Goal: Task Accomplishment & Management: Use online tool/utility

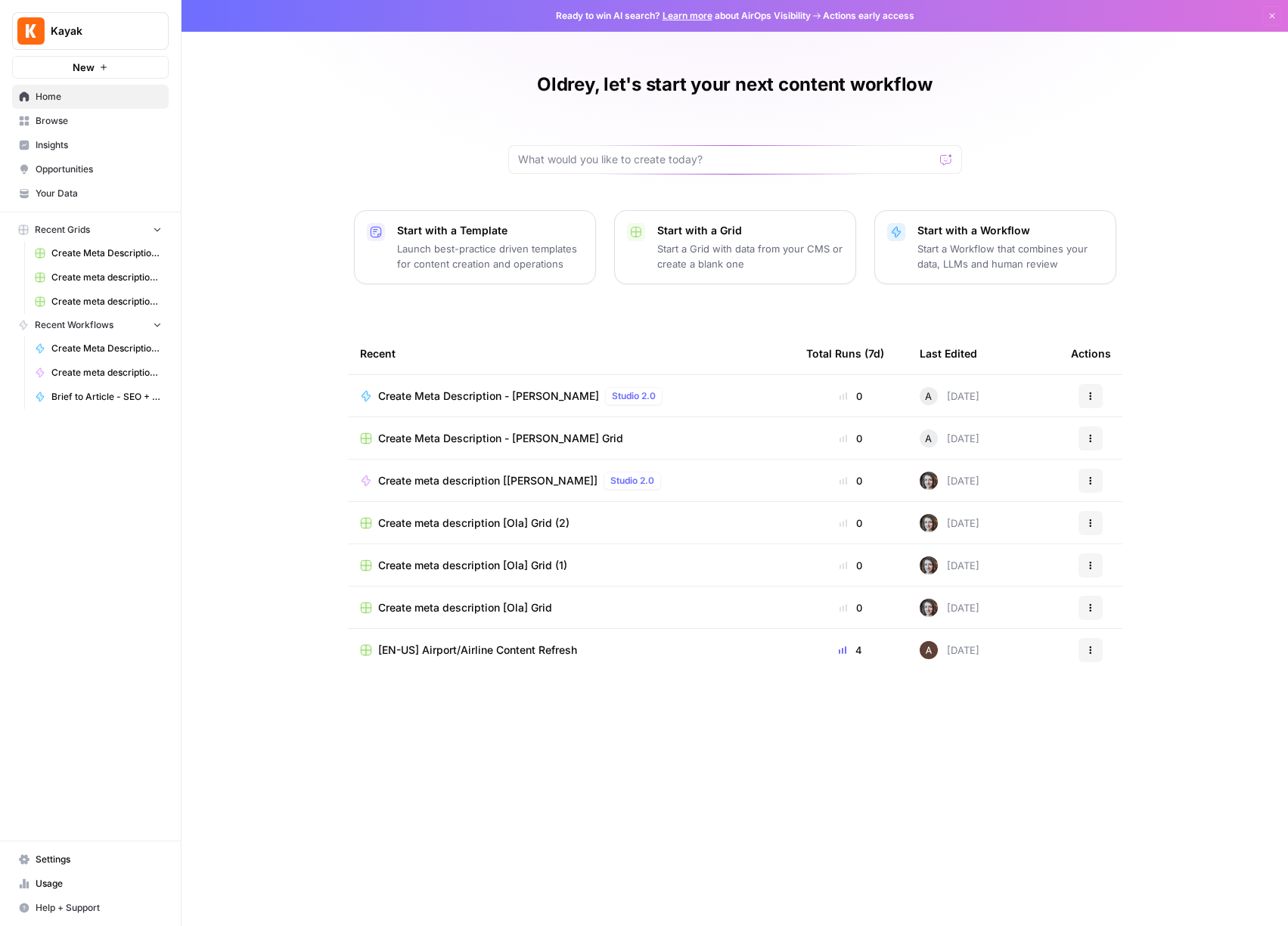
click at [79, 119] on span "Browse" at bounding box center [98, 121] width 127 height 13
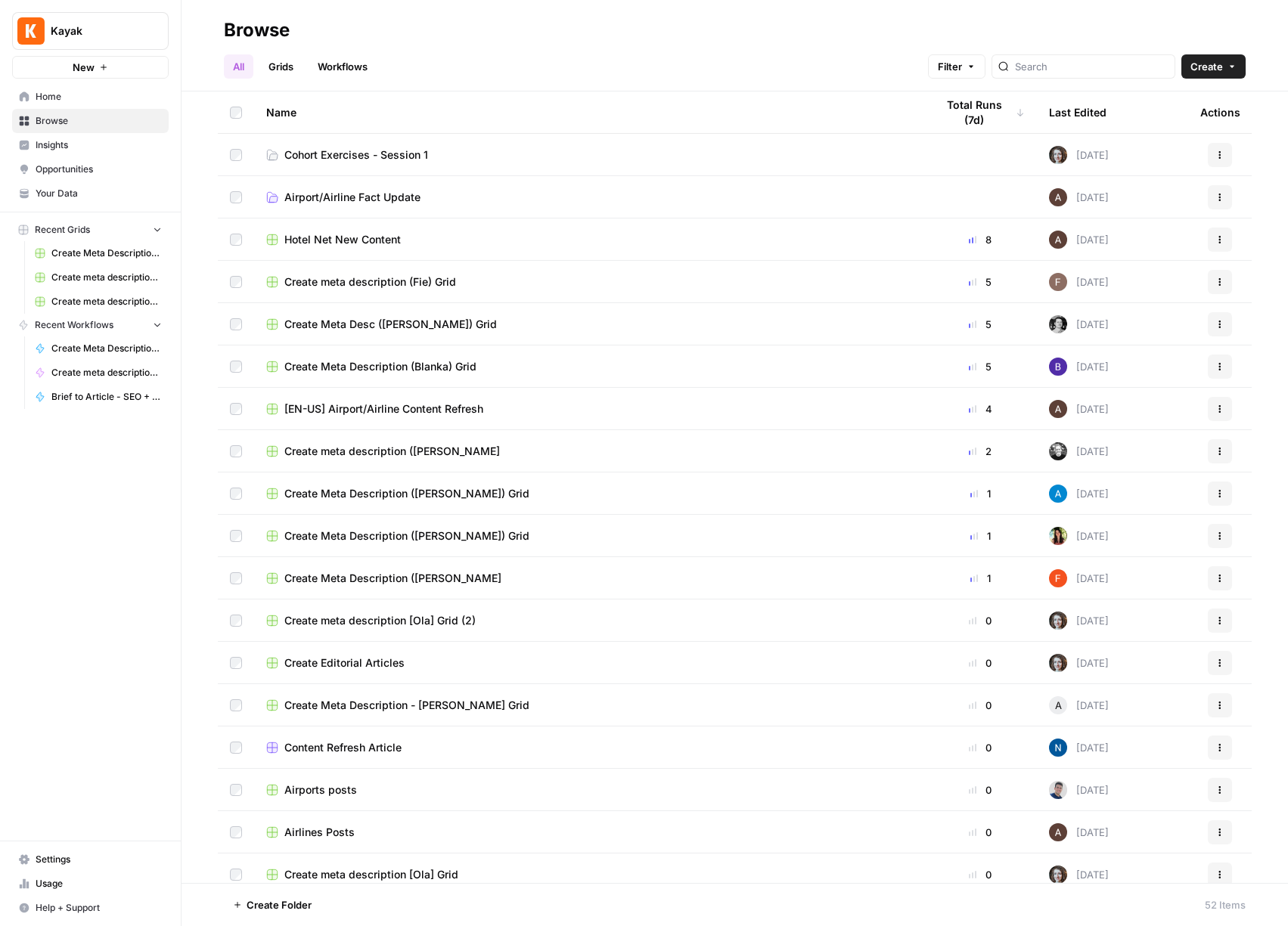
click at [429, 146] on td "Cohort Exercises - Session 1" at bounding box center [588, 155] width 669 height 41
click at [364, 157] on span "Cohort Exercises - Session 1" at bounding box center [357, 155] width 144 height 15
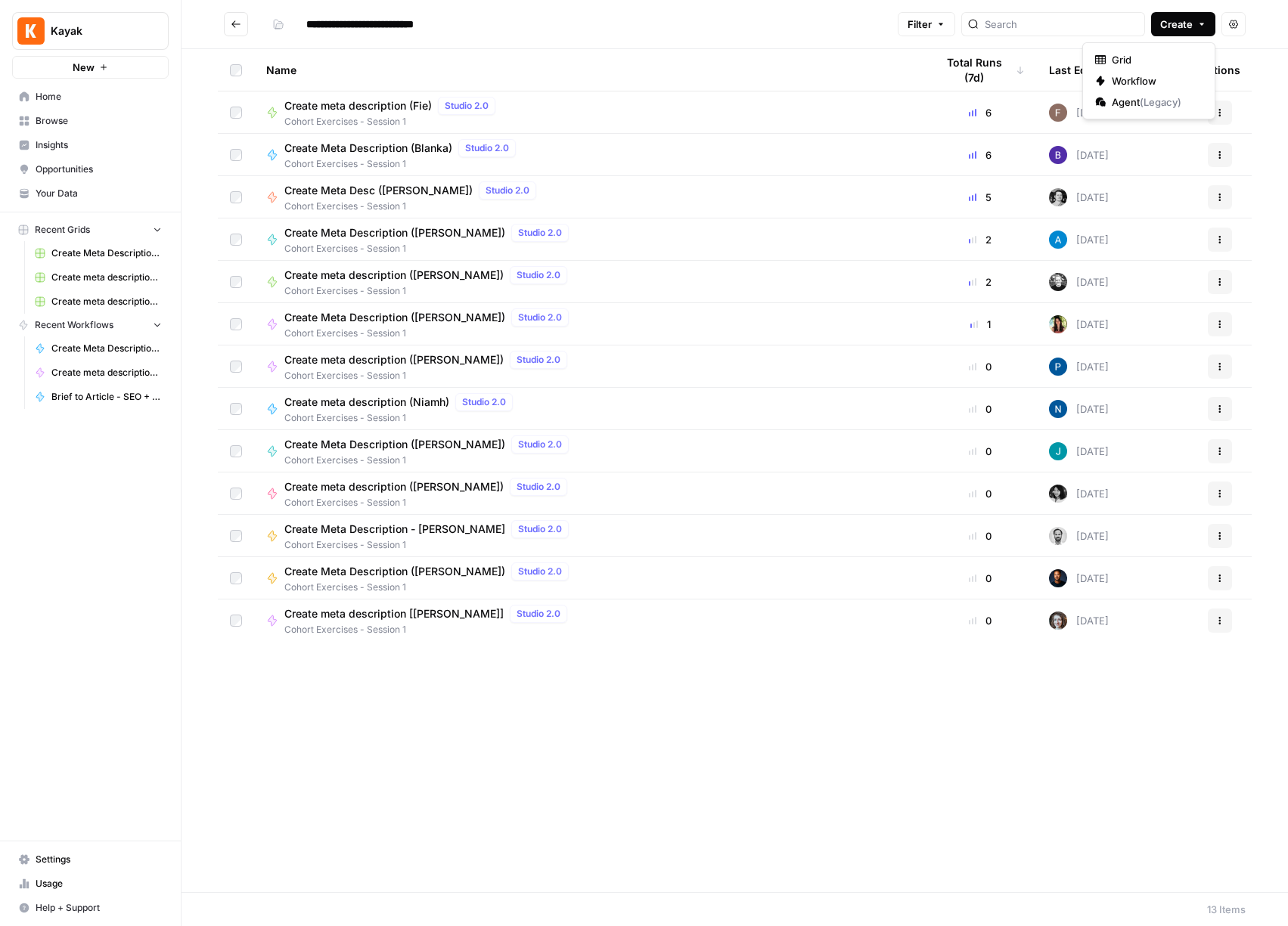
click at [1192, 23] on span "Create" at bounding box center [1176, 24] width 32 height 15
click at [679, 58] on div "Name" at bounding box center [589, 69] width 645 height 41
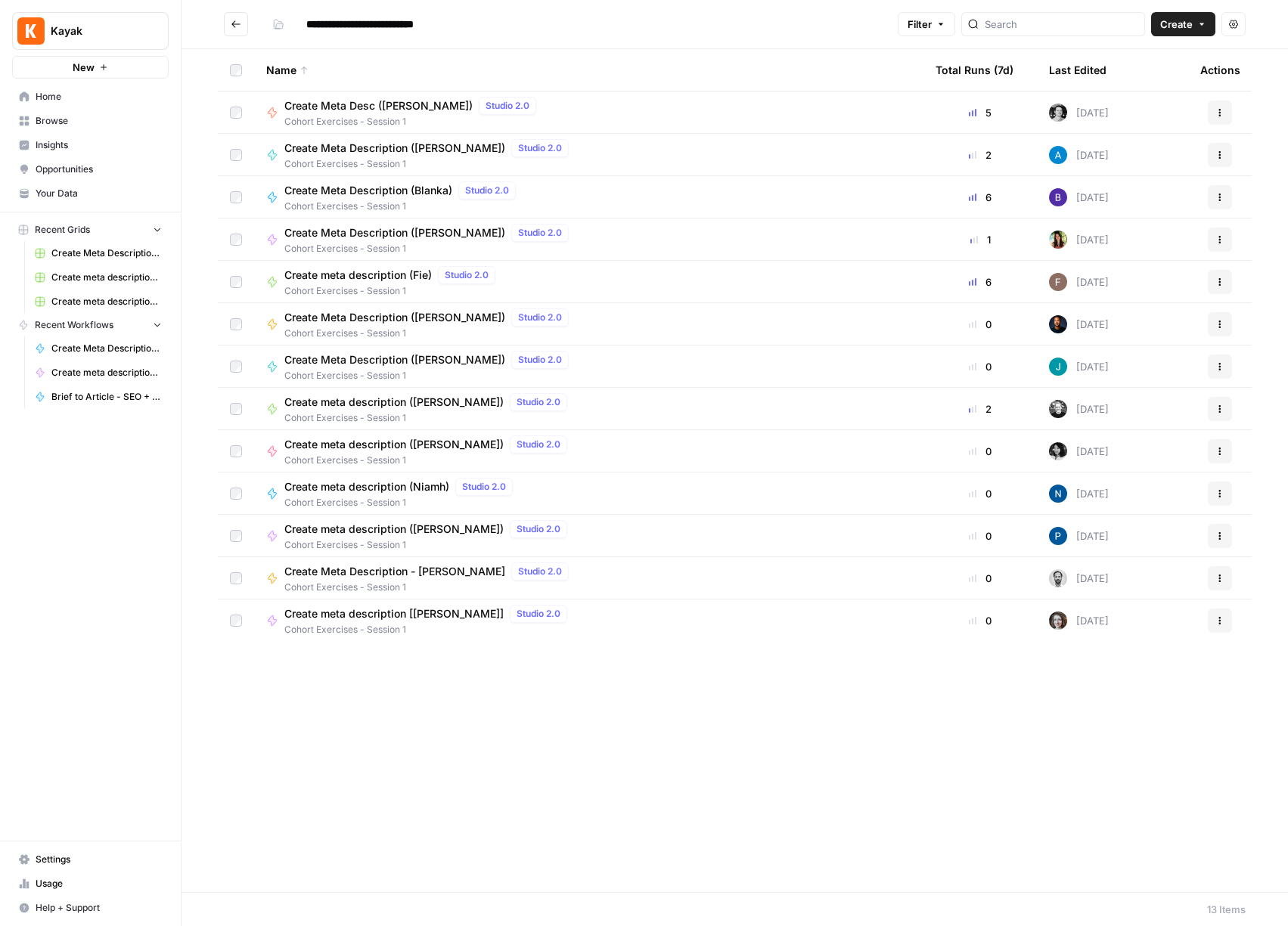
click at [632, 66] on div "Name" at bounding box center [589, 69] width 645 height 41
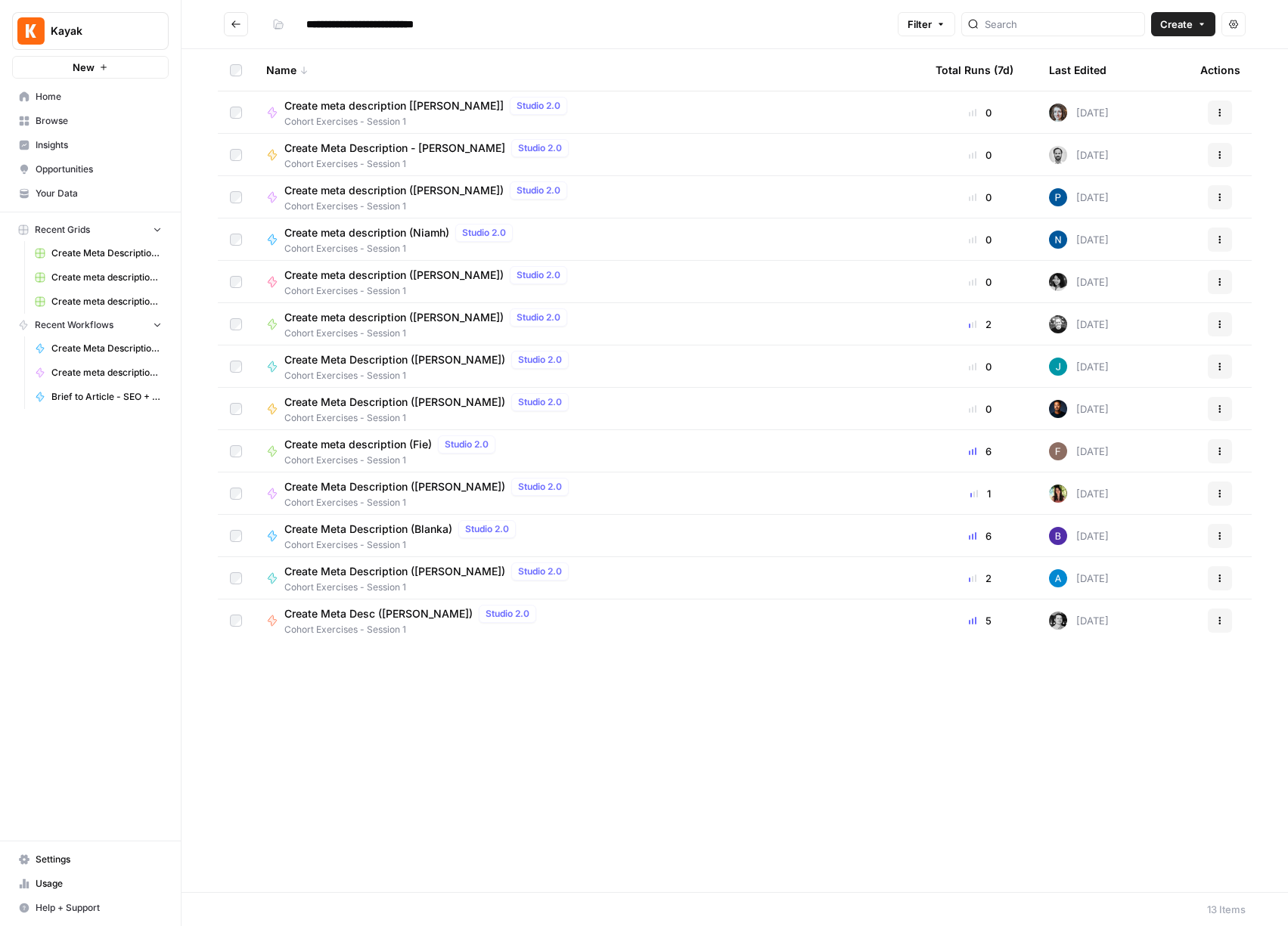
click at [75, 119] on span "Browse" at bounding box center [98, 121] width 127 height 13
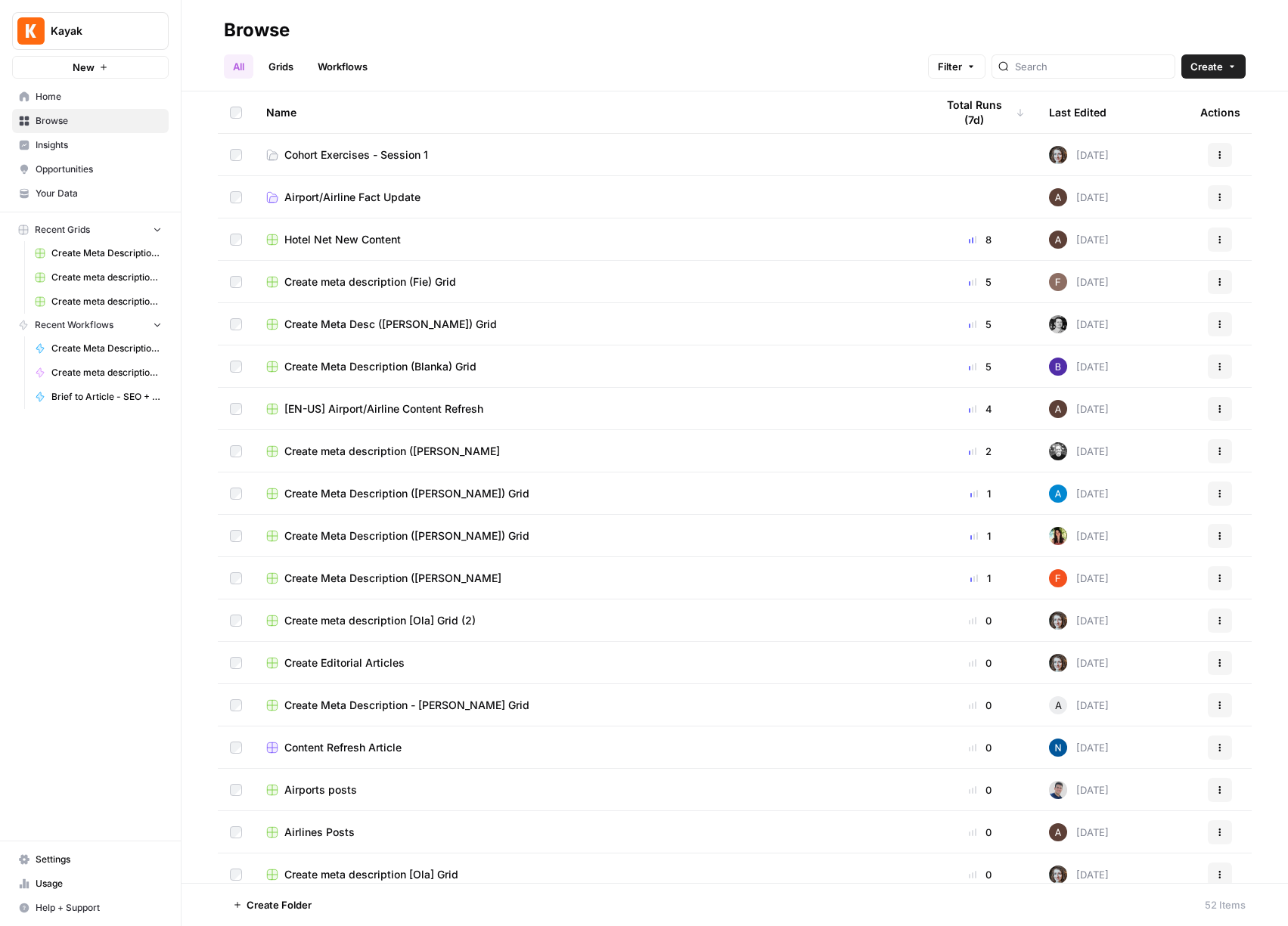
click at [515, 155] on link "Cohort Exercises - Session 1" at bounding box center [589, 155] width 645 height 15
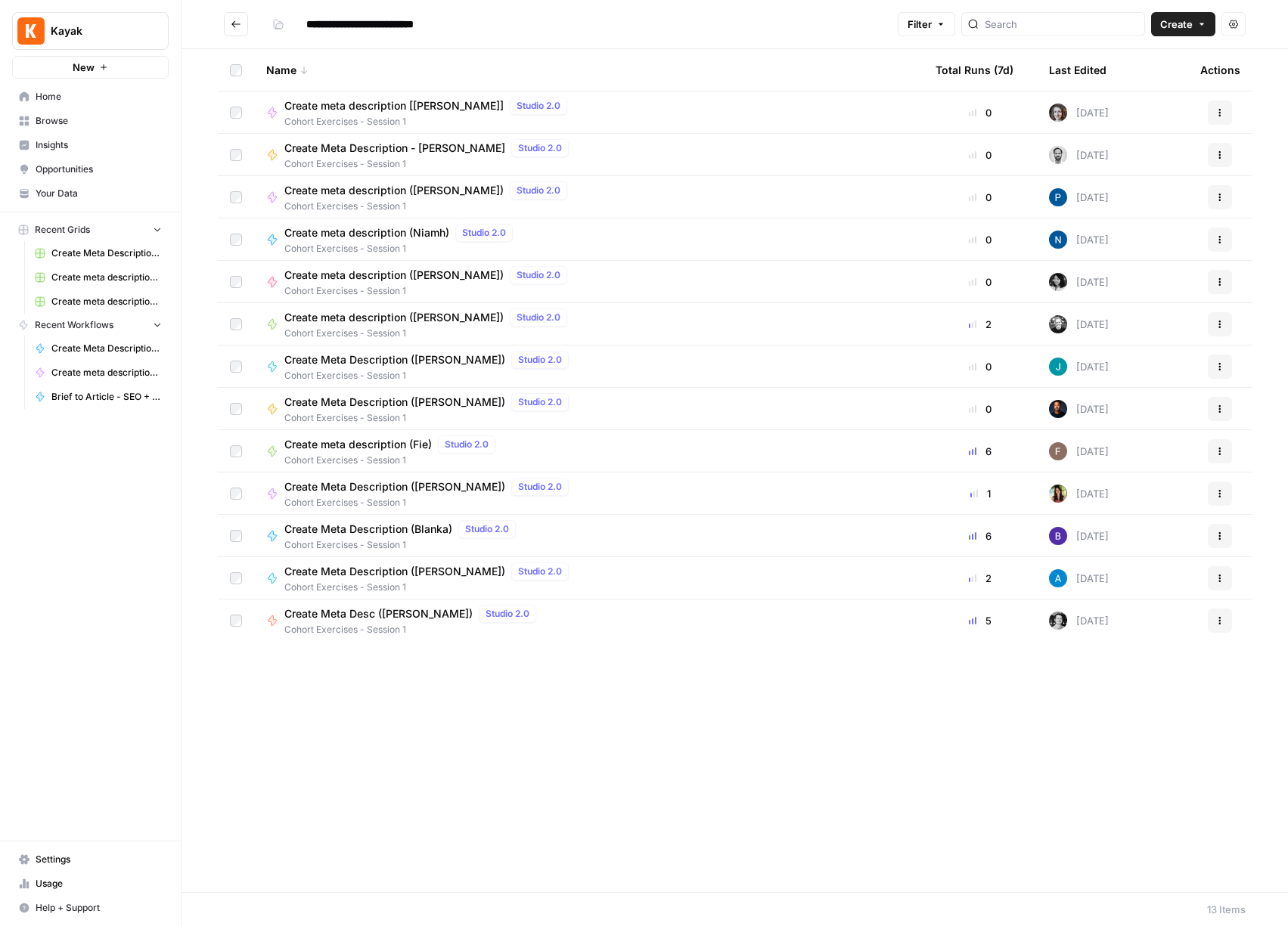
click at [1192, 25] on span "Create" at bounding box center [1176, 24] width 32 height 15
click at [1142, 79] on span "Workflow" at bounding box center [1154, 81] width 84 height 15
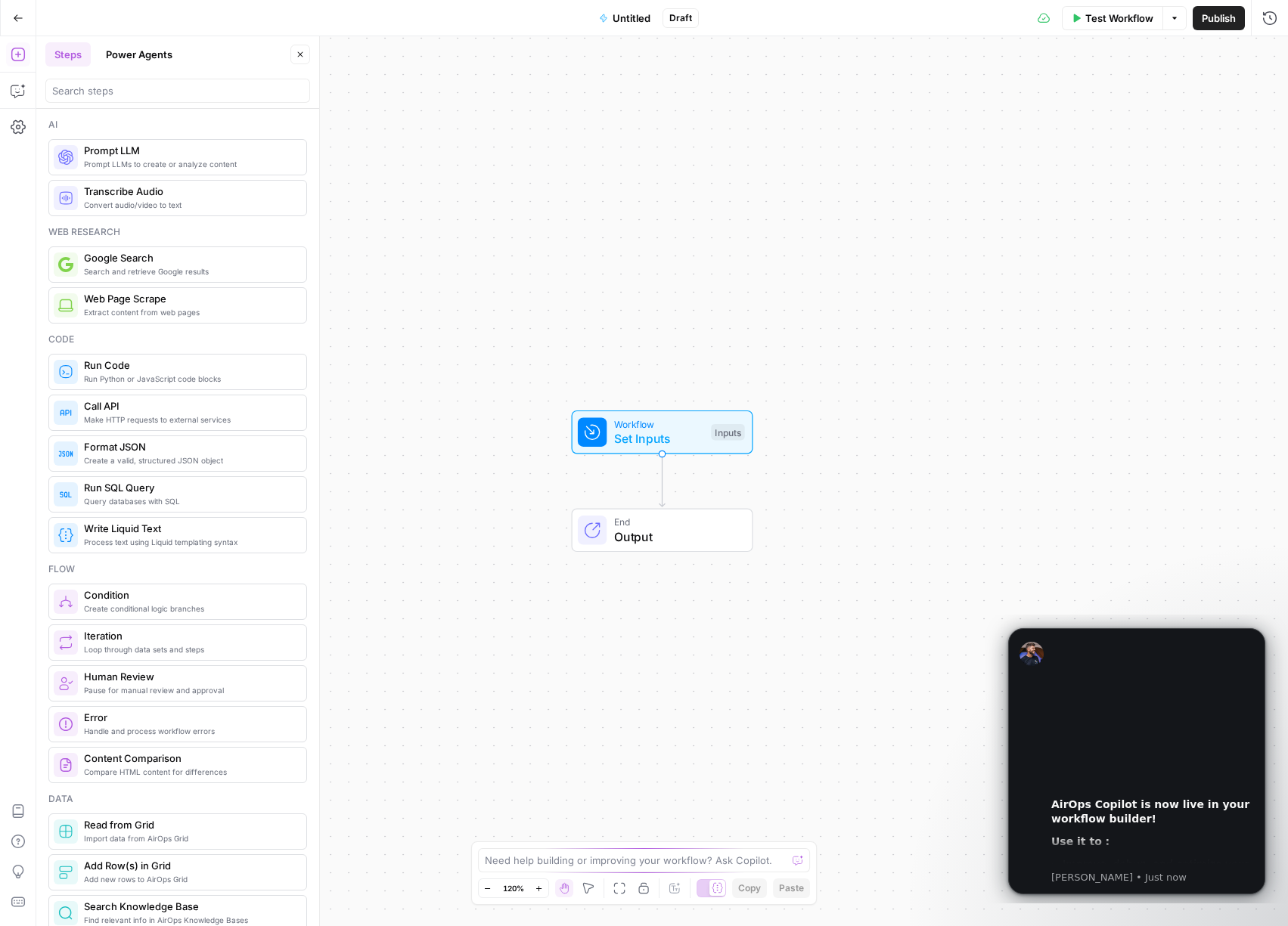
click at [625, 20] on span "Untitled" at bounding box center [632, 18] width 38 height 15
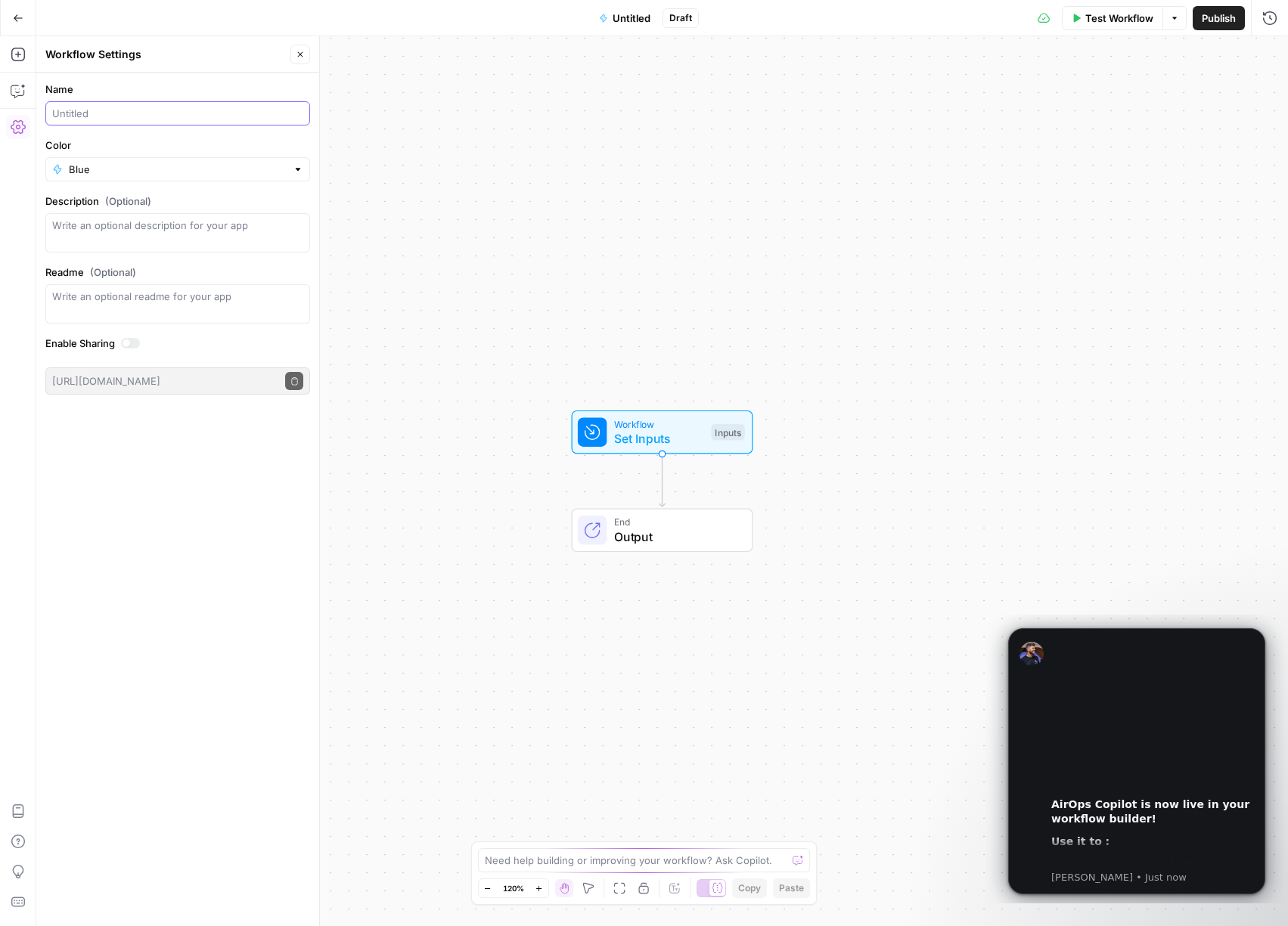
click at [154, 106] on input "Name" at bounding box center [178, 113] width 251 height 15
type input "Create meta title"
click at [185, 177] on div "Blue" at bounding box center [178, 169] width 265 height 24
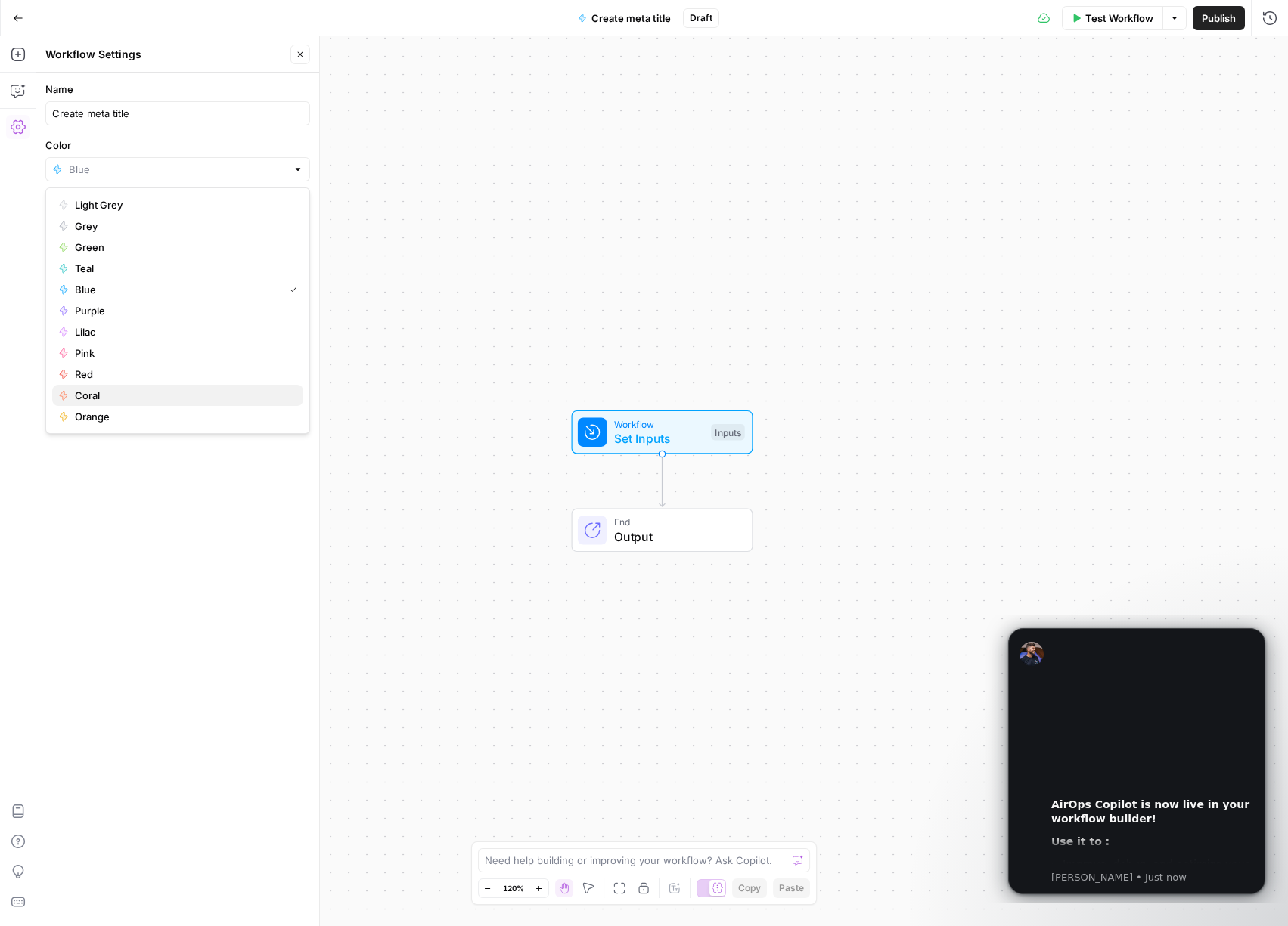
click at [124, 391] on span "Coral" at bounding box center [183, 395] width 216 height 15
type input "Coral"
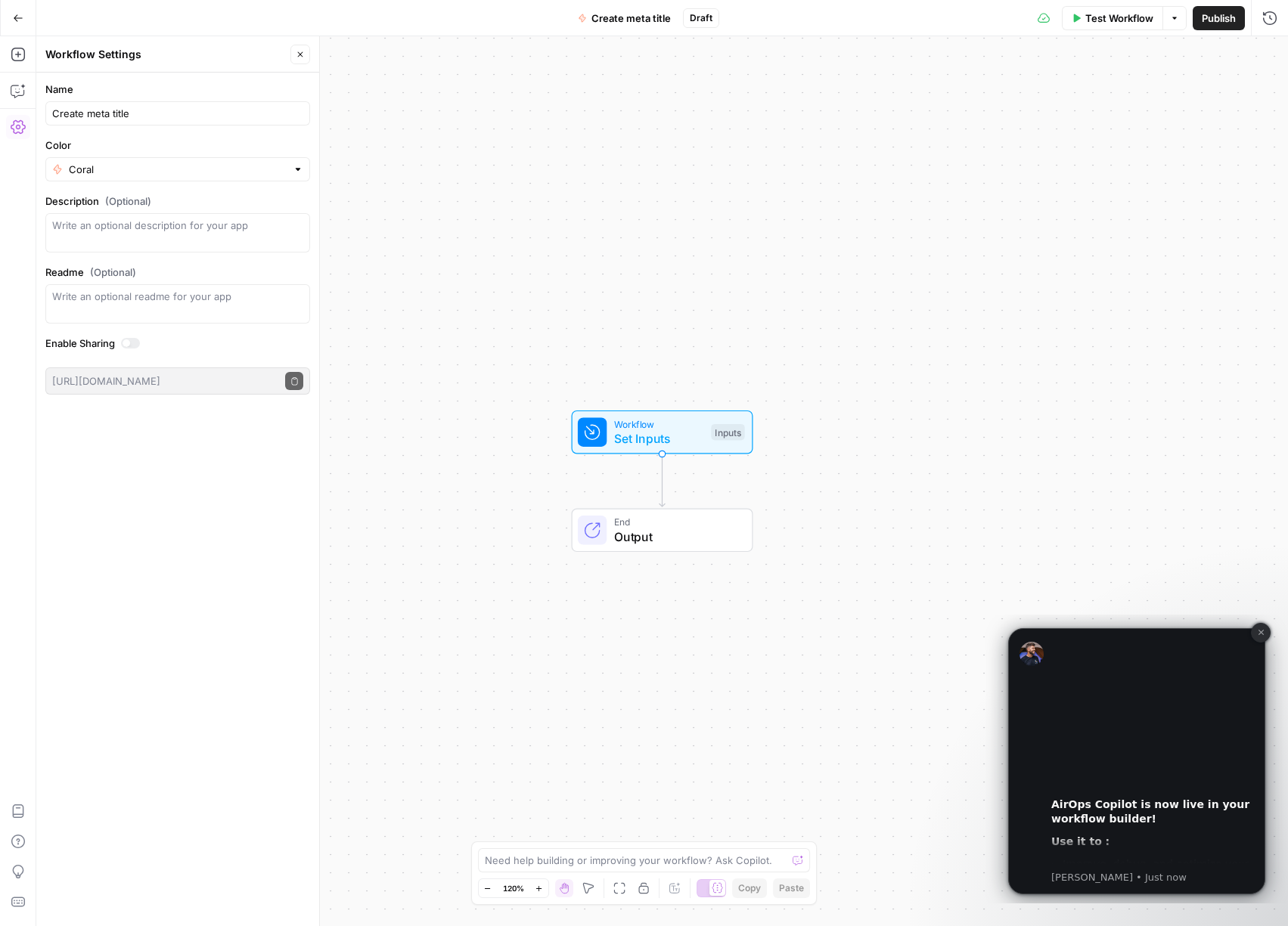
click at [1262, 632] on icon "Dismiss notification" at bounding box center [1262, 632] width 8 height 8
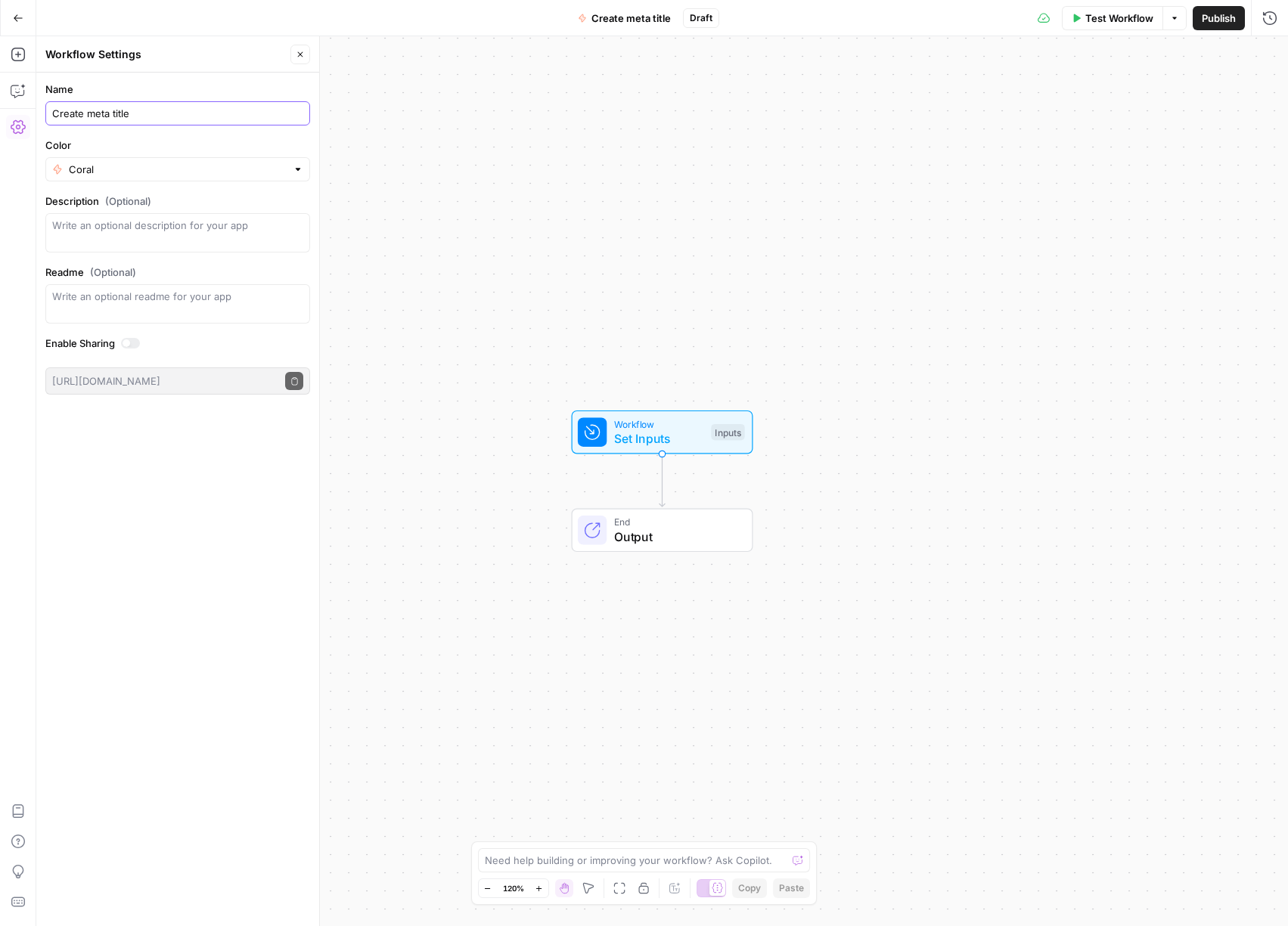
click at [165, 107] on input "Create meta title" at bounding box center [178, 113] width 251 height 15
click at [455, 520] on div "Workflow Set Inputs Inputs End Output" at bounding box center [662, 481] width 1252 height 890
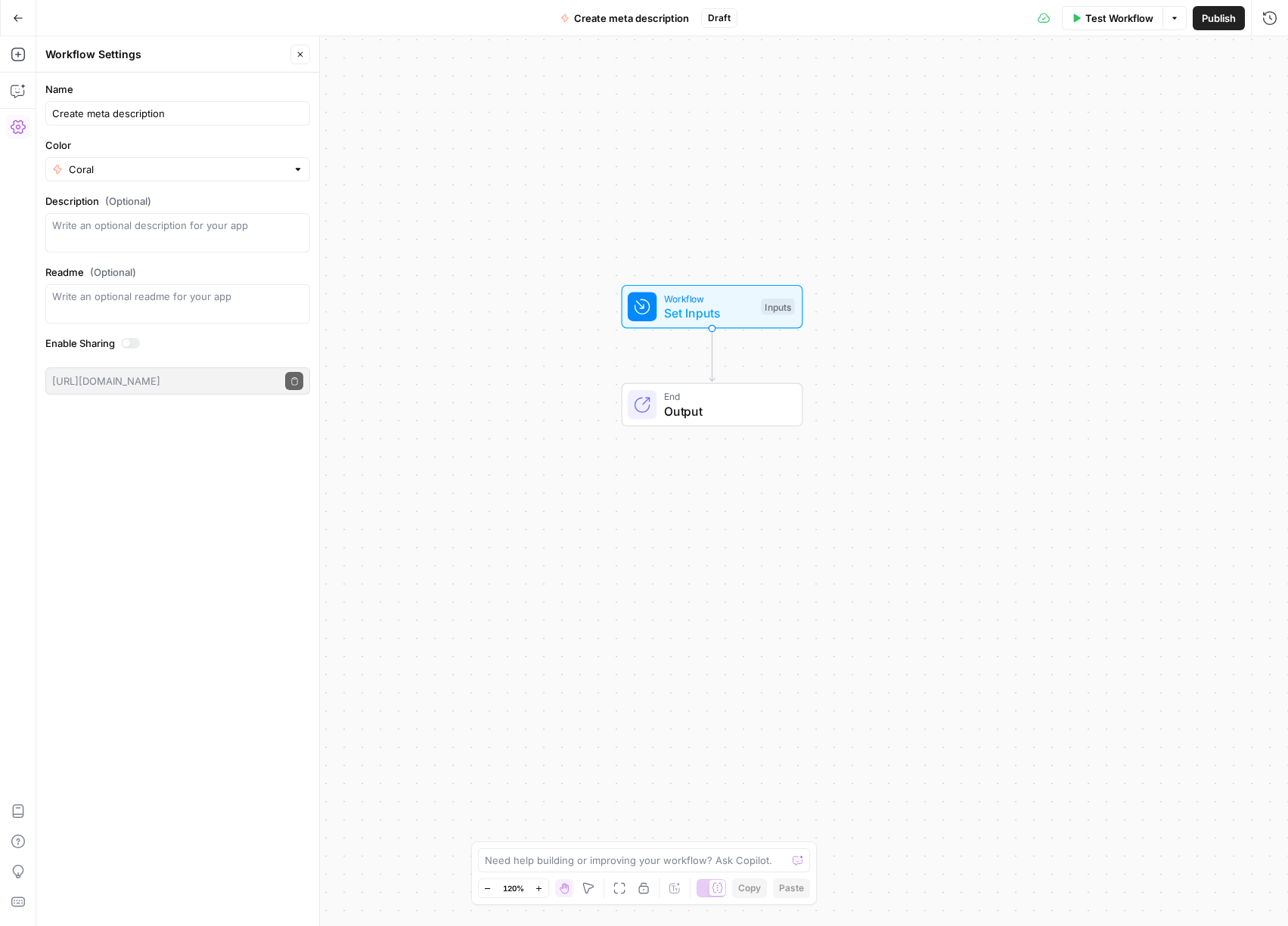
drag, startPoint x: 640, startPoint y: 370, endPoint x: 691, endPoint y: 245, distance: 135.0
click at [691, 245] on div "Workflow Set Inputs Inputs End Output" at bounding box center [662, 481] width 1252 height 890
click at [199, 120] on div "Create meta description" at bounding box center [178, 113] width 265 height 24
type input "Create meta description (oldrey)"
click at [490, 389] on div "Workflow Set Inputs Inputs End Output" at bounding box center [662, 481] width 1252 height 890
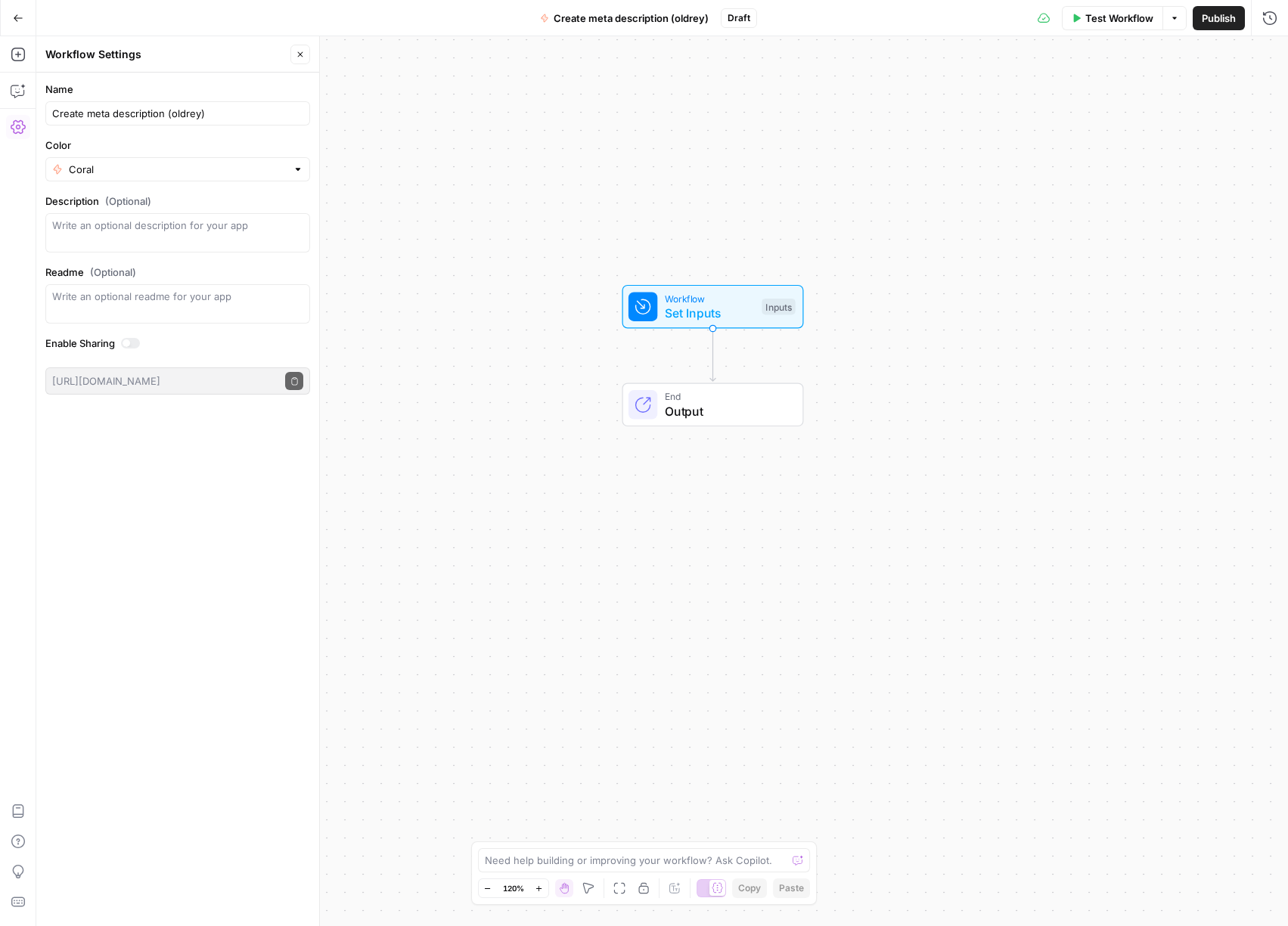
click at [1204, 22] on span "Publish" at bounding box center [1219, 18] width 34 height 15
click at [706, 315] on span "Set Inputs" at bounding box center [710, 313] width 90 height 18
click at [1112, 103] on span "Add Field" at bounding box center [1118, 103] width 44 height 15
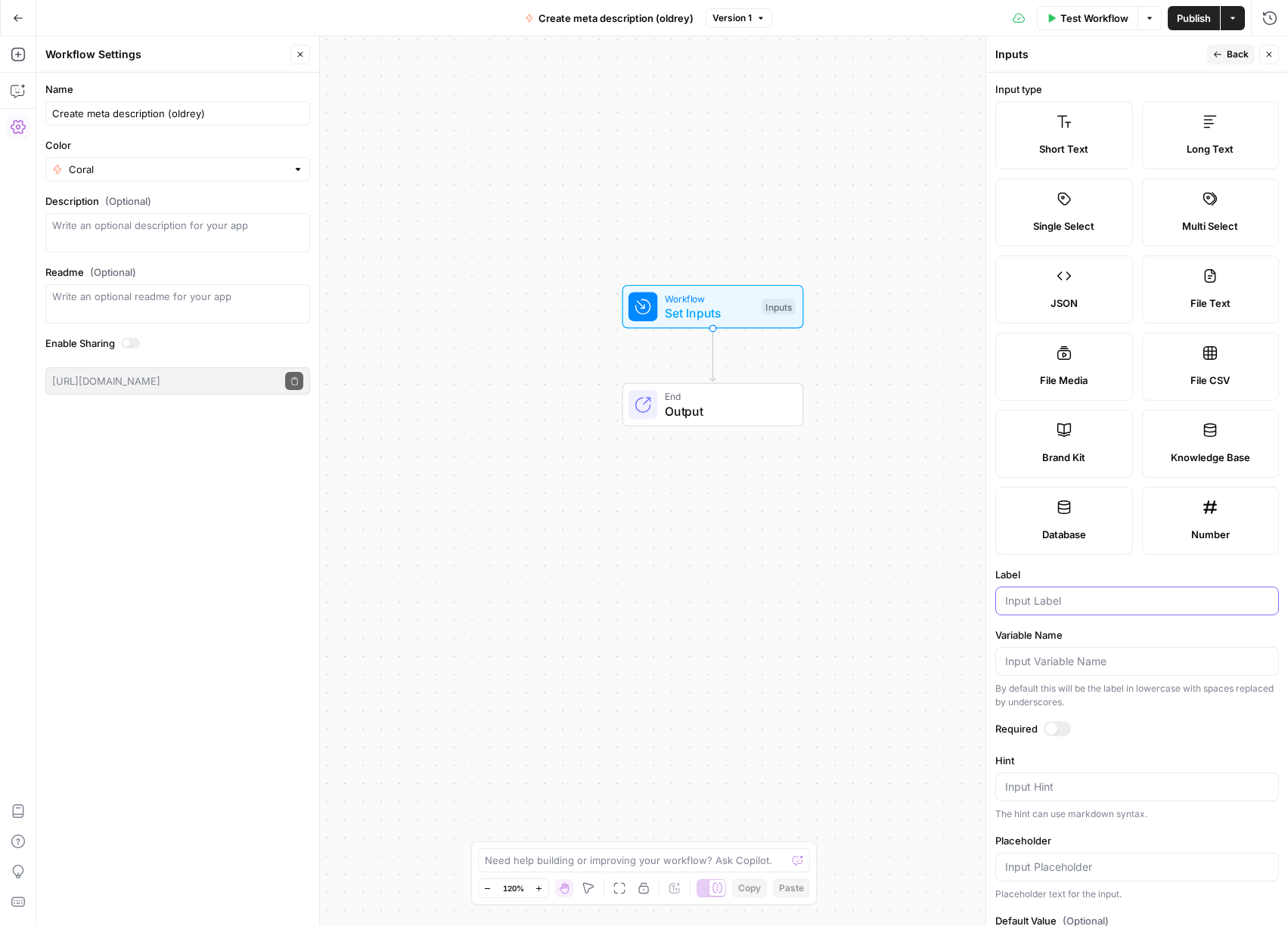
click at [1104, 594] on input "Label" at bounding box center [1137, 601] width 264 height 15
type input "blog url"
click at [1087, 660] on input "Variable Name" at bounding box center [1137, 661] width 264 height 15
click at [1085, 607] on input "blog url" at bounding box center [1137, 601] width 264 height 15
click at [1060, 728] on div at bounding box center [1057, 728] width 27 height 15
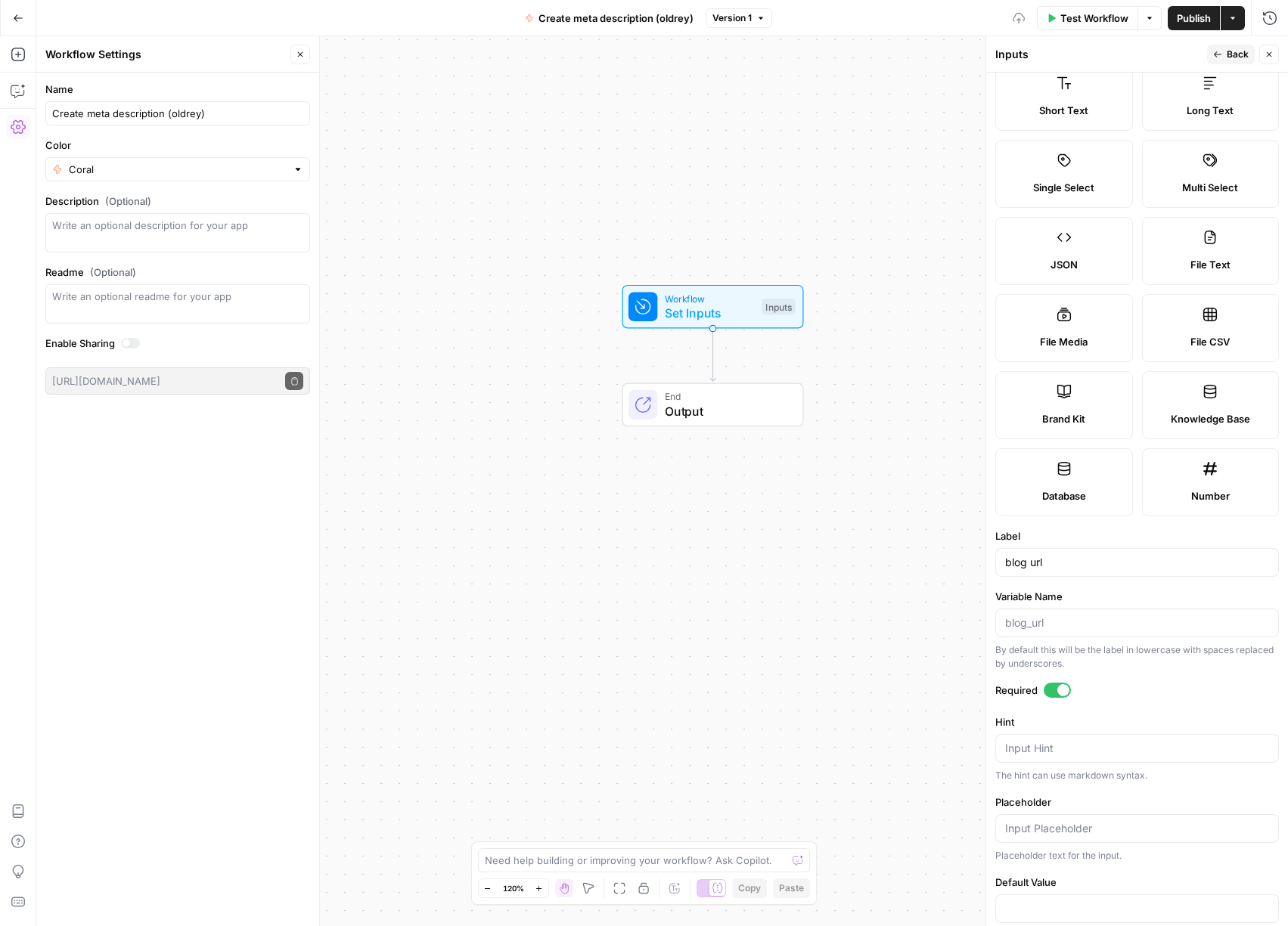
scroll to position [66, 0]
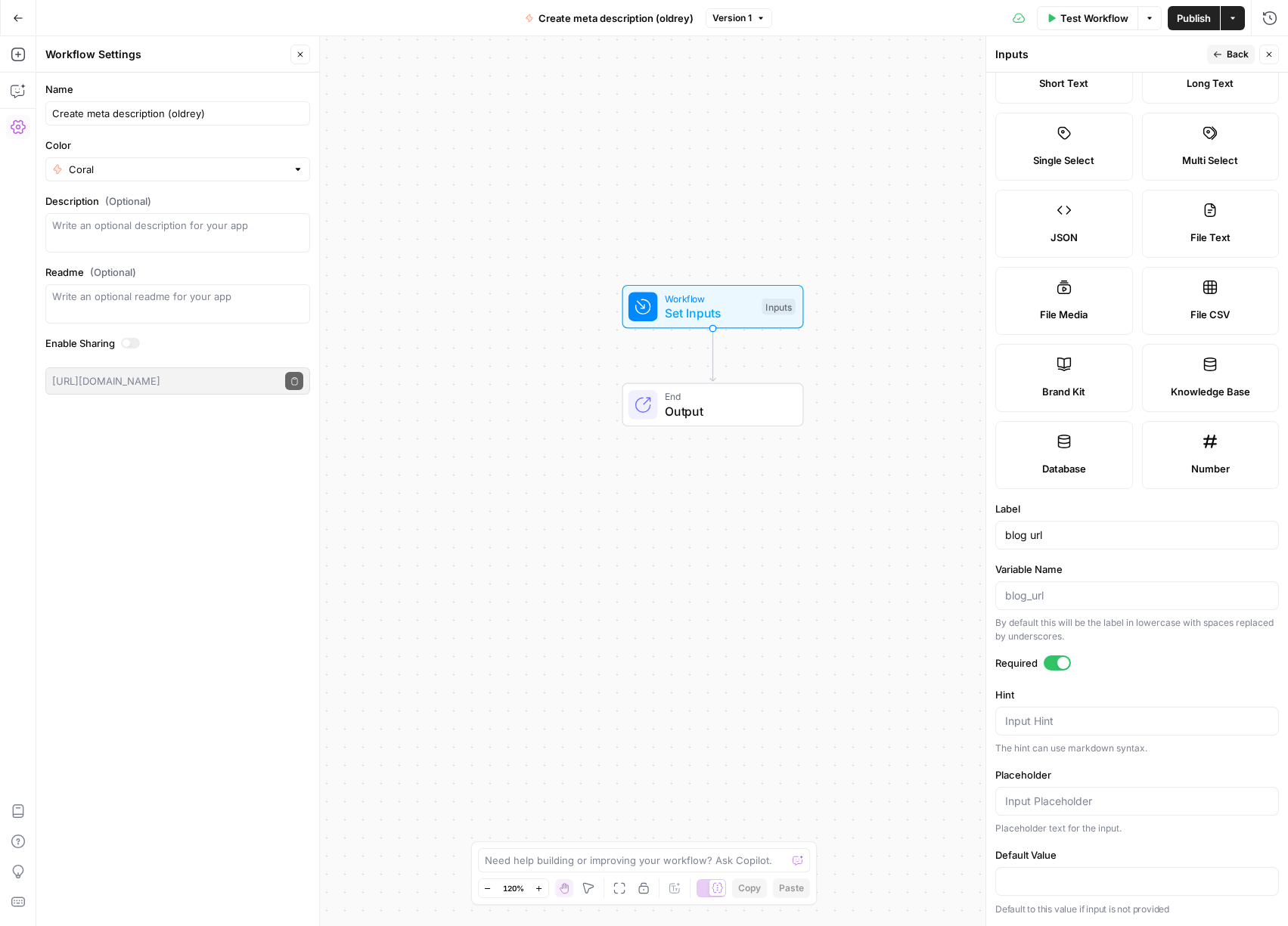
click at [1232, 50] on span "Back" at bounding box center [1238, 55] width 22 height 13
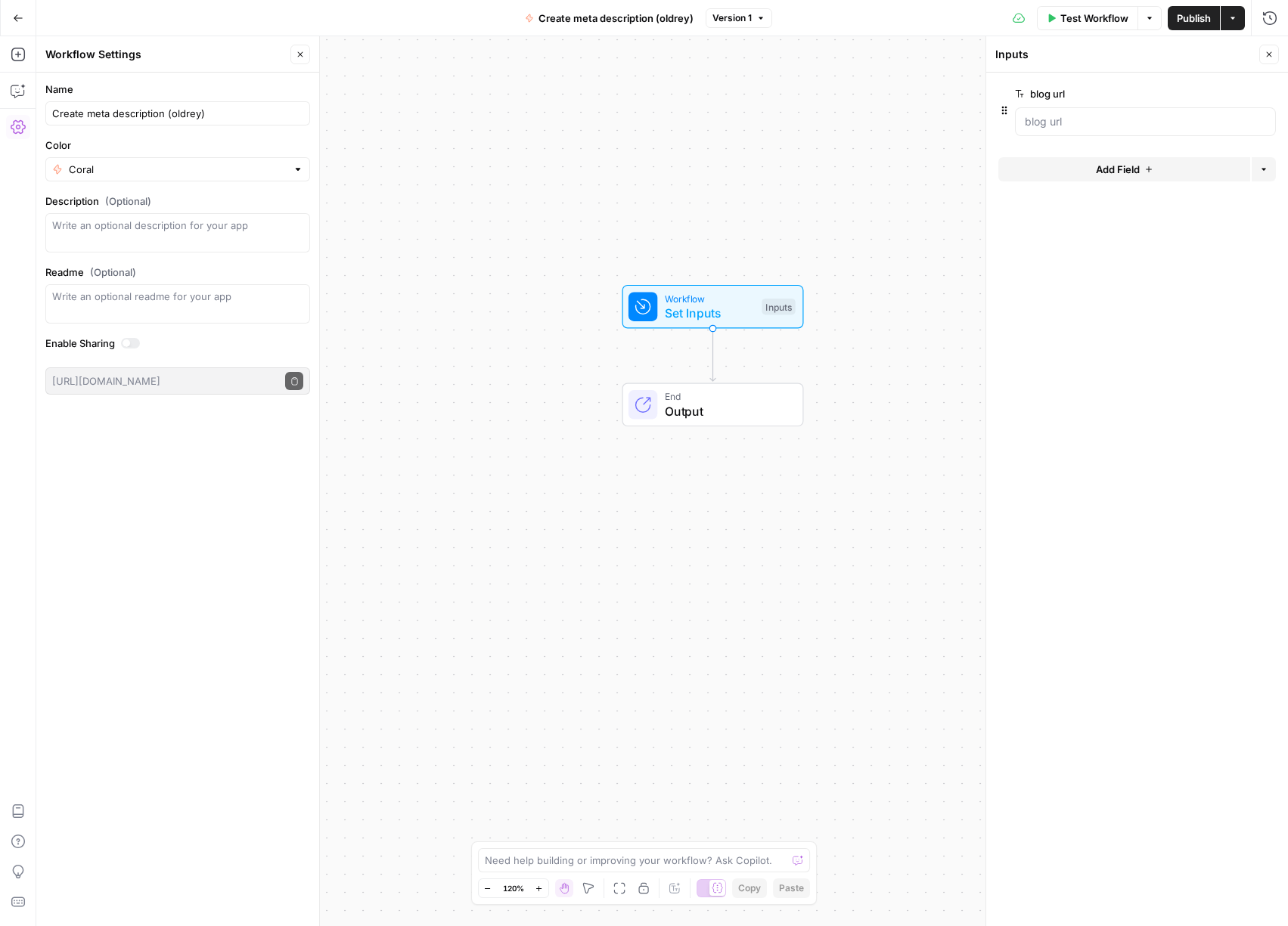
click at [1131, 171] on span "Add Field" at bounding box center [1118, 169] width 44 height 15
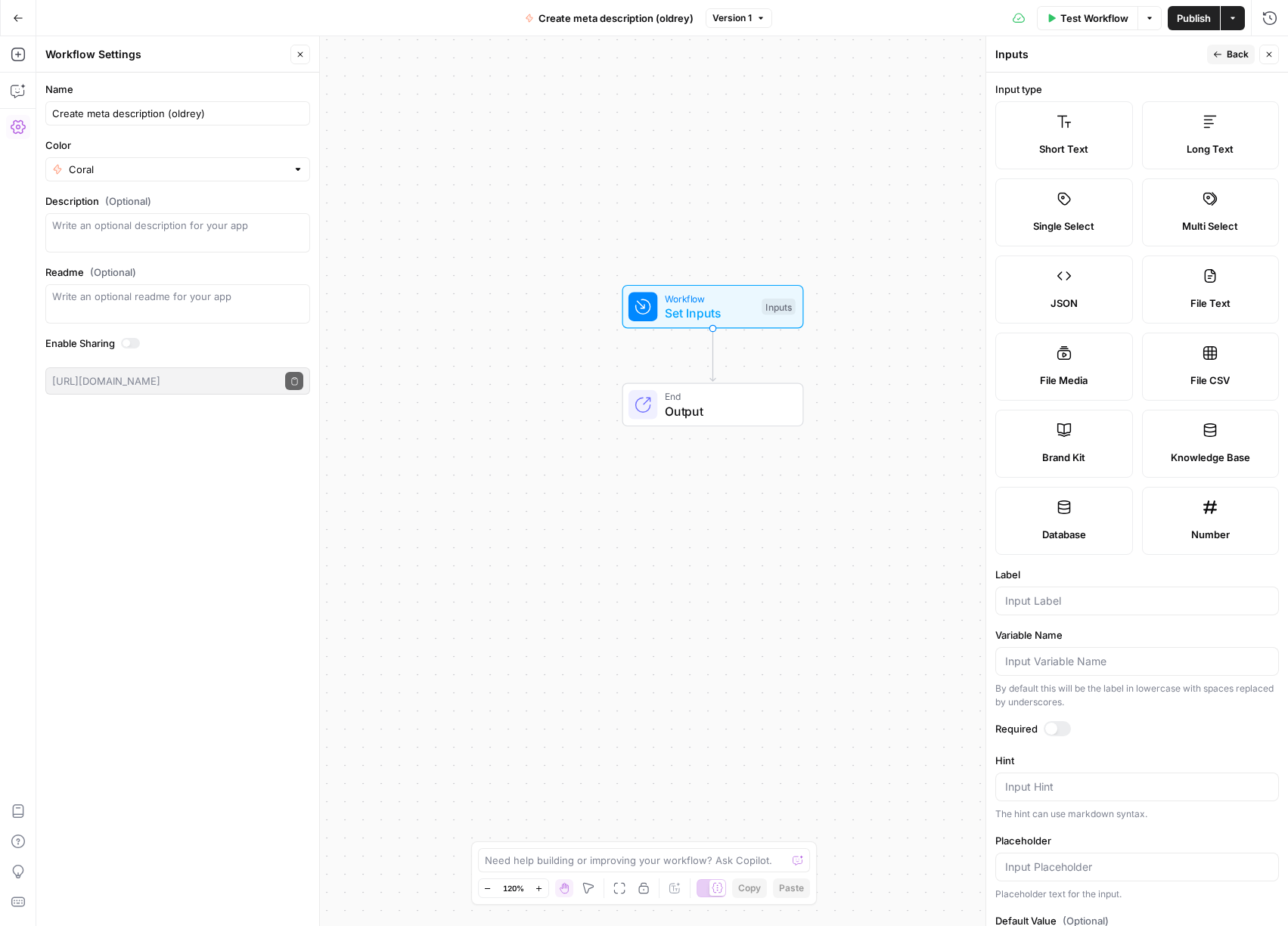
click at [1081, 446] on label "Brand Kit" at bounding box center [1064, 444] width 137 height 68
click at [1070, 599] on input "Label" at bounding box center [1137, 601] width 264 height 15
type input "brand kit"
click at [1241, 50] on span "Back" at bounding box center [1238, 55] width 22 height 13
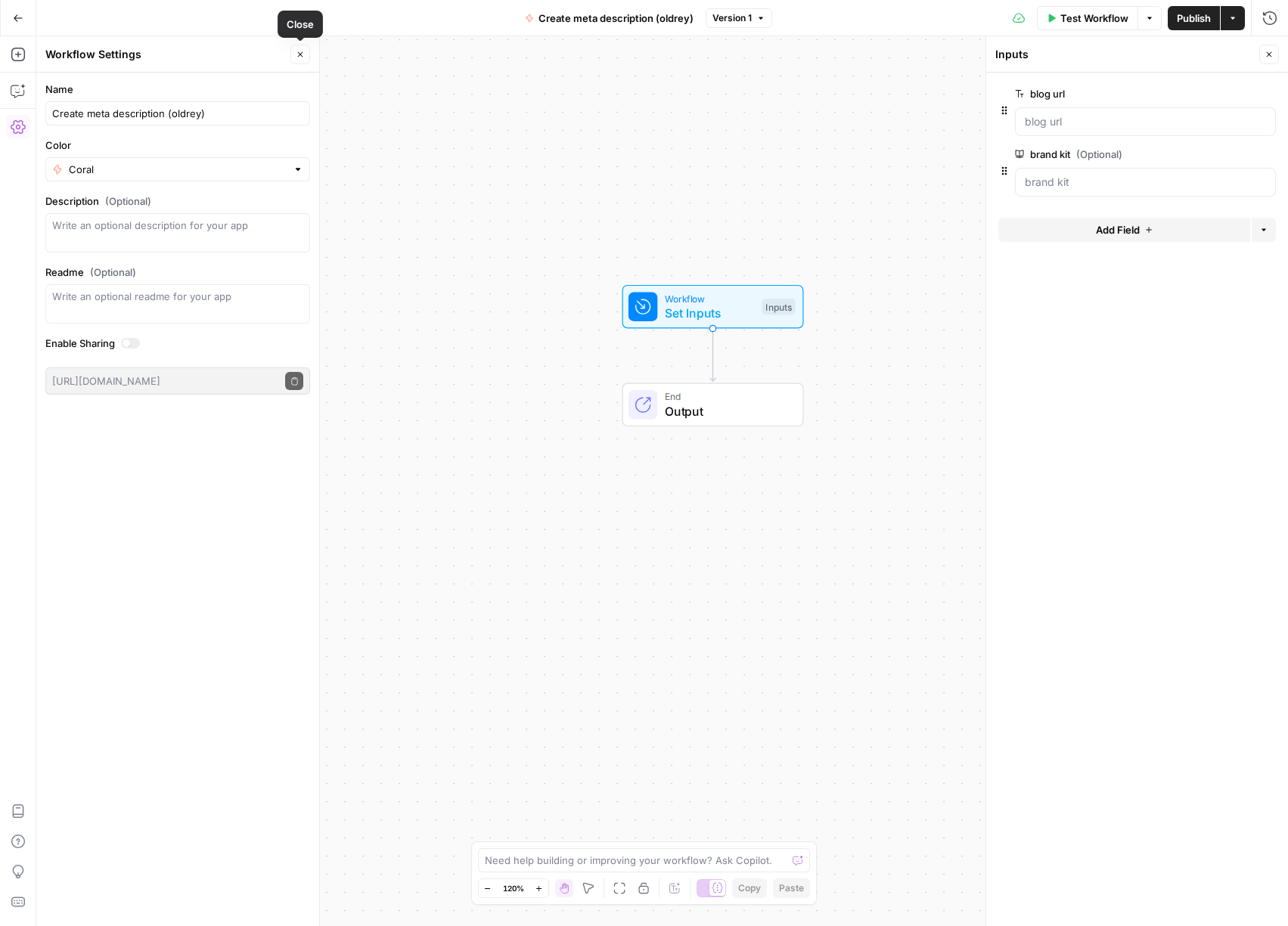
click at [292, 55] on button "Close" at bounding box center [300, 55] width 20 height 20
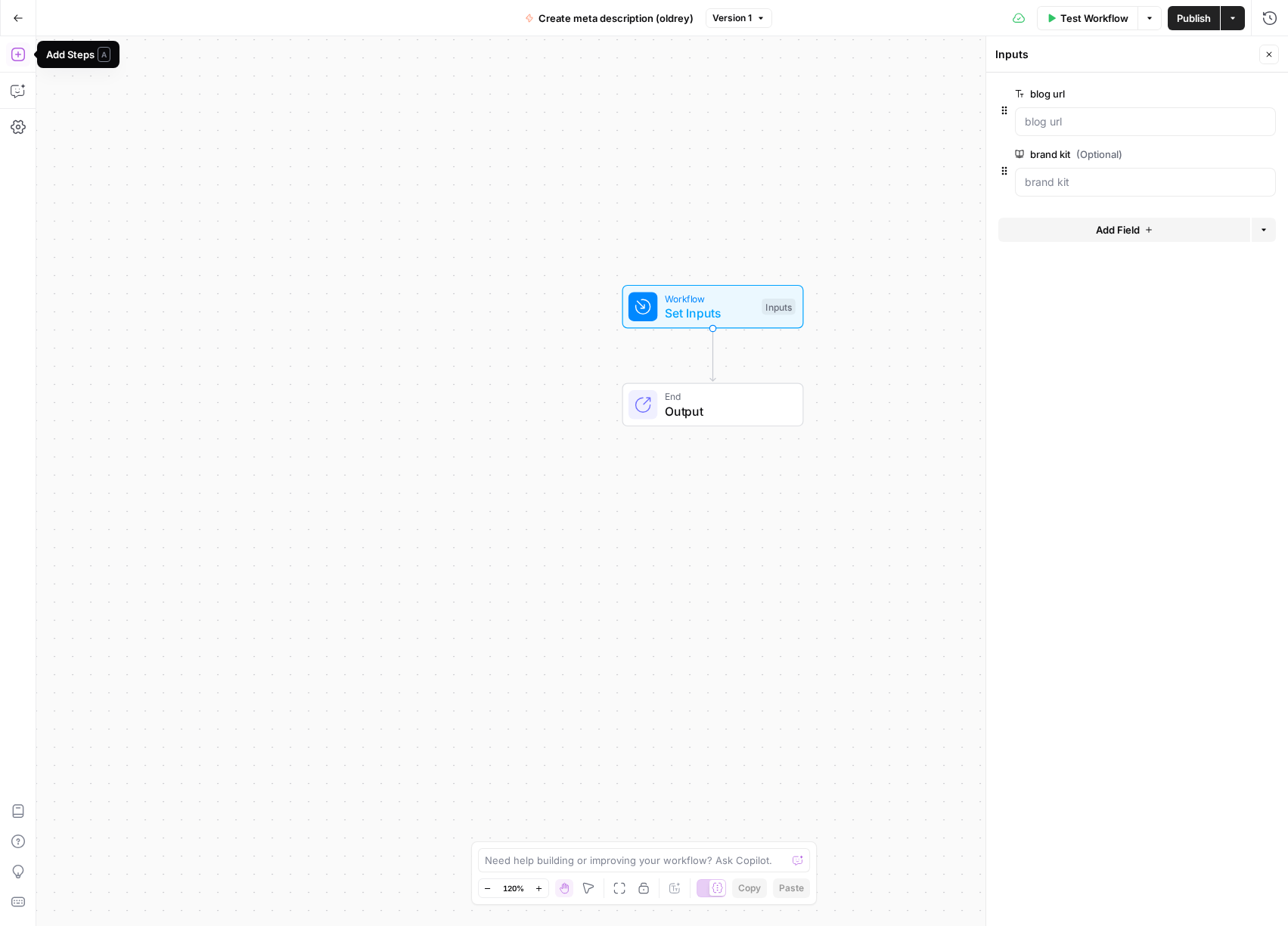
click at [22, 57] on icon "button" at bounding box center [18, 55] width 15 height 15
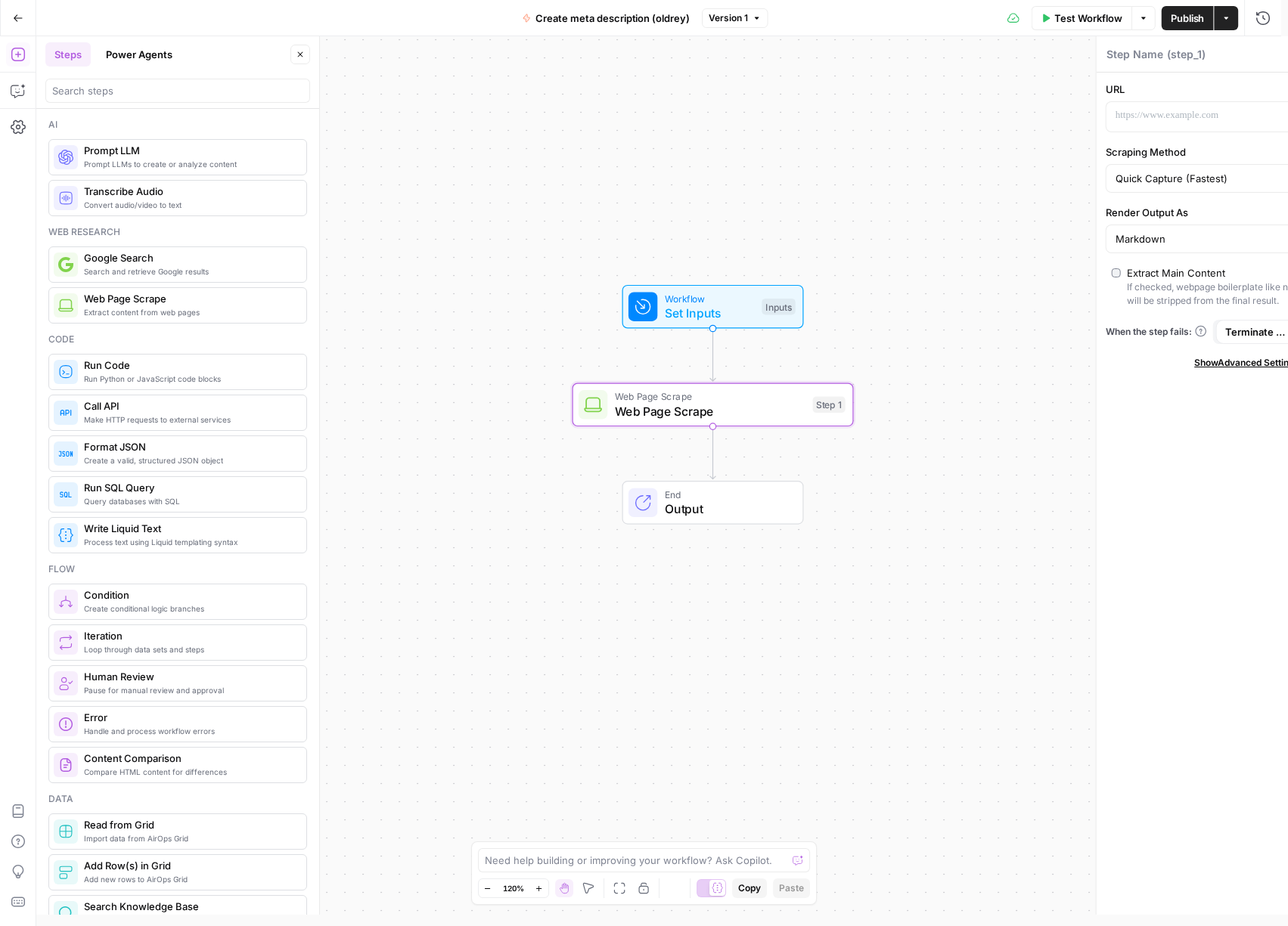
type textarea "Web Page Scrape"
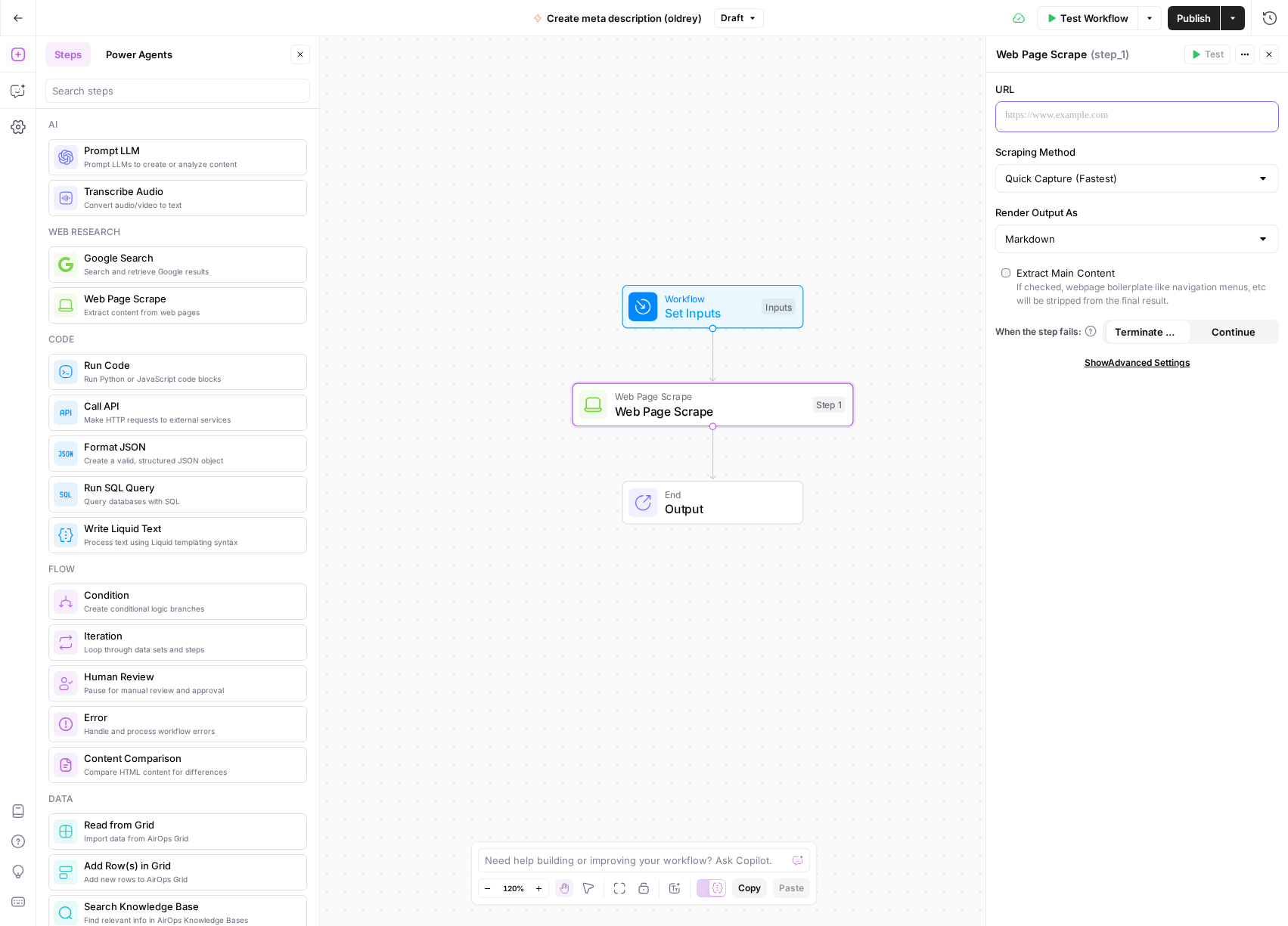
click at [1078, 117] on p at bounding box center [1125, 116] width 240 height 15
click at [1057, 112] on p "**********" at bounding box center [1125, 116] width 240 height 15
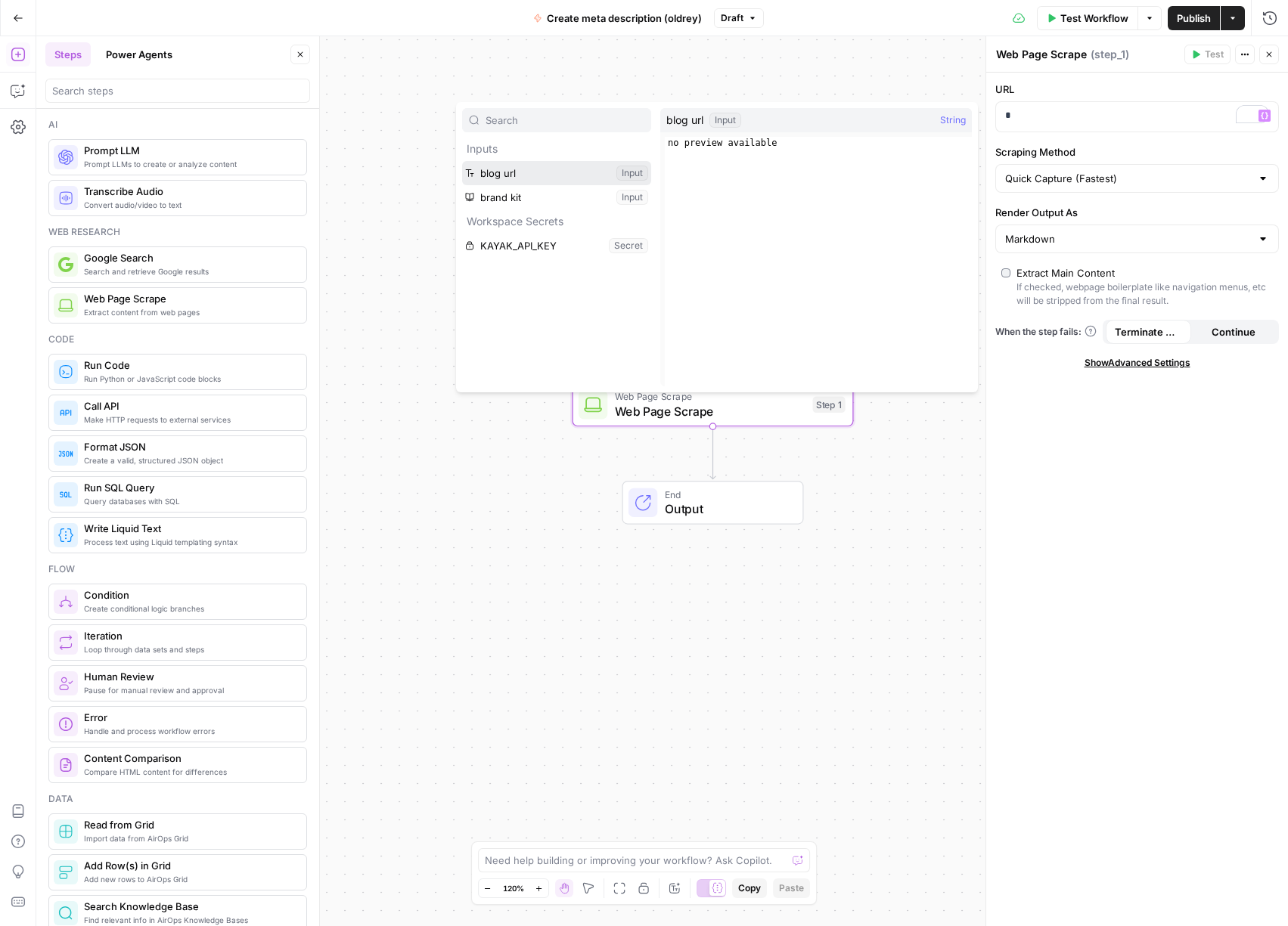
click at [524, 171] on button "Select variable blog url" at bounding box center [557, 173] width 189 height 24
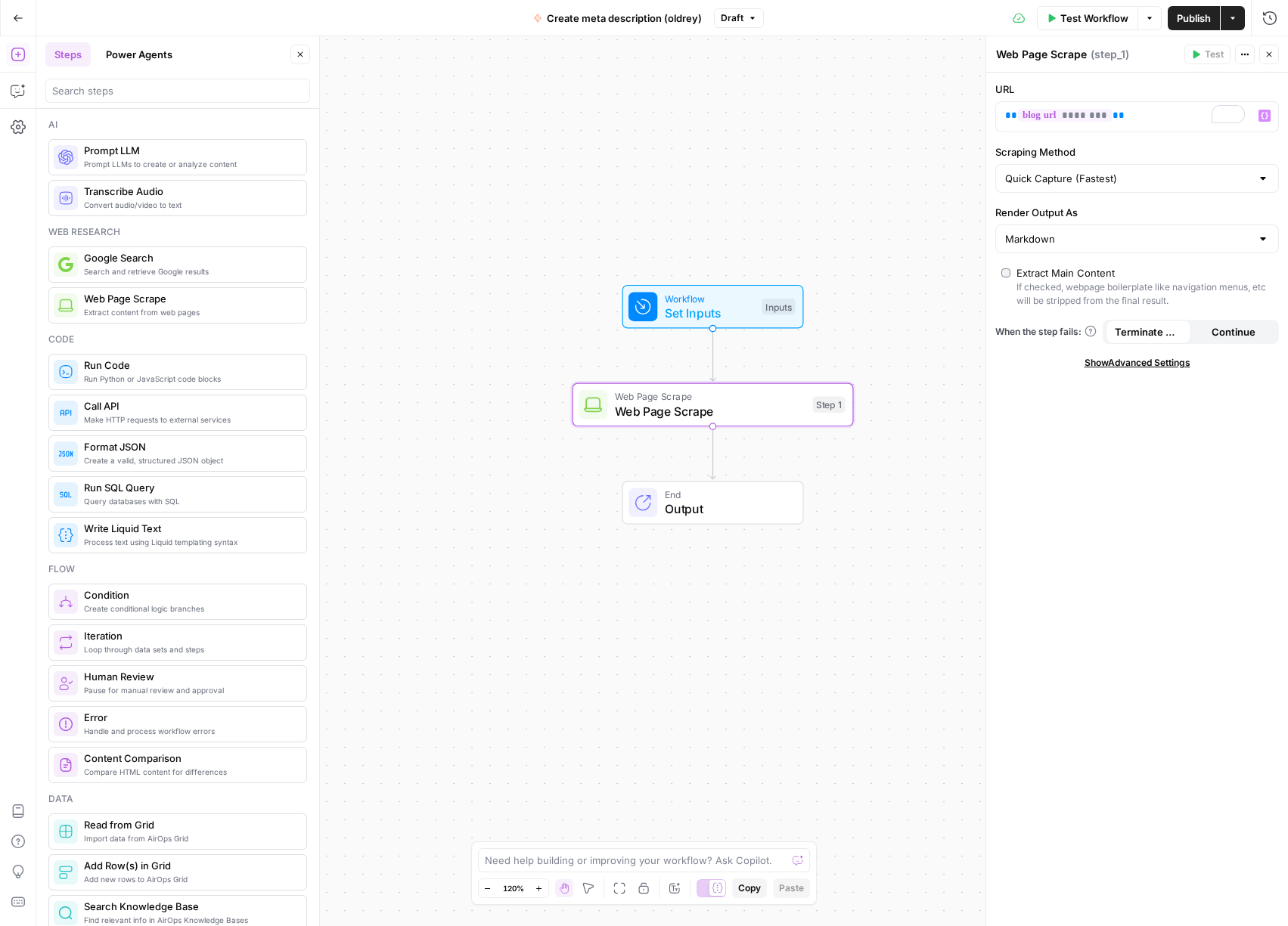
click at [1087, 14] on span "Test Workflow" at bounding box center [1094, 18] width 68 height 15
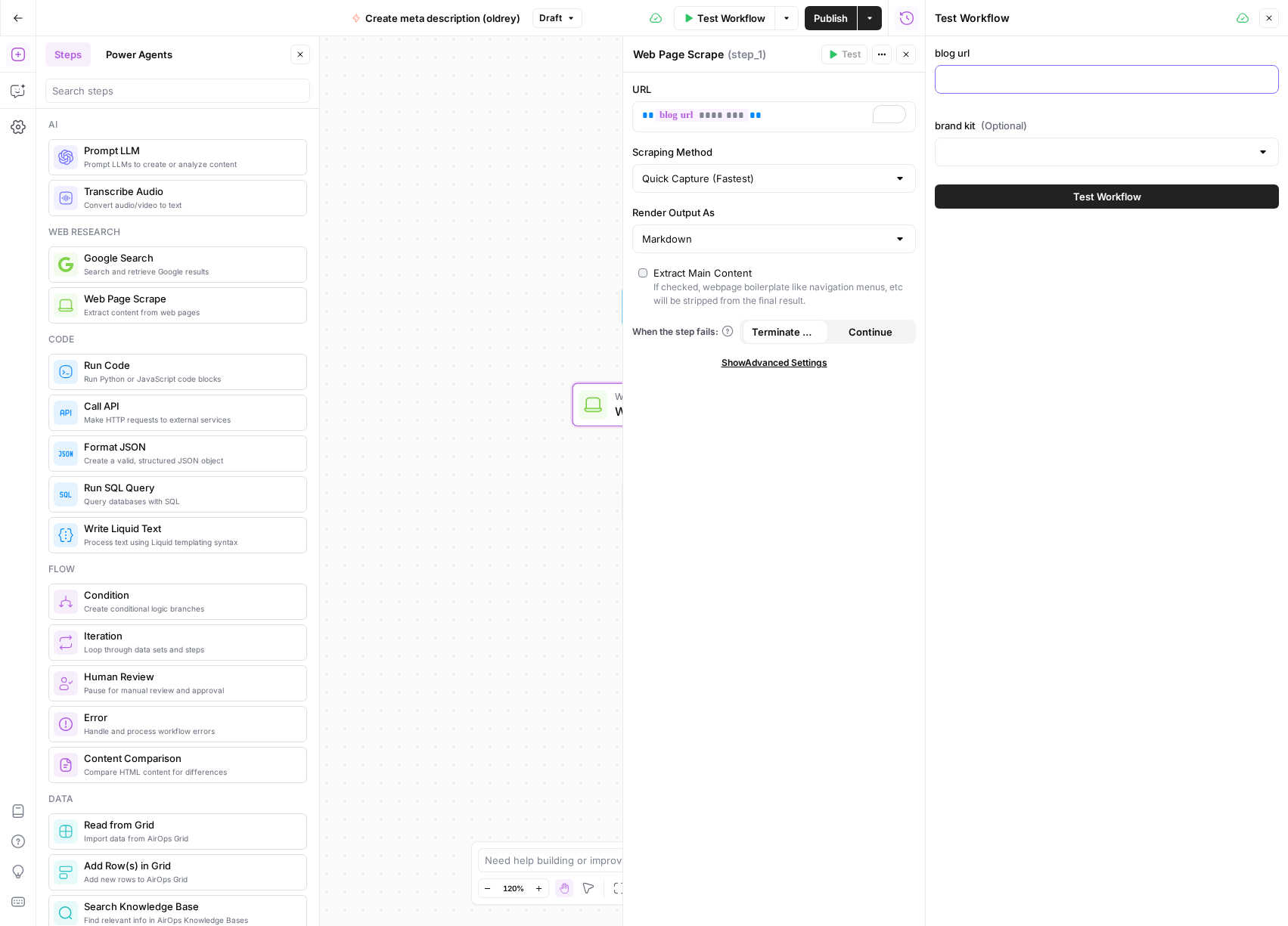
click at [1003, 83] on input "blog url" at bounding box center [1107, 79] width 324 height 15
paste input "[URL][DOMAIN_NAME]"
type input "[URL][DOMAIN_NAME]"
click at [1035, 161] on div at bounding box center [1107, 151] width 344 height 29
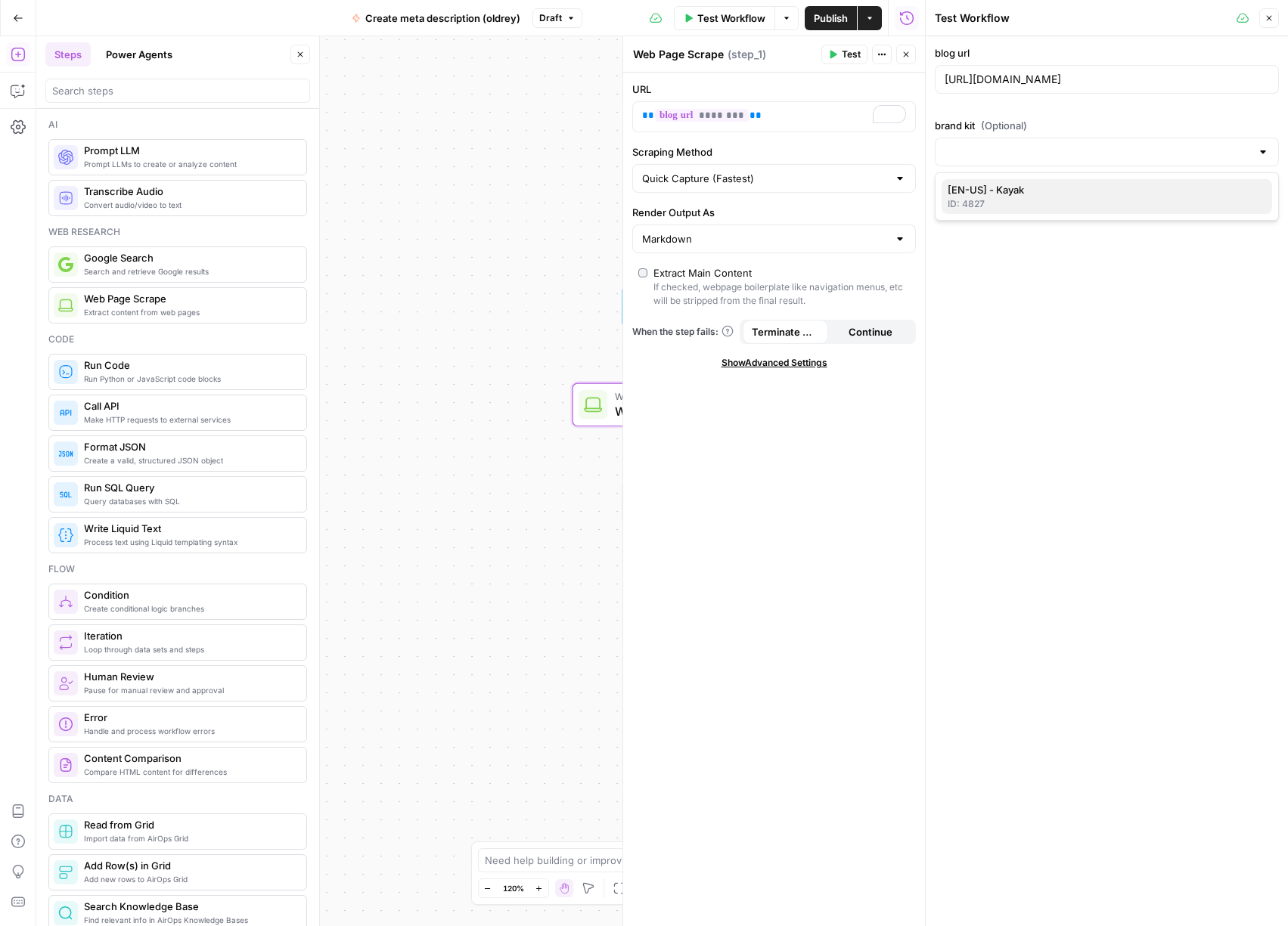
click at [1032, 191] on span "[EN-US] - Kayak" at bounding box center [1104, 189] width 313 height 15
type input "[EN-US] - Kayak"
click at [1271, 18] on icon "button" at bounding box center [1269, 17] width 9 height 9
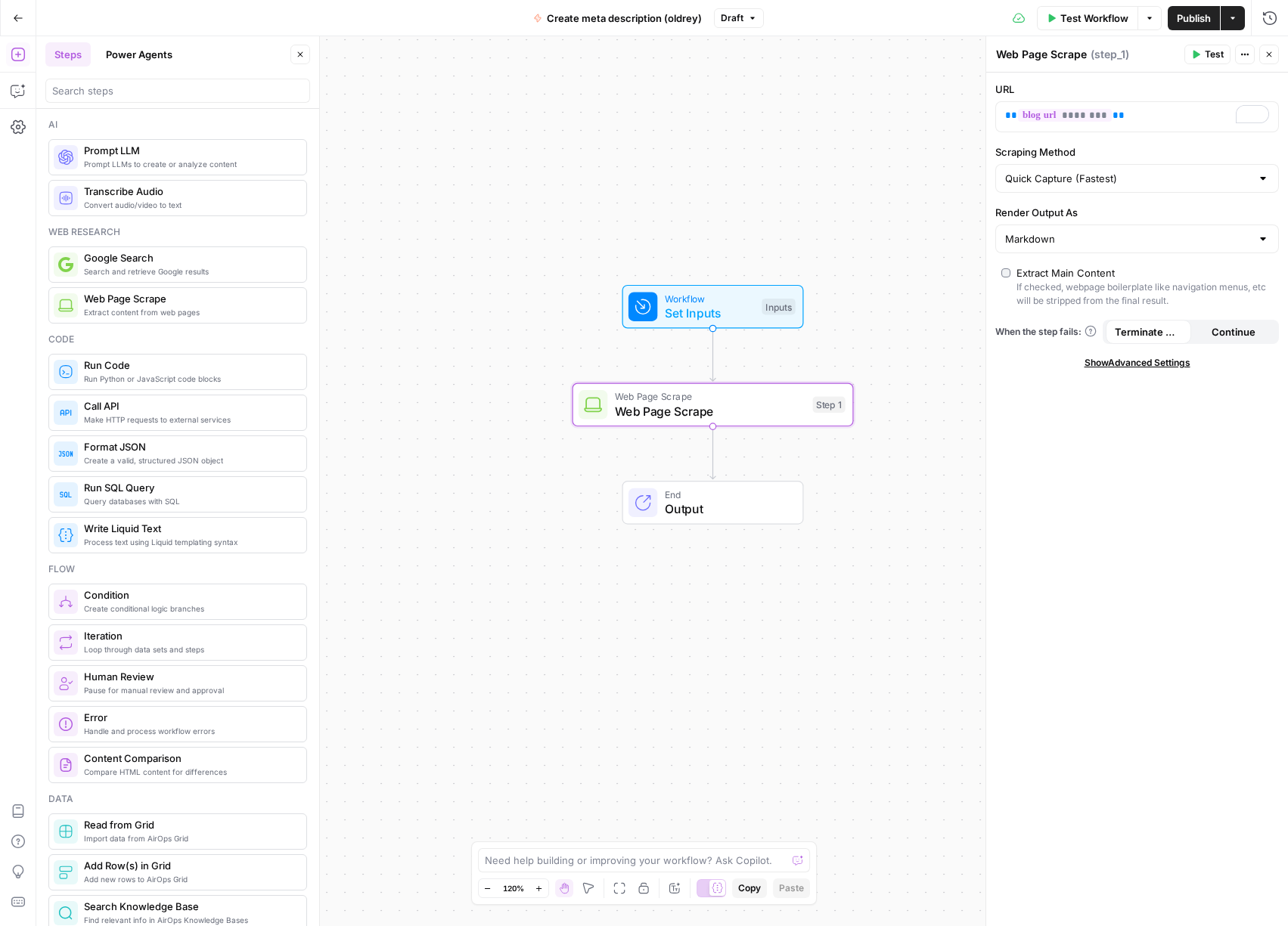
click at [750, 416] on span "Web Page Scrape" at bounding box center [710, 411] width 190 height 18
click at [1267, 50] on icon "button" at bounding box center [1269, 54] width 9 height 9
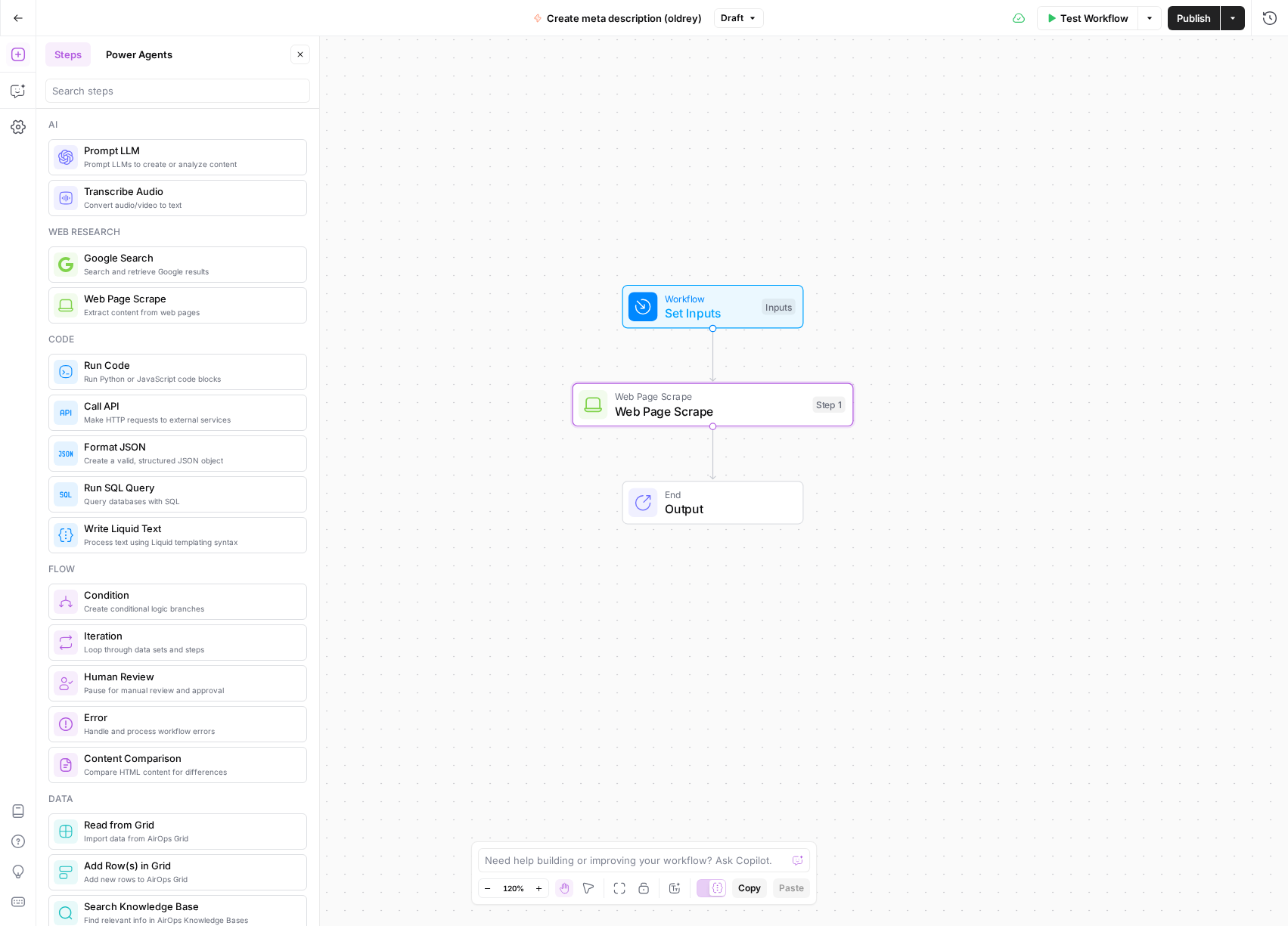
click at [757, 418] on span "Web Page Scrape" at bounding box center [710, 411] width 190 height 18
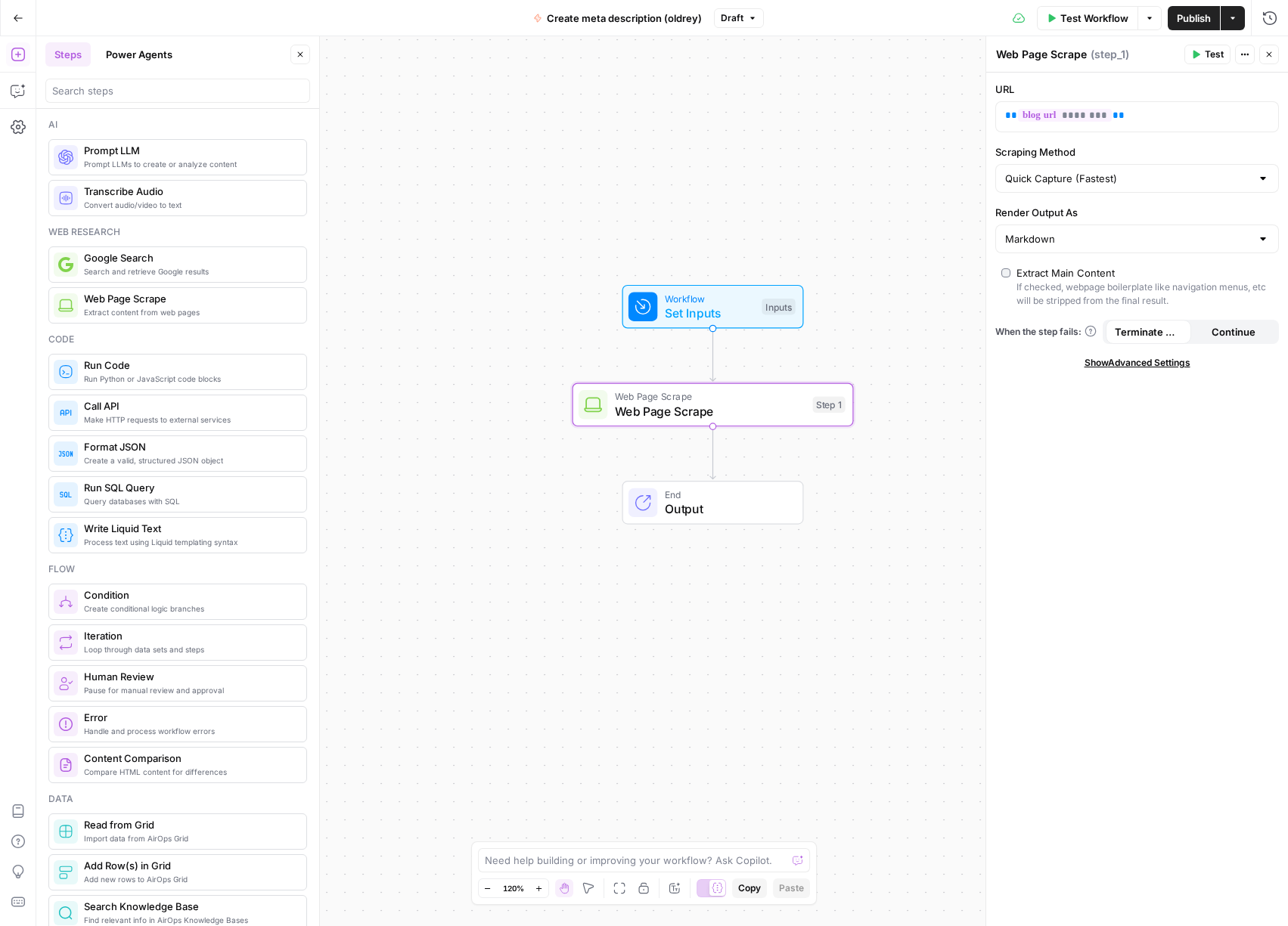
click at [1213, 45] on button "Test" at bounding box center [1208, 55] width 46 height 20
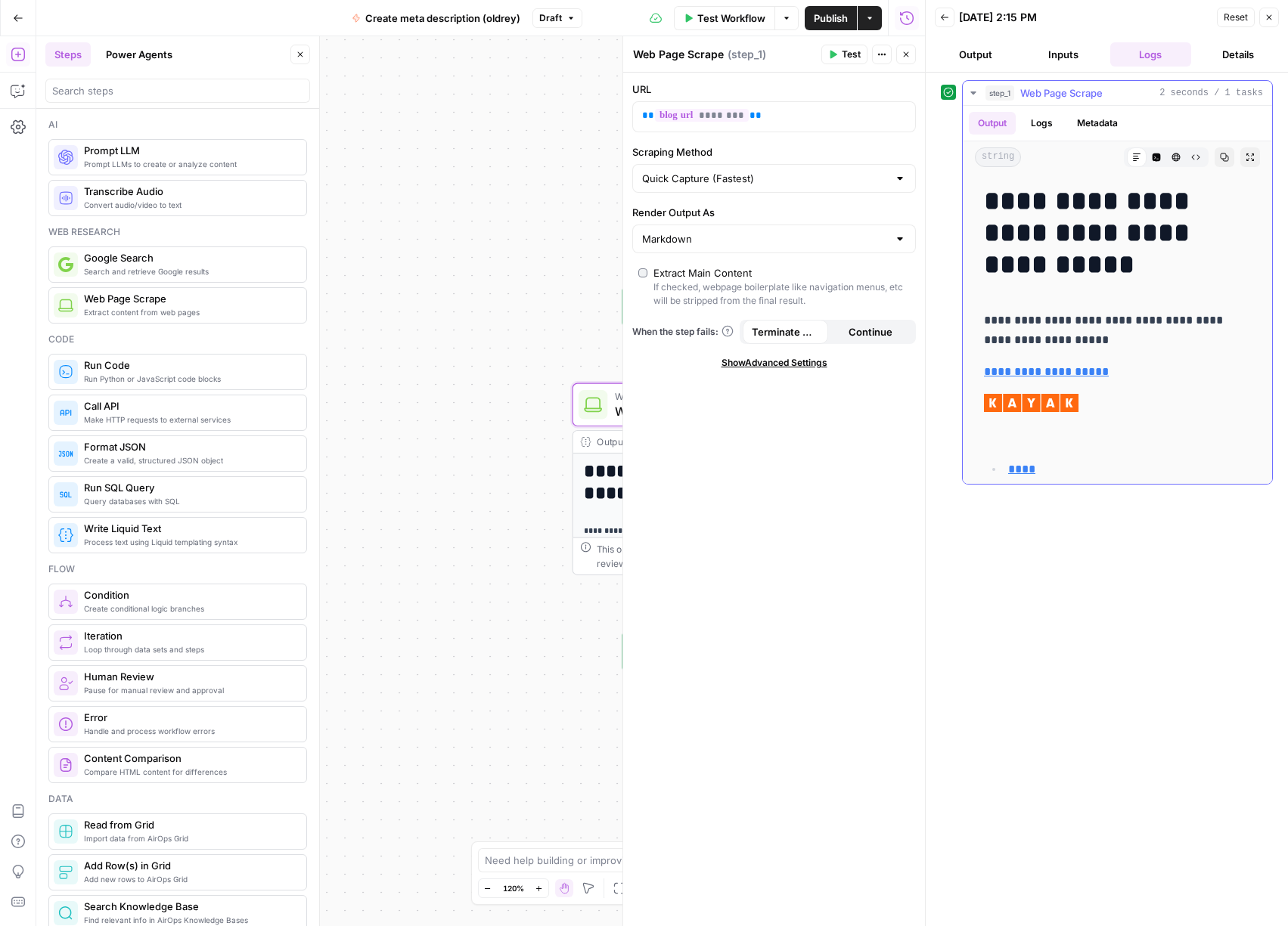
click at [1054, 127] on button "Logs" at bounding box center [1041, 122] width 40 height 22
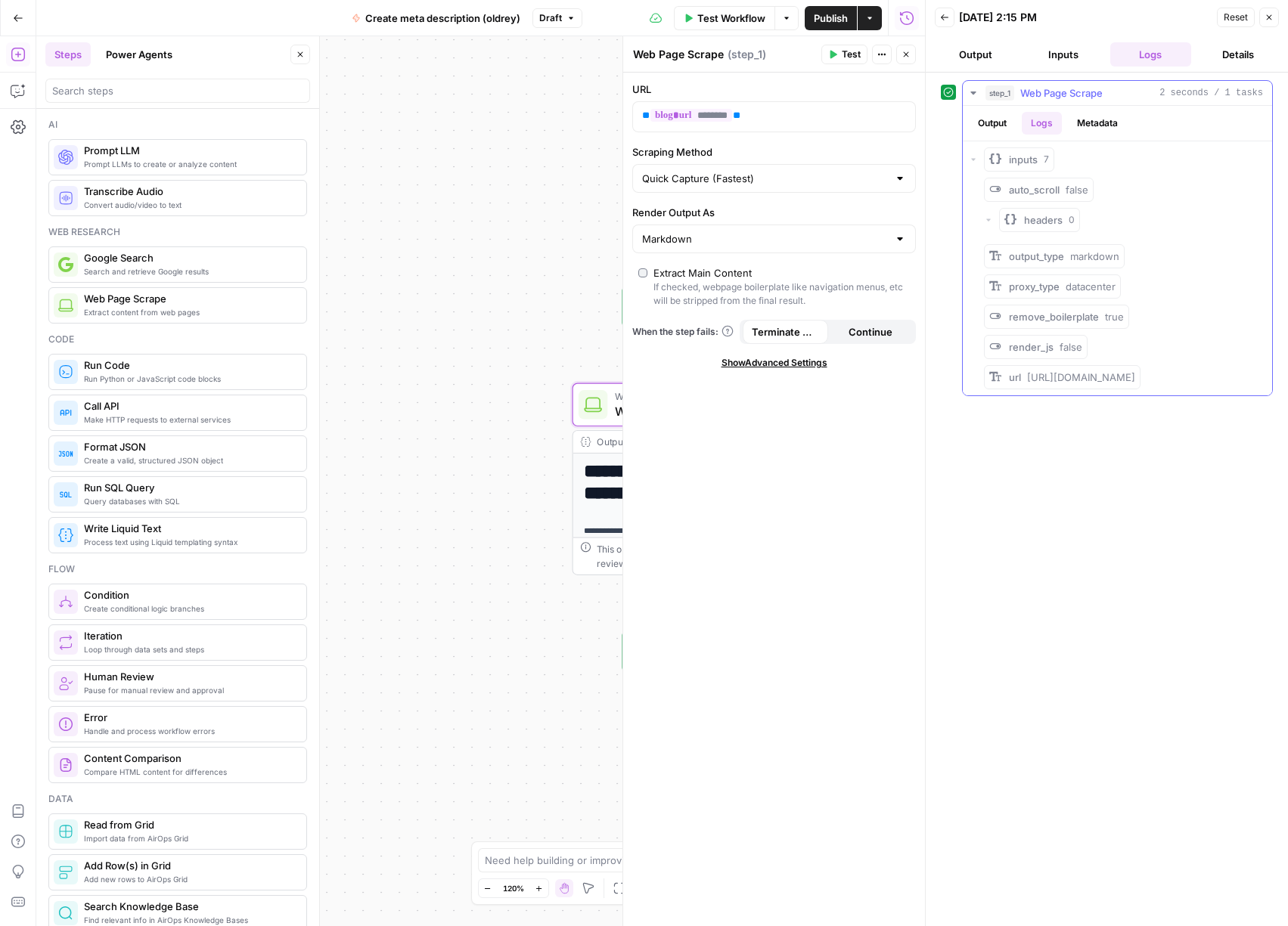
click at [1004, 126] on button "Output" at bounding box center [992, 122] width 47 height 22
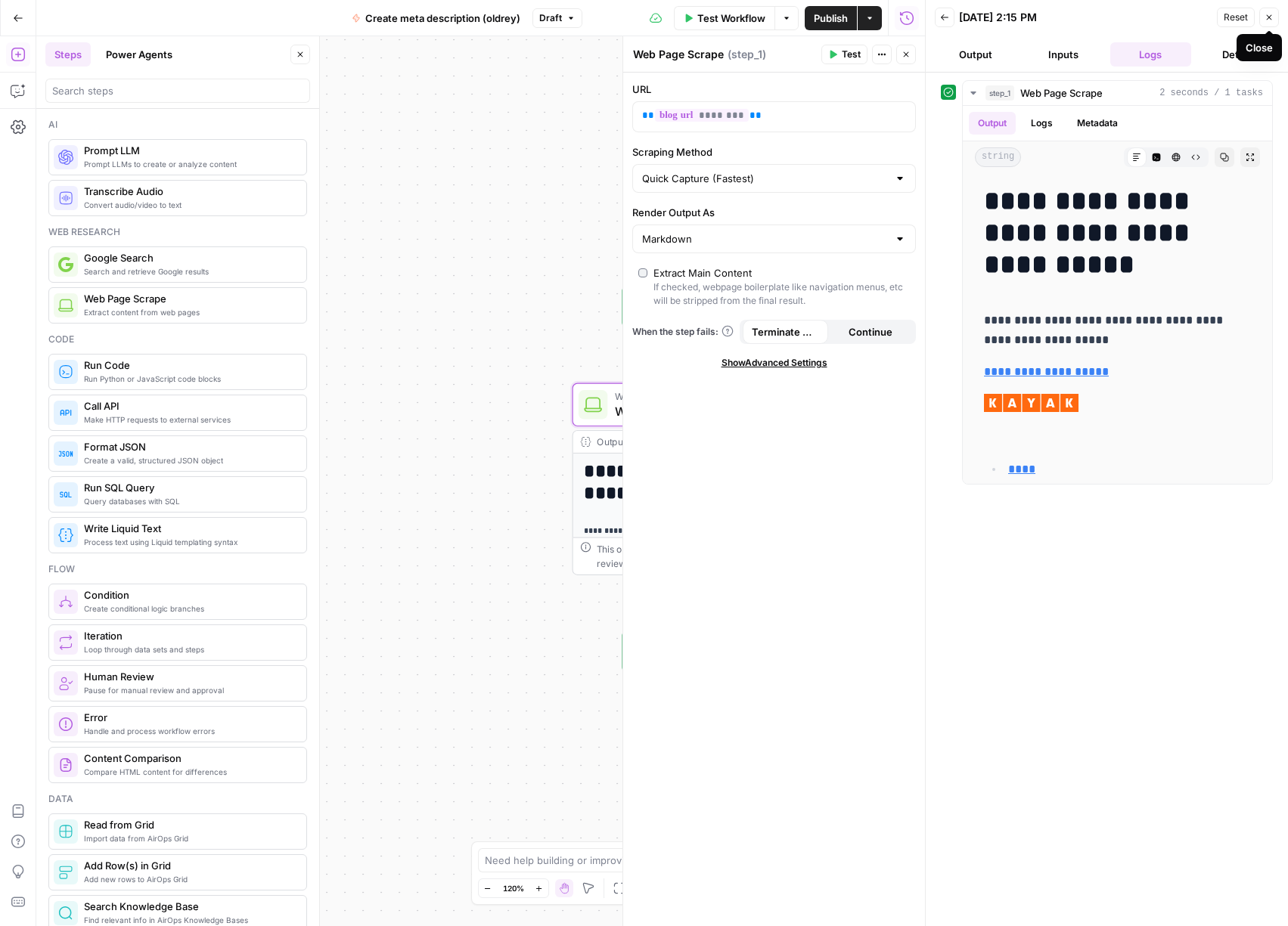
click at [1268, 19] on icon "button" at bounding box center [1269, 17] width 9 height 9
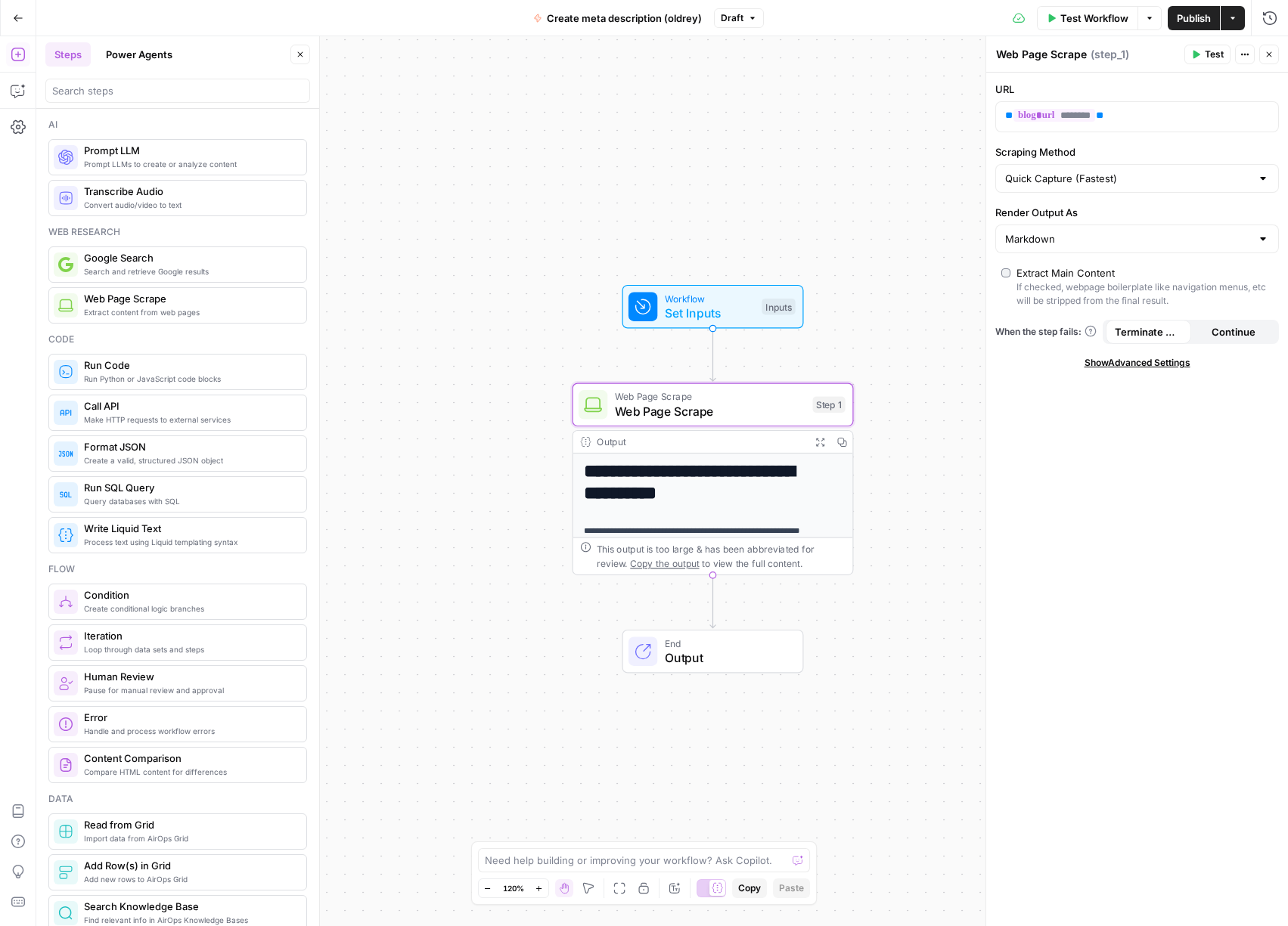
click at [1271, 60] on button "Close" at bounding box center [1269, 55] width 20 height 20
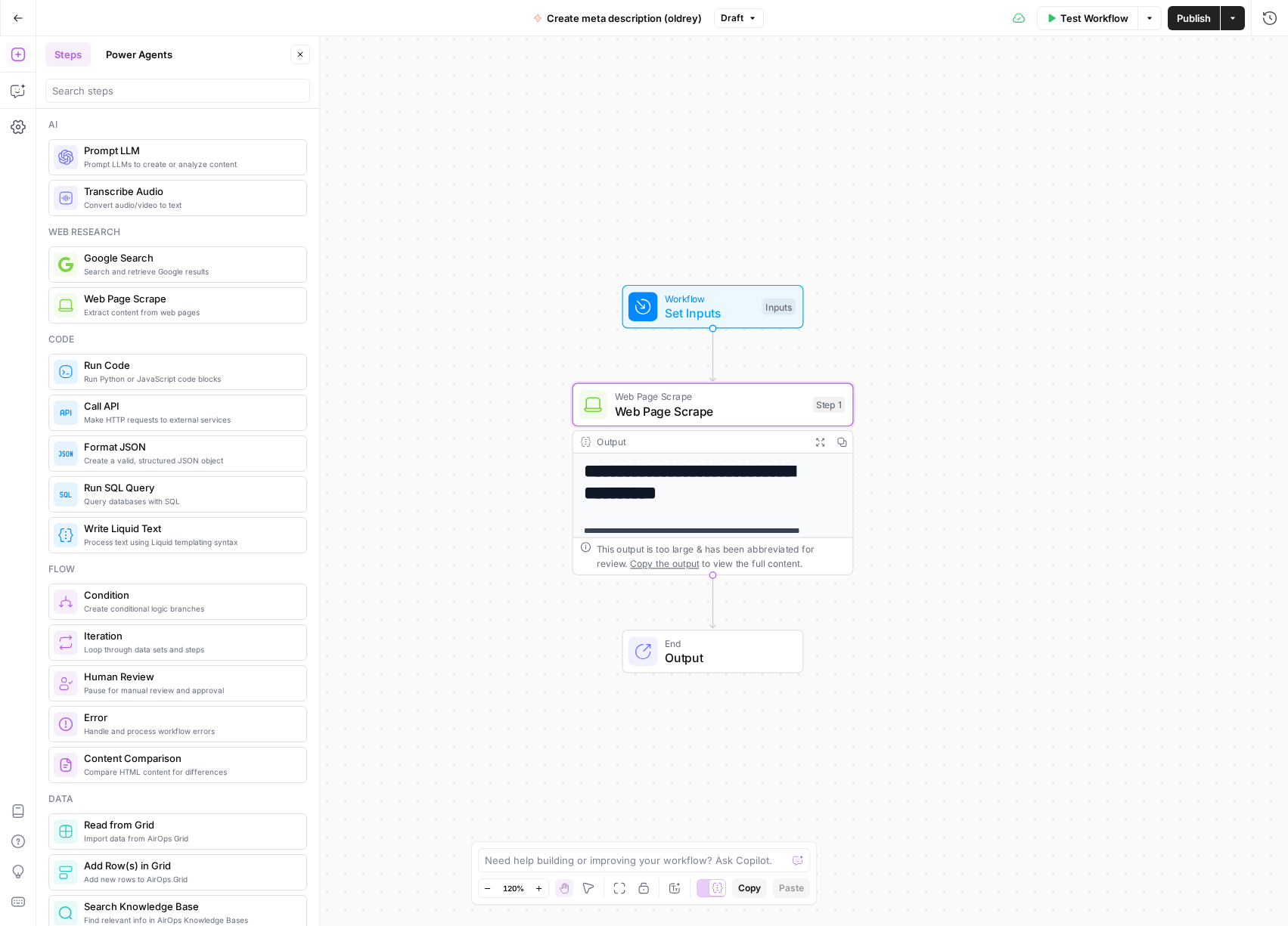
click at [1205, 24] on span "Publish" at bounding box center [1194, 18] width 34 height 15
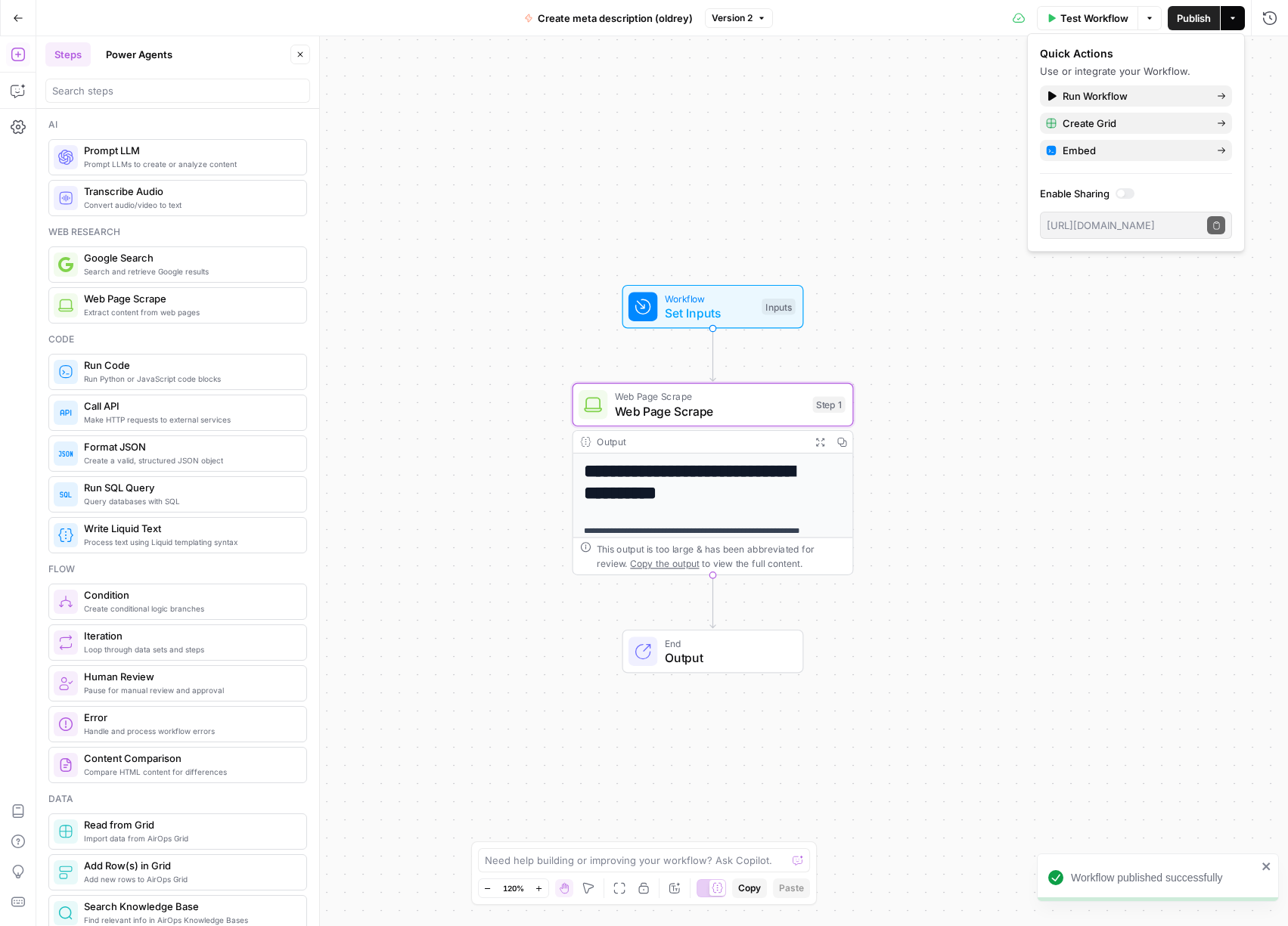
click at [1111, 501] on div "**********" at bounding box center [662, 481] width 1252 height 890
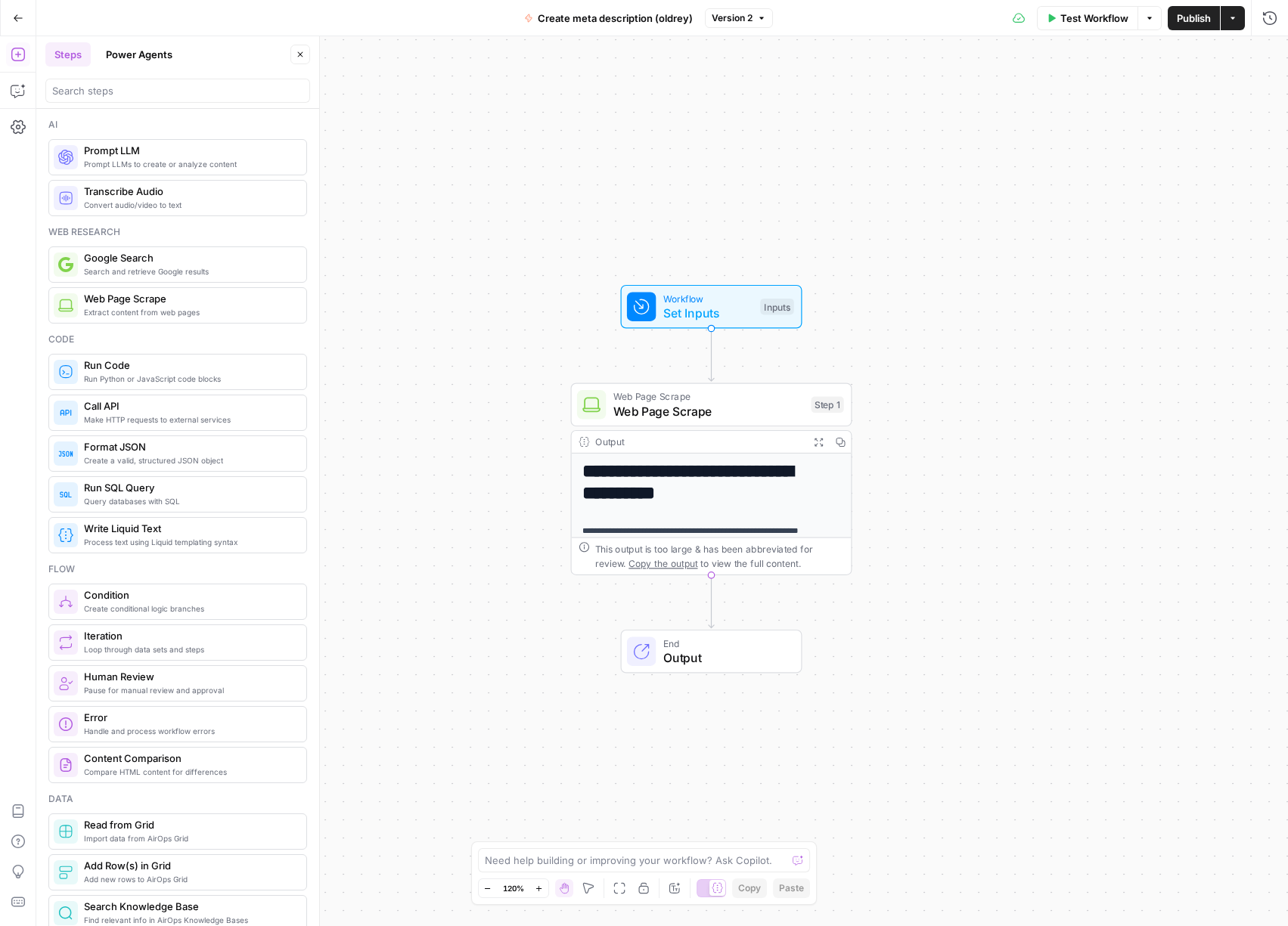
click at [143, 162] on span "Prompt LLMs to create or analyze content" at bounding box center [189, 164] width 210 height 12
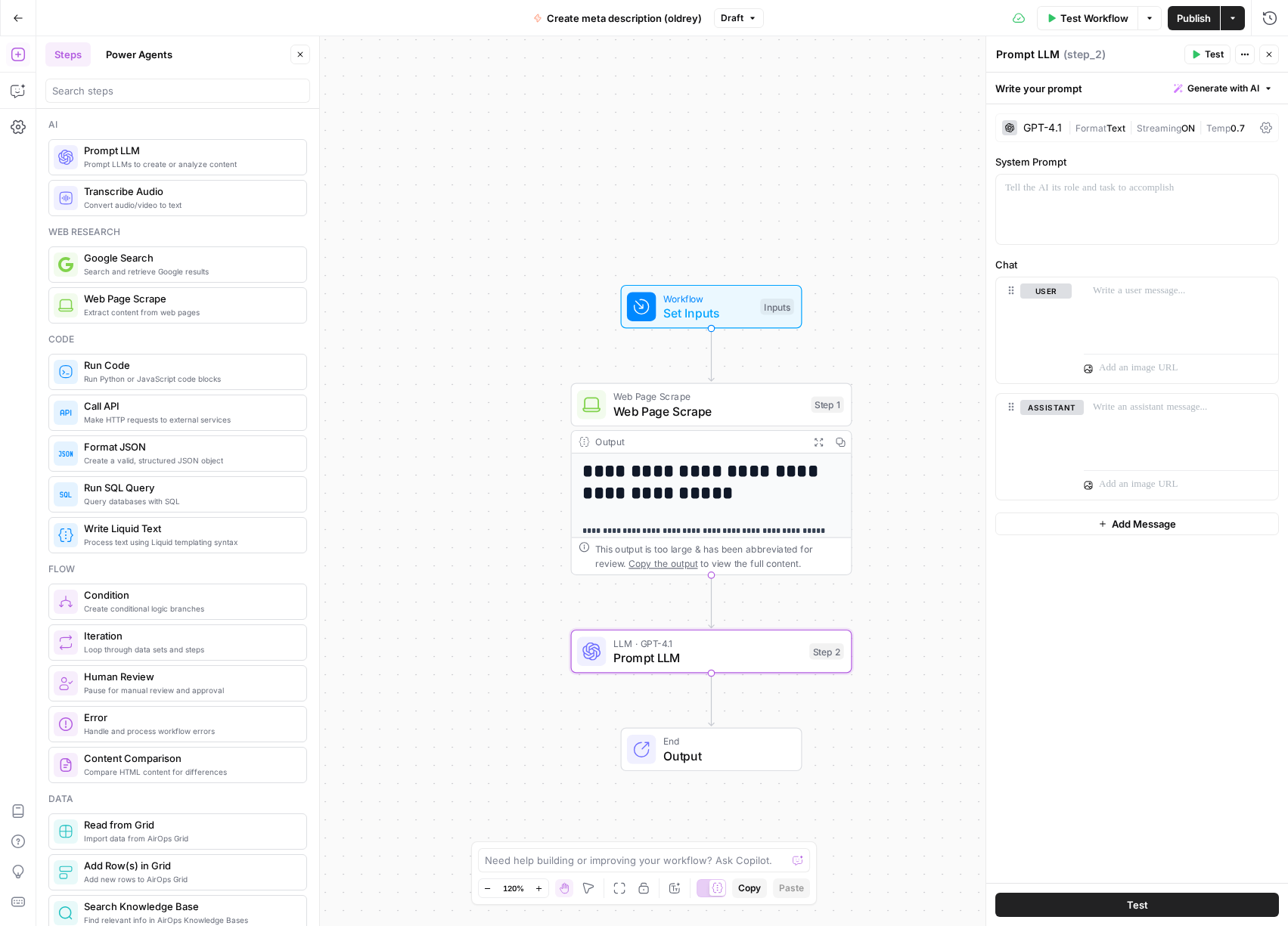
click at [1269, 52] on icon "button" at bounding box center [1269, 54] width 9 height 9
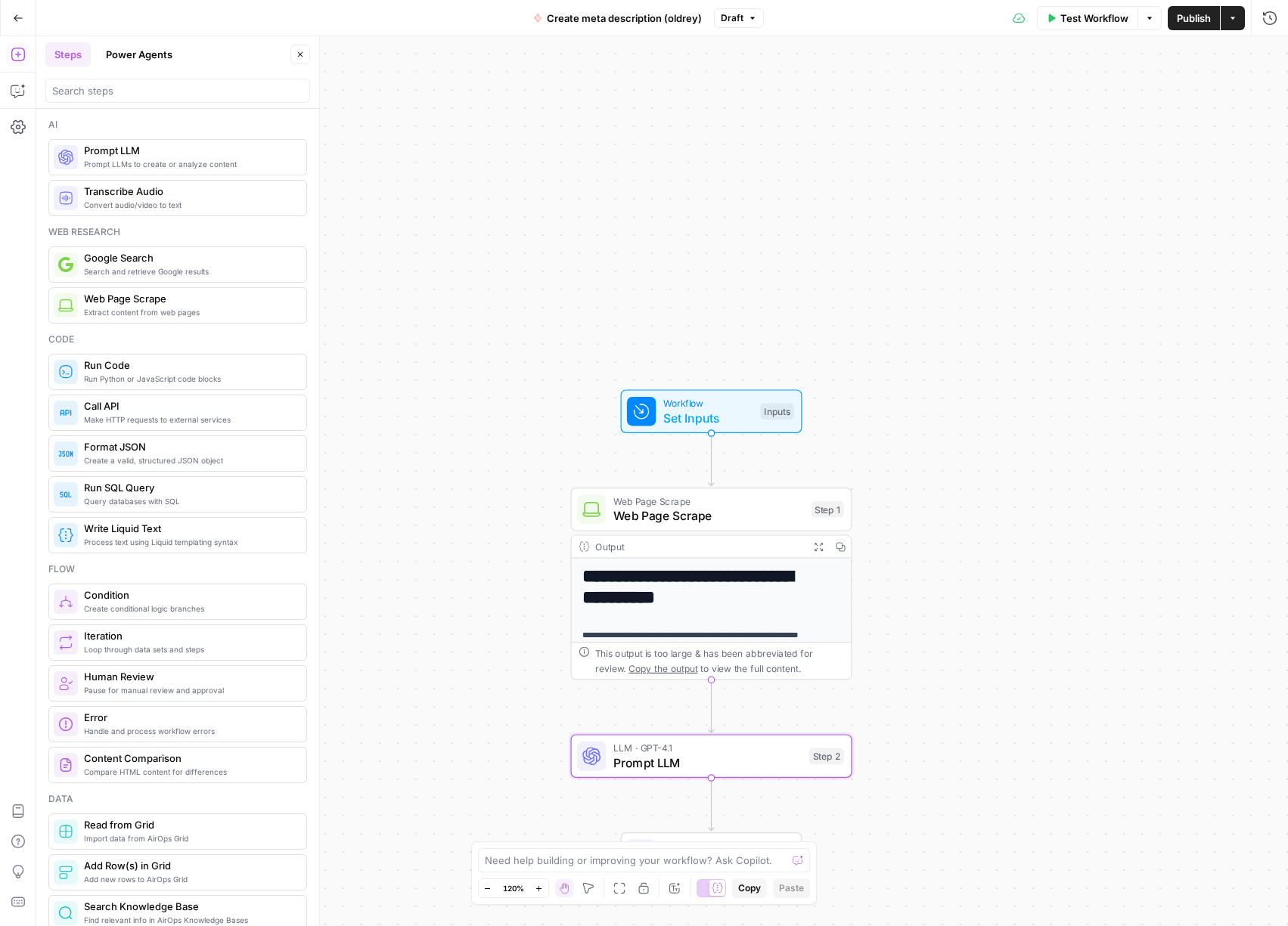
click at [1239, 29] on button "Actions" at bounding box center [1233, 17] width 24 height 24
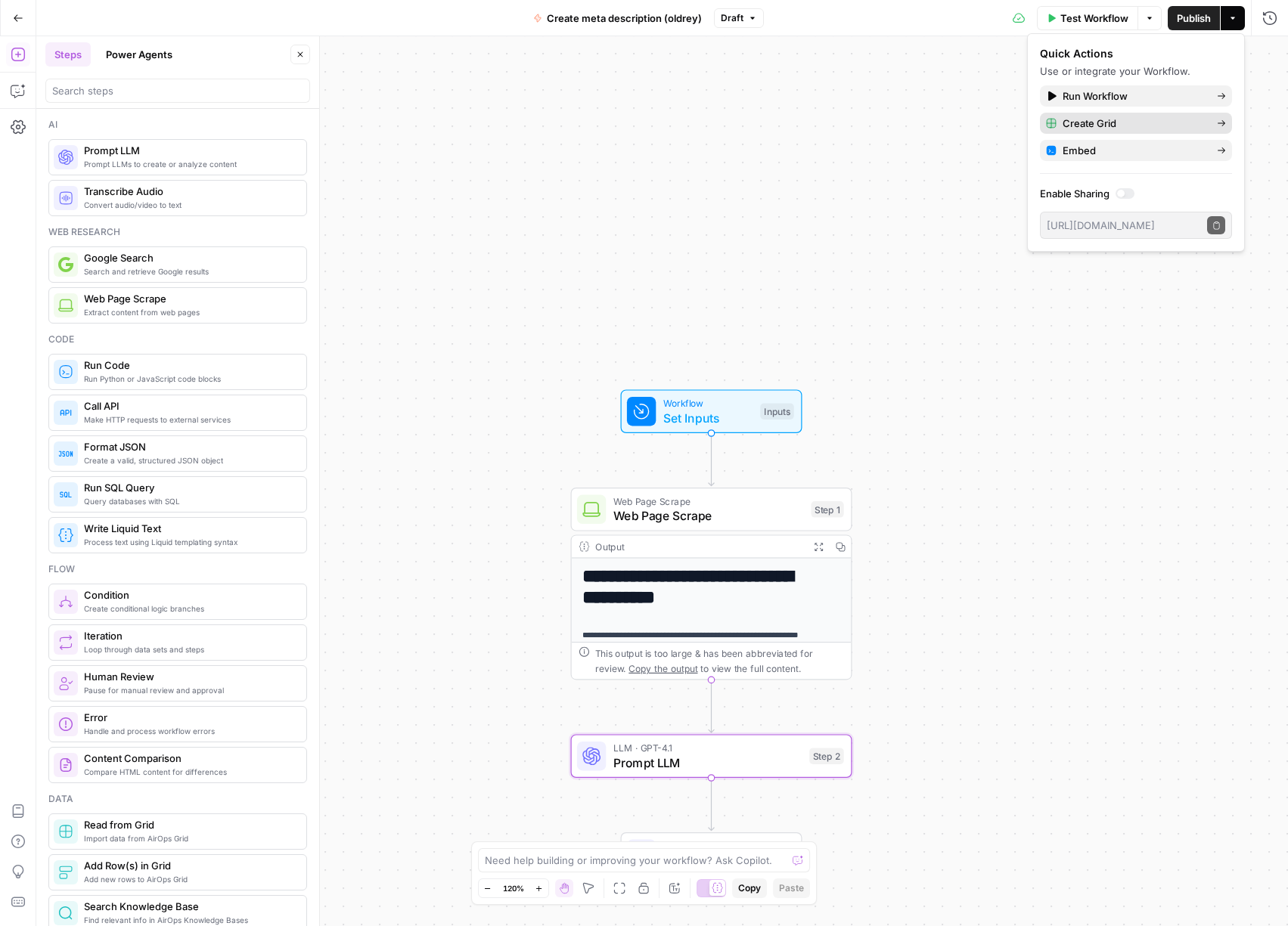
click at [1099, 123] on span "Create Grid" at bounding box center [1134, 123] width 142 height 15
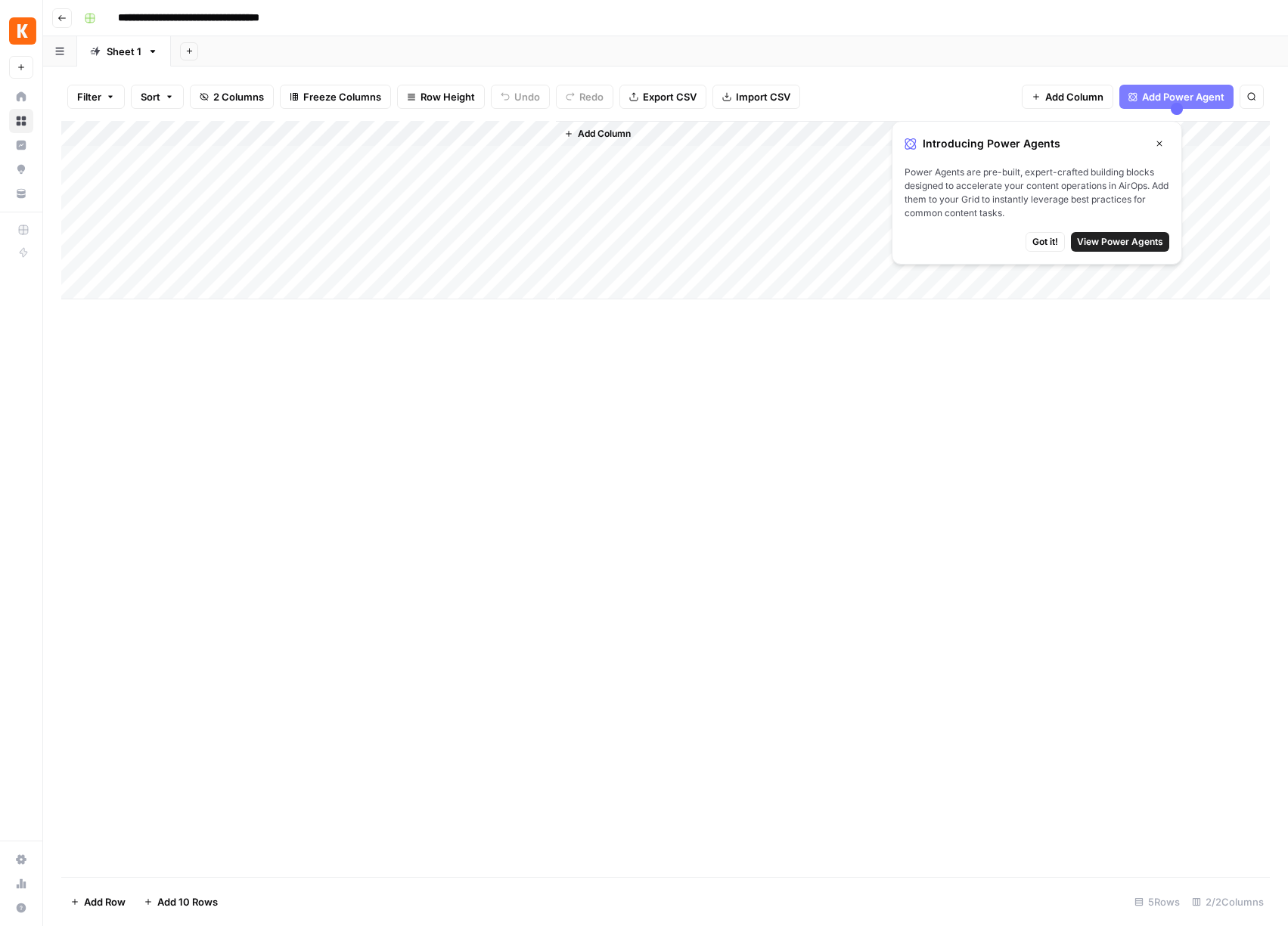
click at [525, 131] on div "Add Column" at bounding box center [665, 210] width 1209 height 179
click at [410, 280] on span "Edit Workflow" at bounding box center [428, 282] width 132 height 15
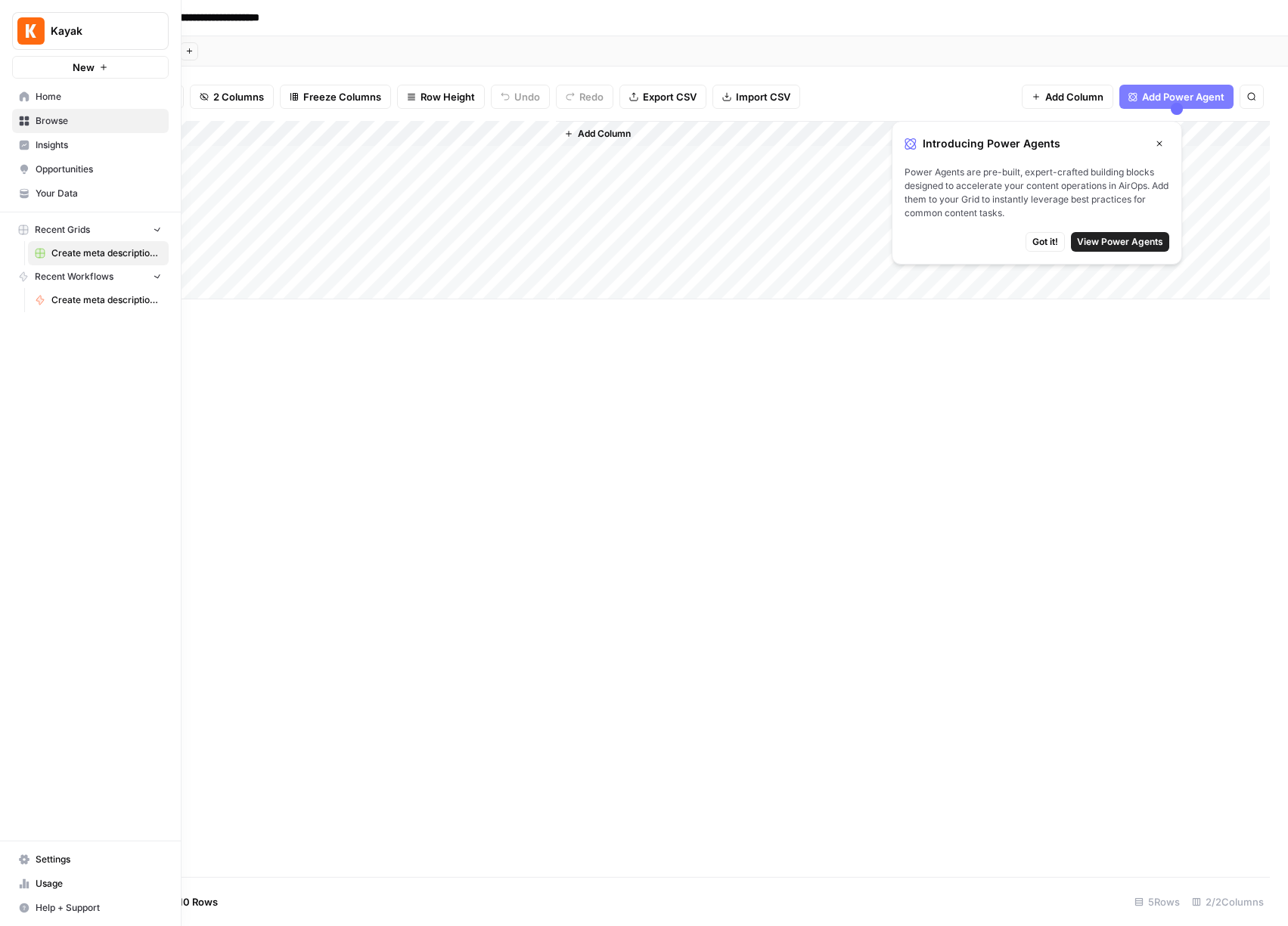
click at [36, 91] on span "Home" at bounding box center [98, 97] width 127 height 13
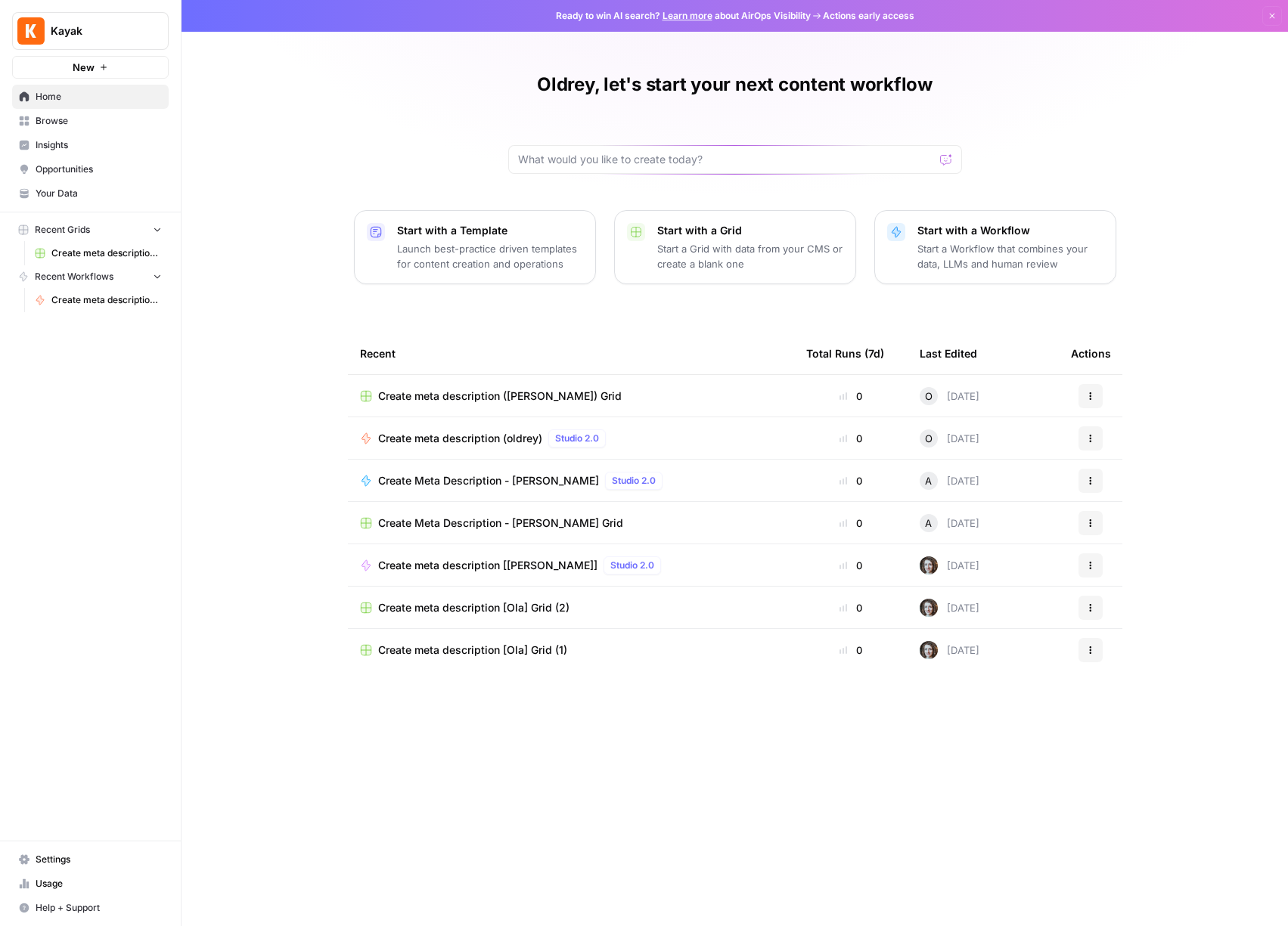
click at [516, 392] on span "Create meta description ([PERSON_NAME]) Grid" at bounding box center [500, 396] width 243 height 15
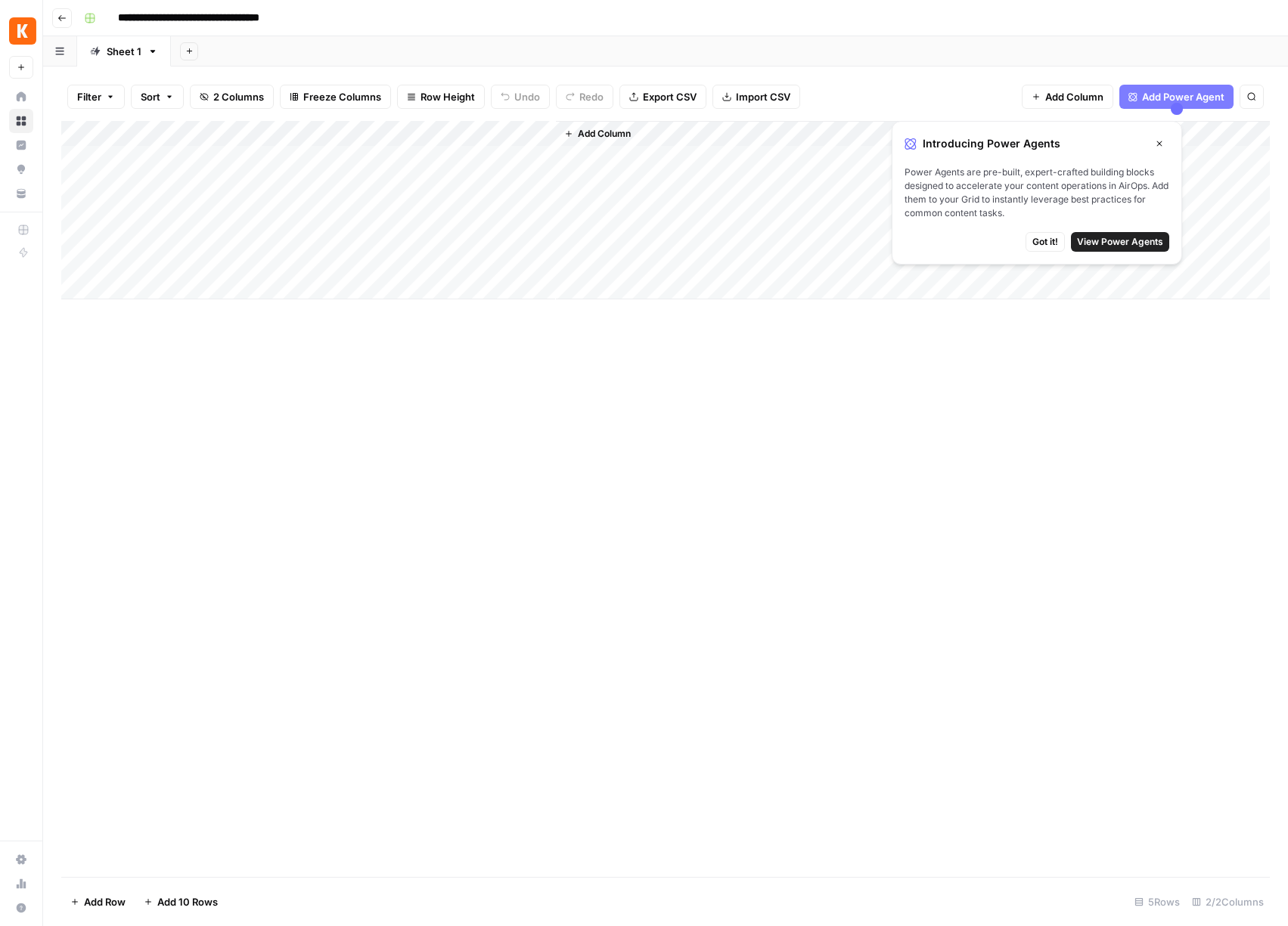
click at [65, 16] on icon "button" at bounding box center [61, 17] width 9 height 9
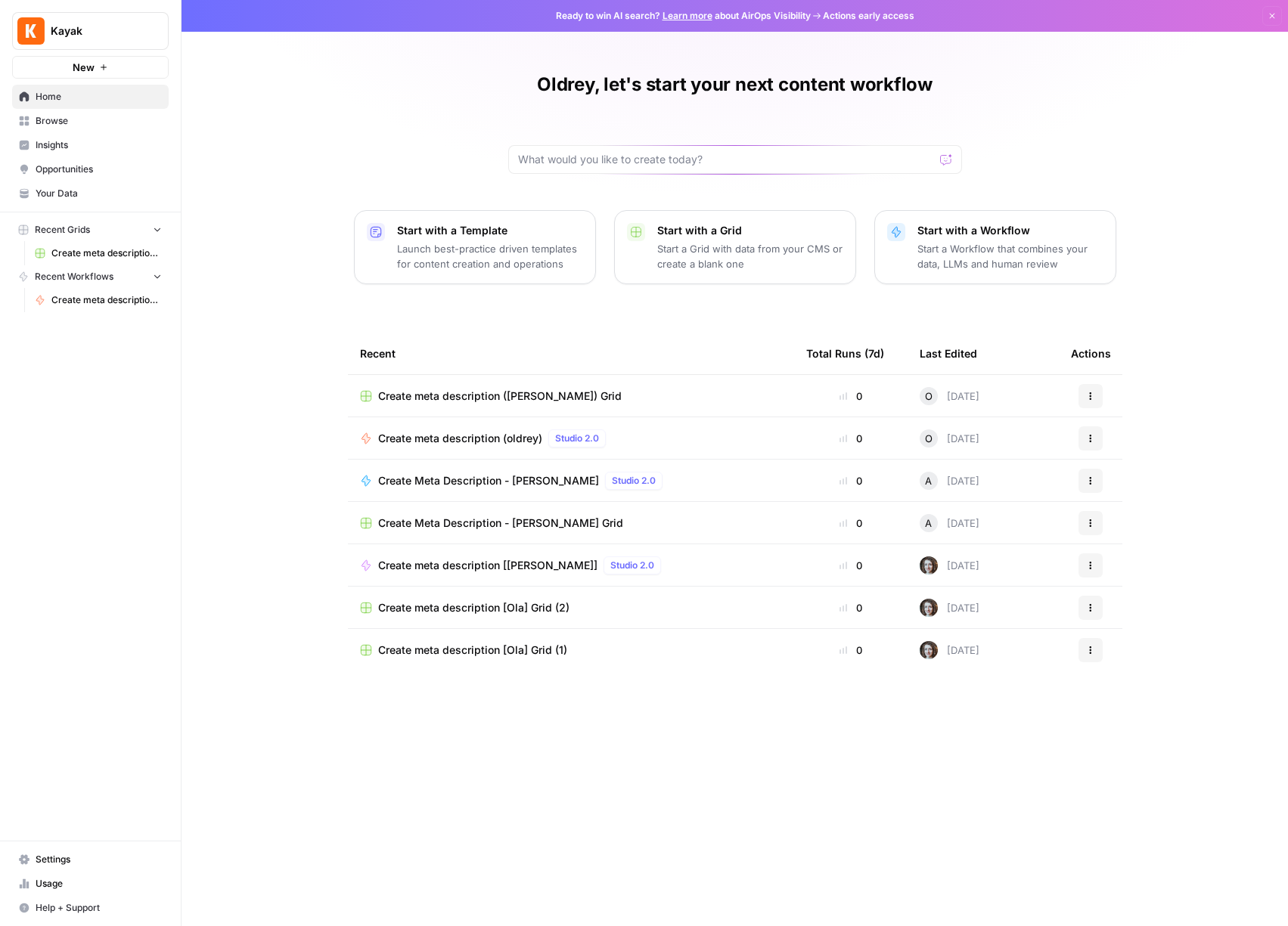
click at [67, 112] on link "Browse" at bounding box center [90, 121] width 156 height 24
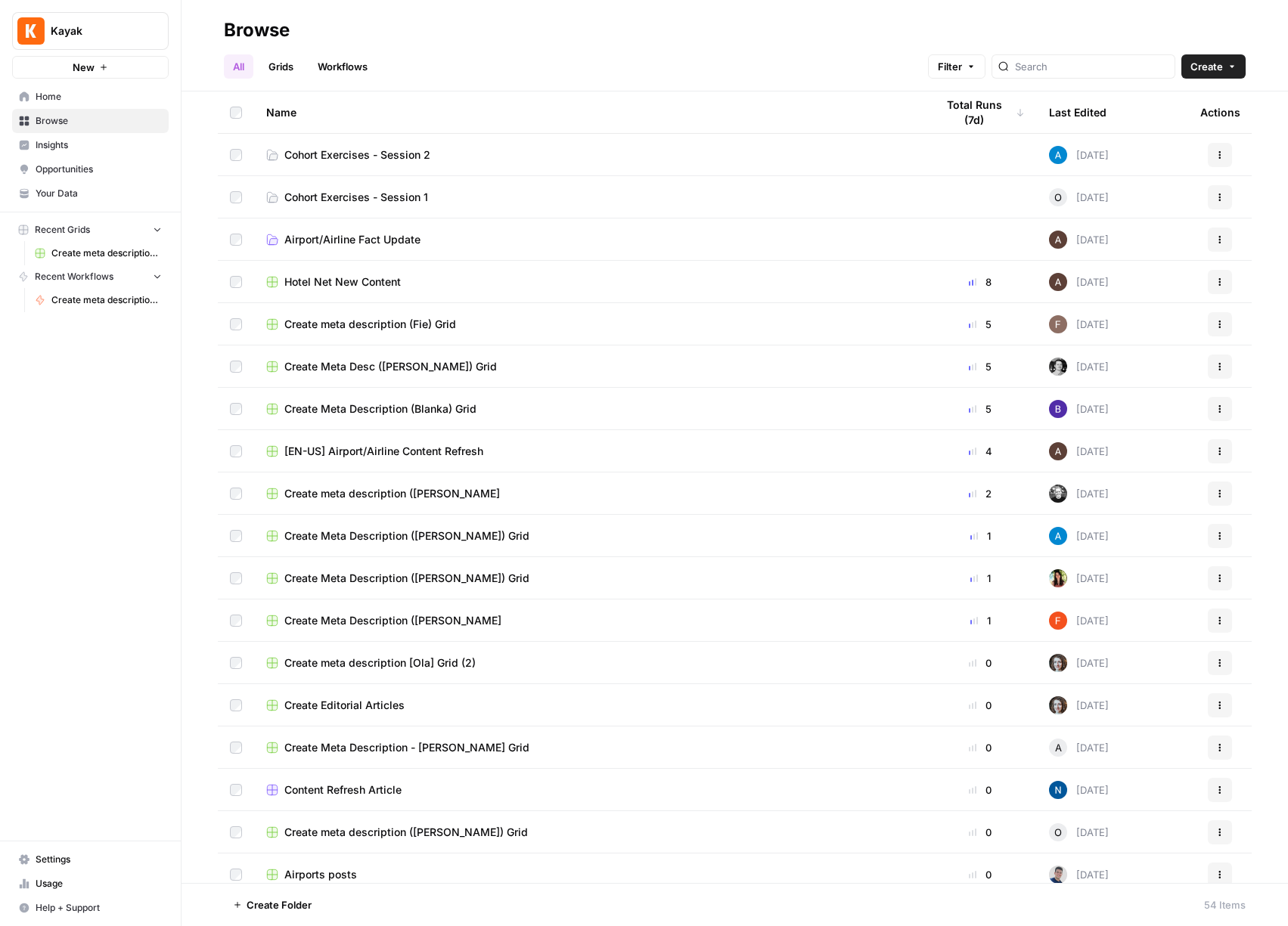
click at [467, 199] on link "Cohort Exercises - Session 1" at bounding box center [589, 197] width 645 height 15
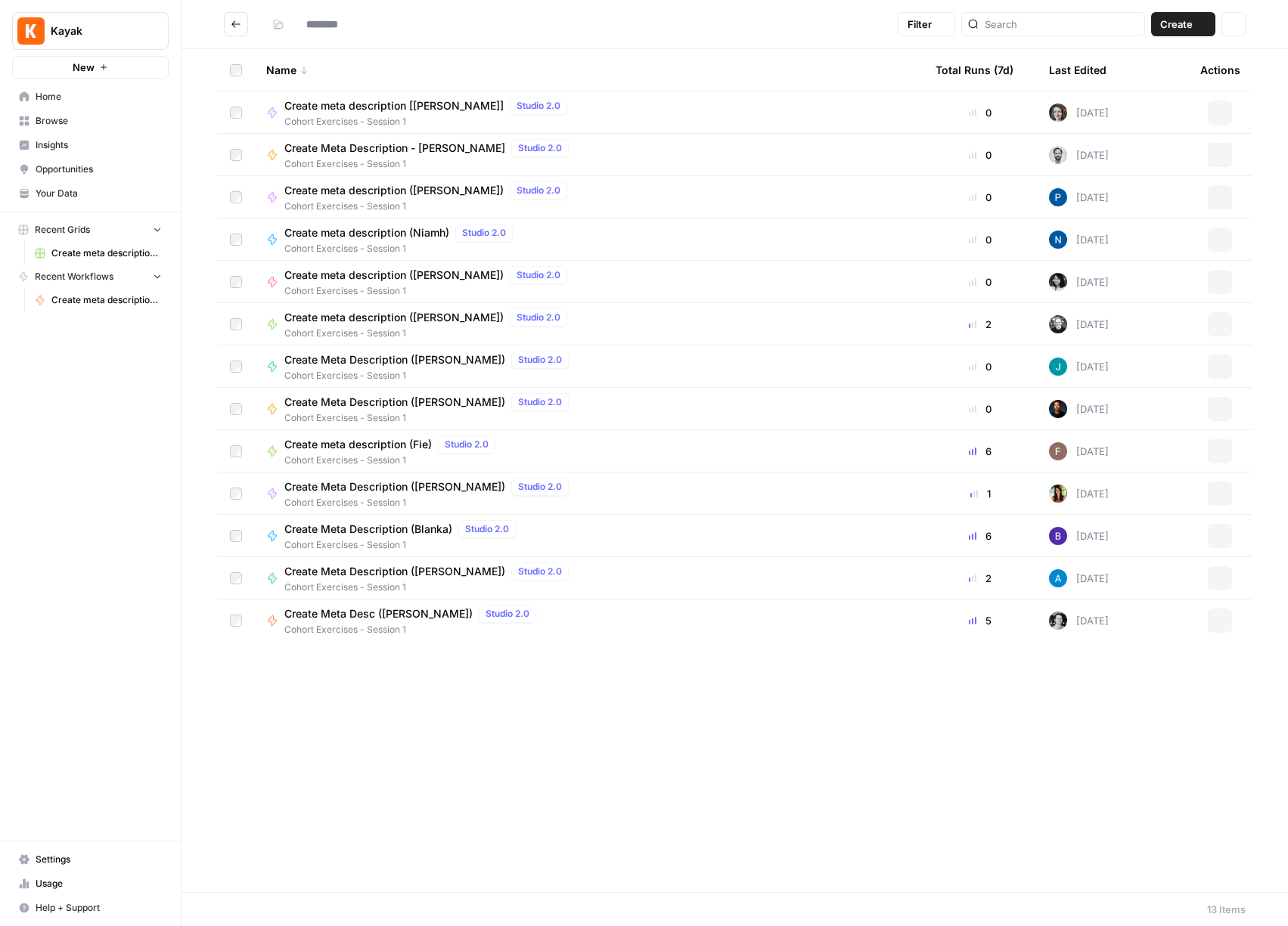
type input "**********"
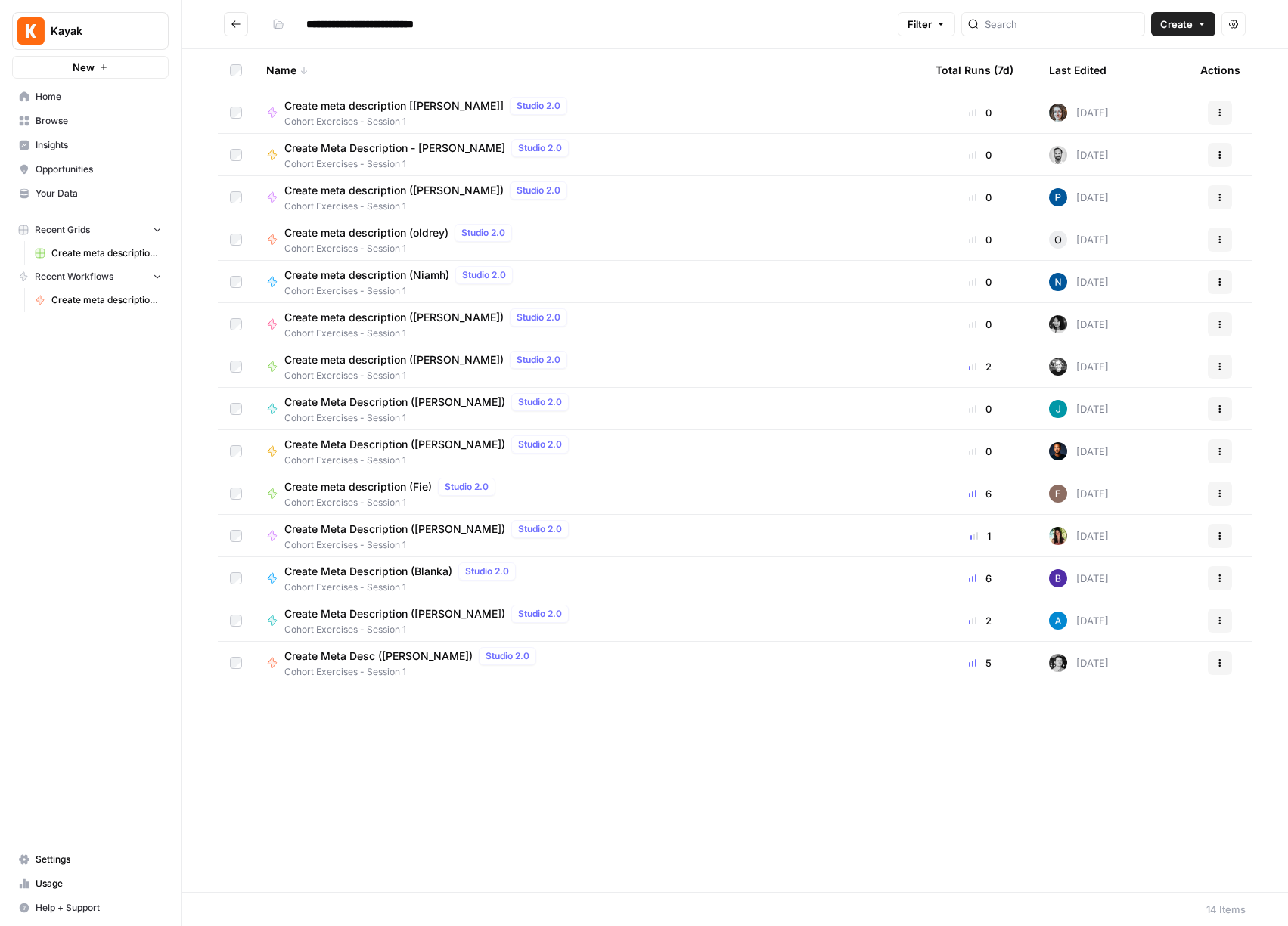
click at [607, 238] on div "Create meta description (oldrey) Studio 2.0 Cohort Exercises - Session 1" at bounding box center [589, 240] width 645 height 31
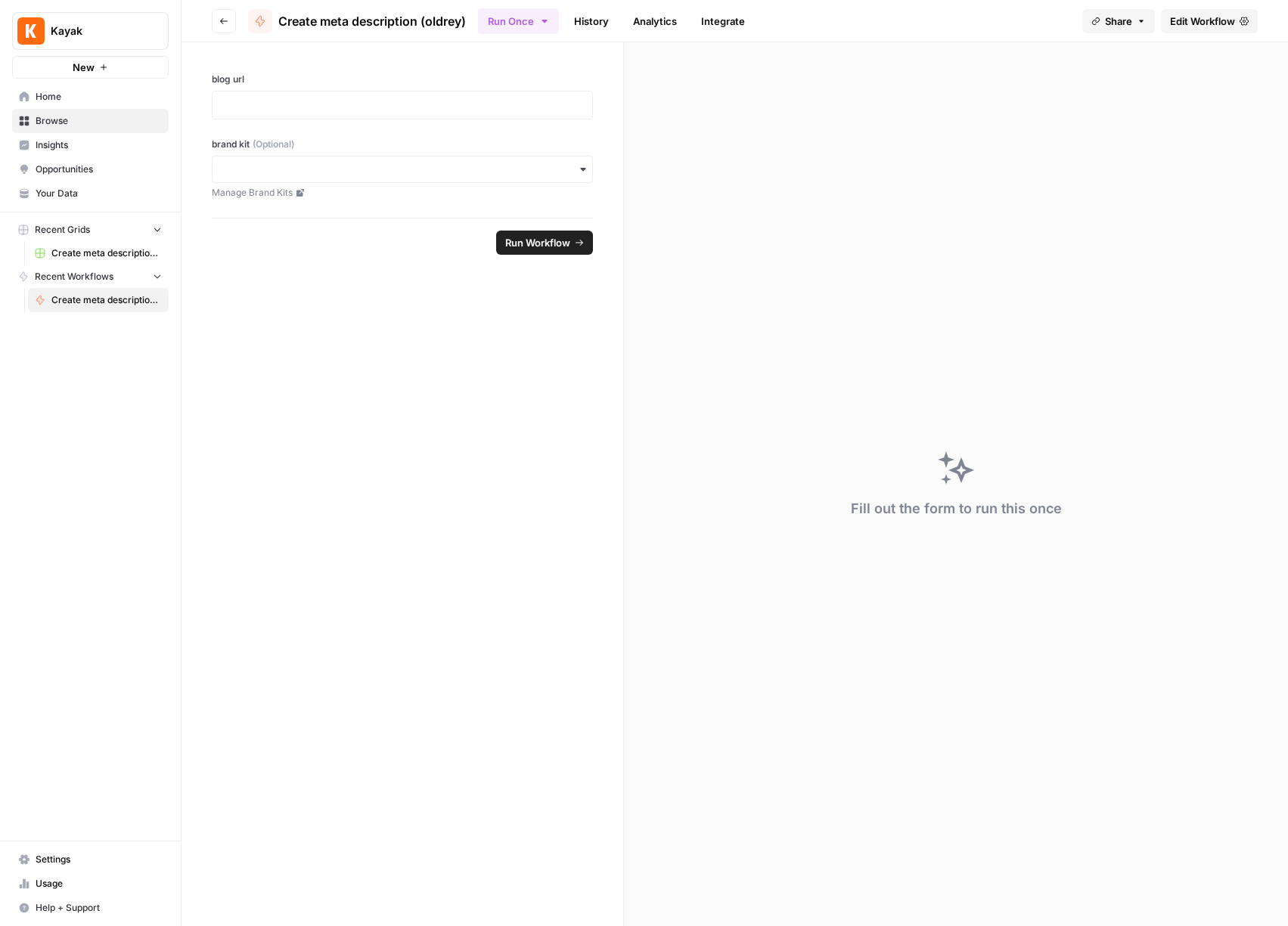
click at [1214, 13] on span "Edit Workflow" at bounding box center [1202, 21] width 65 height 15
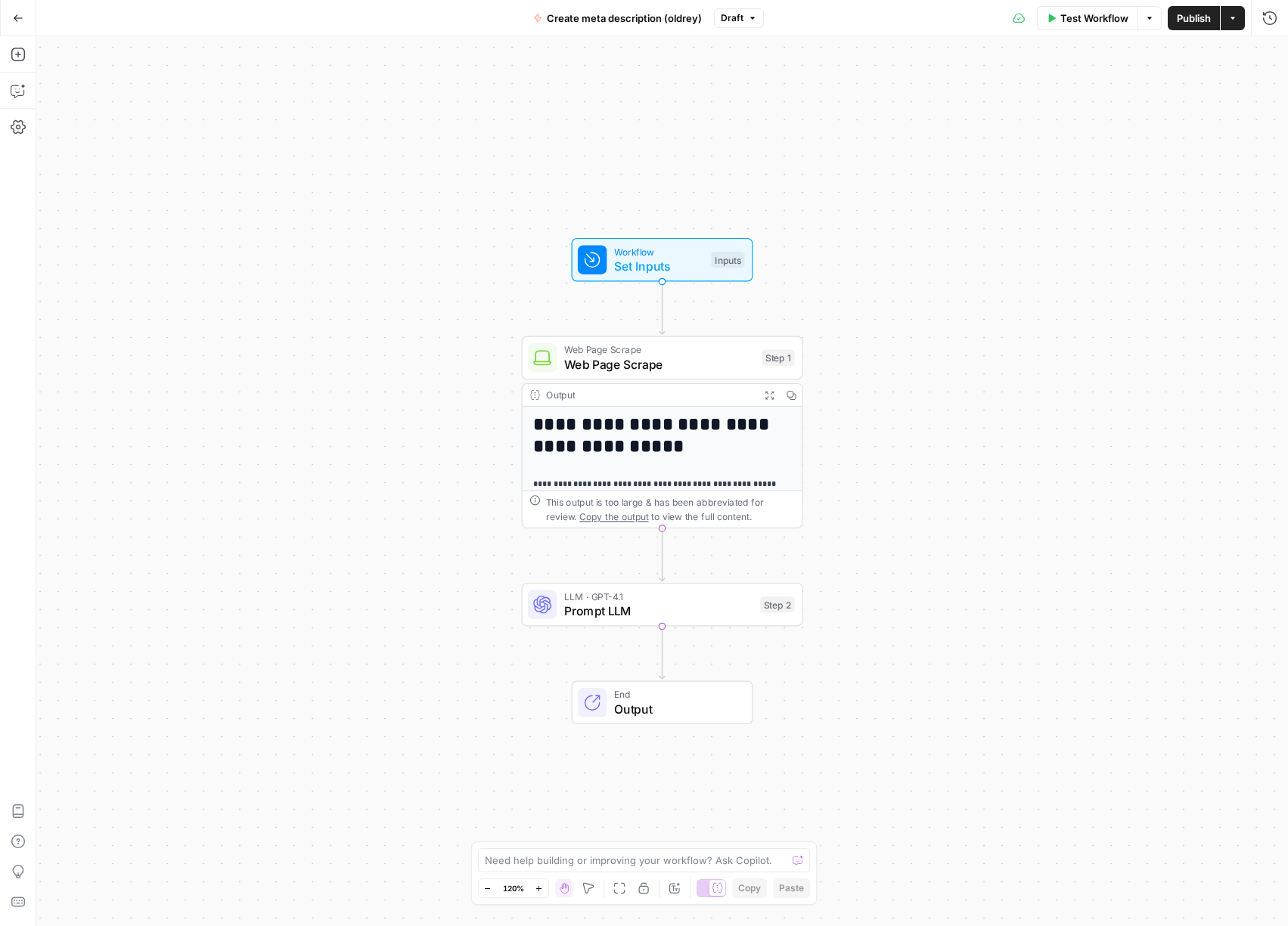
click at [691, 601] on span "LLM · GPT-4.1" at bounding box center [658, 595] width 189 height 14
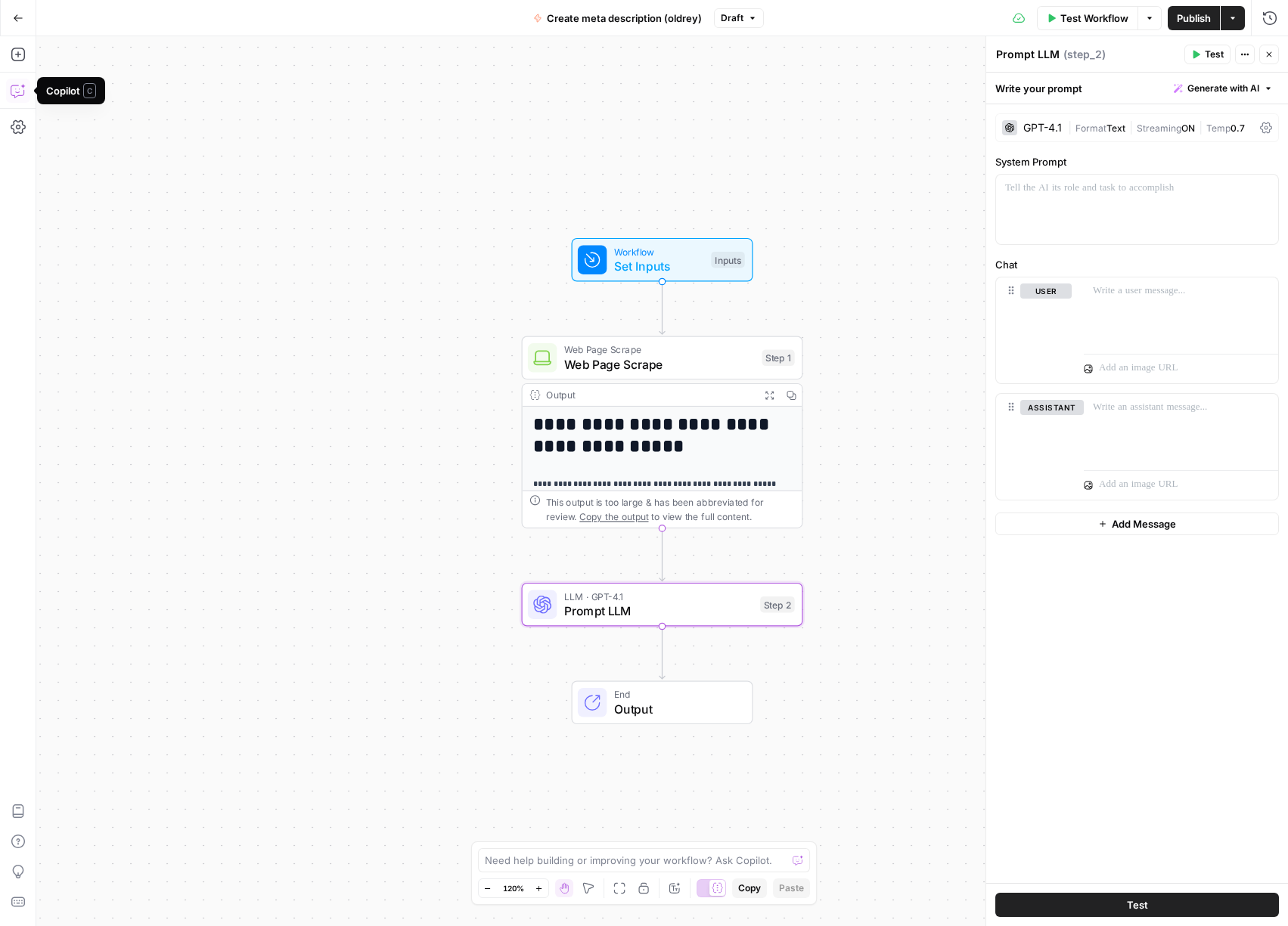
click at [12, 91] on icon "button" at bounding box center [18, 91] width 15 height 15
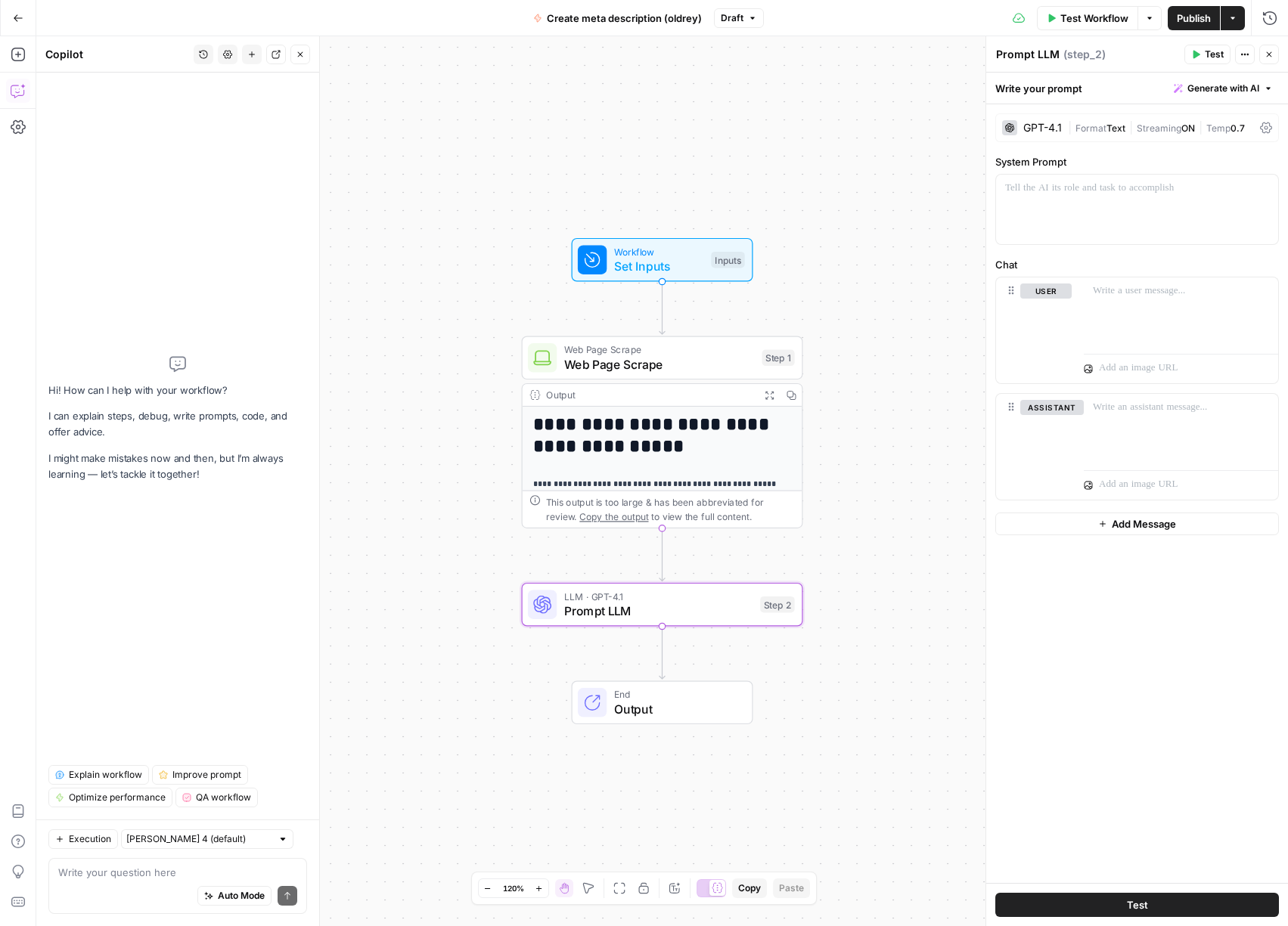
click at [298, 57] on icon "button" at bounding box center [300, 54] width 9 height 9
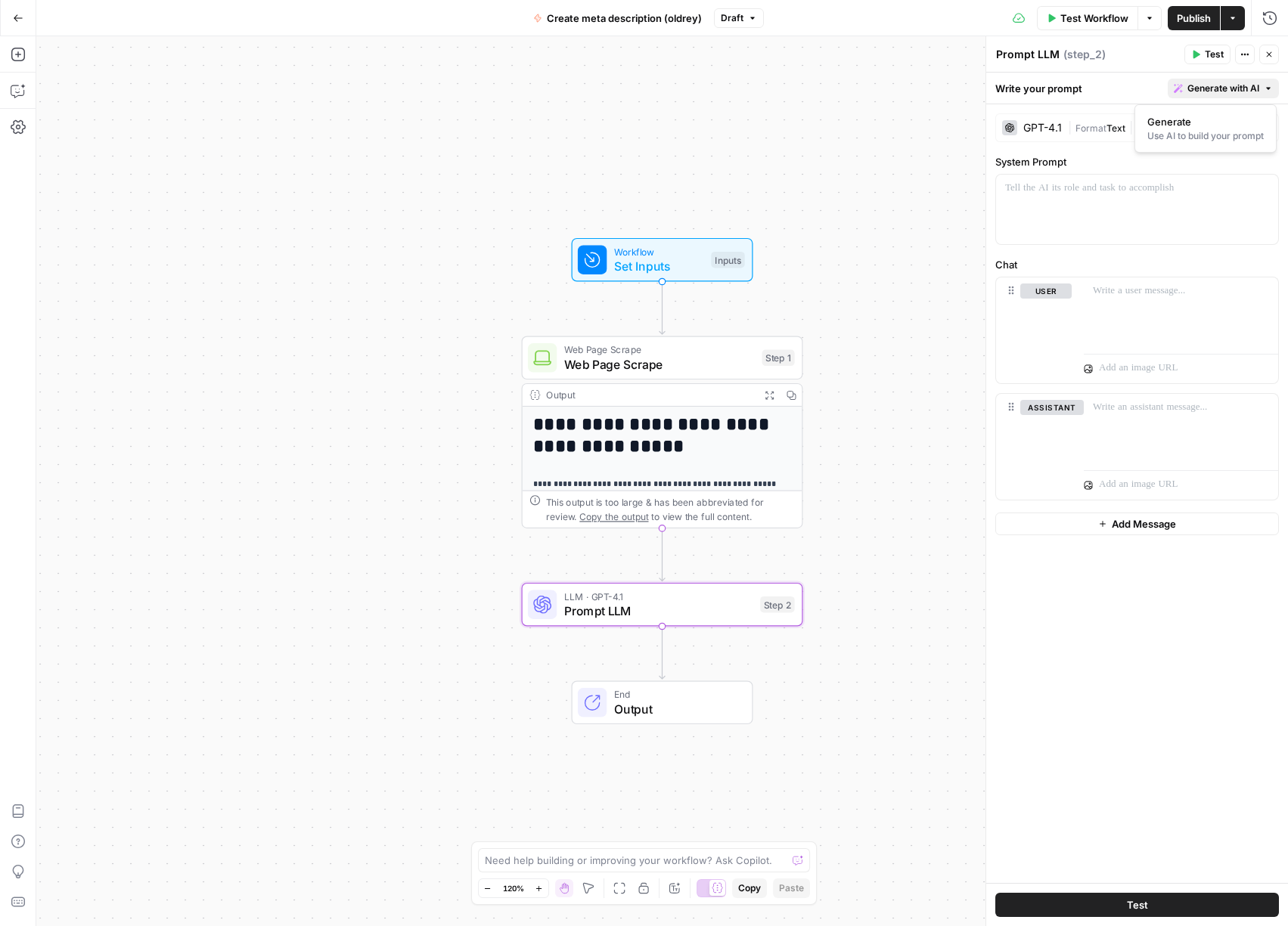
click at [1220, 86] on span "Generate with AI" at bounding box center [1223, 88] width 72 height 13
click at [1188, 126] on span "Generate" at bounding box center [1202, 122] width 110 height 15
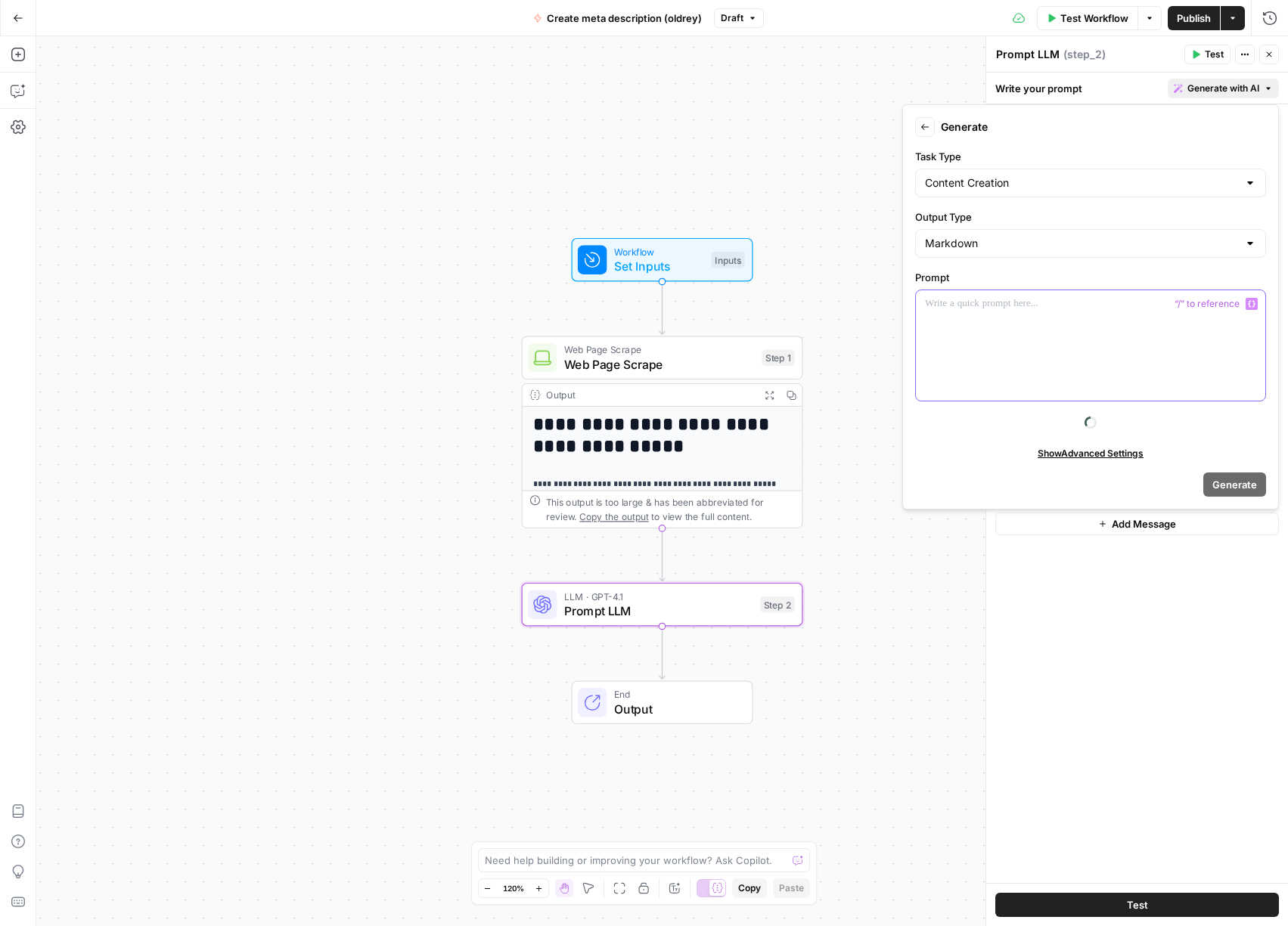
click at [1101, 348] on div at bounding box center [1090, 345] width 349 height 110
click at [1217, 84] on span "Generate with AI" at bounding box center [1223, 88] width 72 height 13
click at [1209, 322] on p "**********" at bounding box center [1090, 311] width 331 height 31
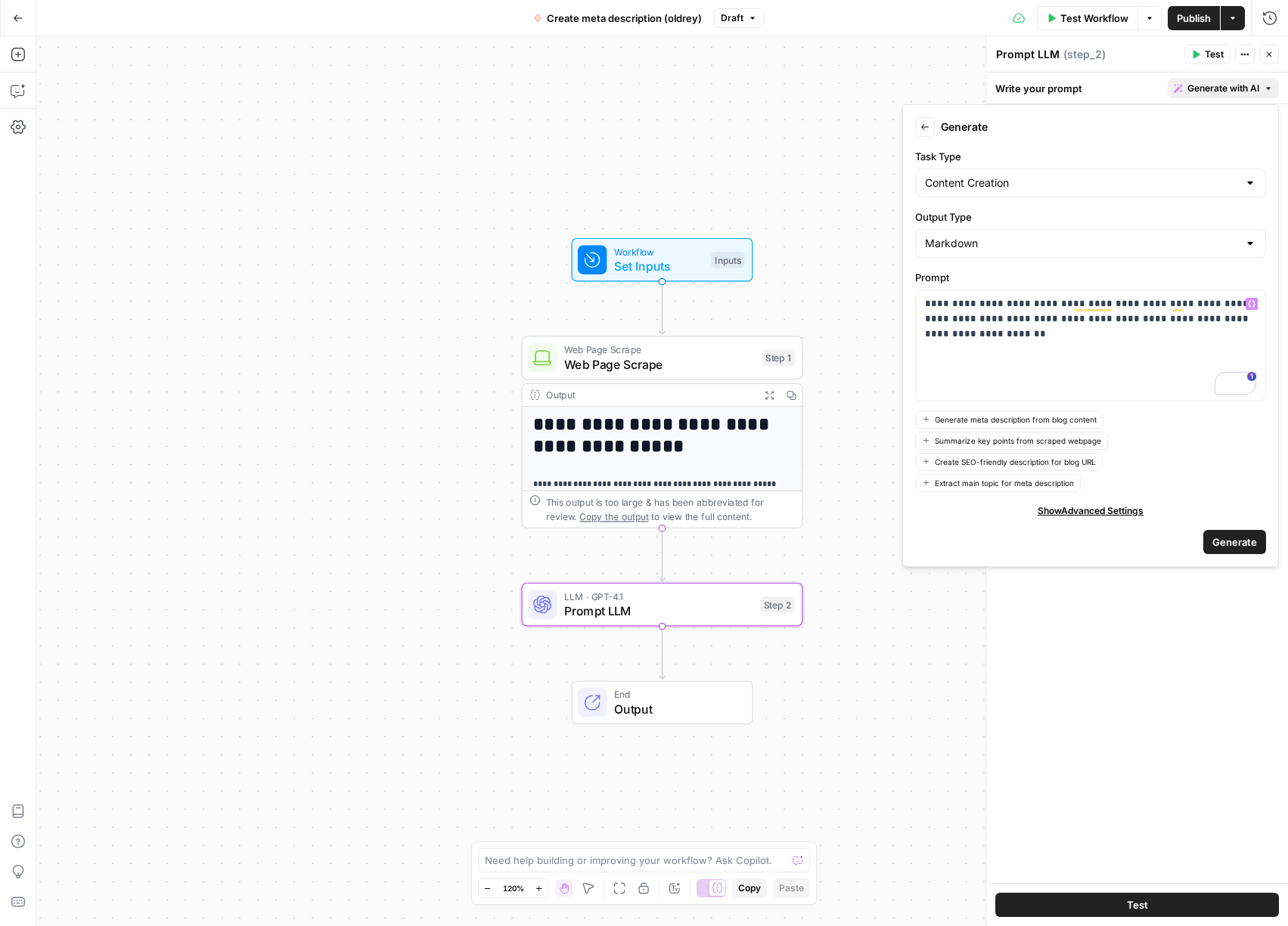
click at [1233, 540] on span "Generate" at bounding box center [1235, 542] width 45 height 15
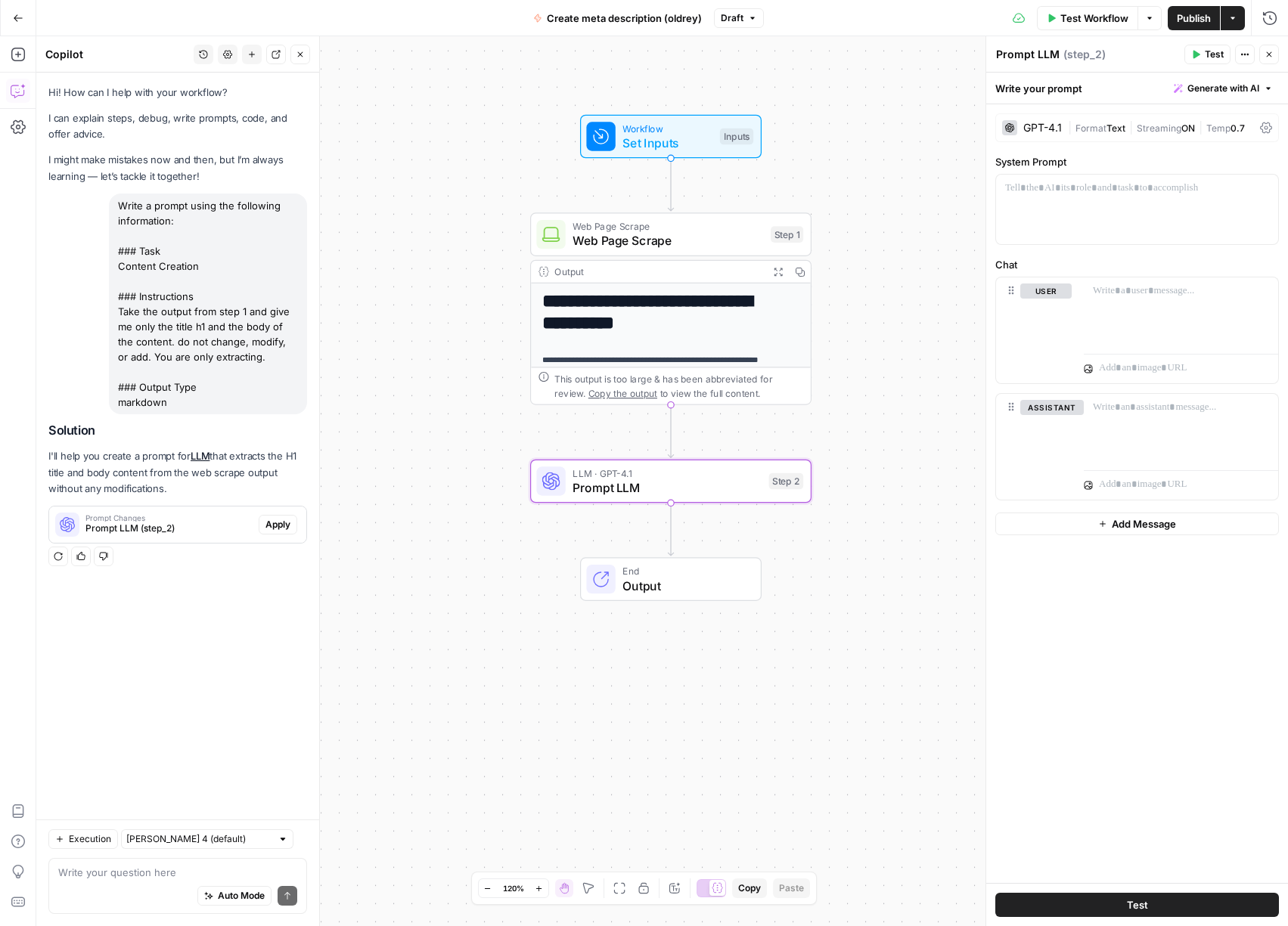
click at [284, 524] on span "Apply" at bounding box center [278, 524] width 25 height 13
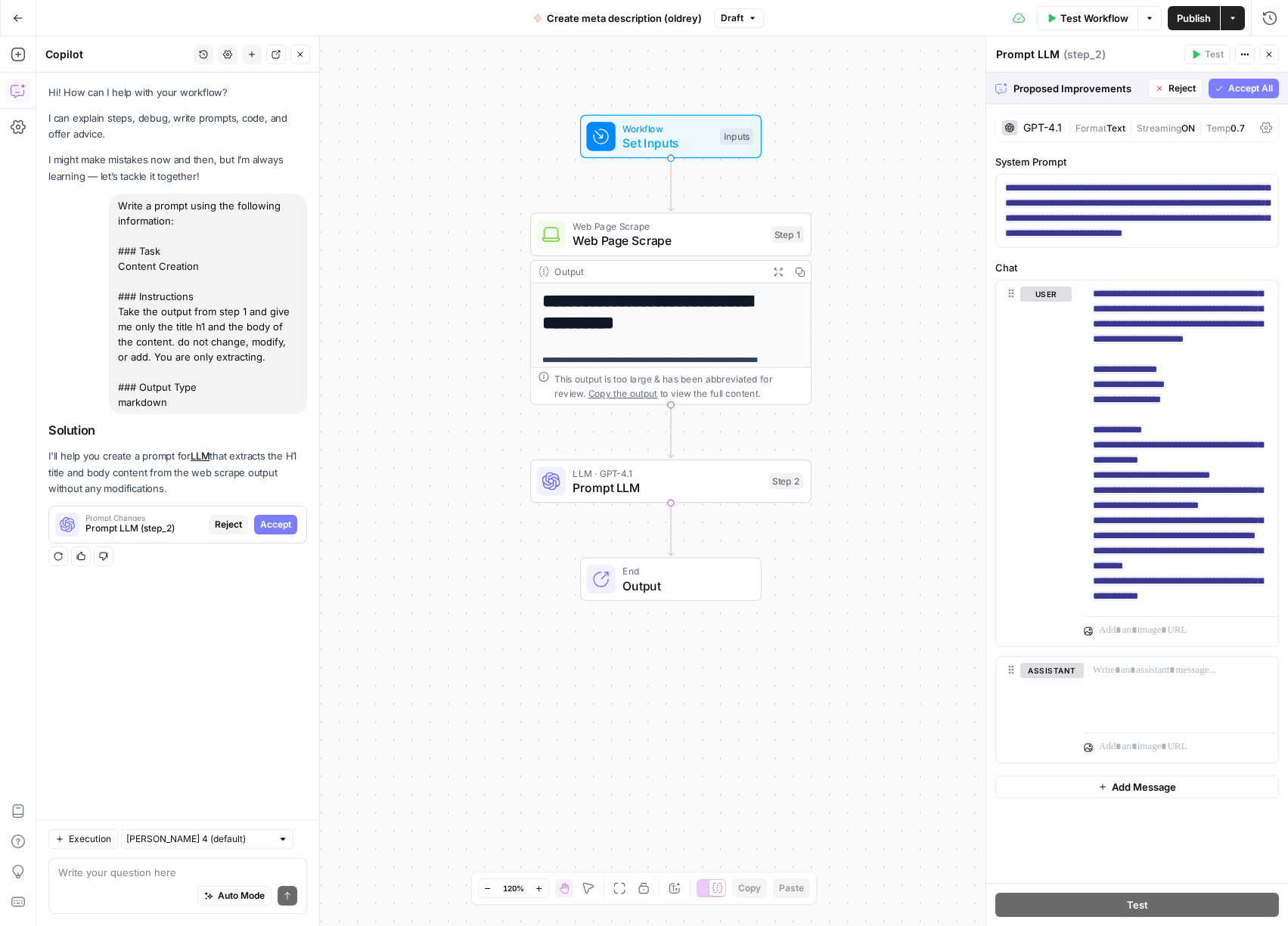
click at [1244, 85] on span "Accept All" at bounding box center [1251, 88] width 45 height 13
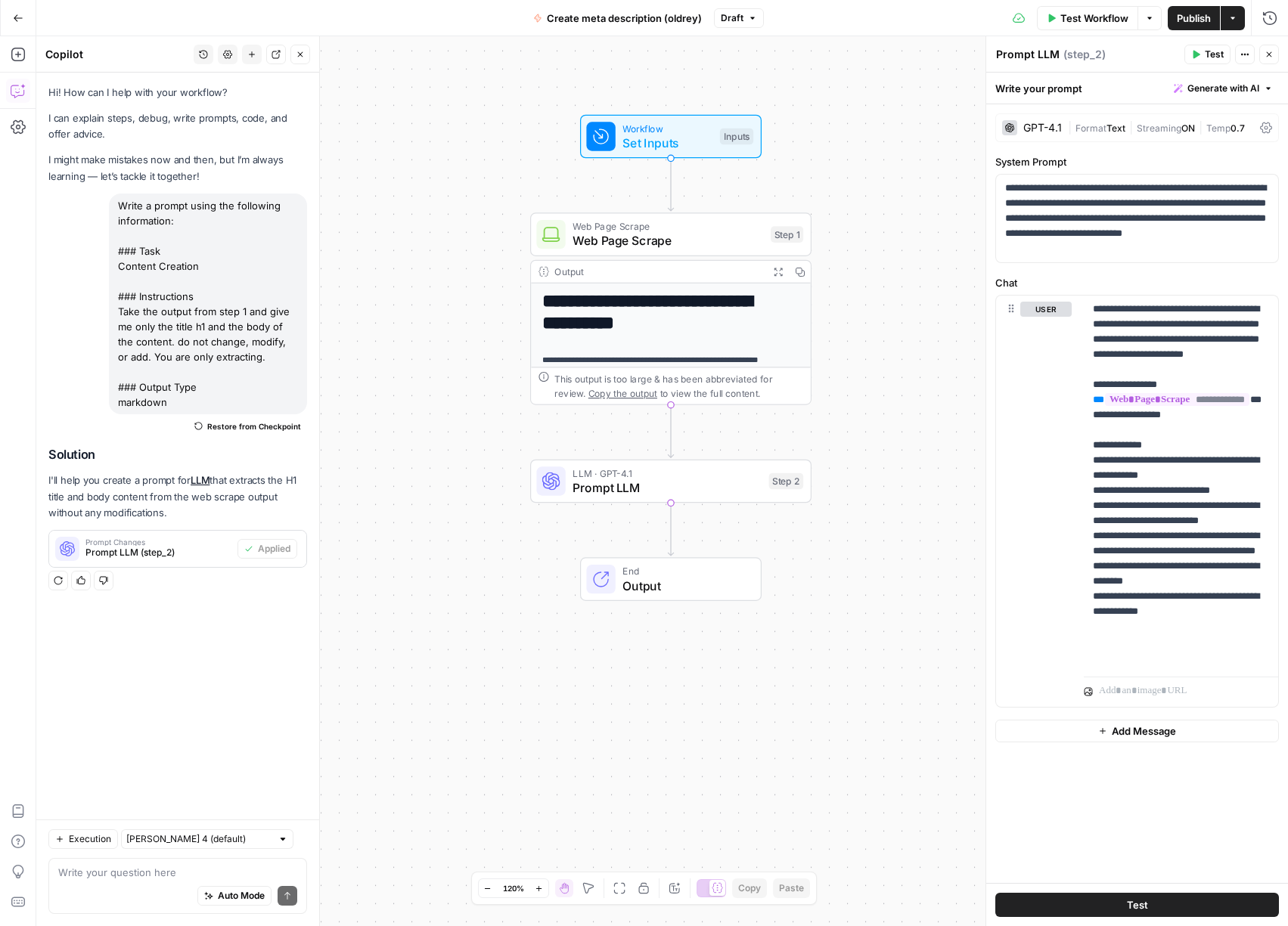
click at [1205, 52] on span "Test" at bounding box center [1214, 55] width 19 height 13
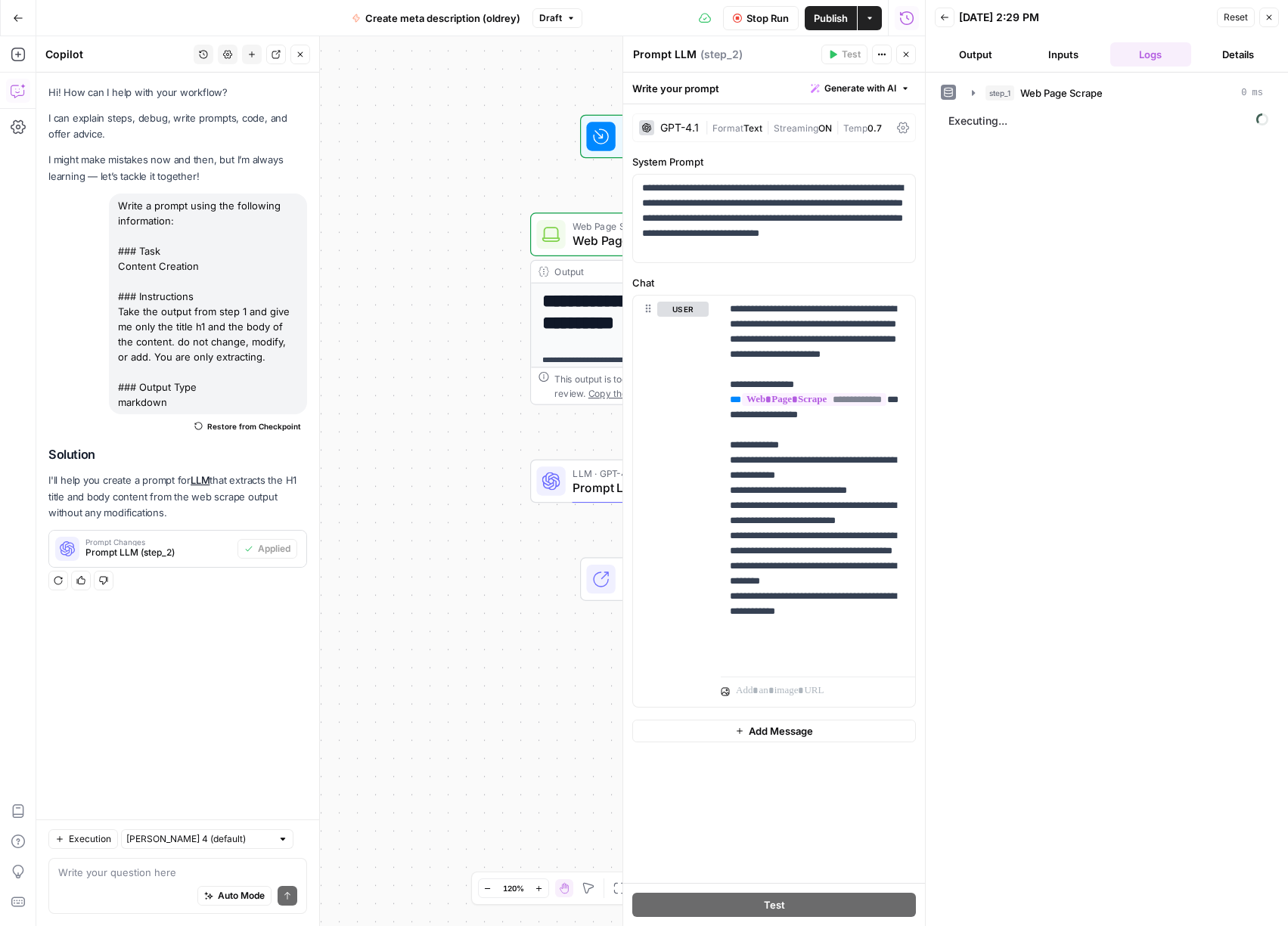
click at [943, 17] on icon "button" at bounding box center [944, 17] width 7 height 6
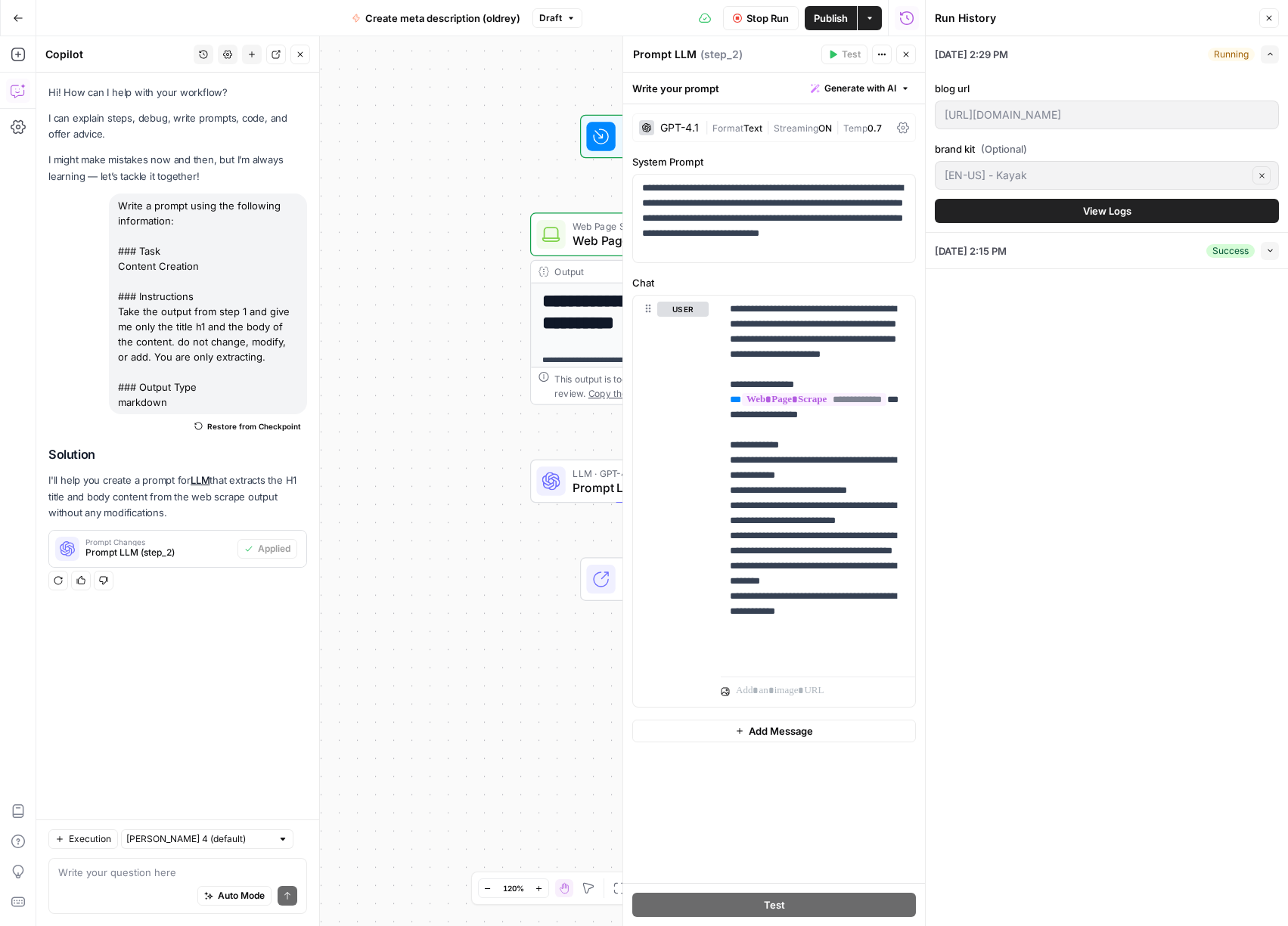
click at [1128, 255] on div "09/24/25 at 2:15 PM Success Collapse" at bounding box center [1107, 251] width 344 height 36
click at [1283, 249] on li "09/24/25 at 2:15 PM Success Collapse View Logs" at bounding box center [1107, 251] width 362 height 36
click at [1273, 251] on icon "button" at bounding box center [1271, 251] width 8 height 8
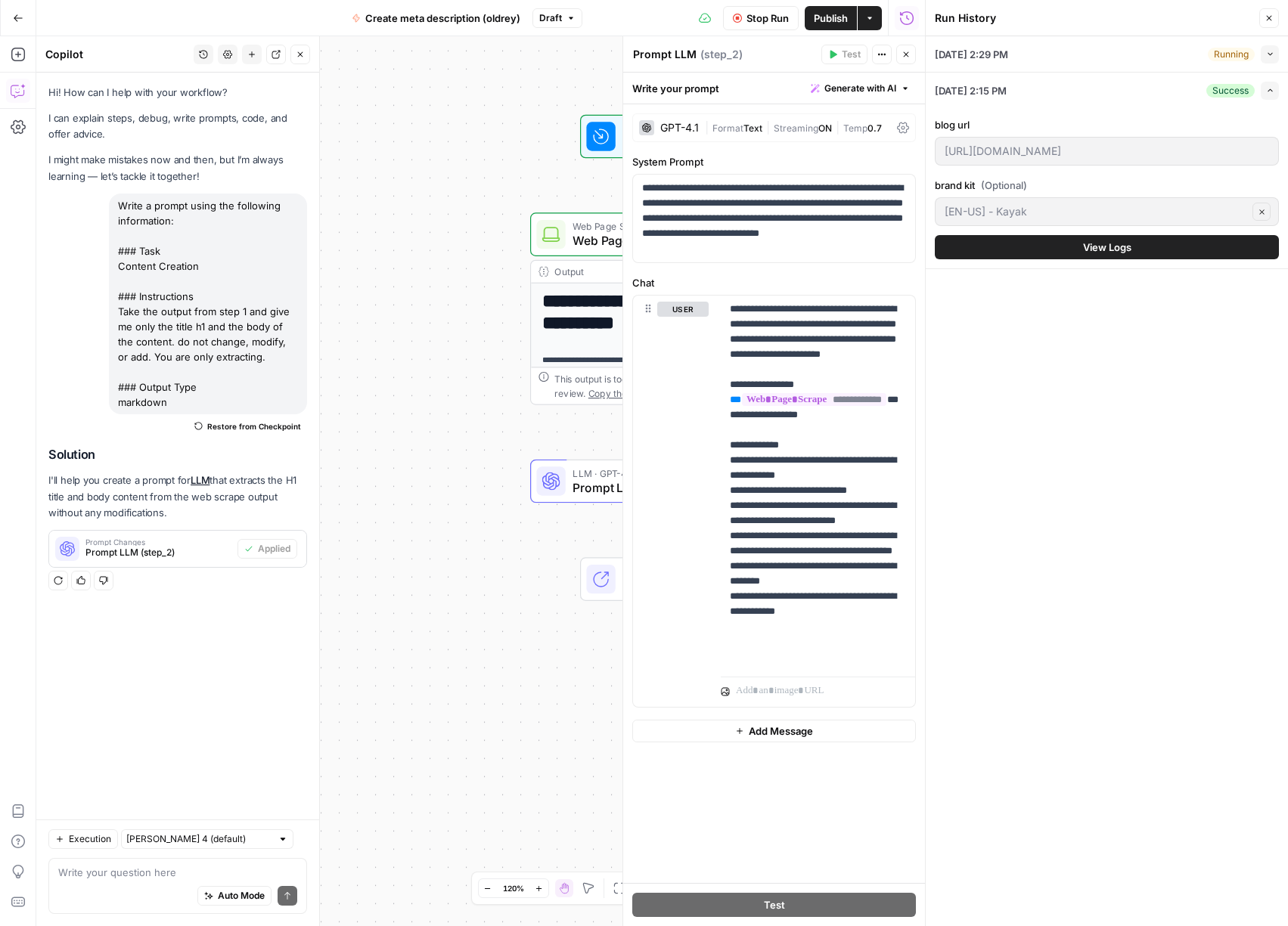
click at [1277, 14] on button "Close" at bounding box center [1269, 18] width 20 height 20
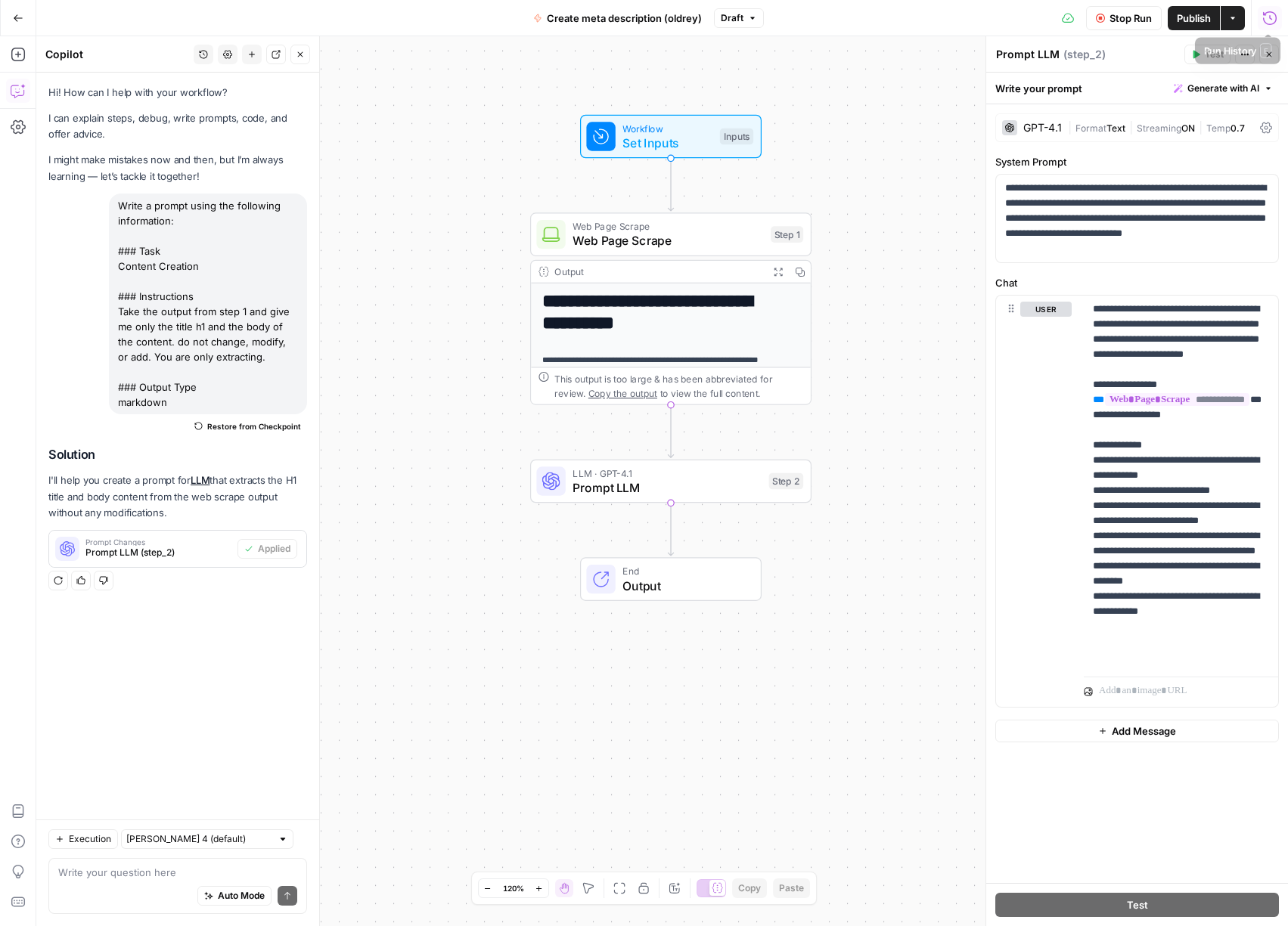
click at [1267, 18] on icon "button" at bounding box center [1270, 18] width 15 height 15
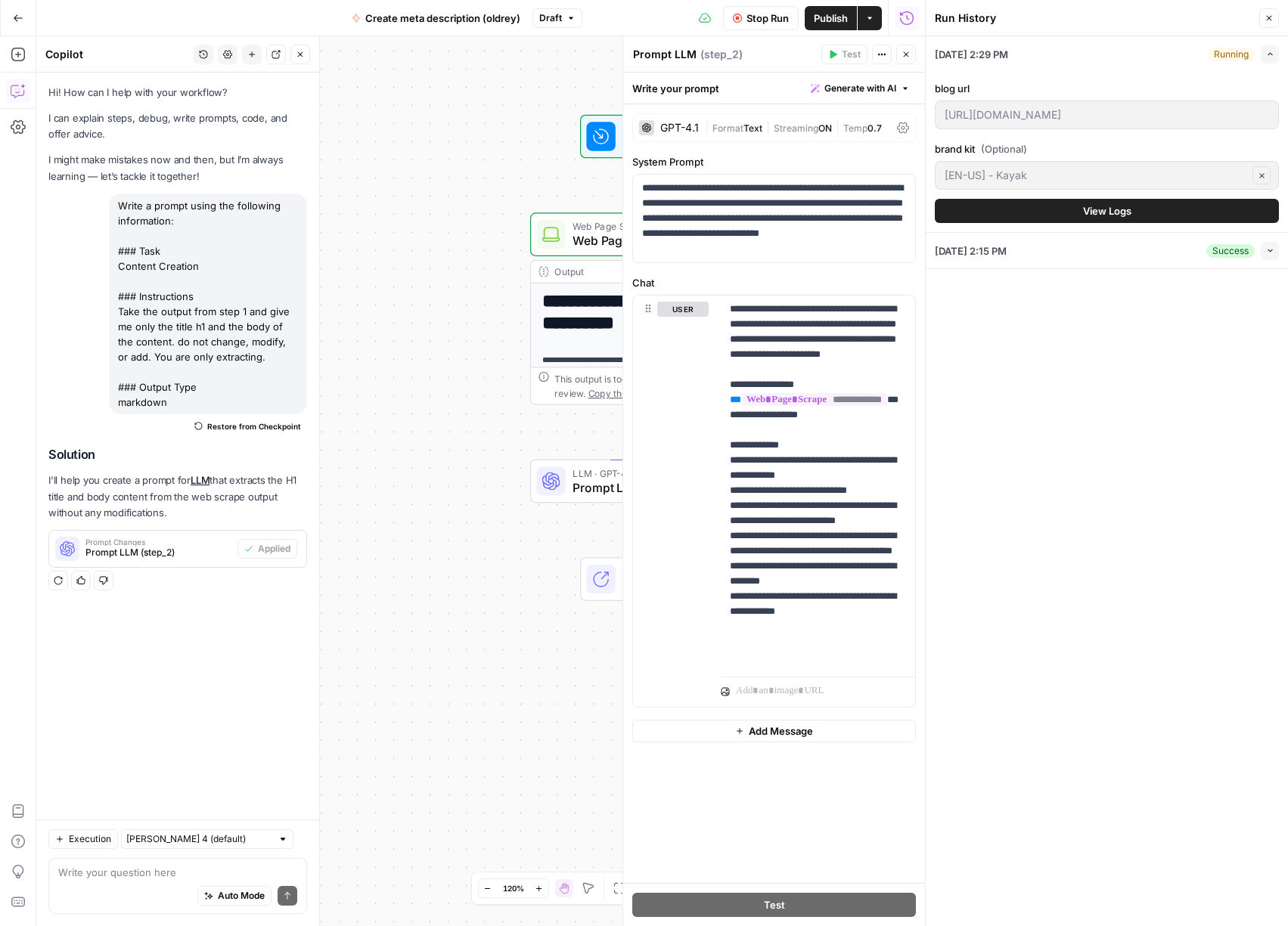
click at [1075, 208] on button "View Logs" at bounding box center [1107, 210] width 344 height 24
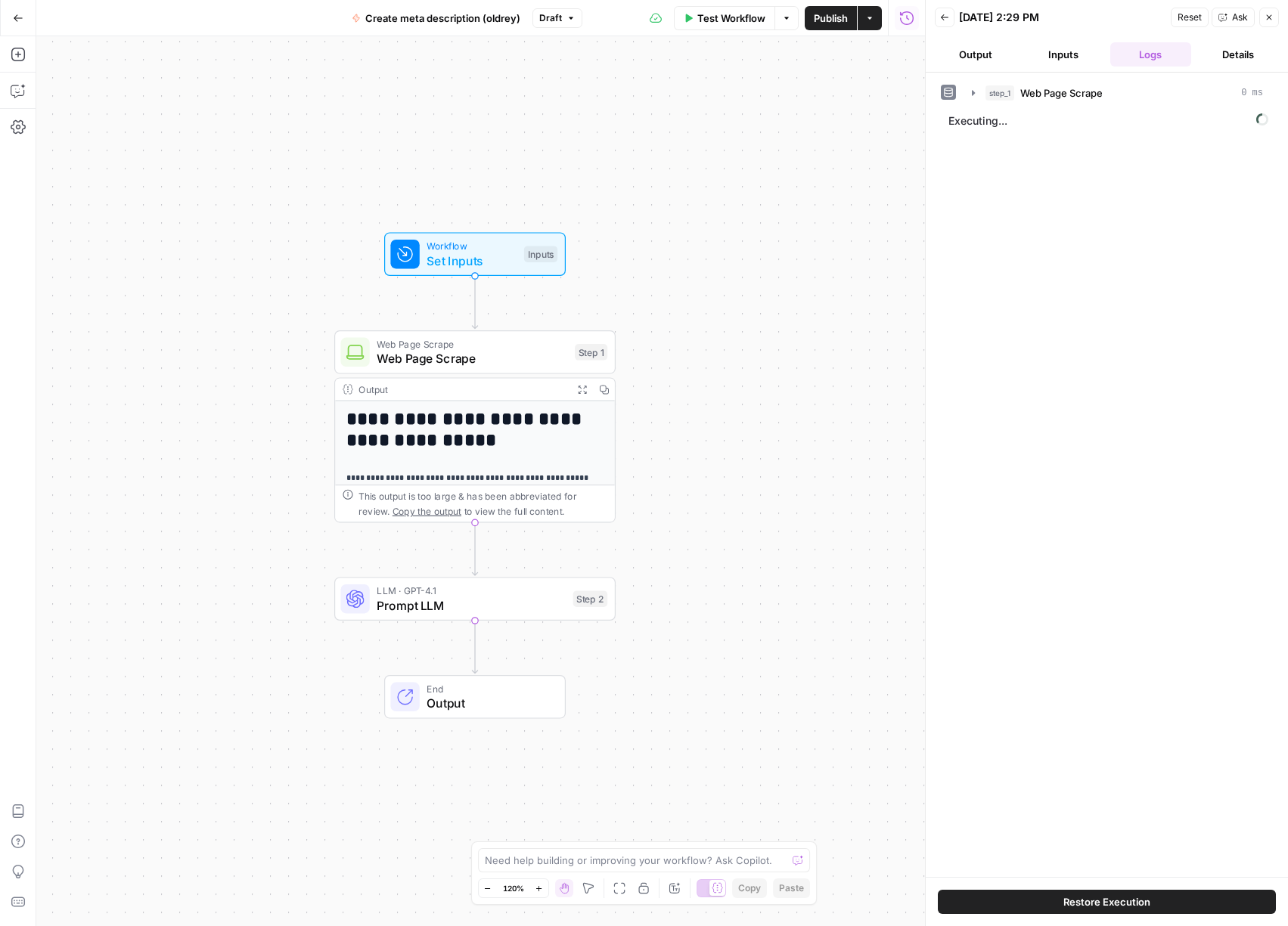
drag, startPoint x: 975, startPoint y: 57, endPoint x: 985, endPoint y: 55, distance: 10.2
click at [975, 57] on button "Output" at bounding box center [975, 54] width 82 height 24
click at [1071, 54] on button "Inputs" at bounding box center [1063, 54] width 82 height 24
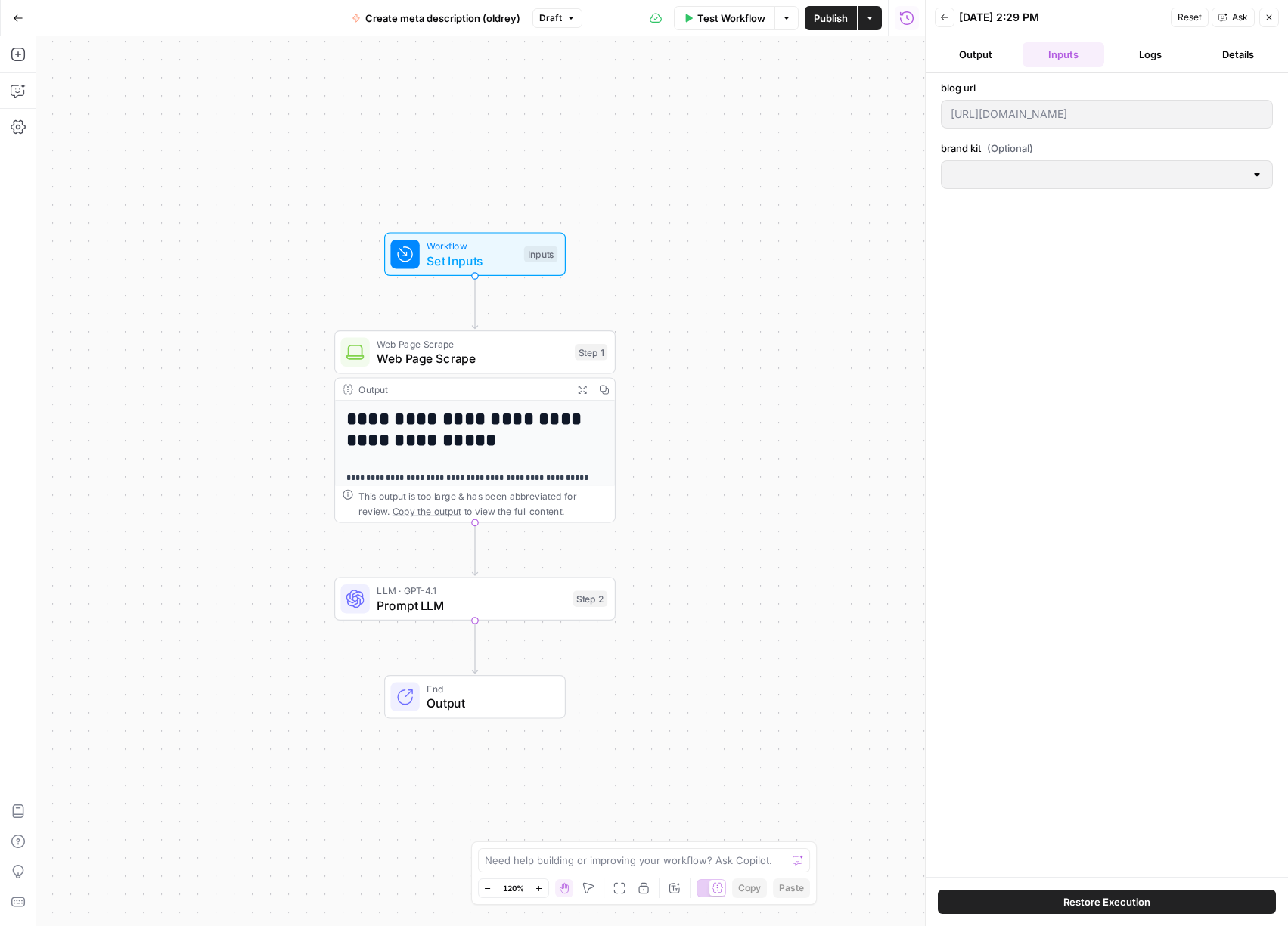
type input "[EN-US] - Kayak"
click at [1136, 52] on button "Logs" at bounding box center [1151, 54] width 82 height 24
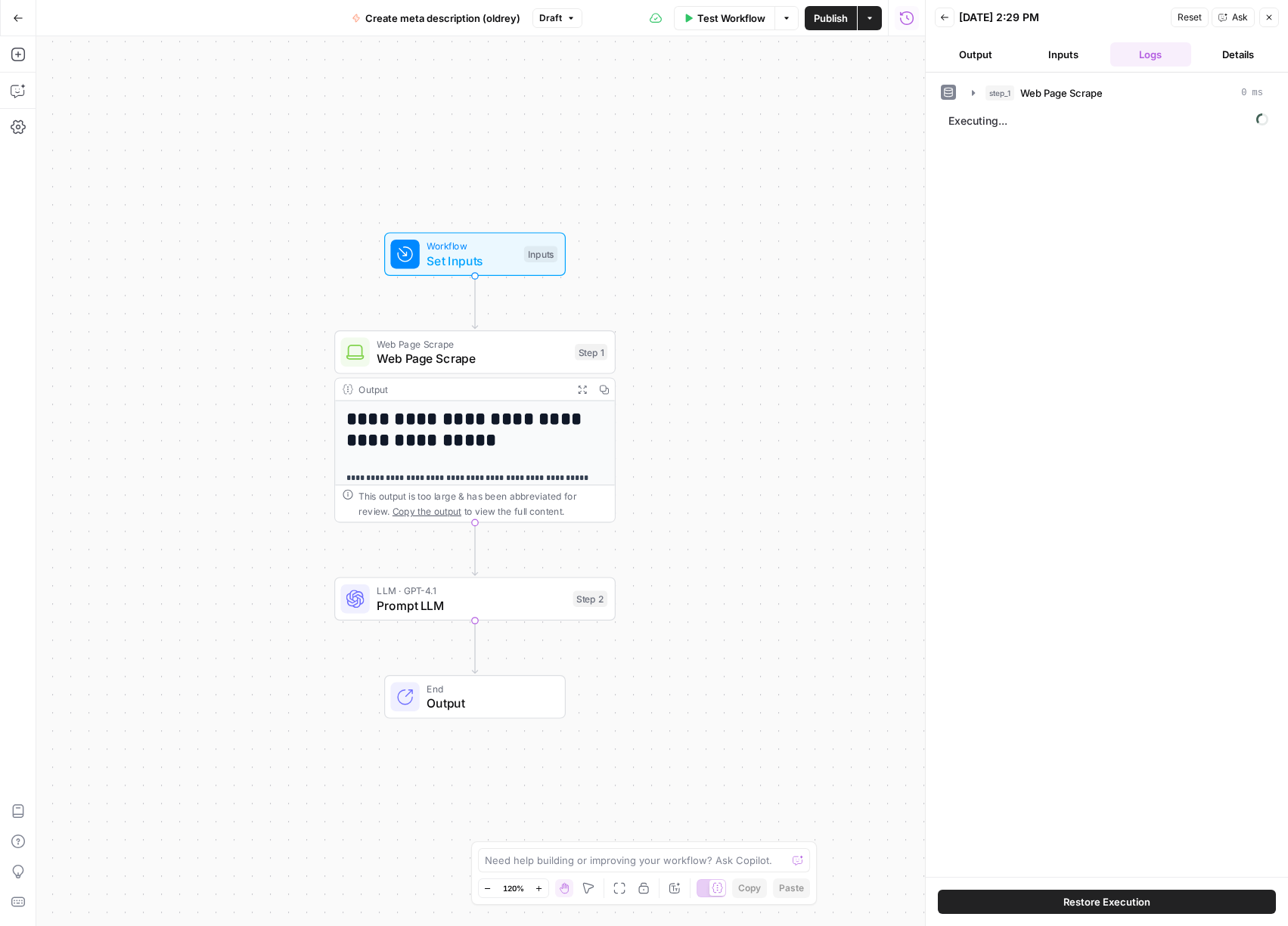
click at [1195, 22] on span "Reset" at bounding box center [1190, 17] width 24 height 13
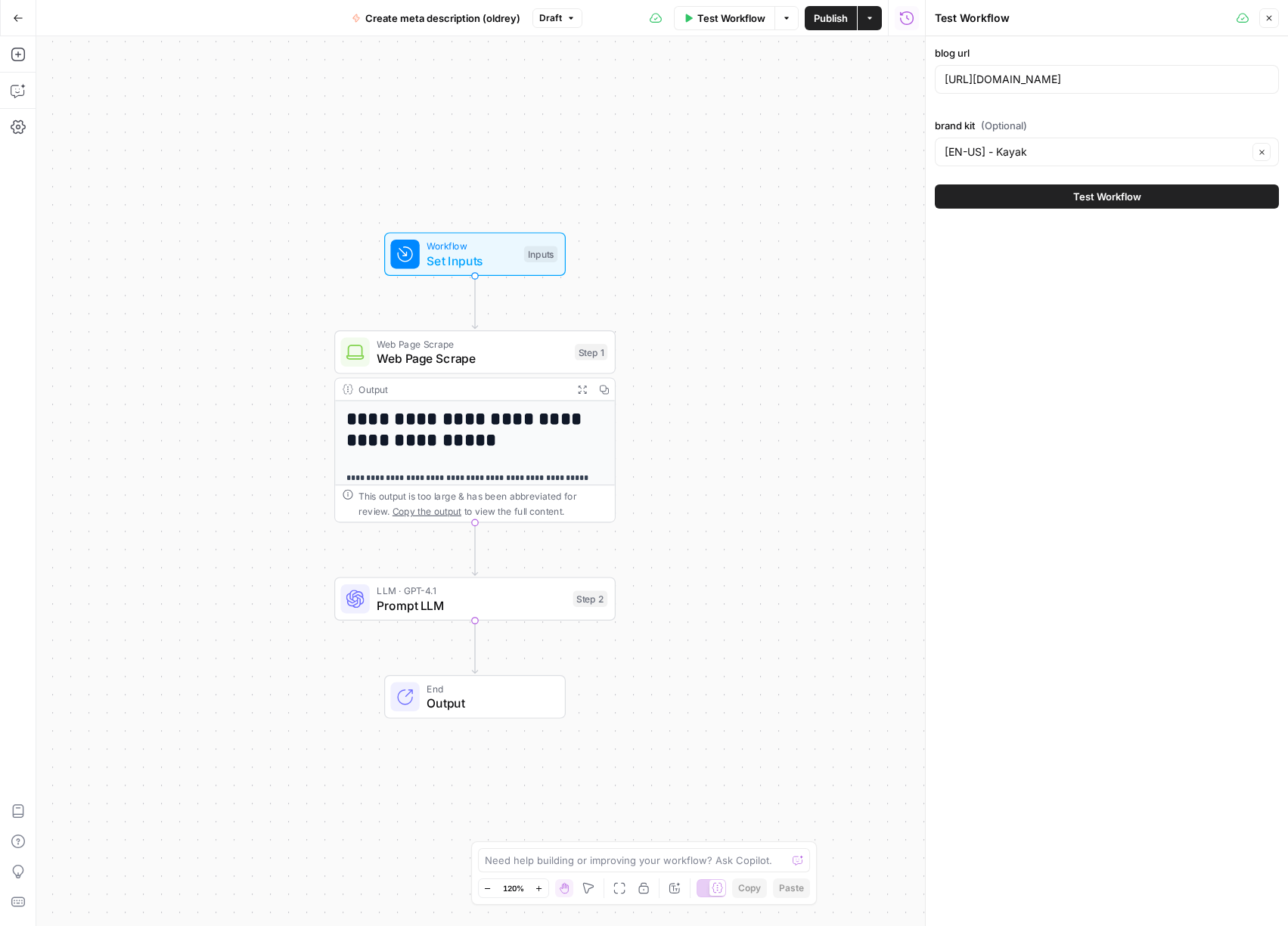
click at [1113, 192] on span "Test Workflow" at bounding box center [1107, 197] width 68 height 15
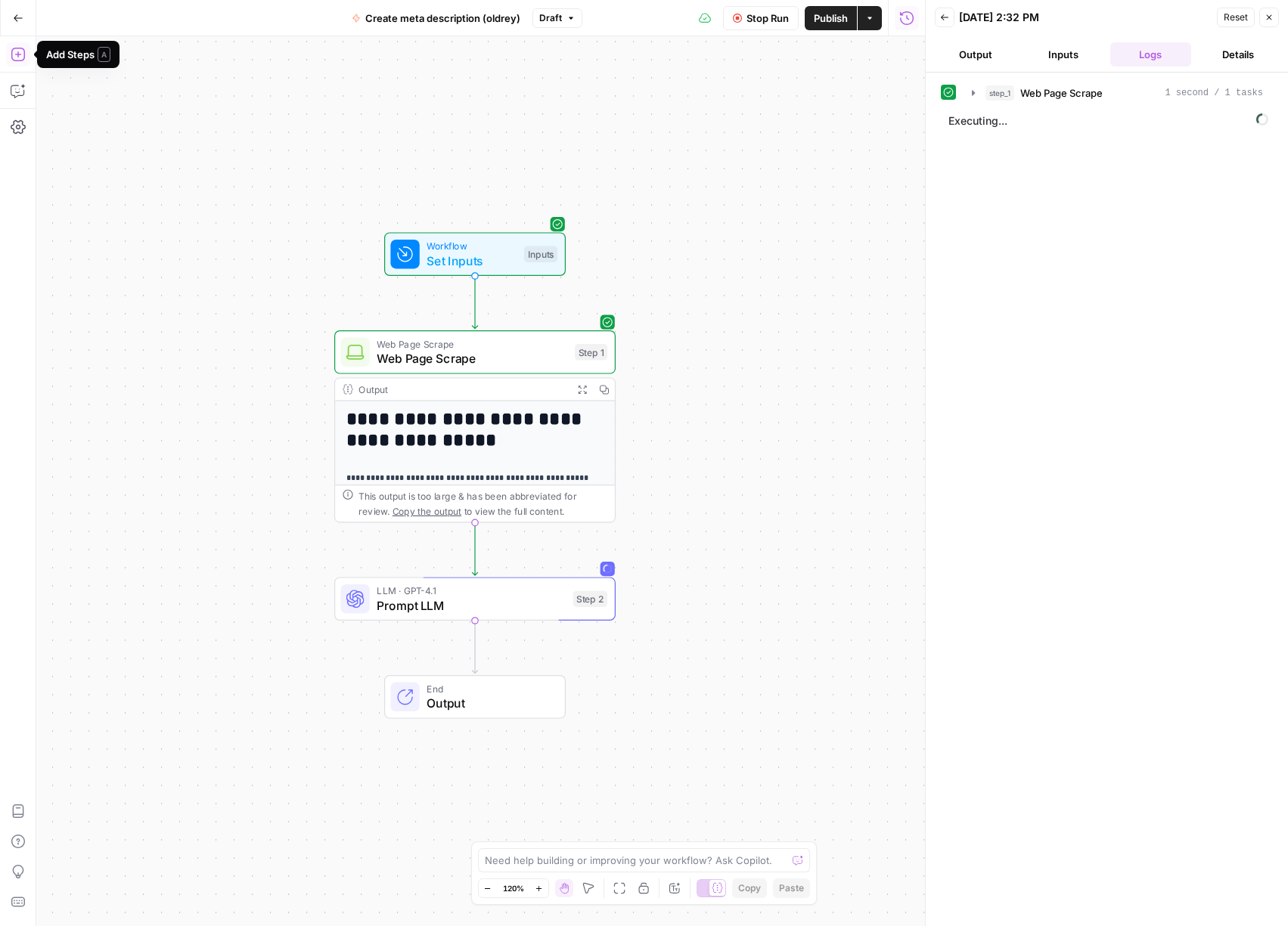
click at [43, 55] on div "Add Steps A" at bounding box center [79, 54] width 83 height 27
click at [2, 57] on div "Add Steps Copilot Settings AirOps Academy Help Give Feedback Shortcuts" at bounding box center [18, 481] width 36 height 890
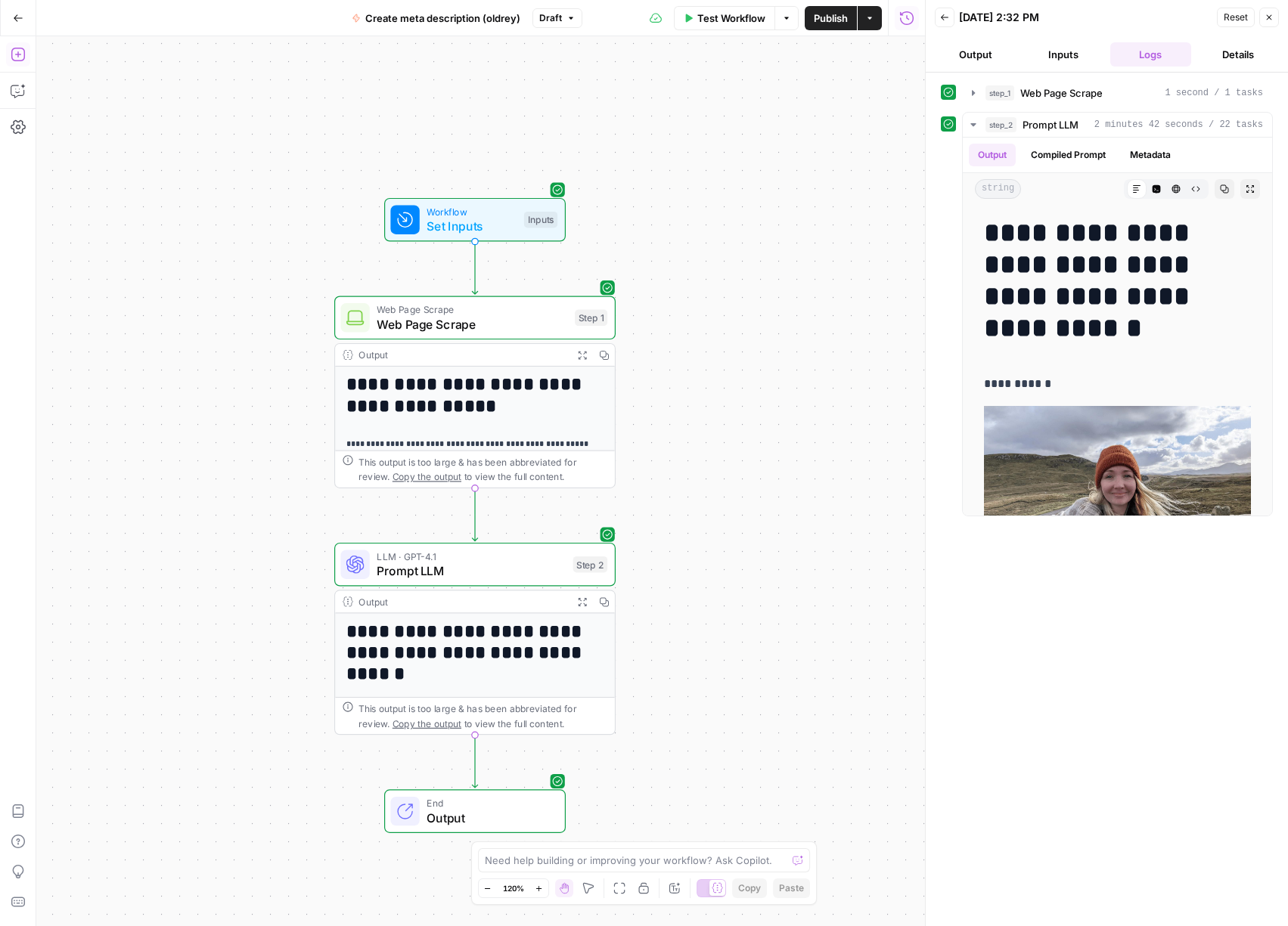
click at [17, 54] on icon "button" at bounding box center [18, 55] width 15 height 15
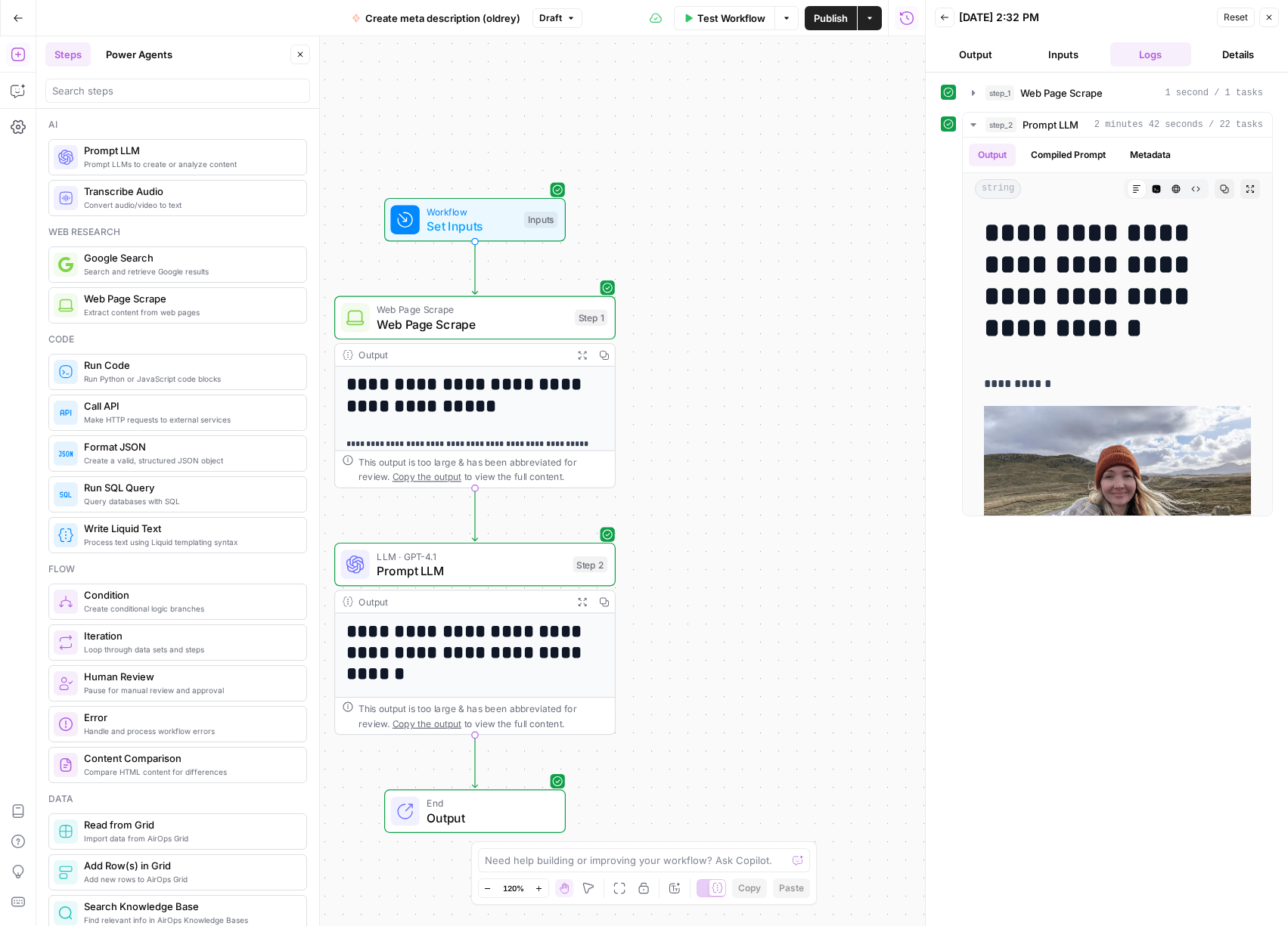
click at [120, 165] on span "Prompt LLMs to create or analyze content" at bounding box center [189, 164] width 210 height 12
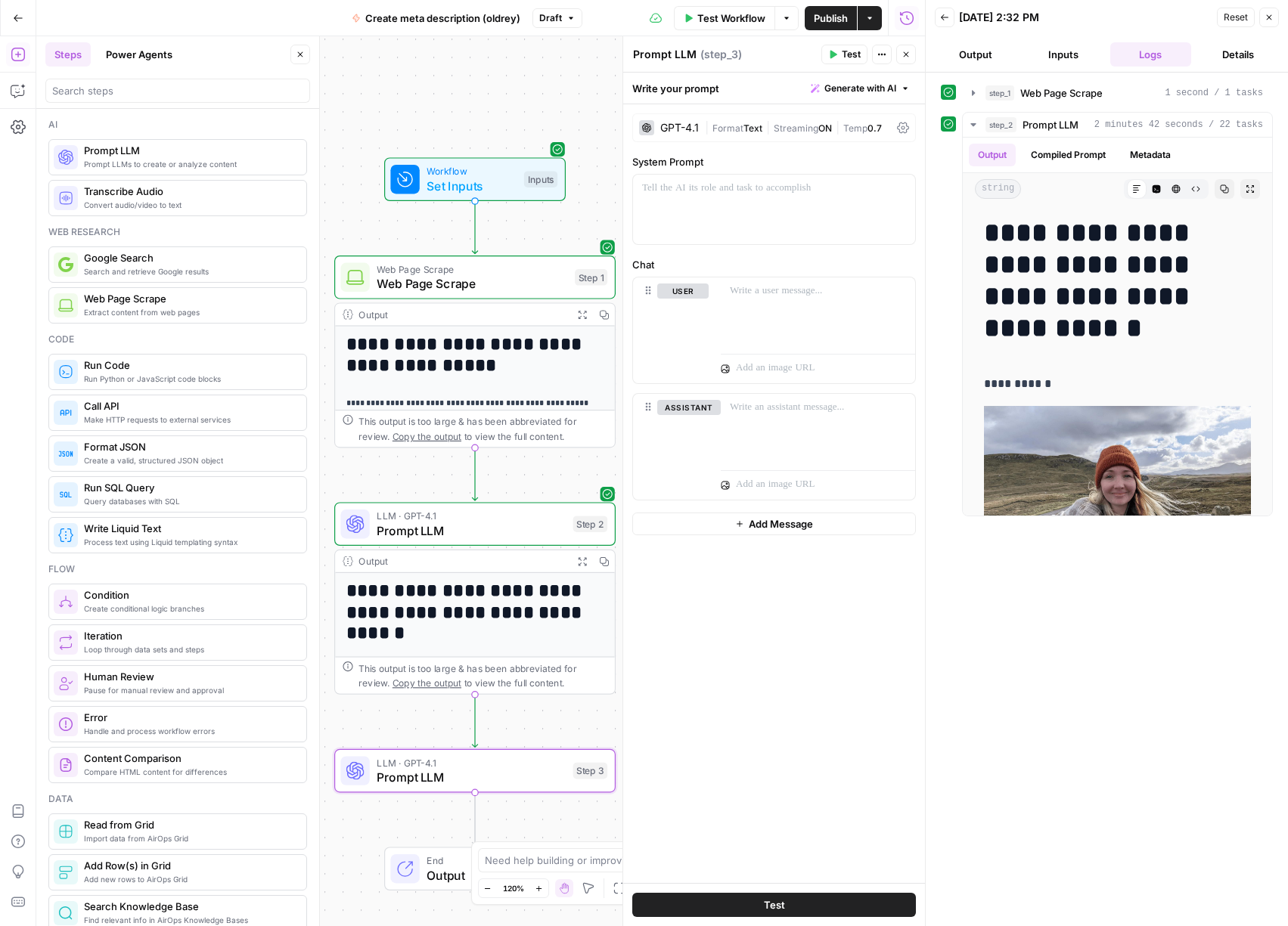
click at [1268, 15] on icon "button" at bounding box center [1269, 17] width 9 height 9
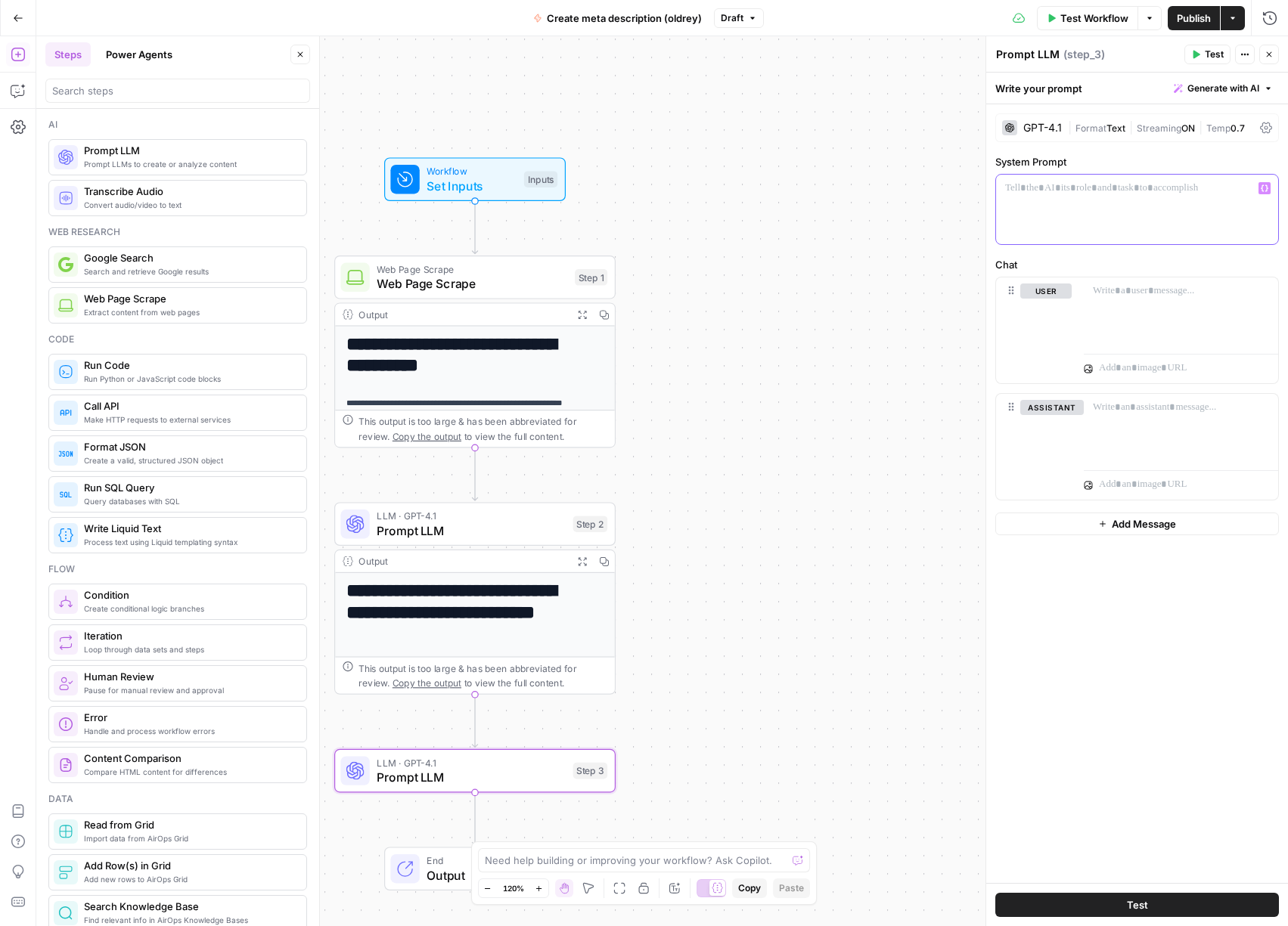
click at [1094, 207] on div at bounding box center [1137, 209] width 282 height 69
click at [1091, 199] on p "**********" at bounding box center [1137, 196] width 264 height 31
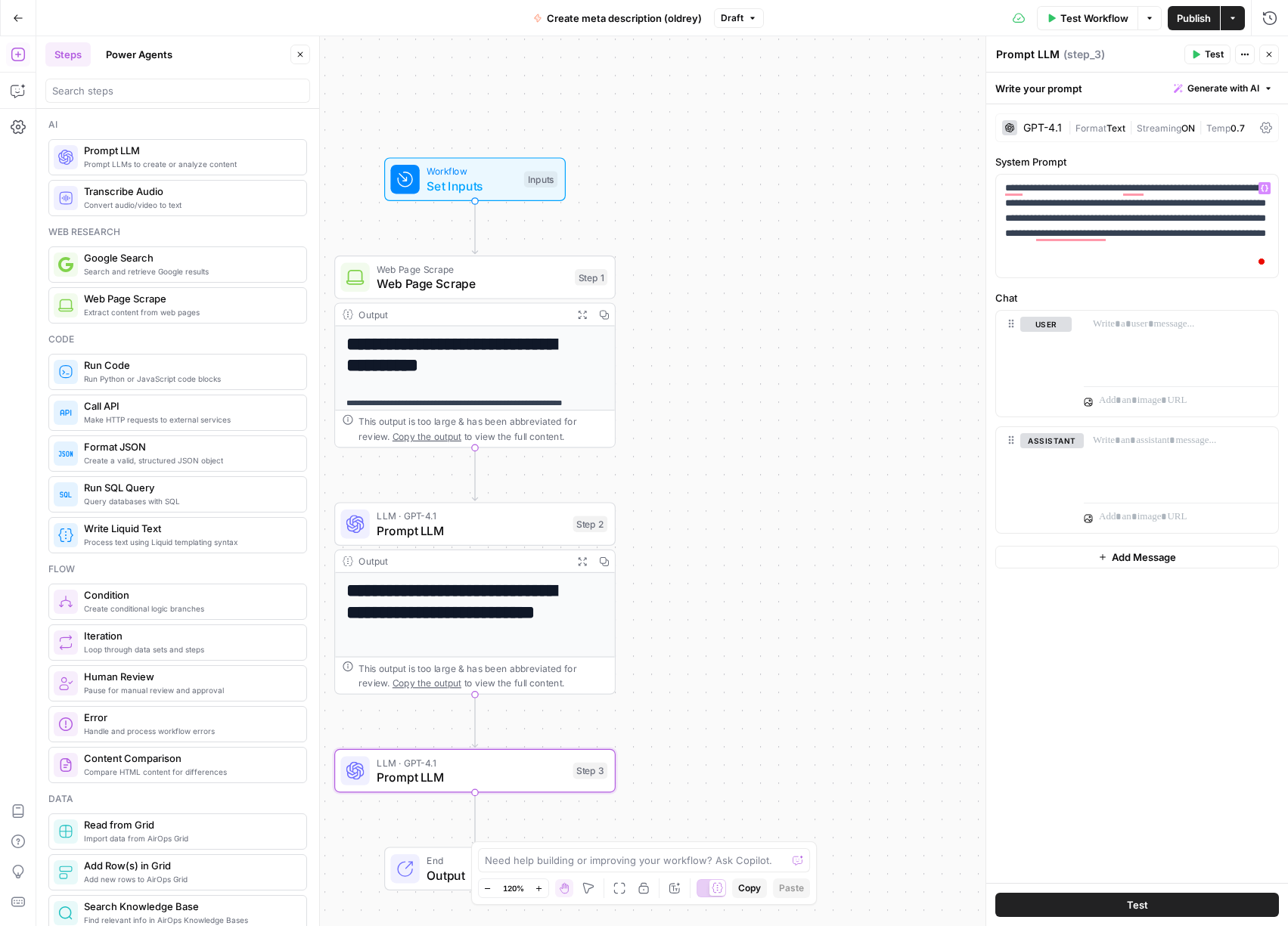
click at [1041, 87] on div "Write your prompt Generate with AI" at bounding box center [1137, 88] width 302 height 31
click at [1030, 60] on textarea "Prompt LLM" at bounding box center [1027, 55] width 64 height 15
click at [1030, 58] on textarea "Prompt LLM" at bounding box center [1027, 55] width 64 height 15
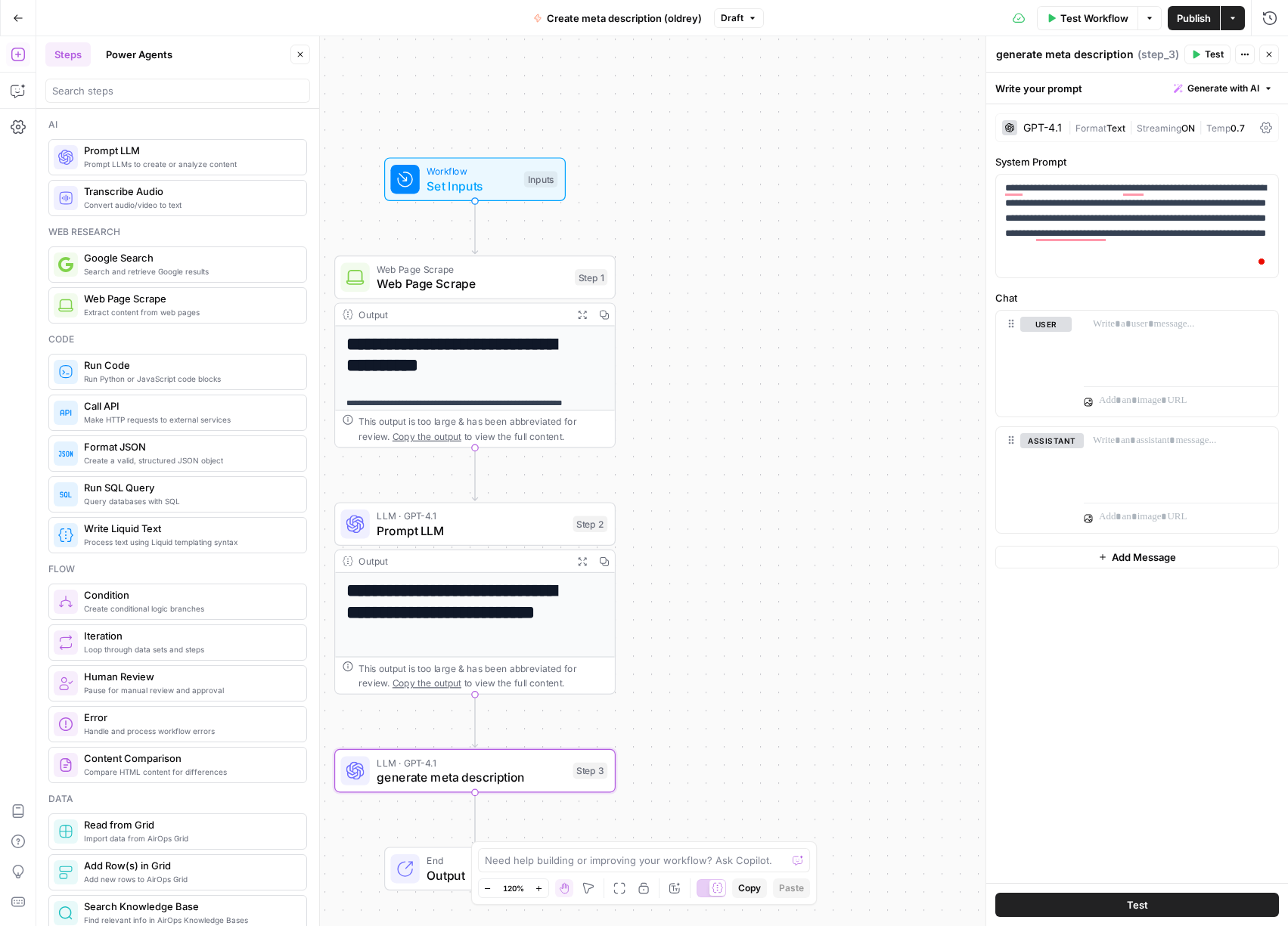
type textarea "generate meta description"
click at [1129, 330] on p at bounding box center [1180, 324] width 176 height 15
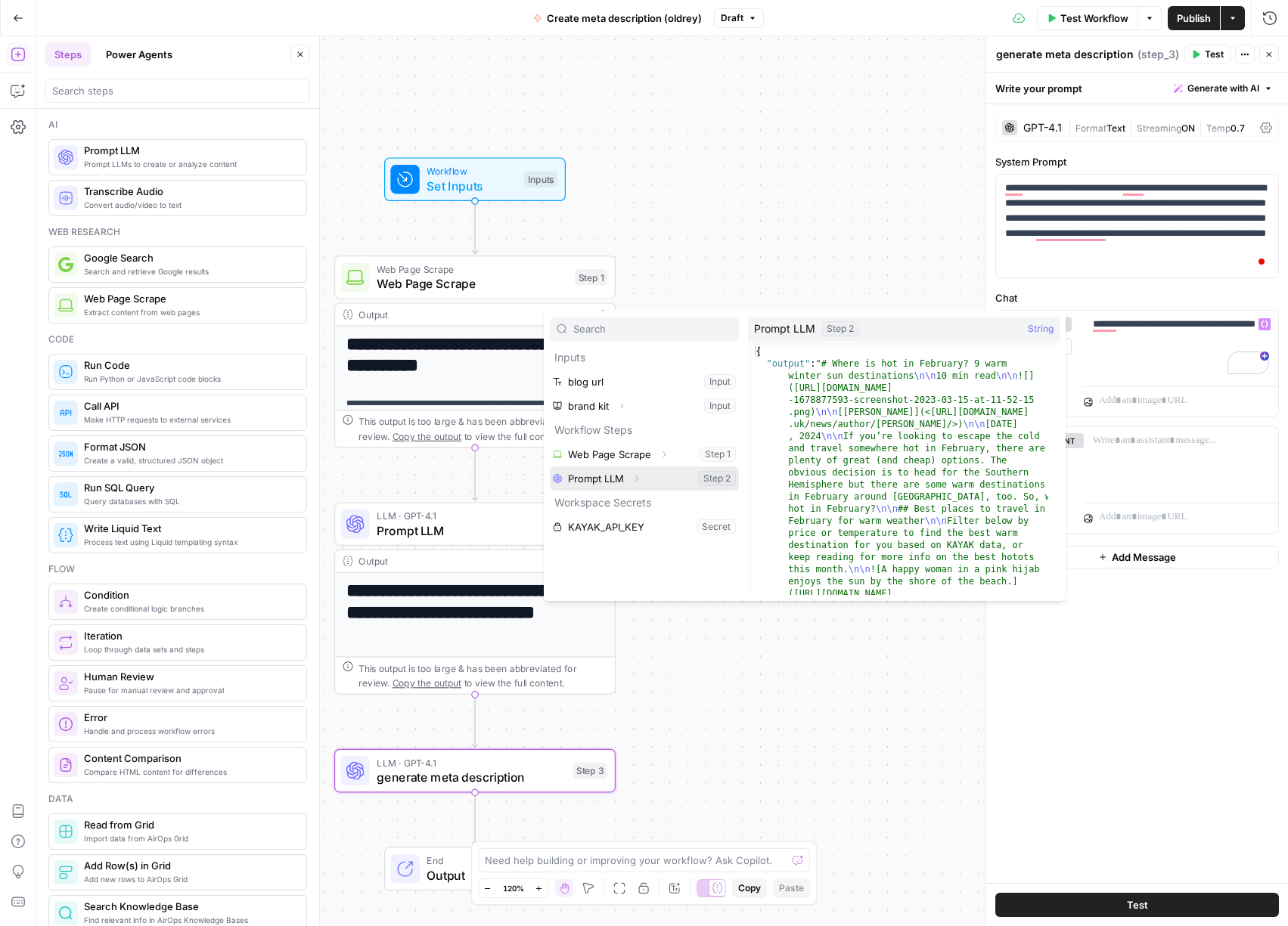
click at [650, 482] on button "Select variable Prompt LLM" at bounding box center [644, 478] width 189 height 24
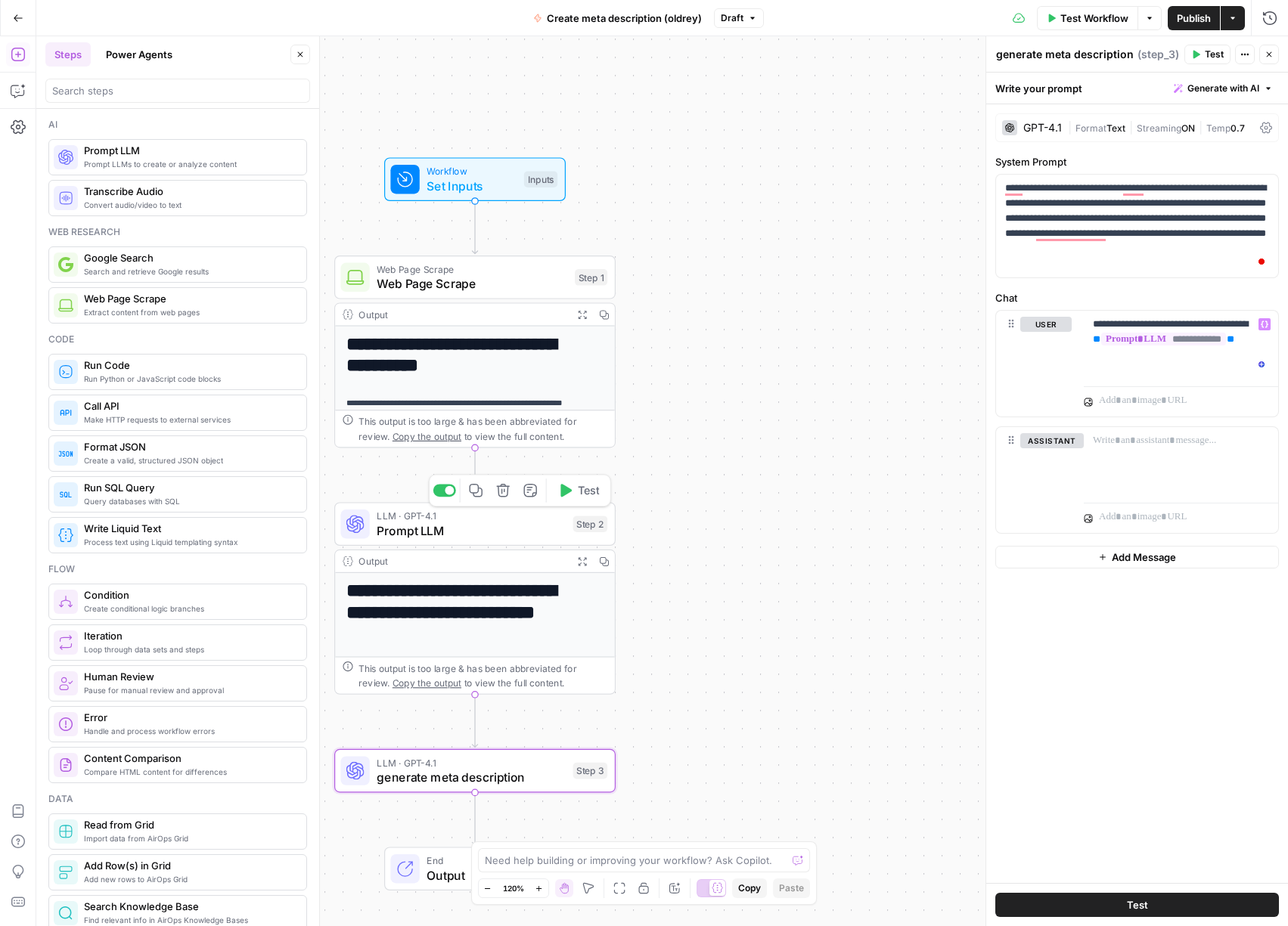
click at [396, 532] on span "Prompt LLM" at bounding box center [471, 531] width 189 height 18
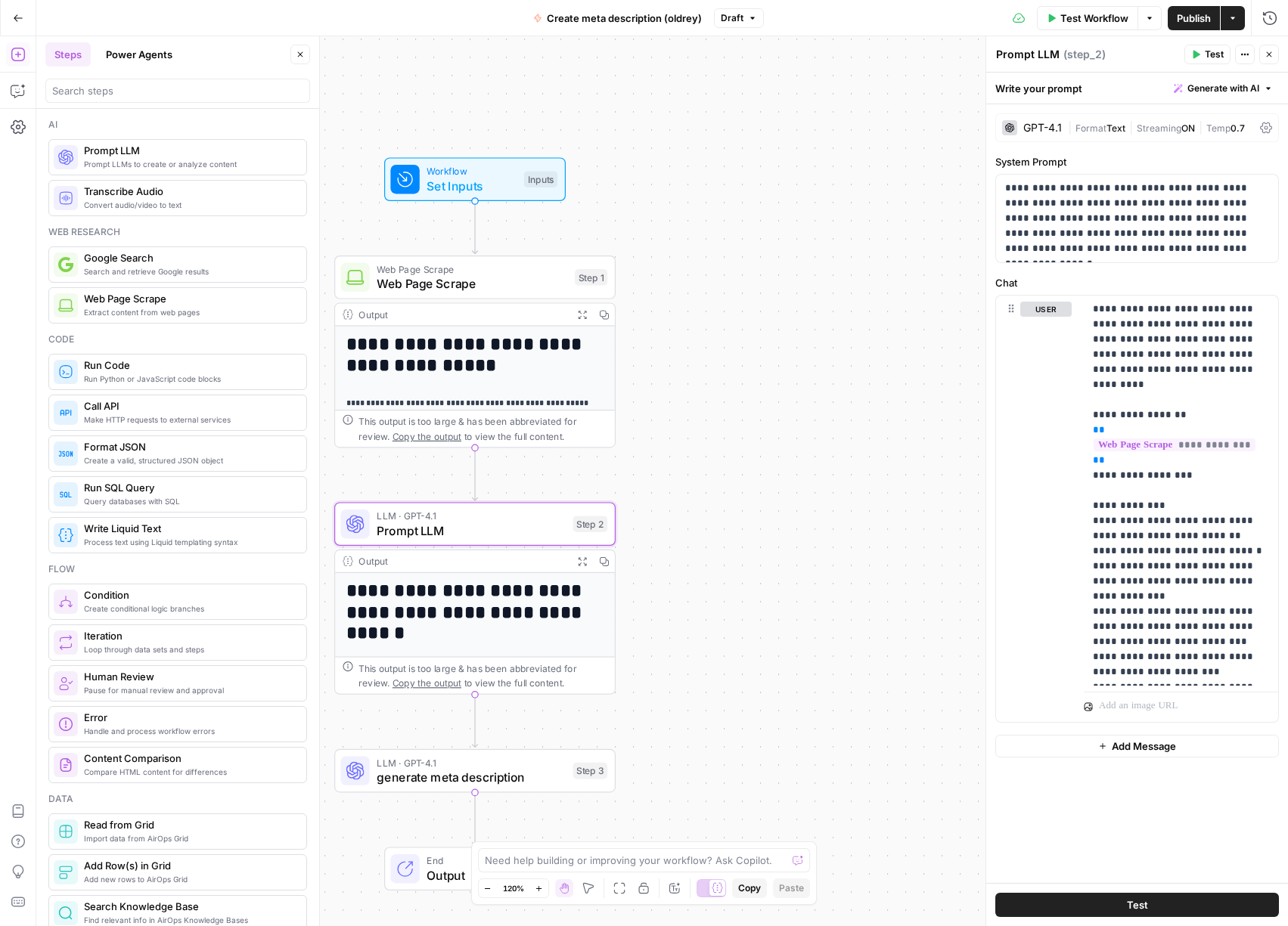
click at [1013, 59] on textarea "Prompt LLM" at bounding box center [1027, 55] width 64 height 15
type textarea "extract title and body"
click at [852, 361] on div "**********" at bounding box center [662, 481] width 1252 height 890
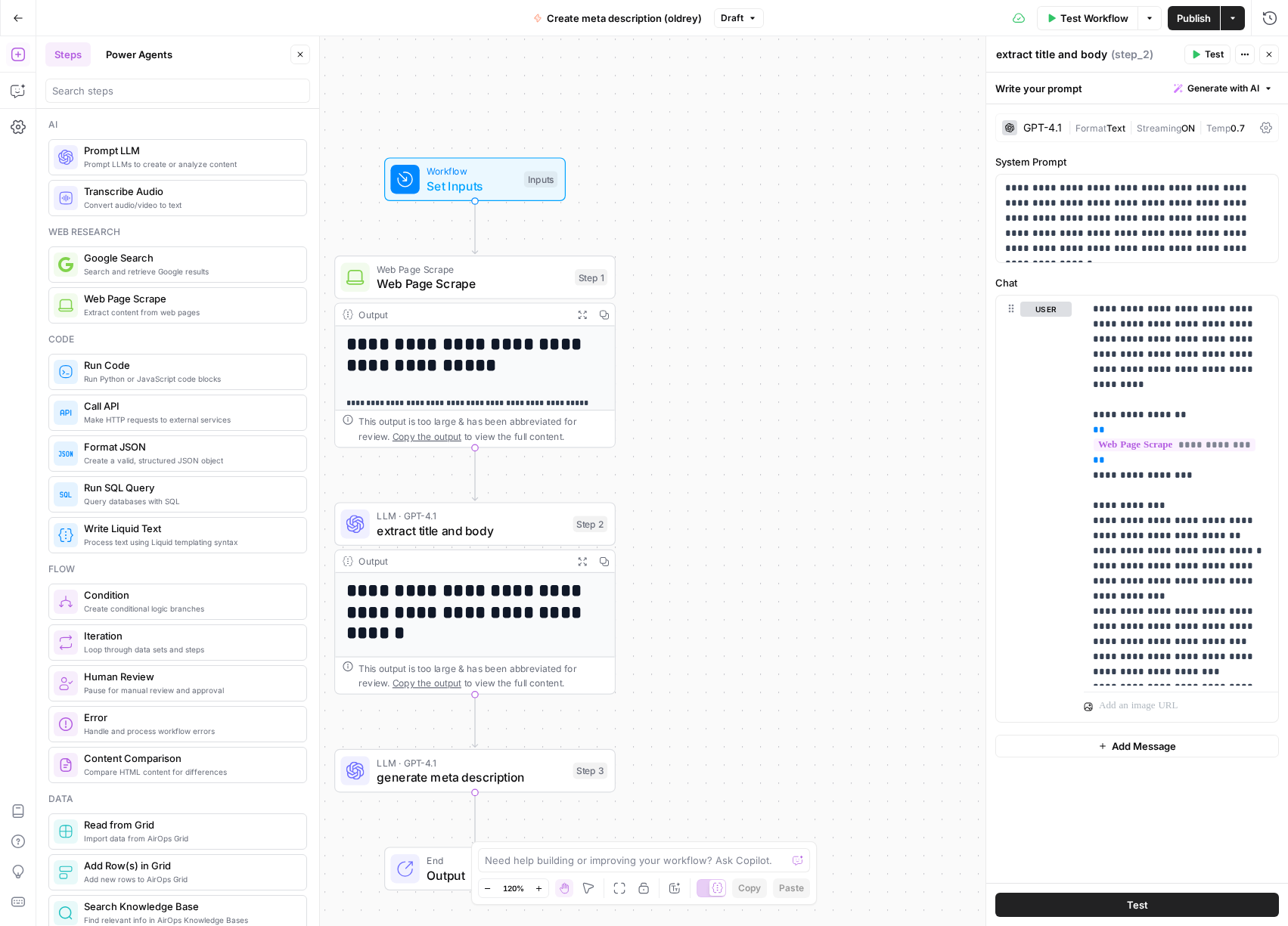
click at [534, 760] on span "LLM · GPT-4.1" at bounding box center [471, 761] width 189 height 14
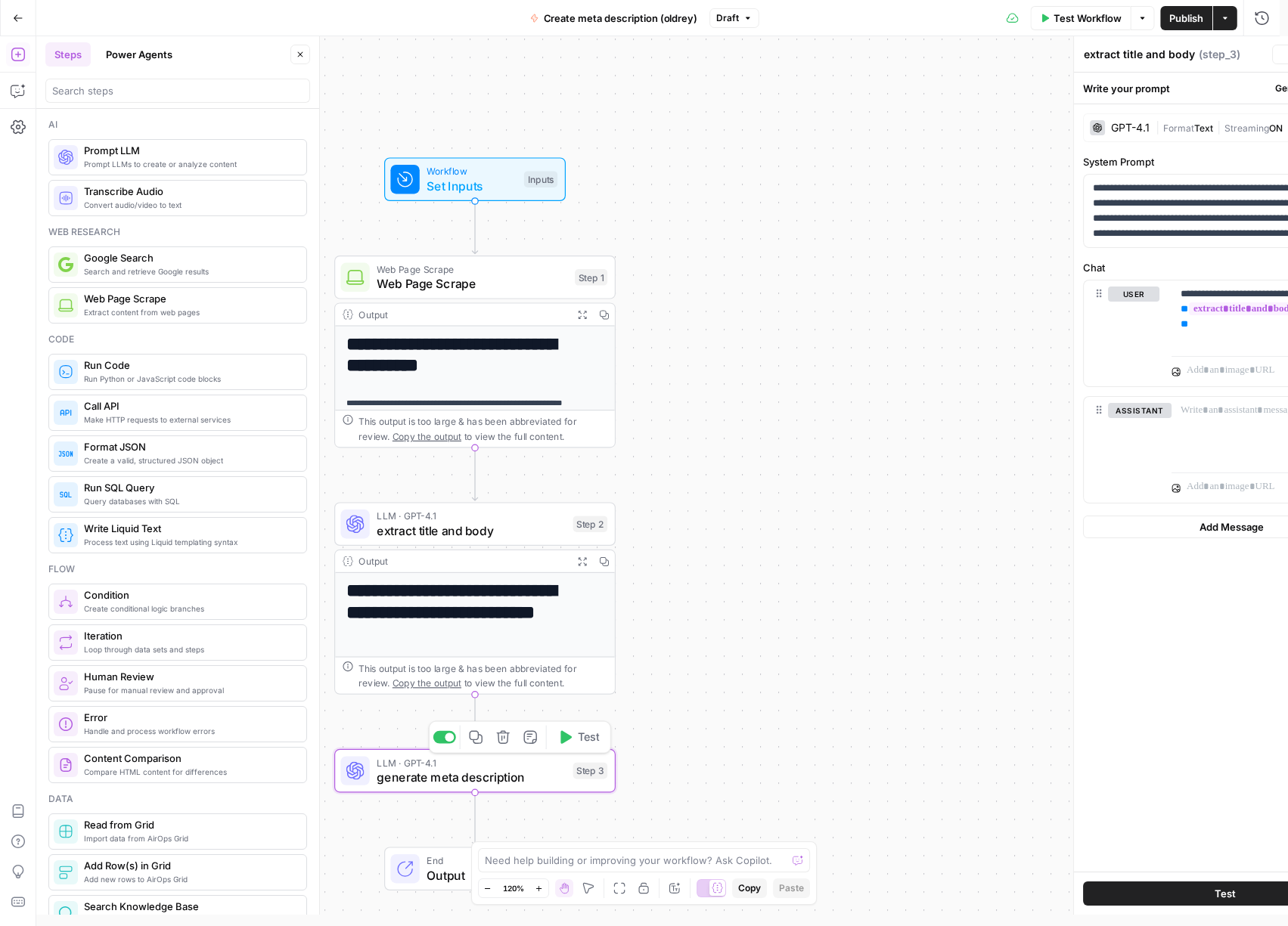
type textarea "generate meta description"
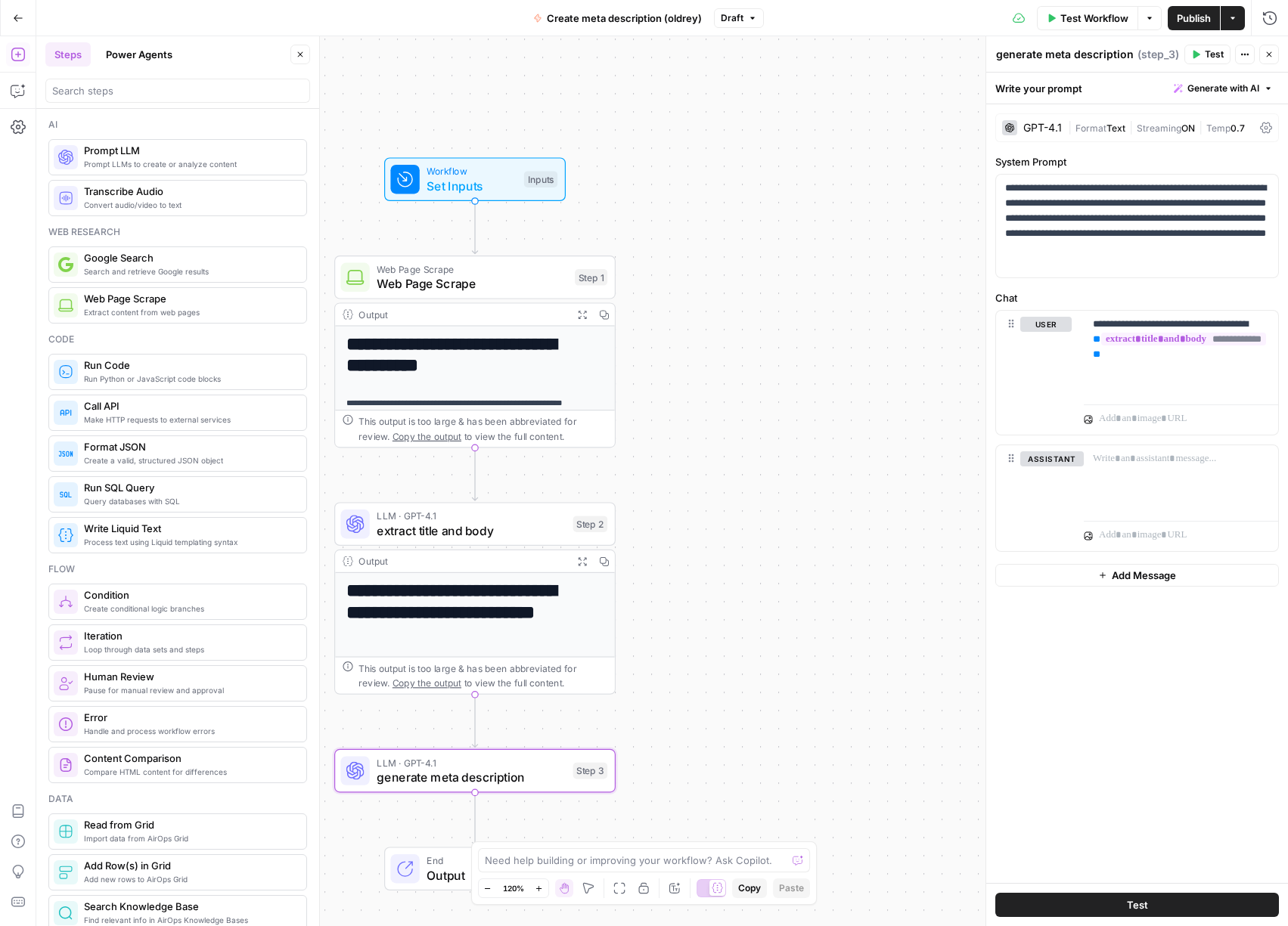
click at [1195, 58] on icon "button" at bounding box center [1195, 54] width 9 height 9
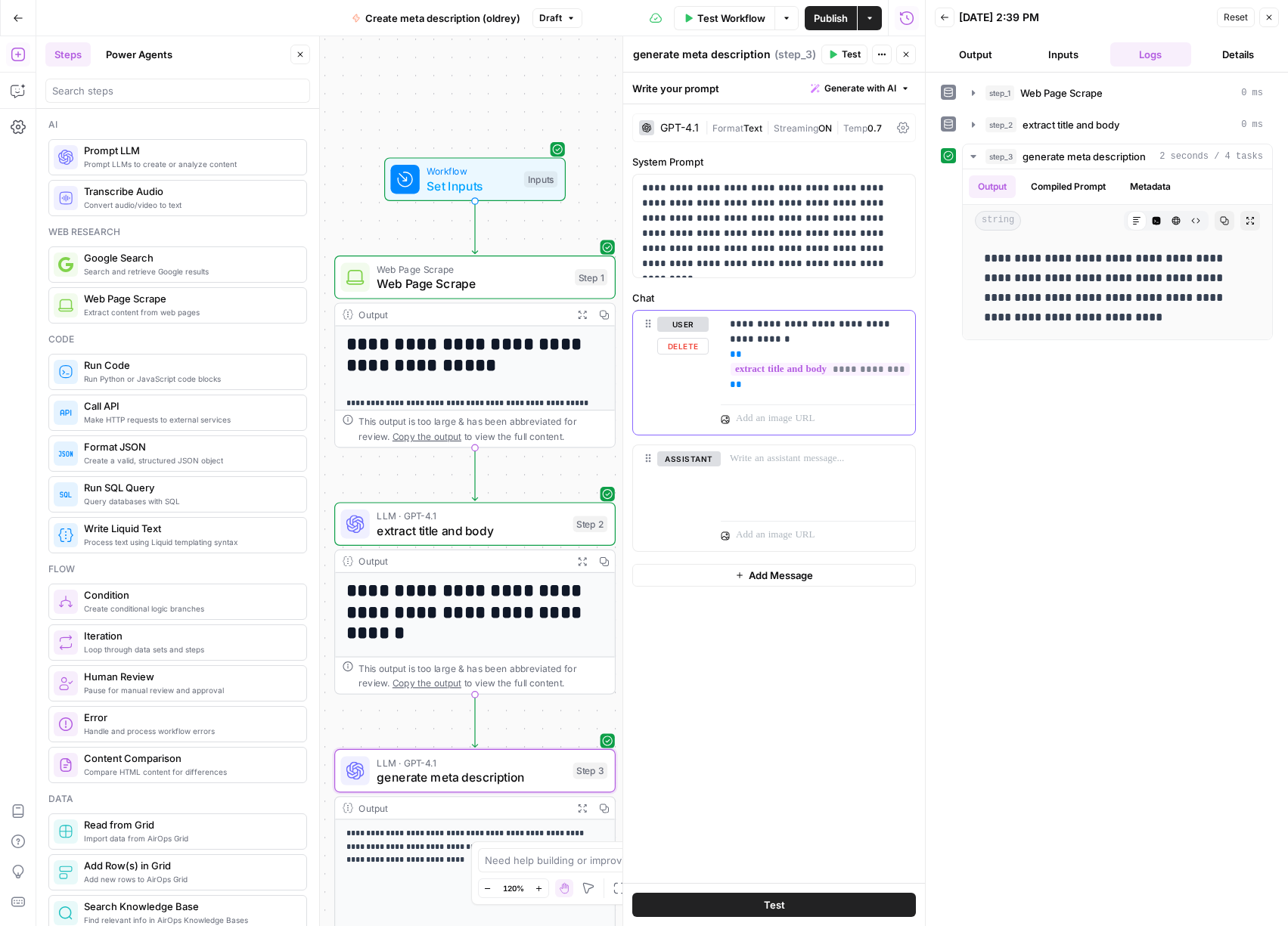
click at [778, 394] on div "**********" at bounding box center [817, 355] width 194 height 88
click at [845, 53] on span "Test" at bounding box center [851, 55] width 19 height 13
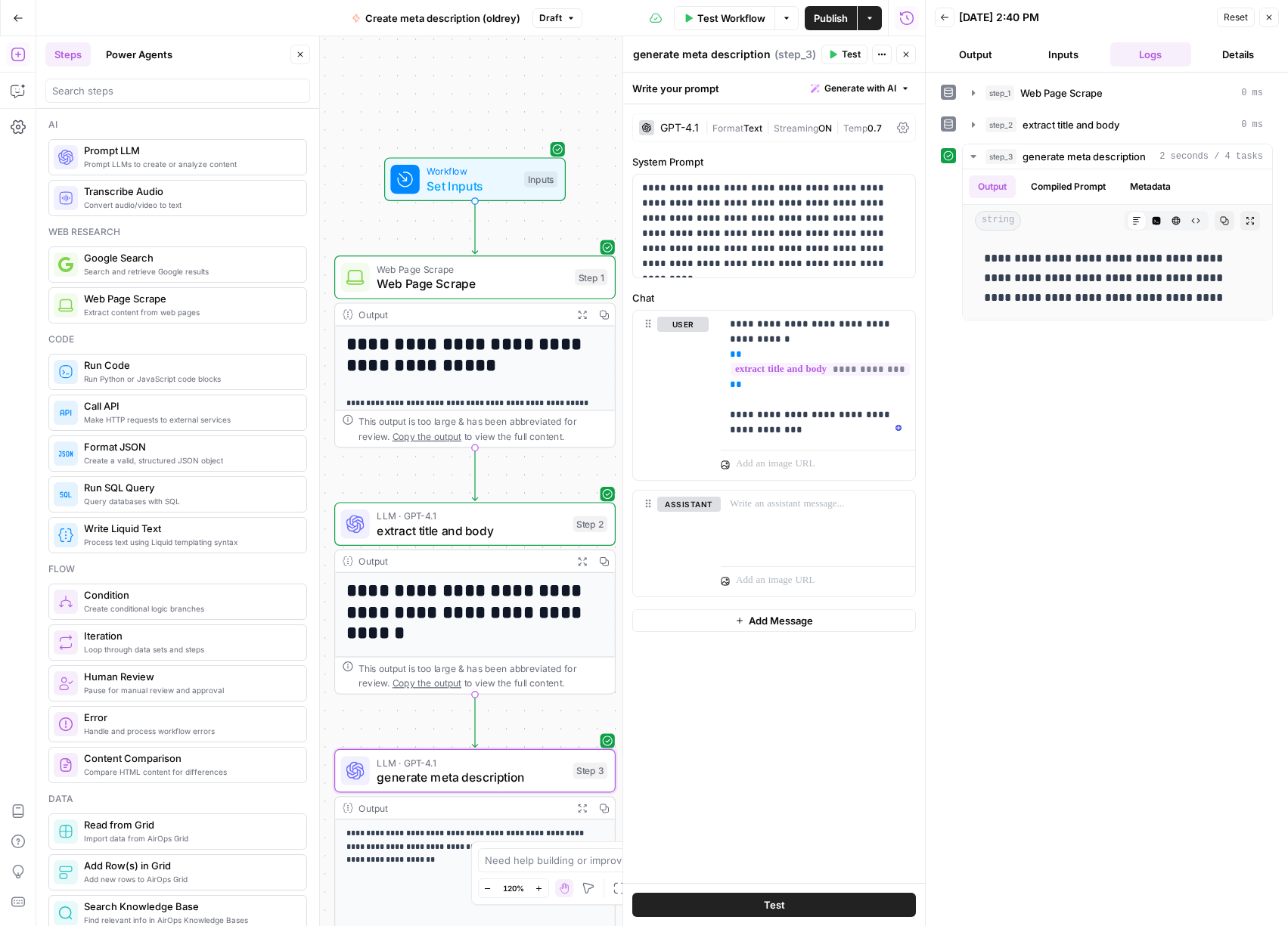
click at [836, 20] on span "Publish" at bounding box center [831, 18] width 34 height 15
click at [171, 455] on span "Create a valid, structured JSON object" at bounding box center [189, 461] width 210 height 12
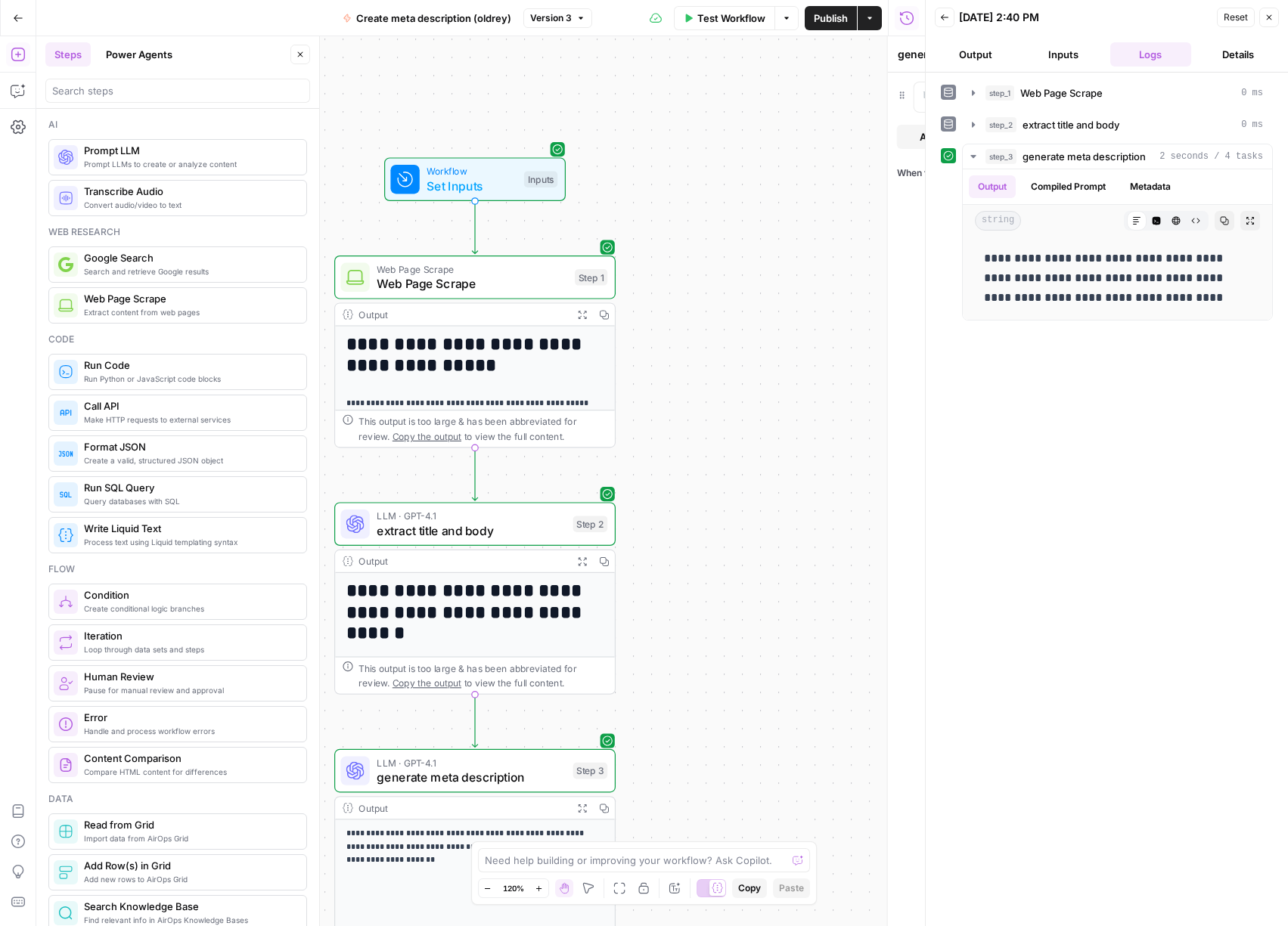
type textarea "Format JSON"
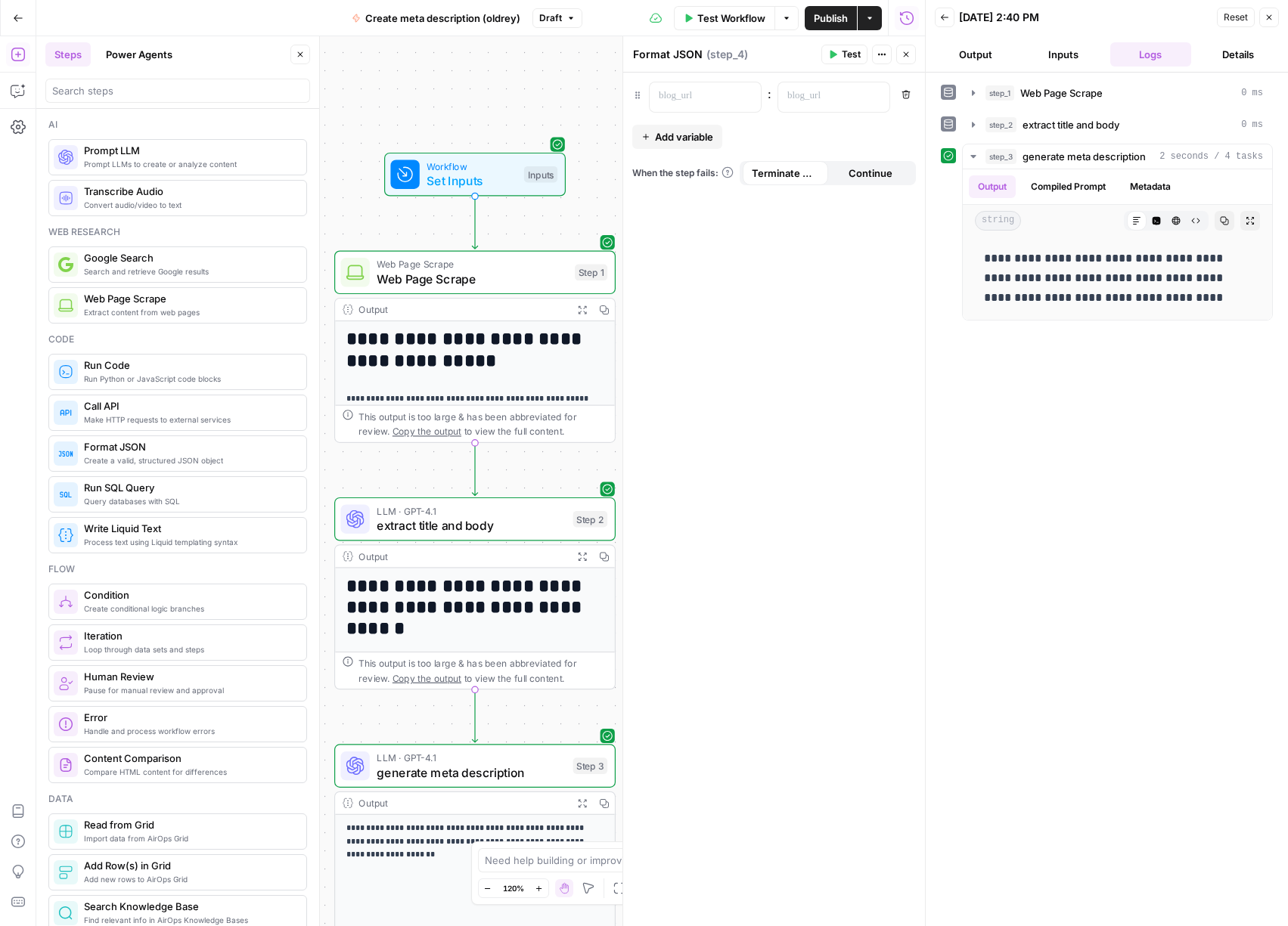
click at [1267, 17] on icon "button" at bounding box center [1269, 17] width 9 height 9
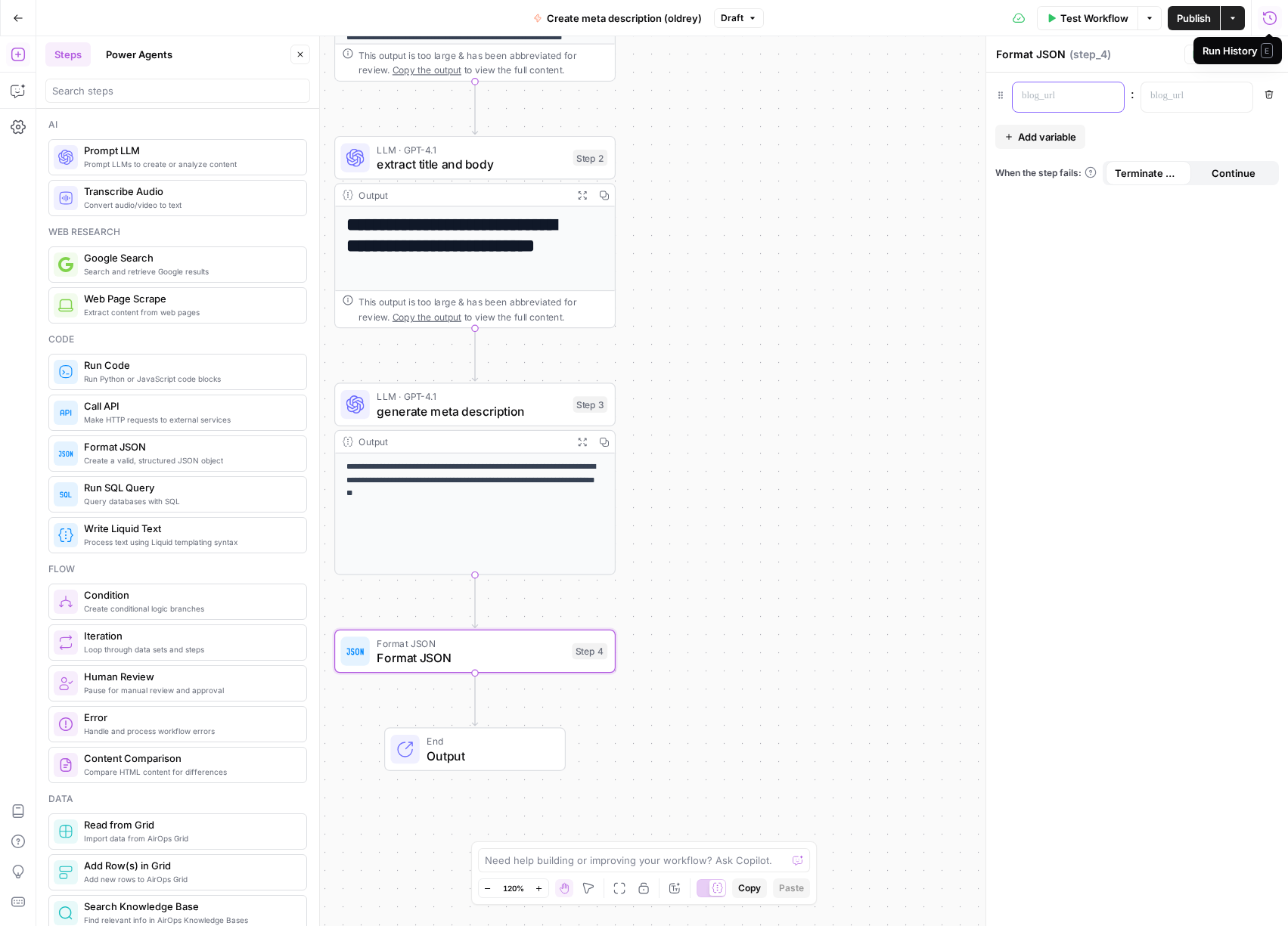
click at [1051, 98] on p at bounding box center [1056, 96] width 69 height 15
click at [1204, 103] on div at bounding box center [1185, 98] width 87 height 30
click at [1040, 90] on p at bounding box center [1056, 96] width 69 height 15
click at [1188, 97] on p at bounding box center [1185, 96] width 69 height 15
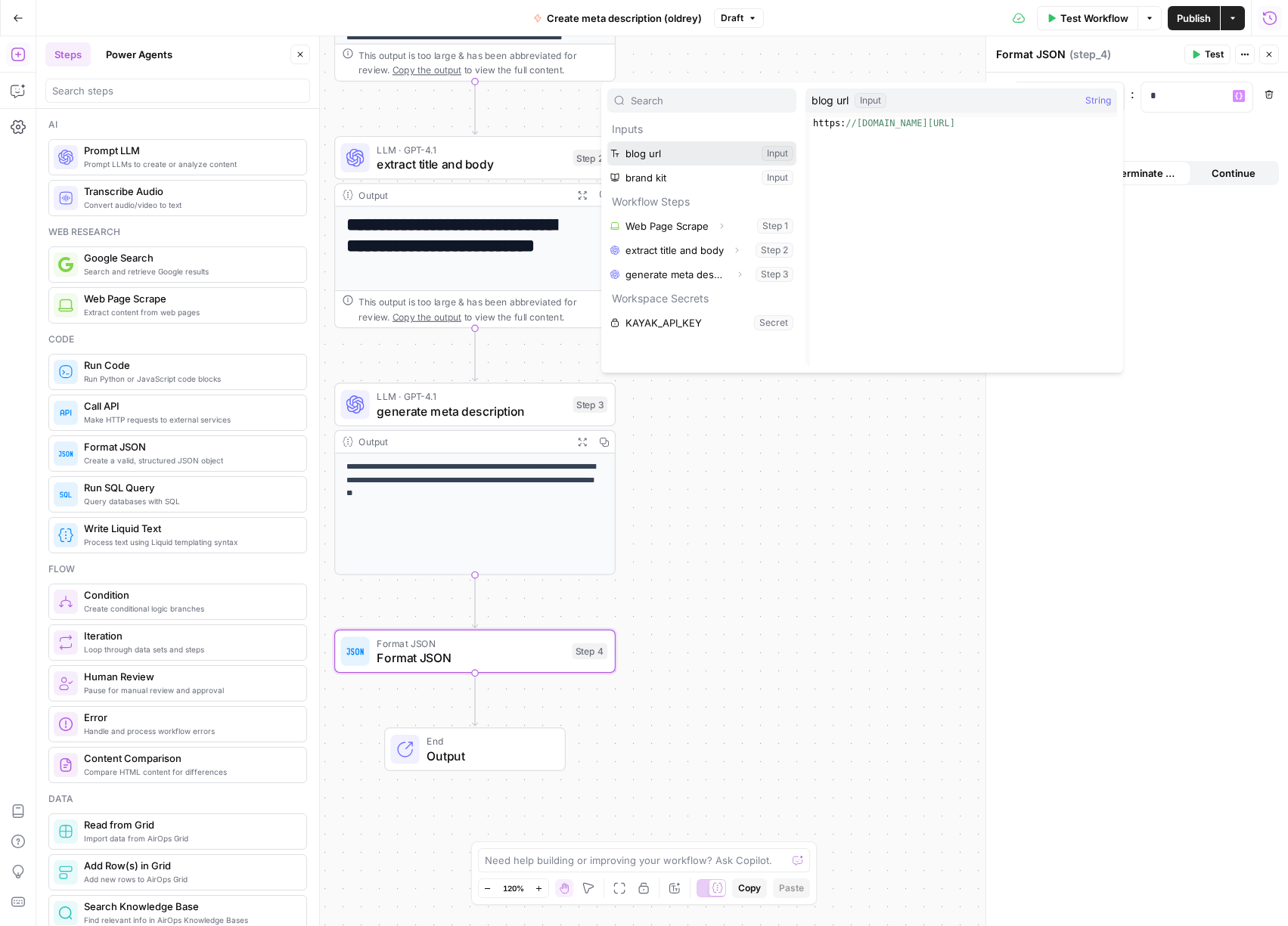
click at [650, 155] on button "Select variable blog url" at bounding box center [701, 153] width 189 height 24
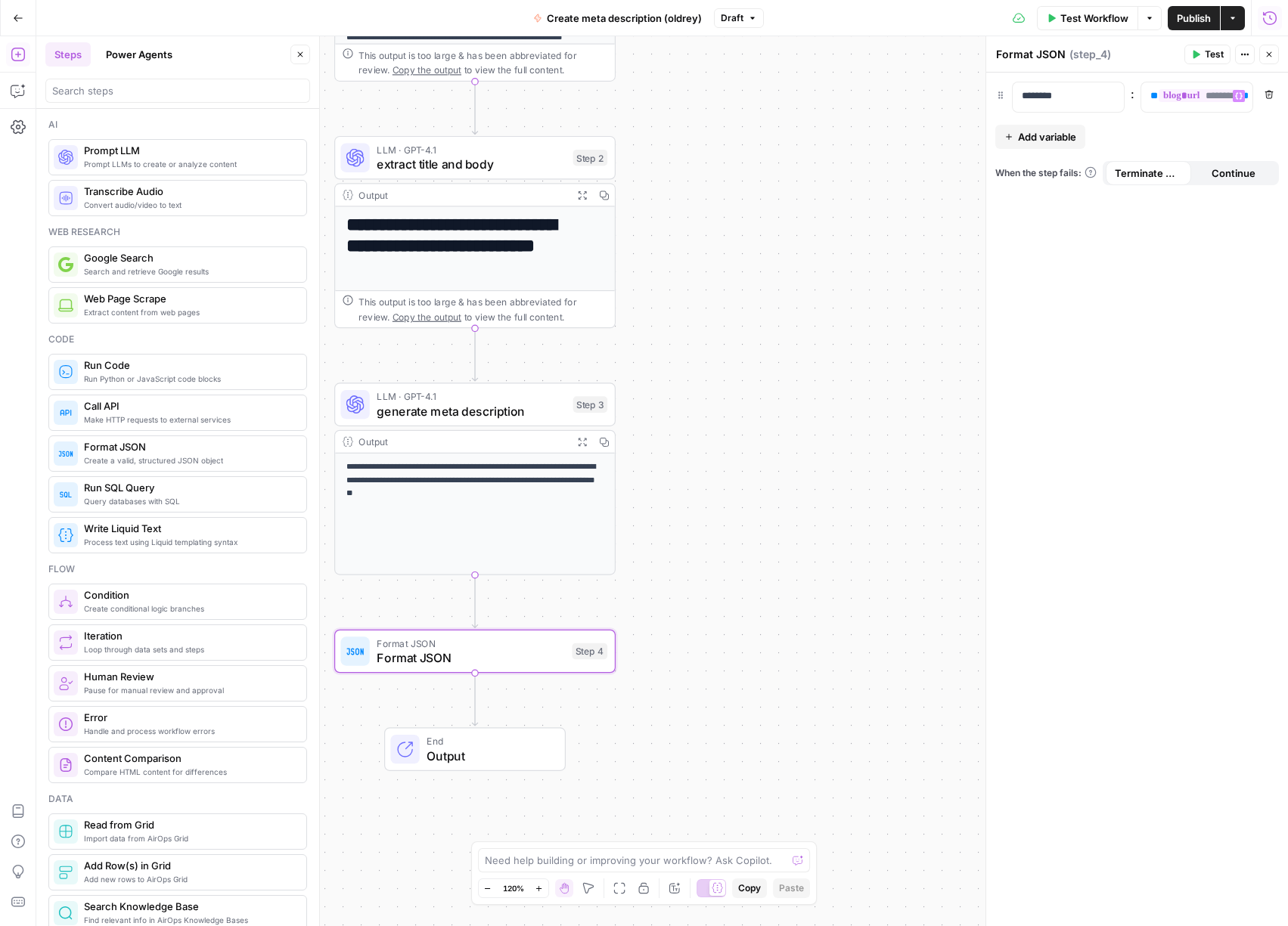
click at [1046, 123] on div "******** : ** ******** ** Variables Menu Remove Add variable When the step fail…" at bounding box center [1137, 499] width 302 height 853
click at [1047, 133] on span "Add variable" at bounding box center [1047, 136] width 58 height 15
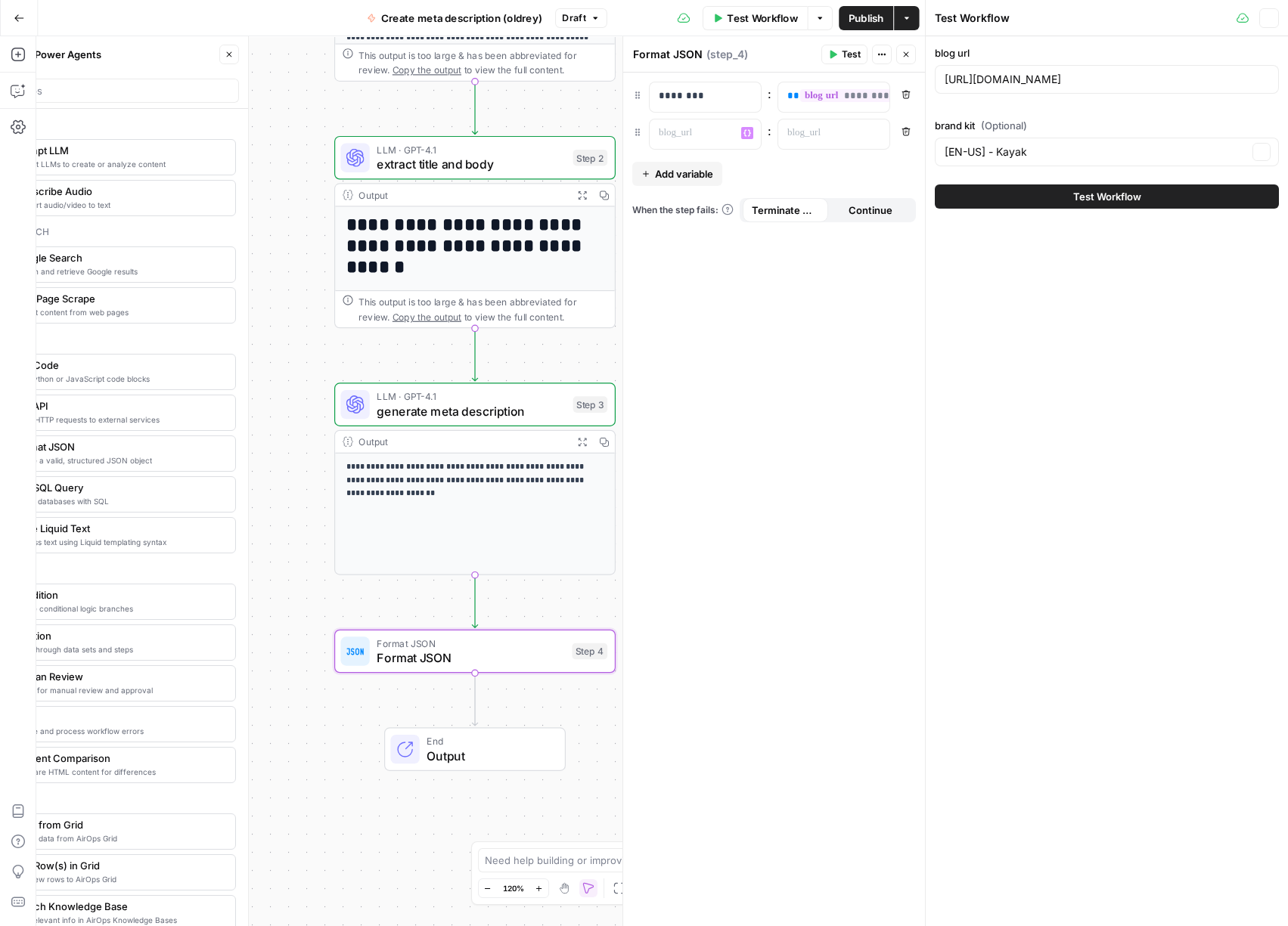
click at [632, 162] on button "Add variable" at bounding box center [677, 174] width 90 height 24
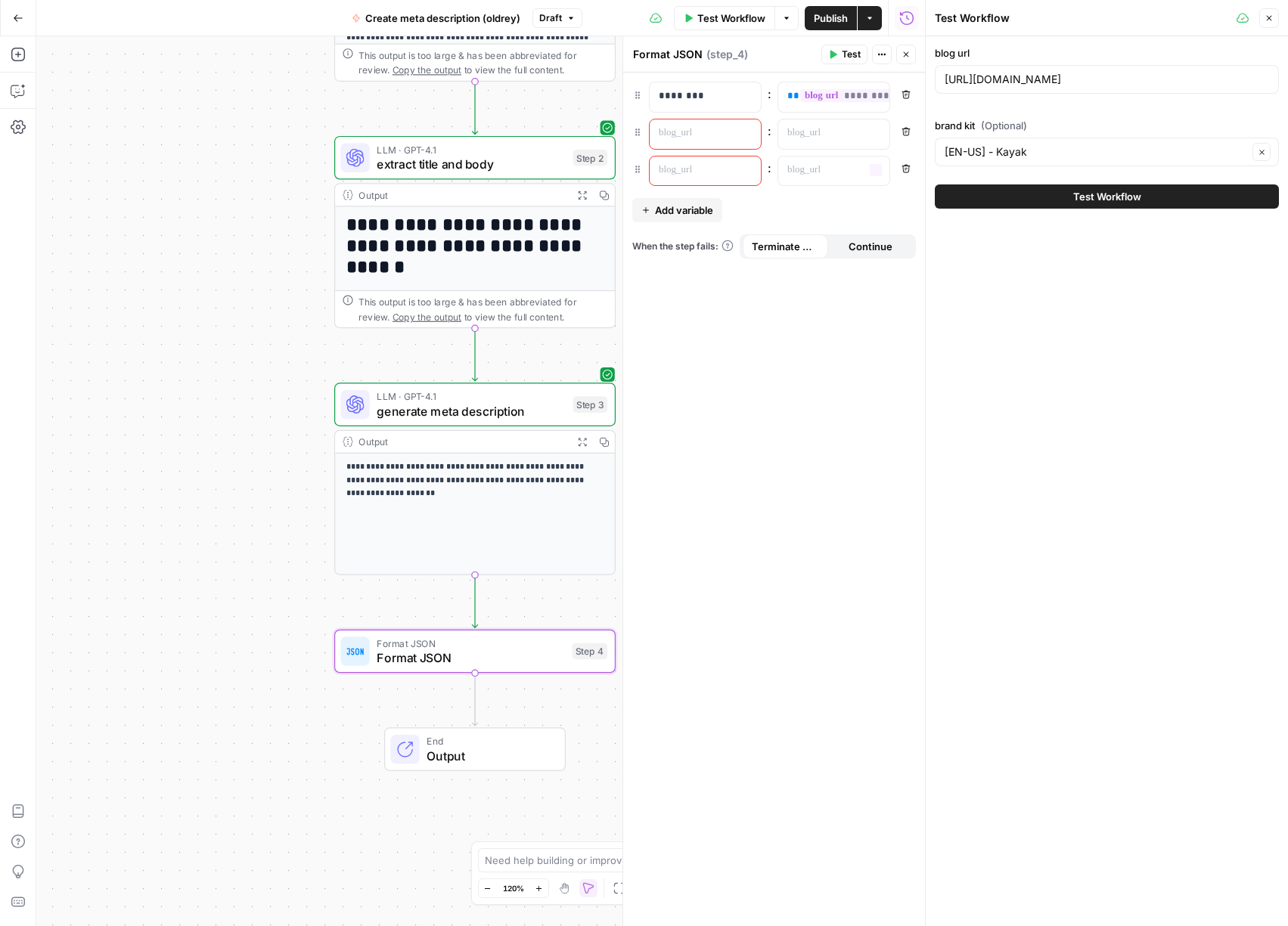
click at [709, 139] on p at bounding box center [692, 133] width 69 height 15
click at [858, 136] on div at bounding box center [821, 134] width 87 height 30
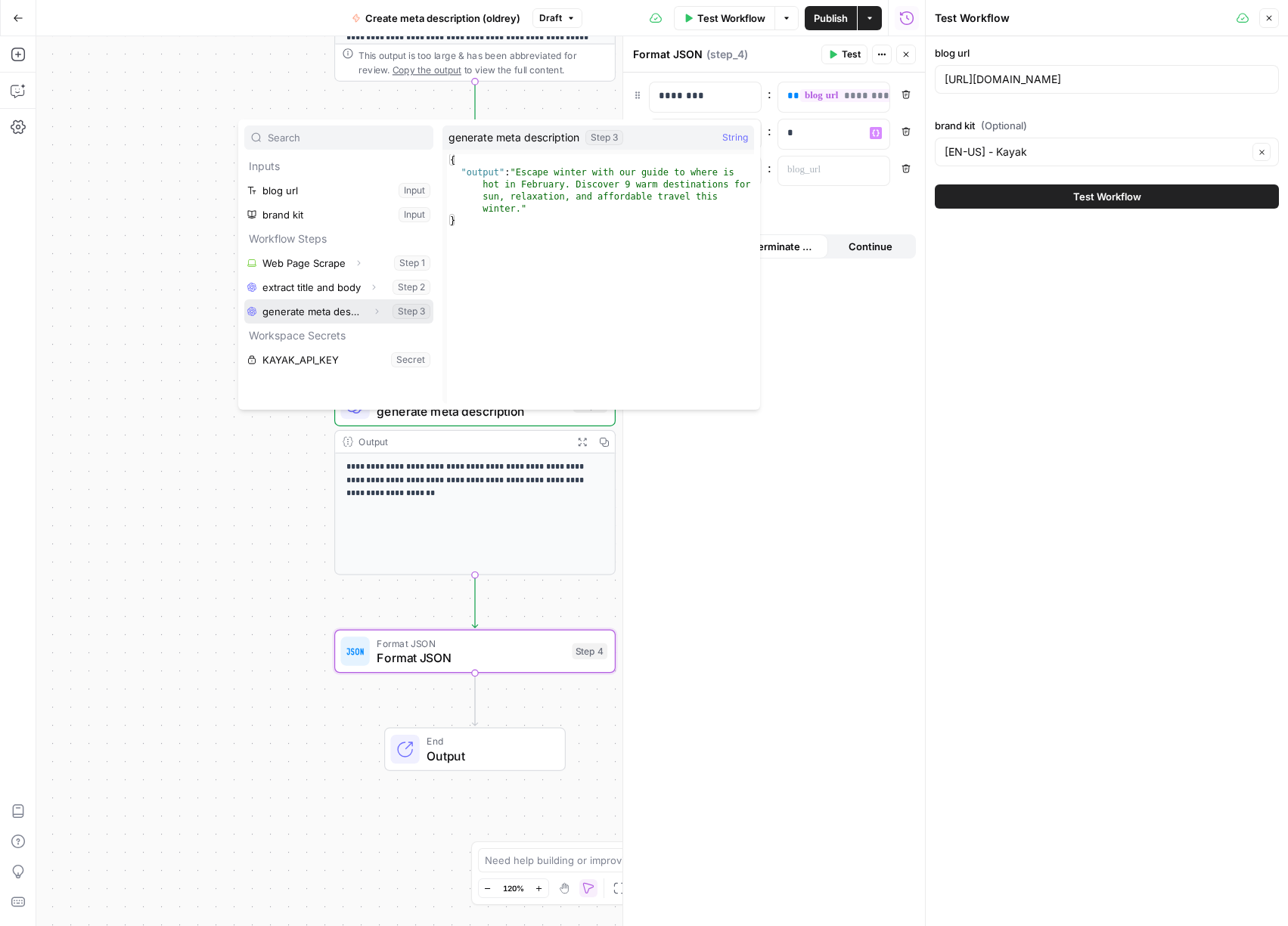
click at [305, 303] on button "Select variable generate meta description" at bounding box center [338, 311] width 189 height 24
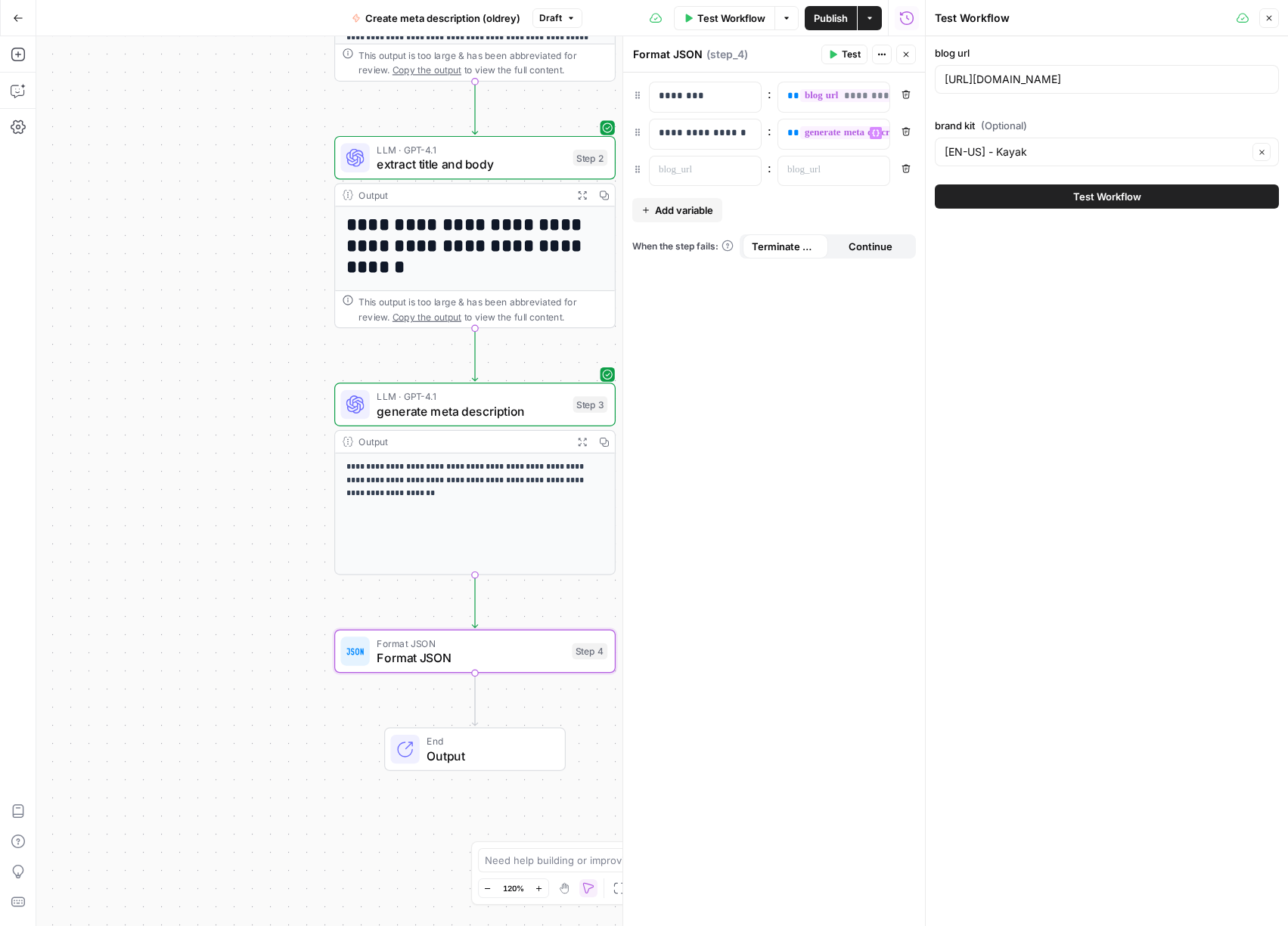
click at [905, 166] on icon "button" at bounding box center [906, 168] width 9 height 9
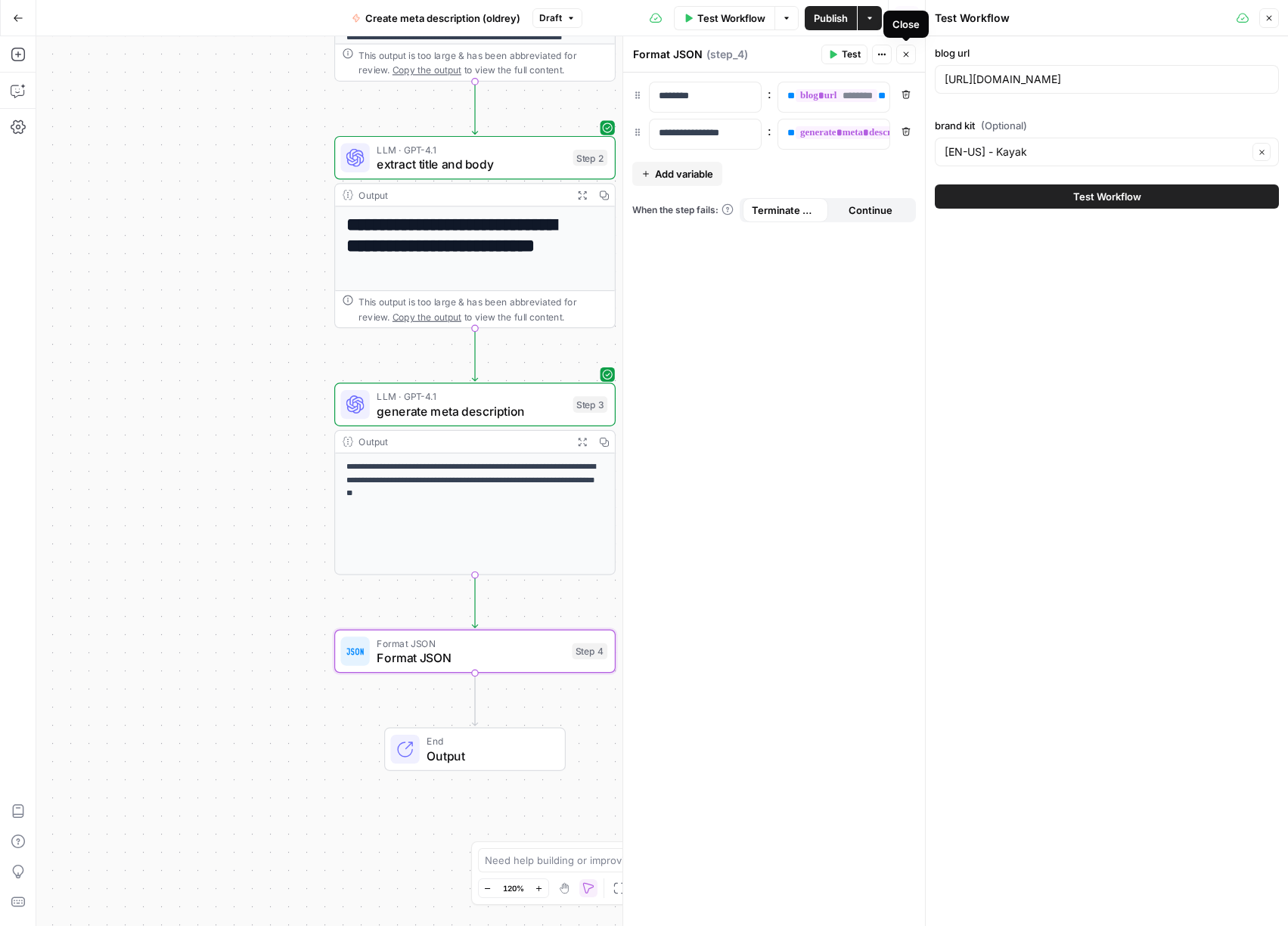
click at [908, 58] on icon "button" at bounding box center [906, 54] width 9 height 9
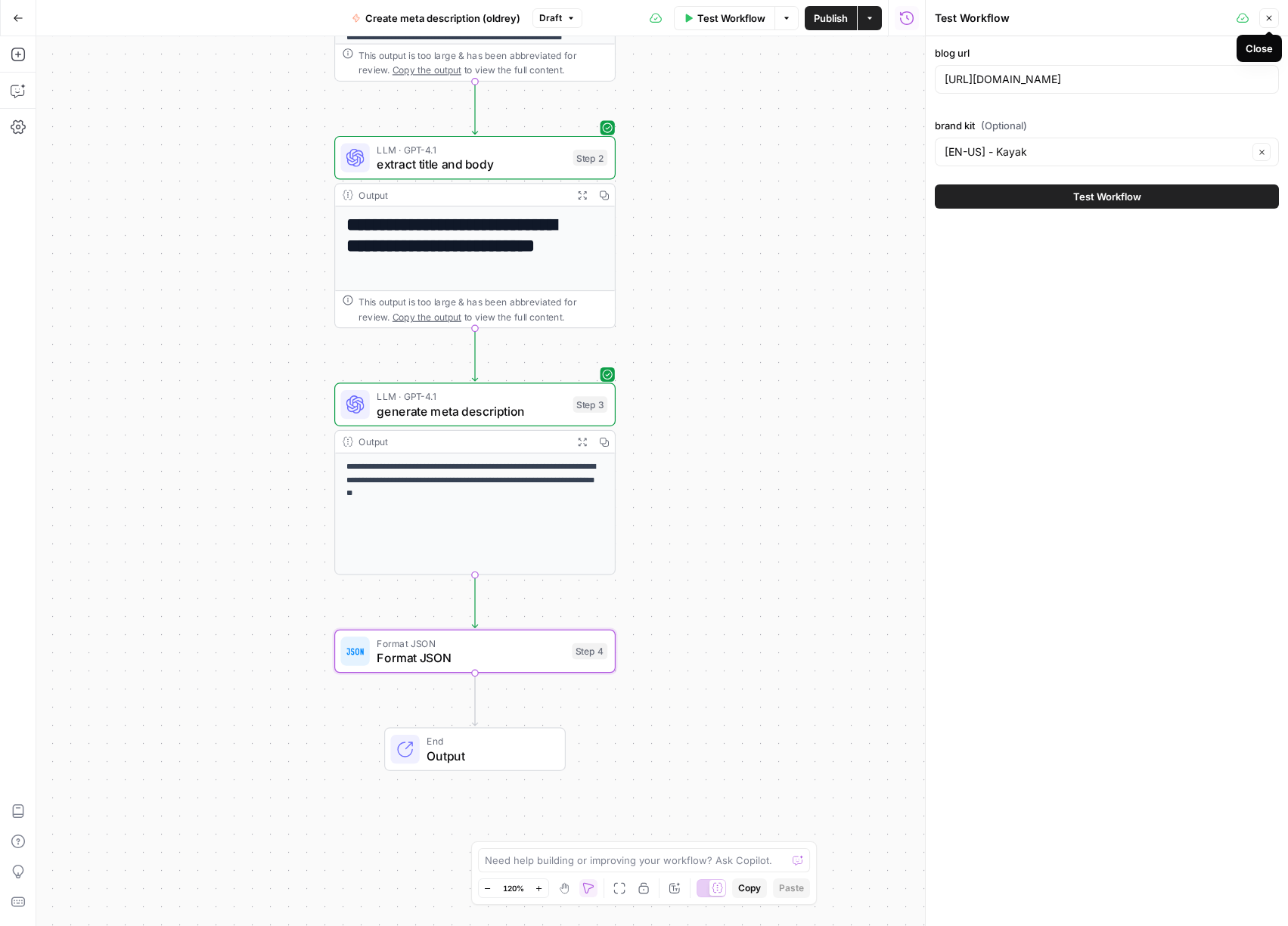
click at [1268, 17] on icon "button" at bounding box center [1269, 17] width 9 height 9
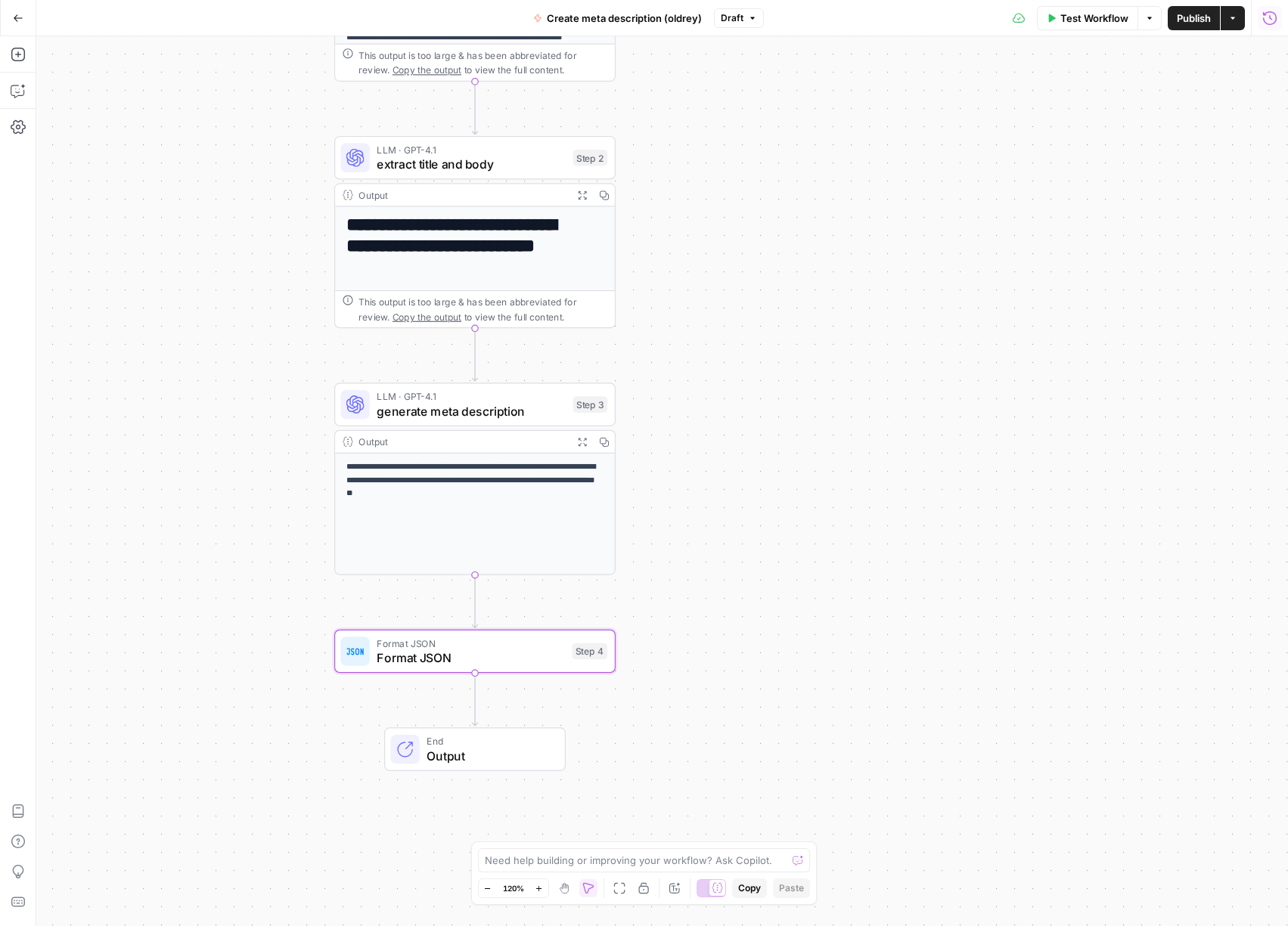
click at [1188, 21] on span "Publish" at bounding box center [1194, 18] width 34 height 15
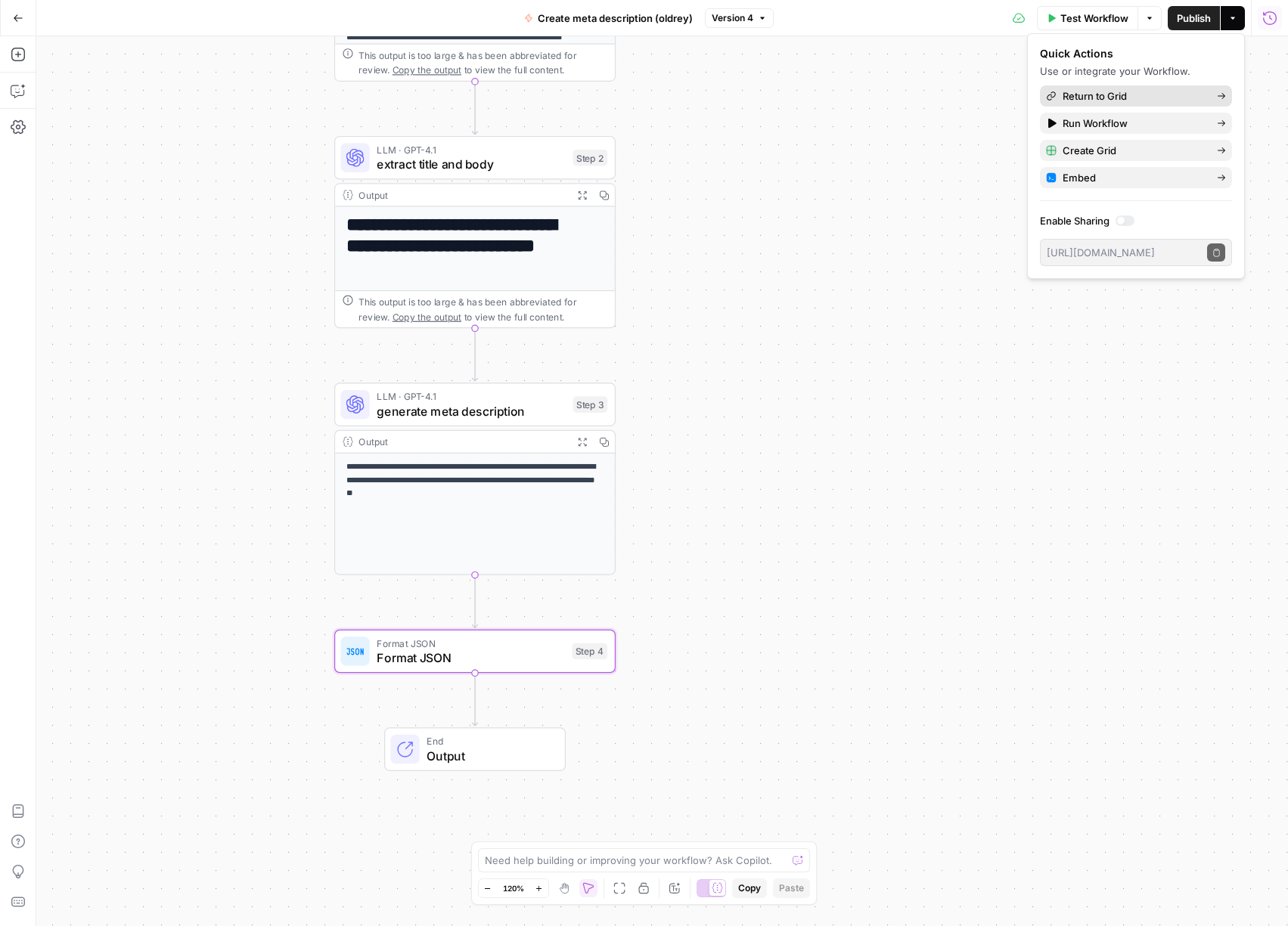
click at [1098, 93] on span "Return to Grid" at bounding box center [1134, 96] width 142 height 15
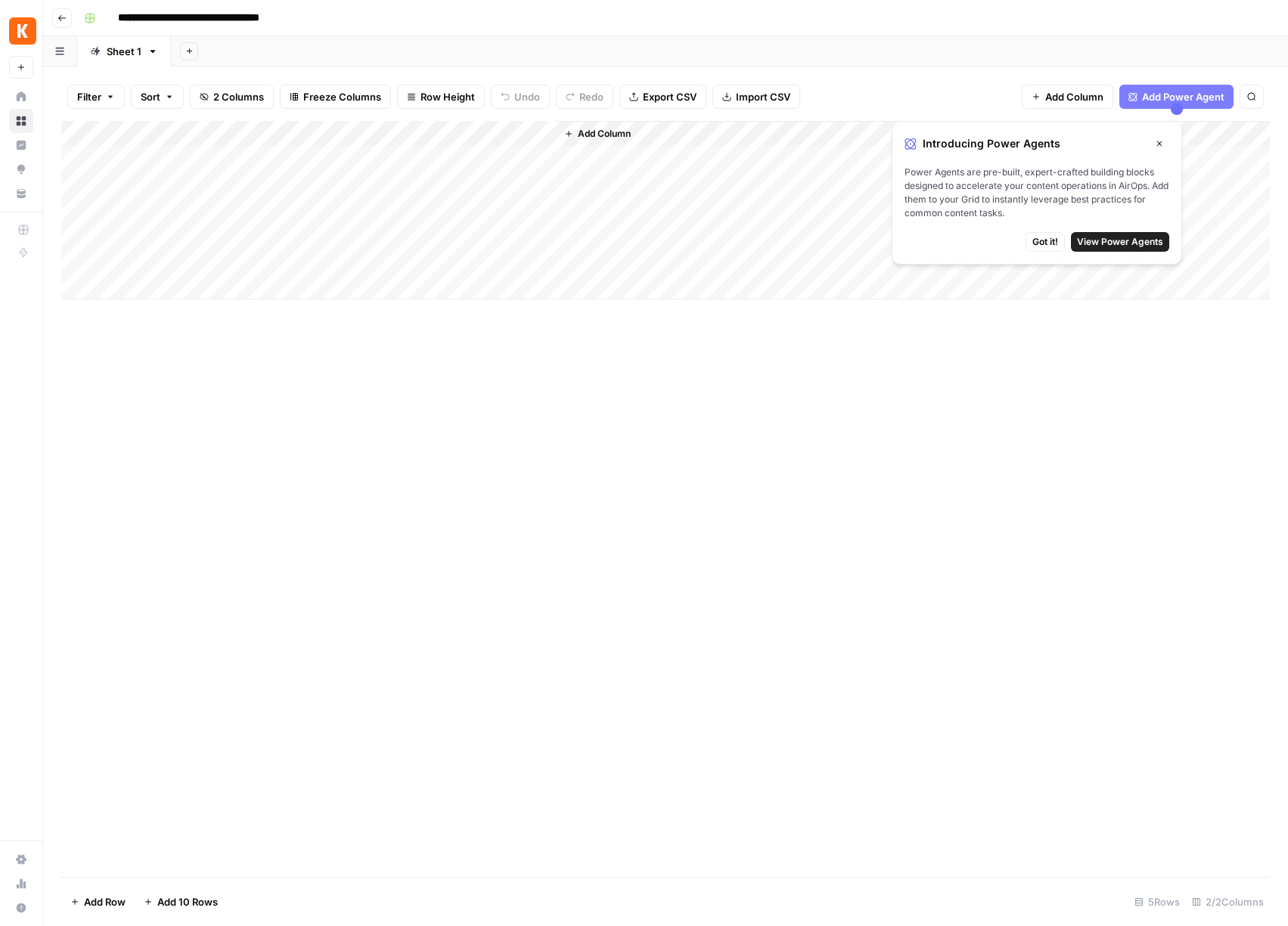
click at [540, 131] on div "Add Column" at bounding box center [665, 210] width 1209 height 179
click at [607, 375] on div "Add Column" at bounding box center [665, 499] width 1209 height 756
click at [433, 157] on div "Add Column" at bounding box center [665, 210] width 1209 height 179
click at [435, 155] on div "Add Column" at bounding box center [665, 210] width 1209 height 179
click at [545, 131] on div "Add Column" at bounding box center [665, 210] width 1209 height 179
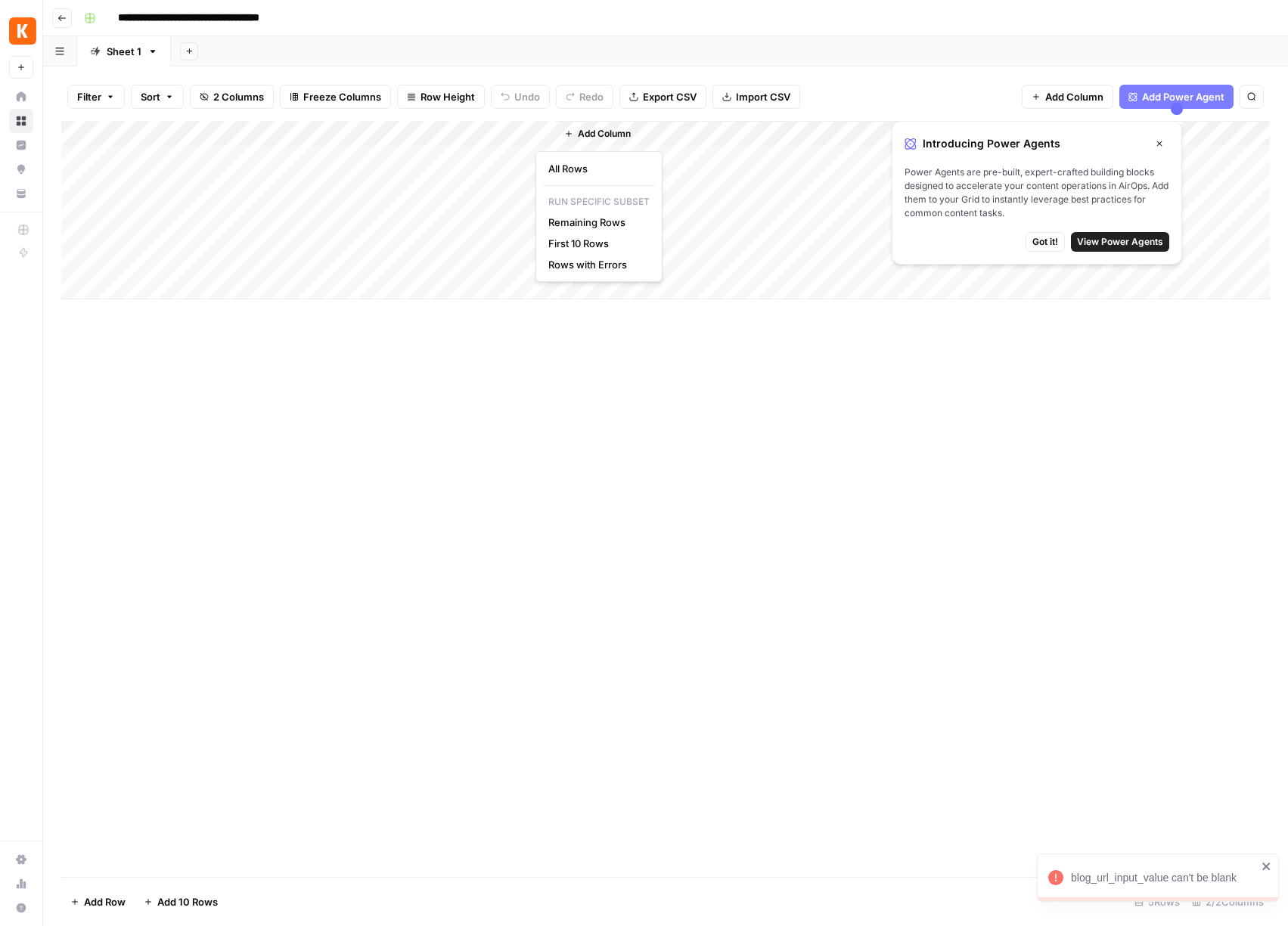
click at [419, 413] on div "Add Column" at bounding box center [665, 499] width 1209 height 756
click at [1041, 238] on span "Got it!" at bounding box center [1045, 241] width 26 height 13
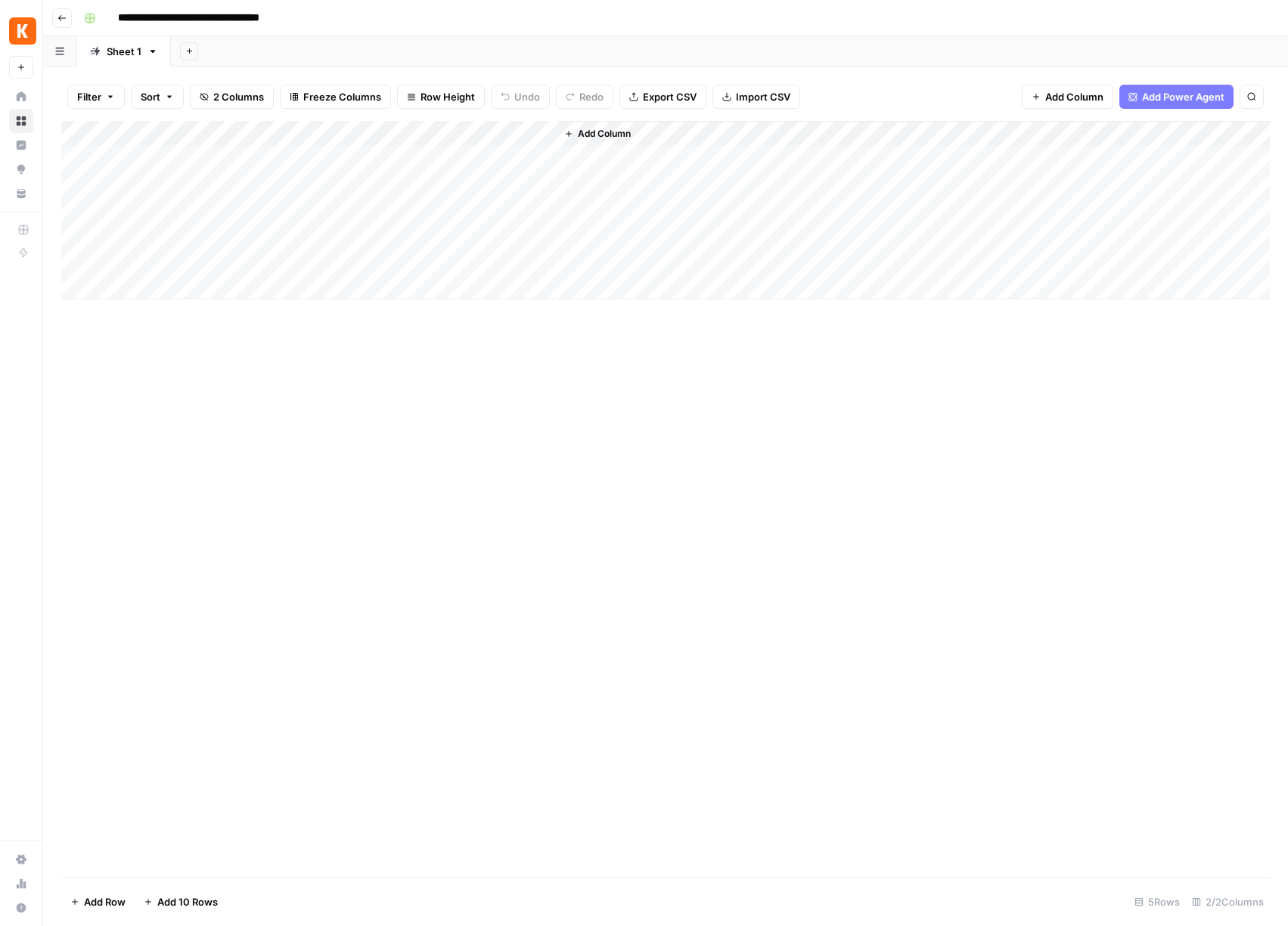
click at [450, 154] on div "Add Column" at bounding box center [665, 210] width 1209 height 179
click at [443, 158] on div "Add Column" at bounding box center [665, 210] width 1209 height 179
click at [238, 162] on div "Add Column" at bounding box center [665, 210] width 1209 height 179
click at [238, 157] on div "Add Column" at bounding box center [665, 210] width 1209 height 179
paste textarea "**********"
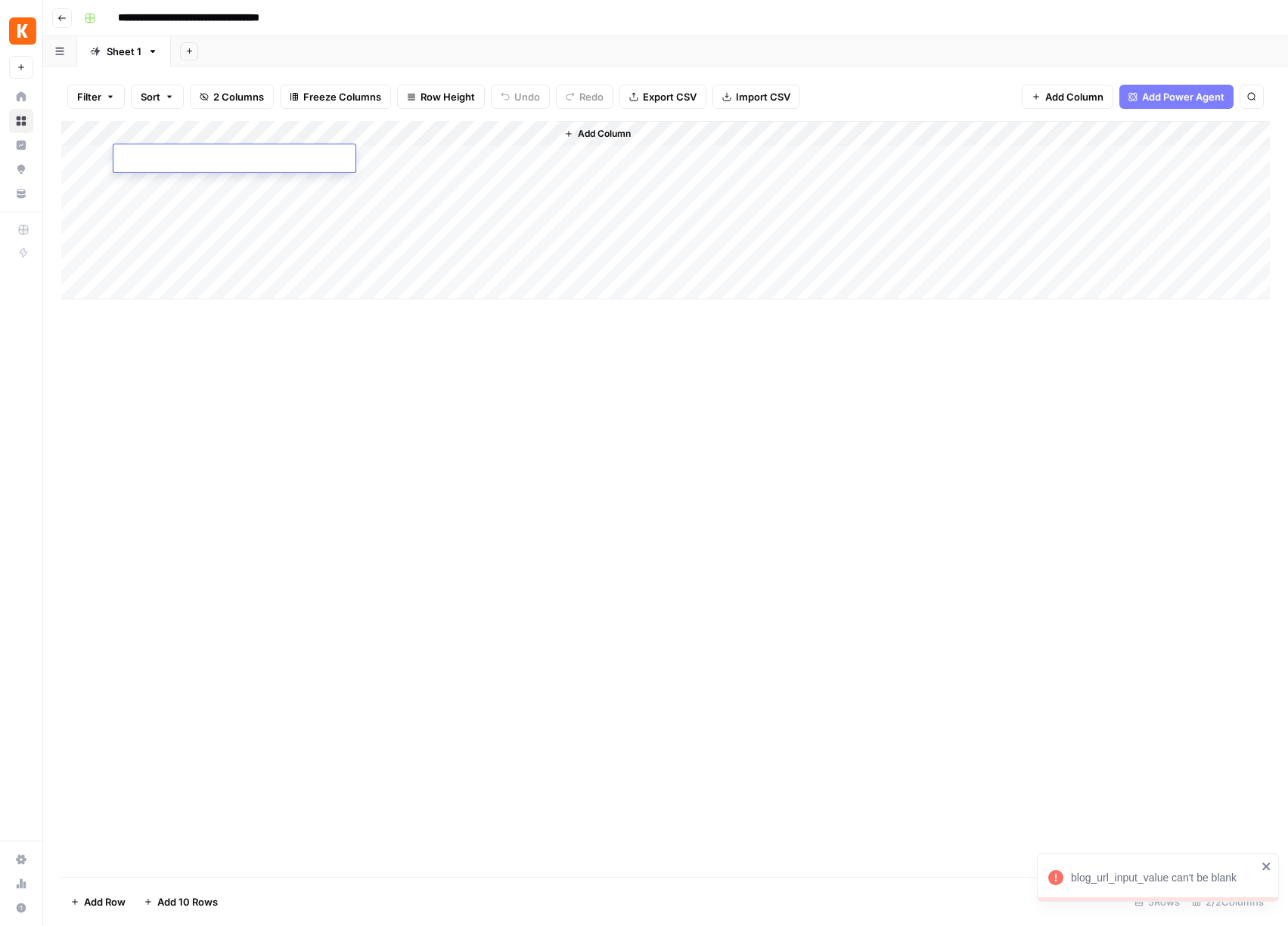
type textarea "**********"
click at [425, 437] on div "Add Column" at bounding box center [665, 499] width 1209 height 756
click at [488, 156] on div "Add Column" at bounding box center [665, 210] width 1209 height 179
click at [816, 418] on div "Add Column" at bounding box center [665, 499] width 1209 height 756
click at [62, 13] on icon "button" at bounding box center [61, 17] width 9 height 9
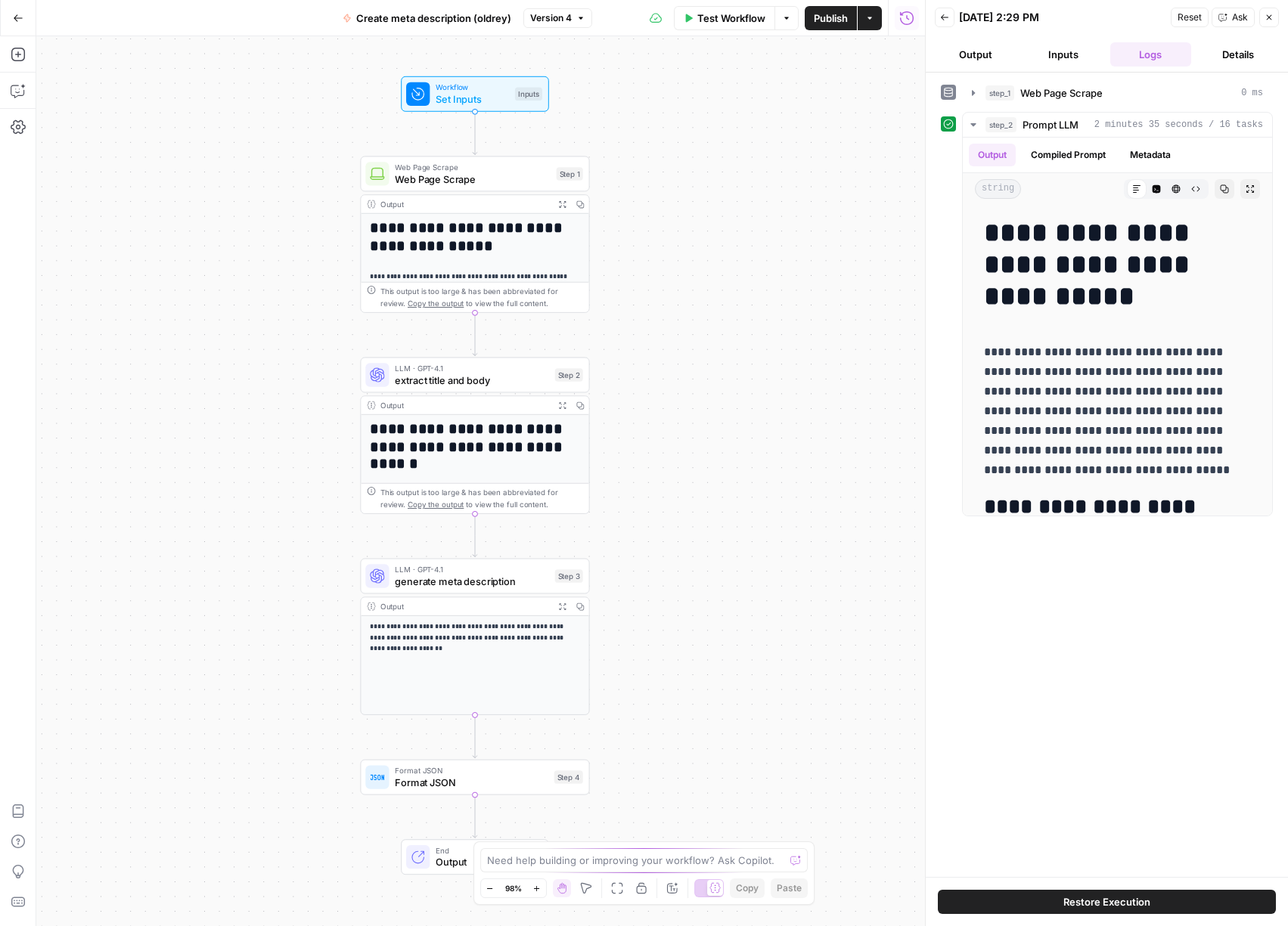
click at [1269, 21] on icon "button" at bounding box center [1269, 17] width 9 height 9
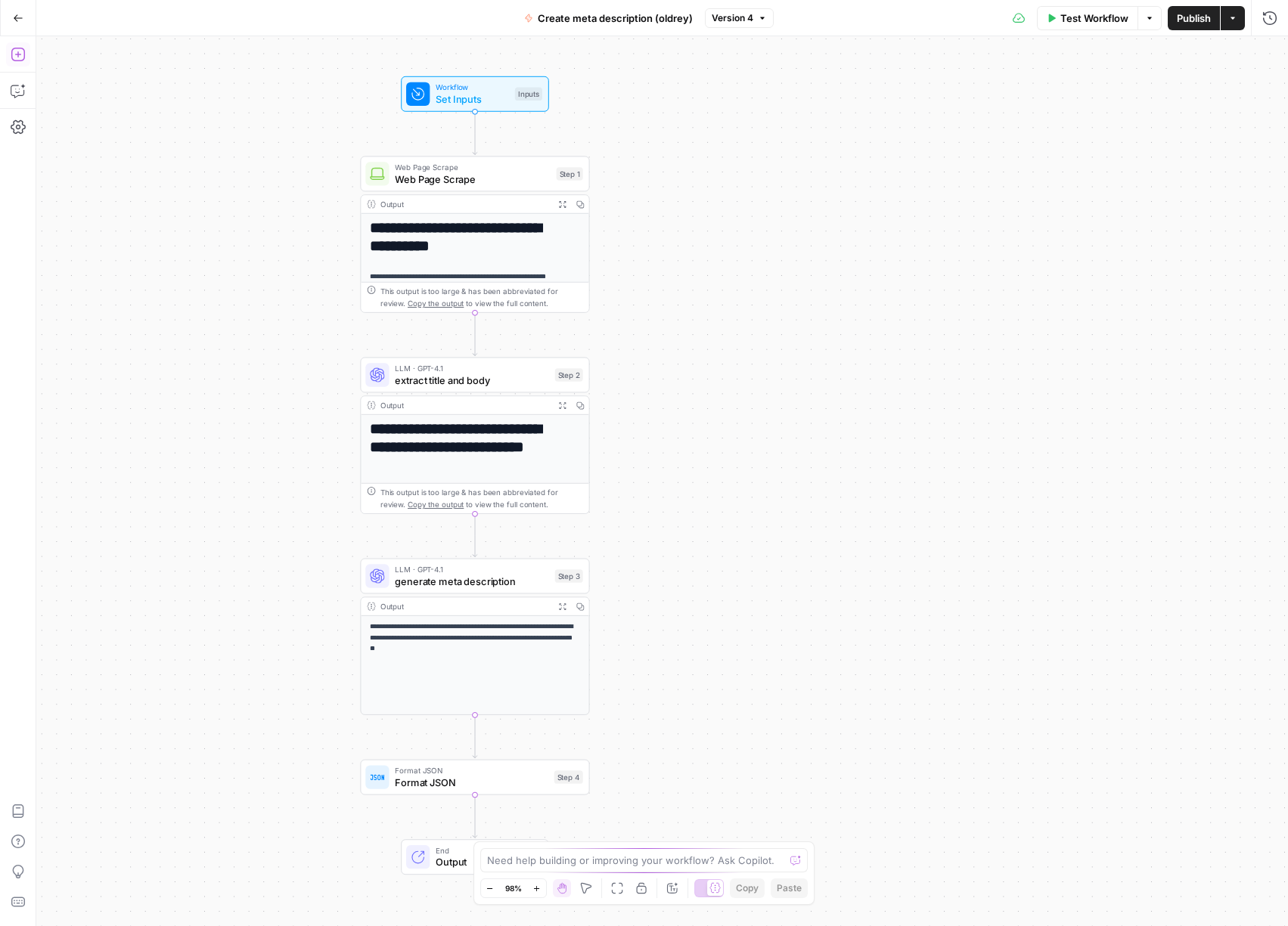
click at [13, 18] on icon "button" at bounding box center [18, 18] width 11 height 11
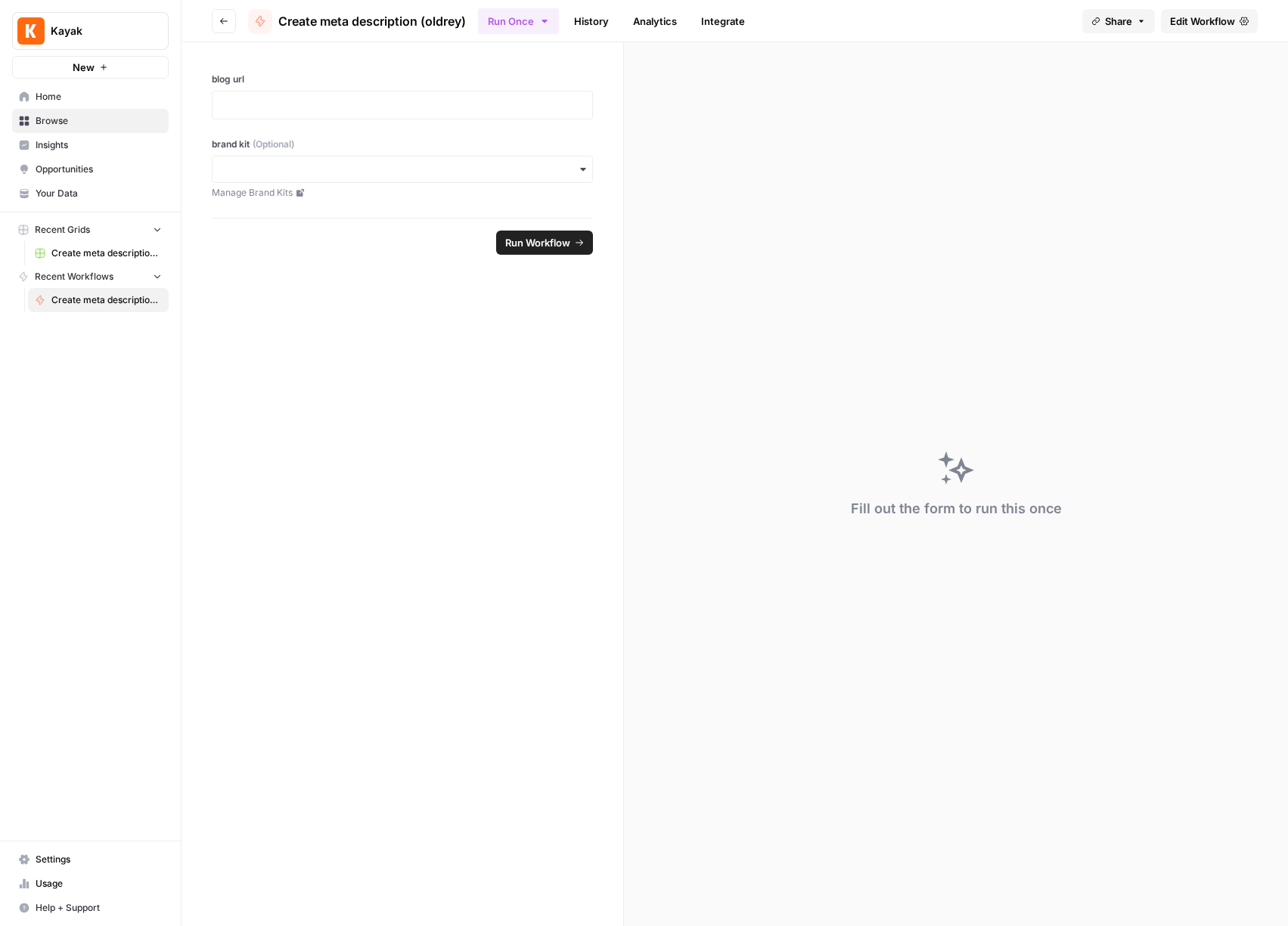
click at [58, 95] on span "Home" at bounding box center [98, 97] width 127 height 13
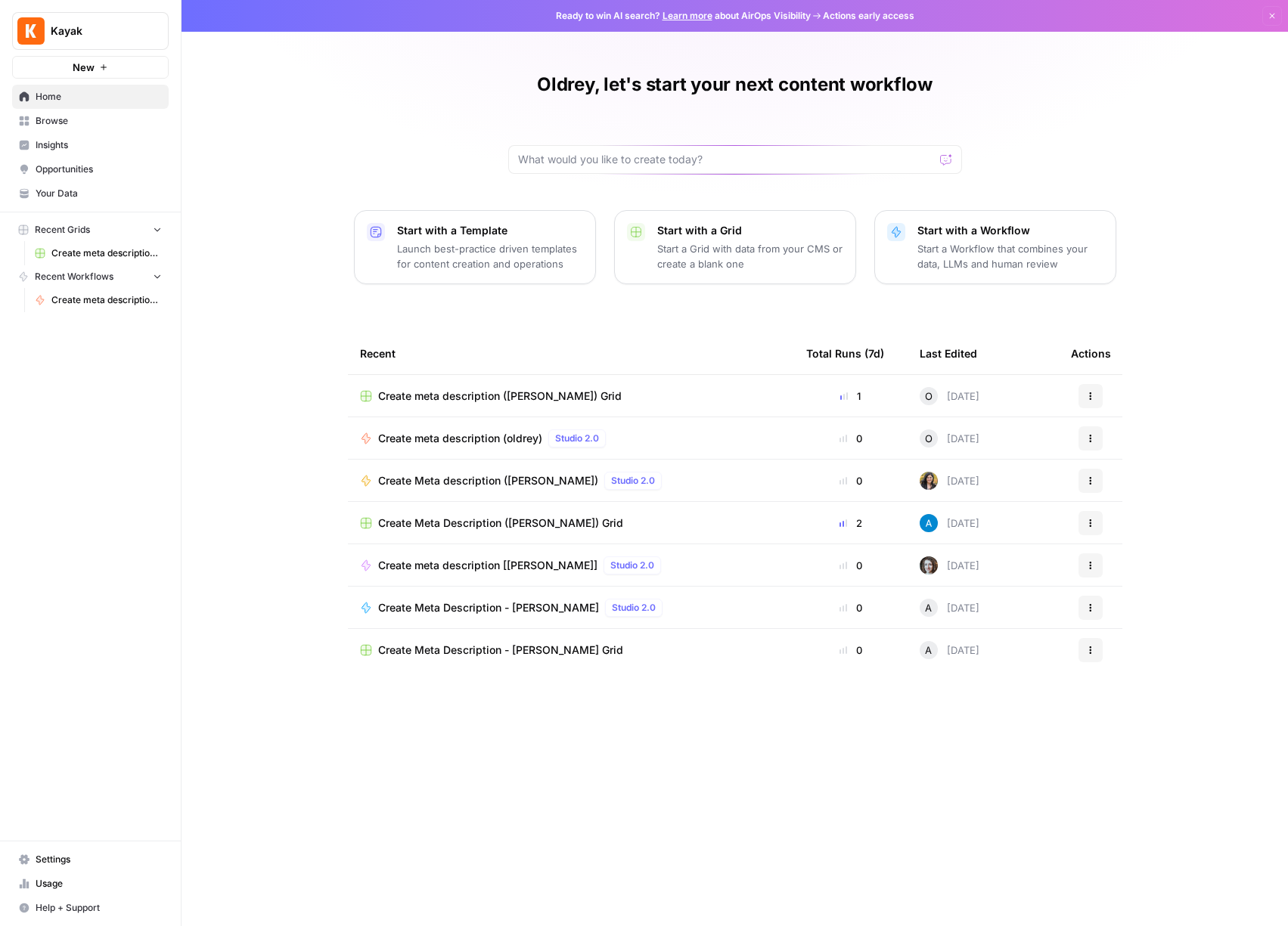
click at [91, 126] on span "Browse" at bounding box center [98, 121] width 127 height 13
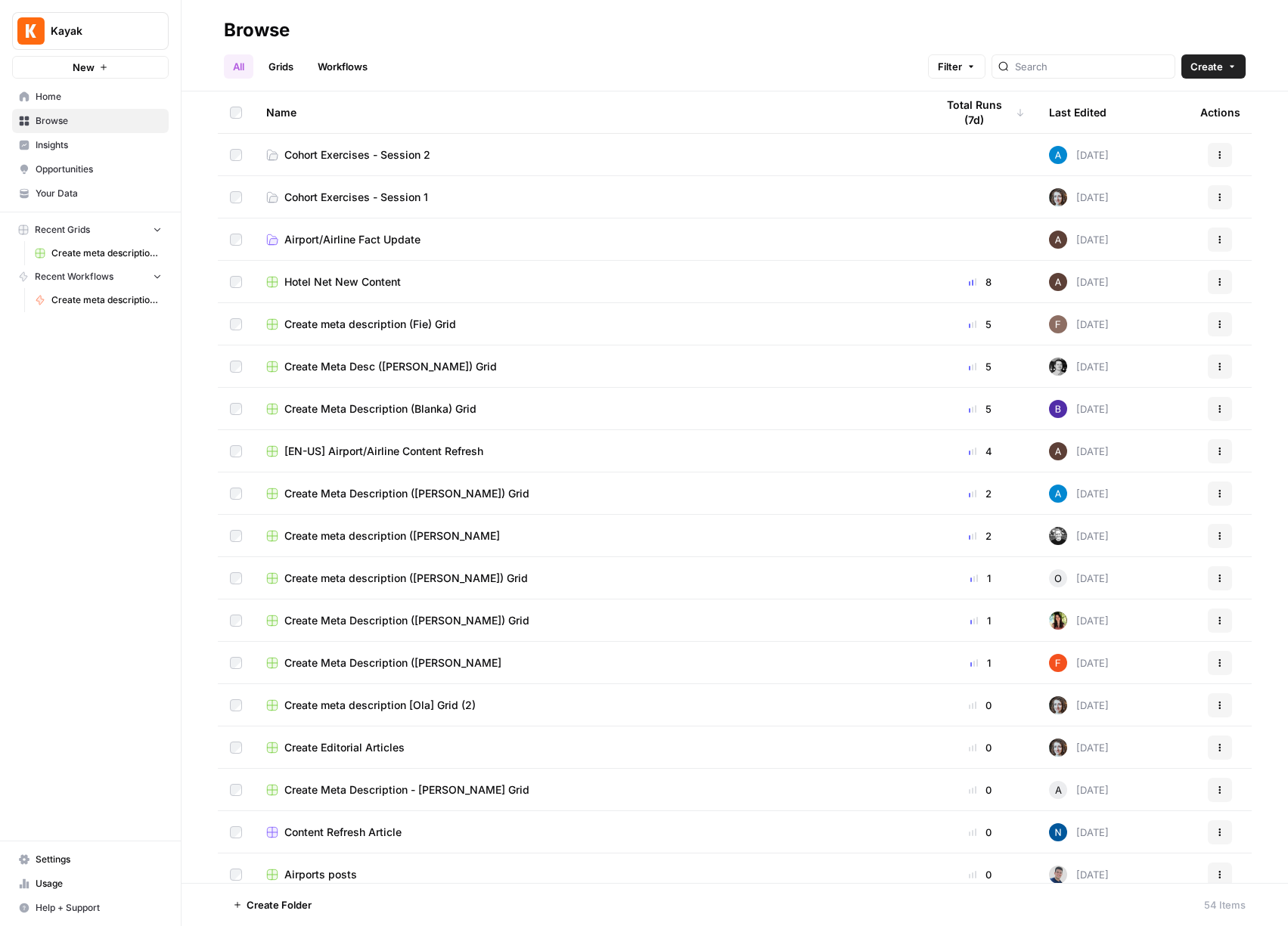
click at [577, 167] on td "Cohort Exercises - Session 2" at bounding box center [588, 155] width 669 height 41
click at [552, 156] on link "Cohort Exercises - Session 2" at bounding box center [589, 155] width 645 height 15
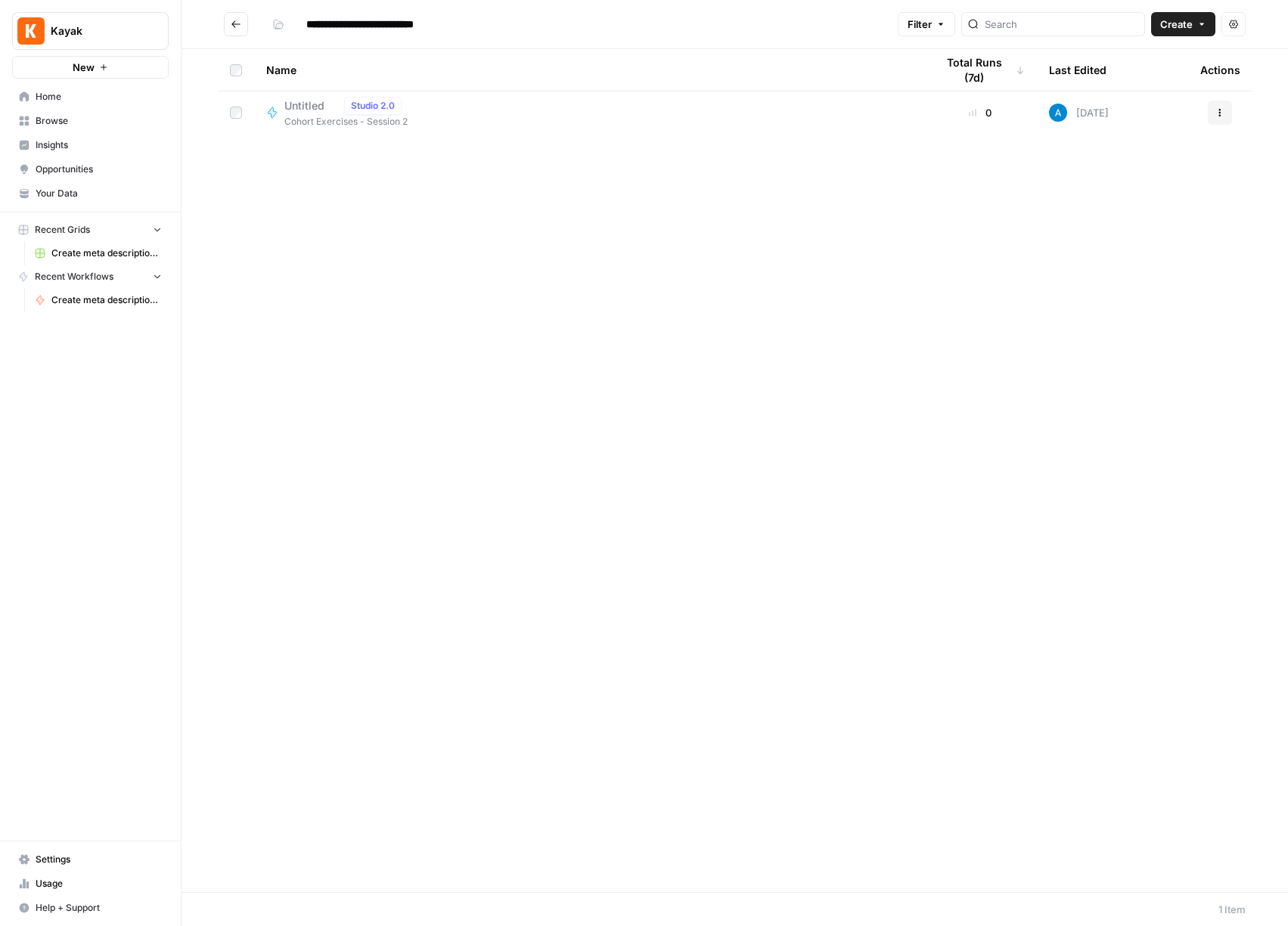
click at [1196, 29] on button "Create" at bounding box center [1184, 24] width 65 height 24
click at [1147, 81] on span "Workflow" at bounding box center [1154, 81] width 84 height 15
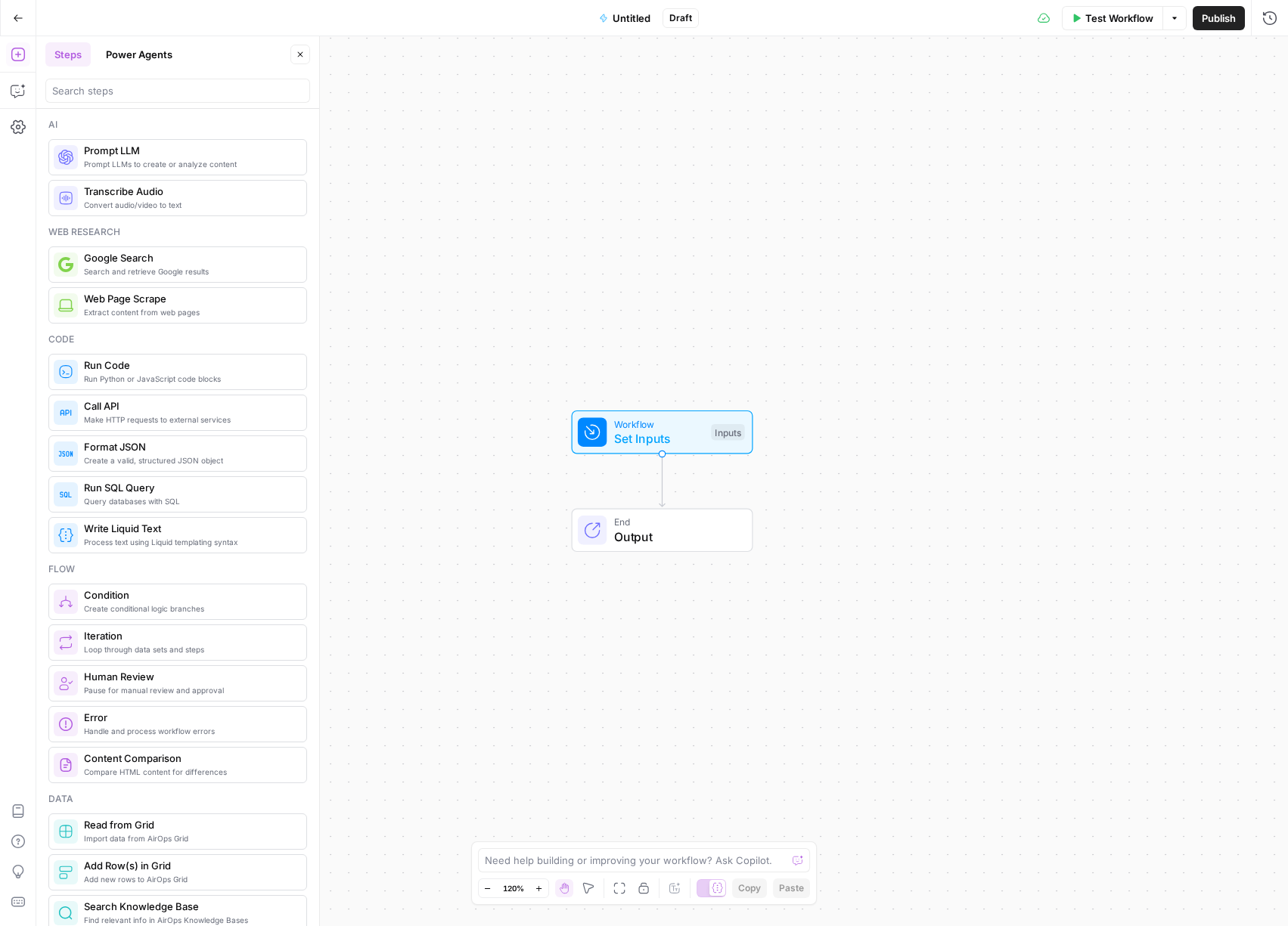
click at [628, 20] on span "Untitled" at bounding box center [632, 18] width 38 height 15
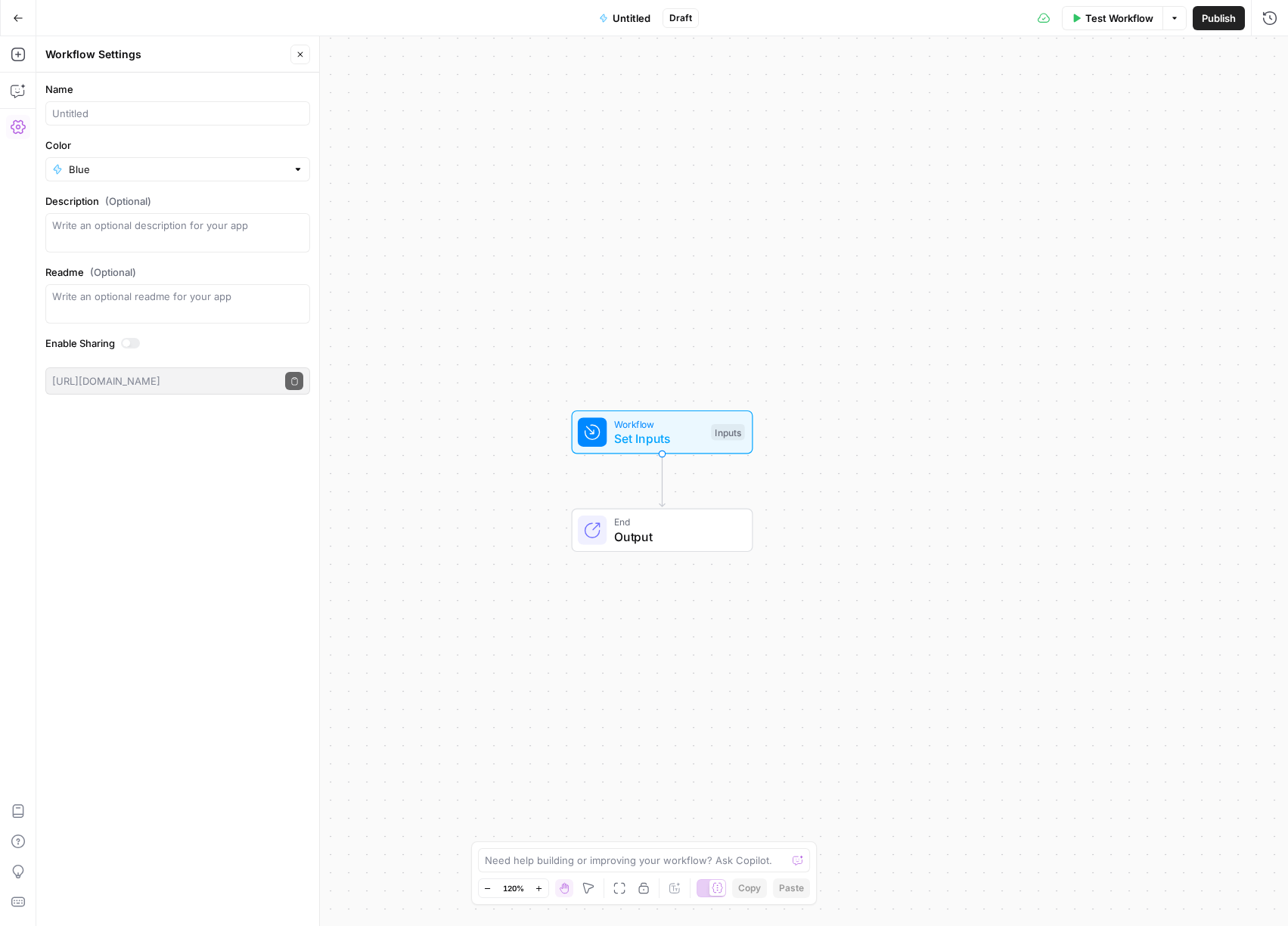
click at [629, 17] on span "Untitled" at bounding box center [632, 18] width 38 height 15
click at [99, 119] on input "Name" at bounding box center [178, 113] width 251 height 15
type input "brand faq generator (oldrey)"
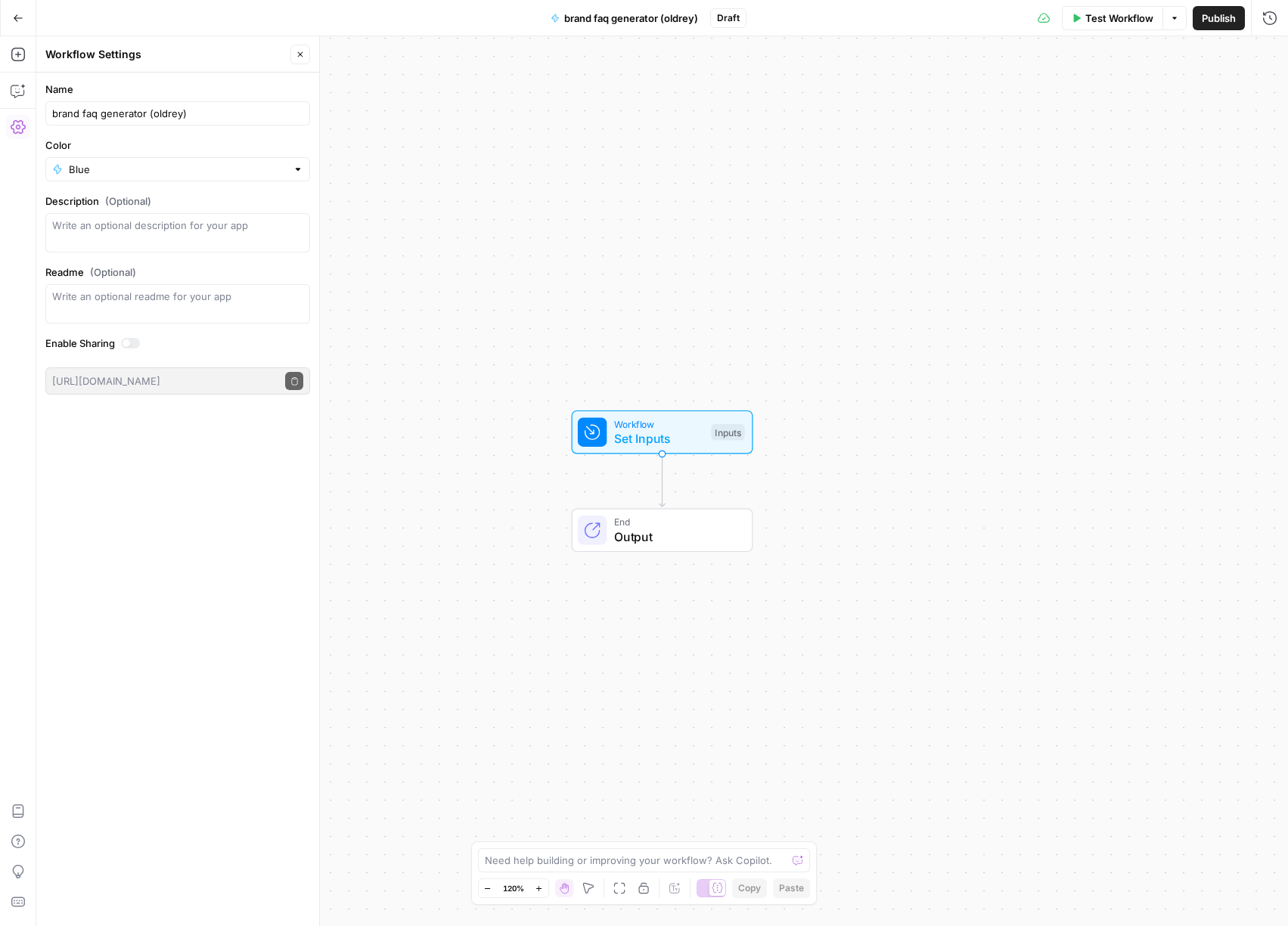
click at [243, 160] on div "Blue" at bounding box center [178, 169] width 265 height 24
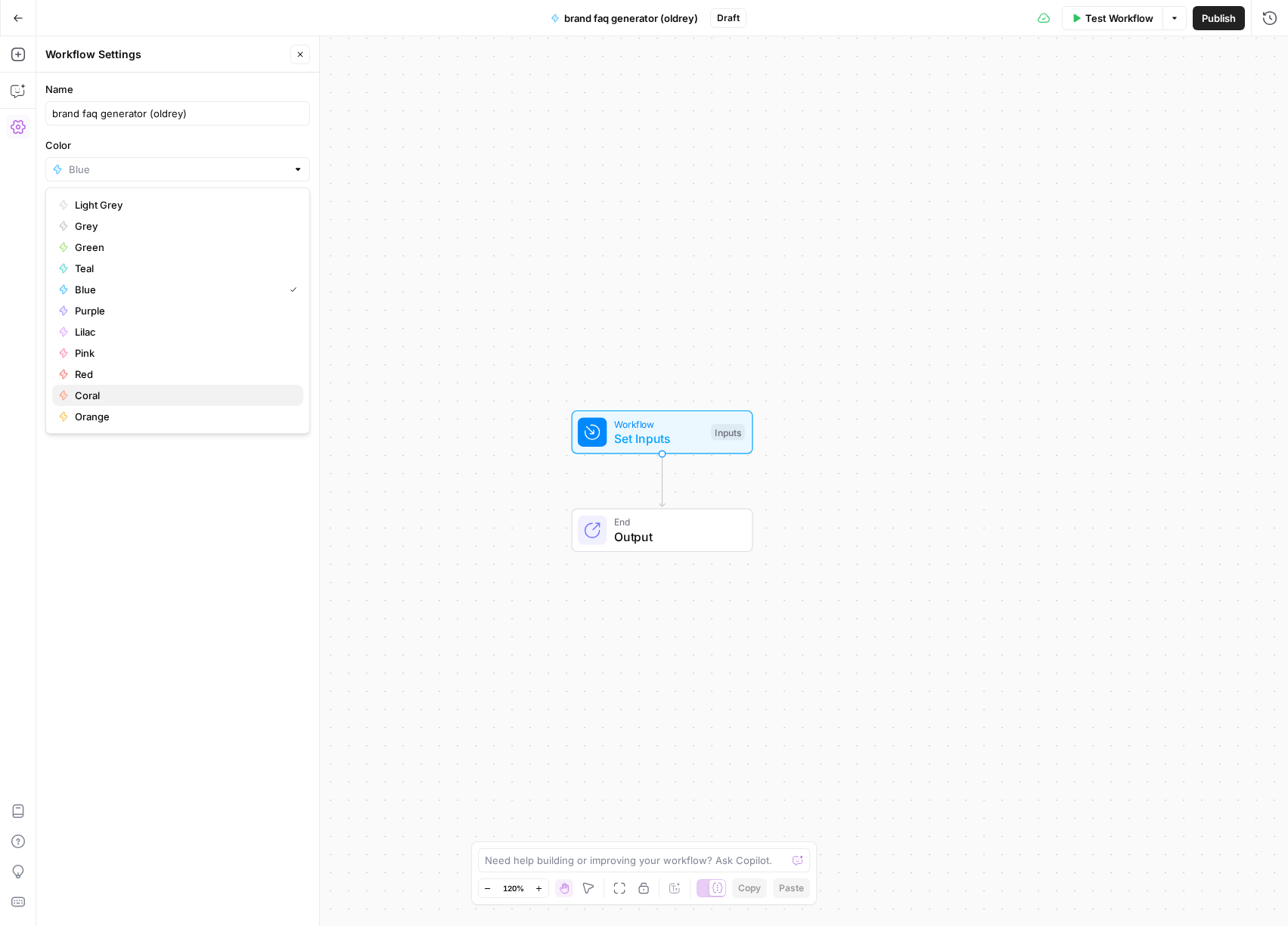
click at [163, 401] on span "Coral" at bounding box center [183, 395] width 216 height 15
type input "Coral"
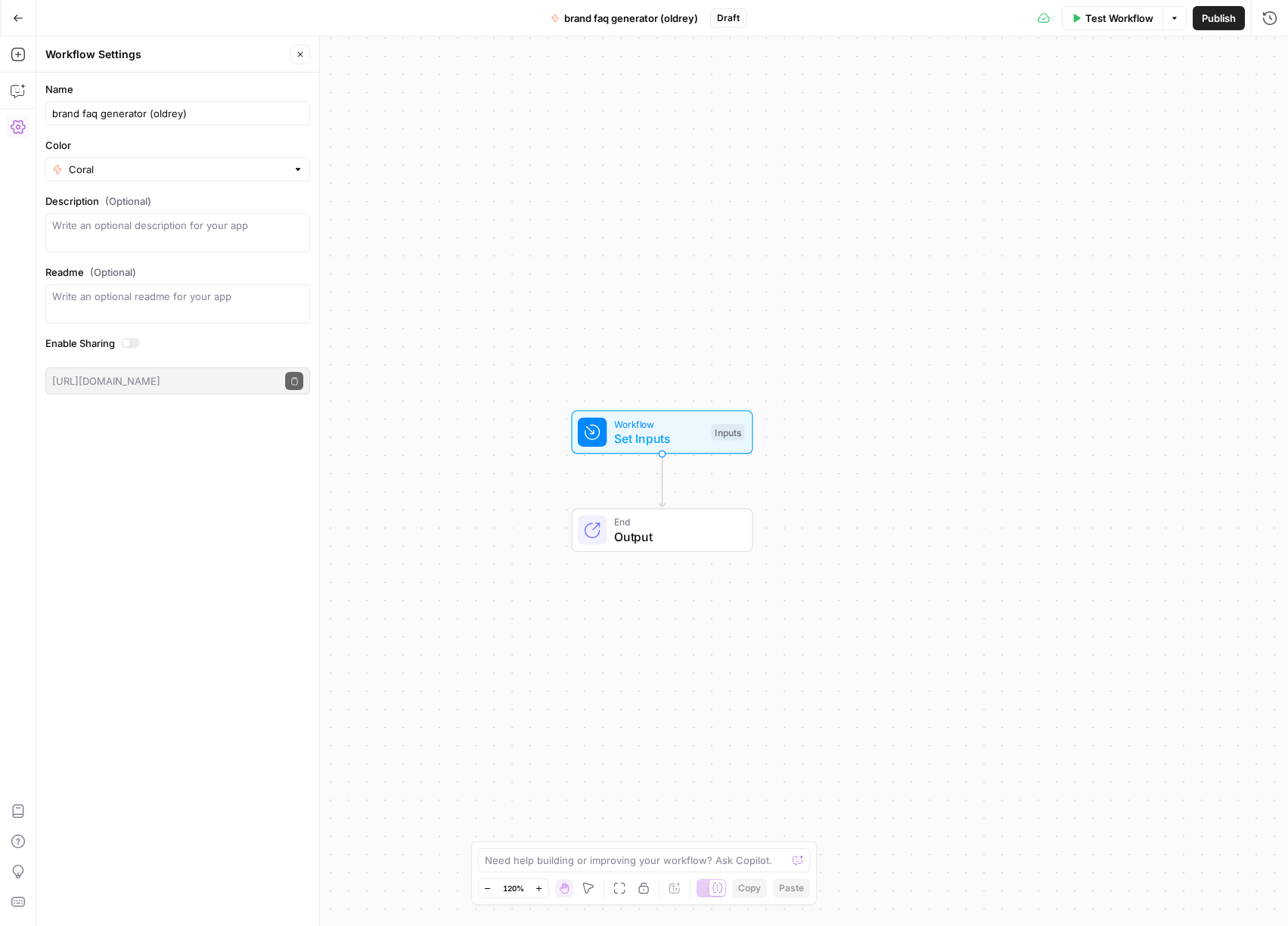
click at [1212, 18] on span "Publish" at bounding box center [1219, 18] width 34 height 15
click at [664, 432] on span "Set Inputs" at bounding box center [658, 438] width 90 height 18
click at [1134, 109] on span "Add Field" at bounding box center [1118, 103] width 44 height 15
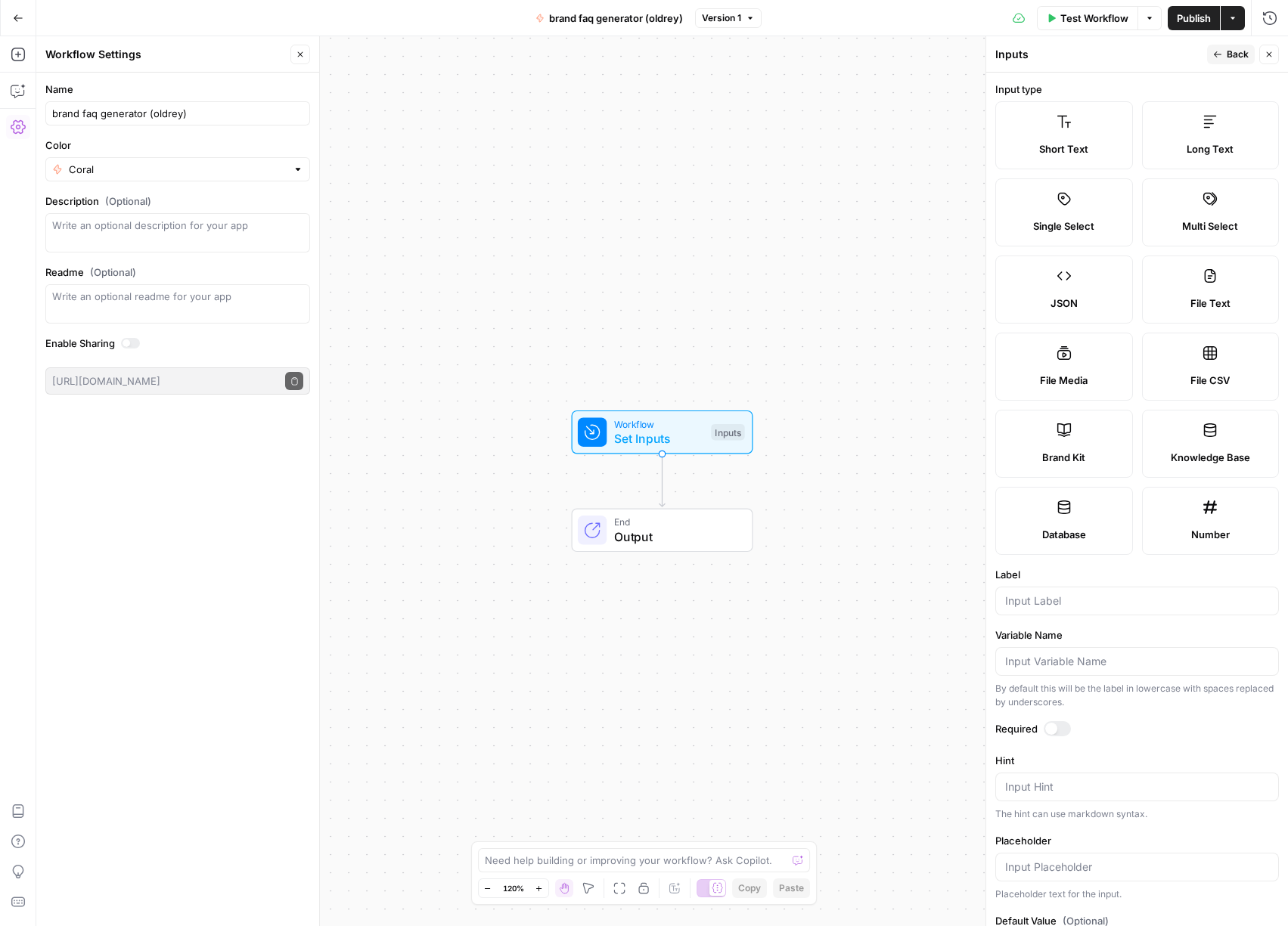
click at [1050, 436] on label "Brand Kit" at bounding box center [1064, 444] width 137 height 68
click at [1080, 599] on input "Label" at bounding box center [1137, 601] width 264 height 15
type input "brand kit"
click at [1055, 730] on div at bounding box center [1051, 728] width 12 height 12
click at [1226, 60] on button "Back" at bounding box center [1231, 55] width 48 height 20
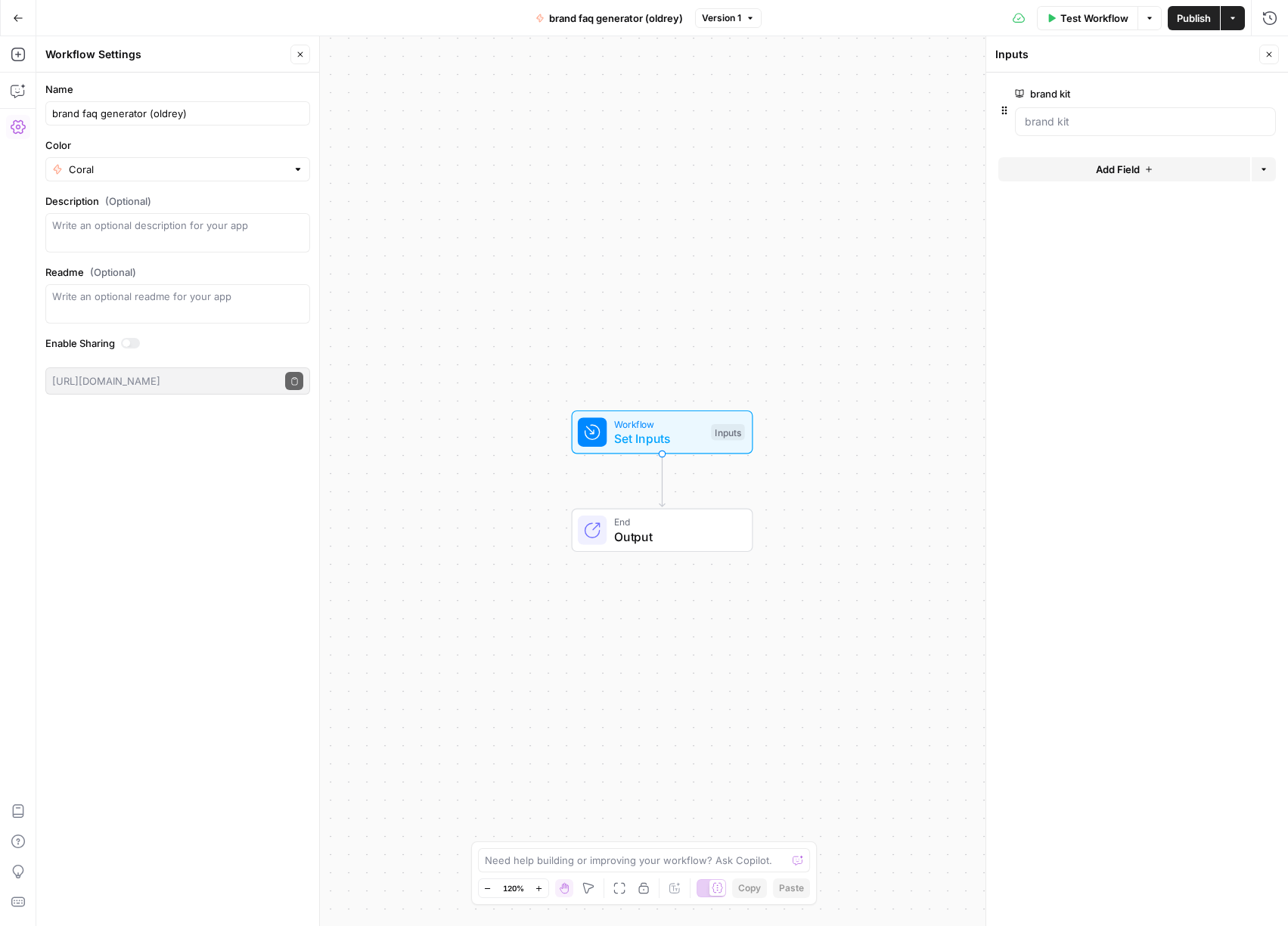
click at [1267, 53] on icon "button" at bounding box center [1270, 55] width 5 height 5
click at [649, 432] on span "Set Inputs" at bounding box center [658, 438] width 90 height 18
click at [1095, 118] on kit "brand kit" at bounding box center [1146, 122] width 242 height 15
click at [1073, 121] on kit "brand kit" at bounding box center [1146, 122] width 242 height 15
click at [1072, 121] on kit "brand kit" at bounding box center [1146, 122] width 242 height 15
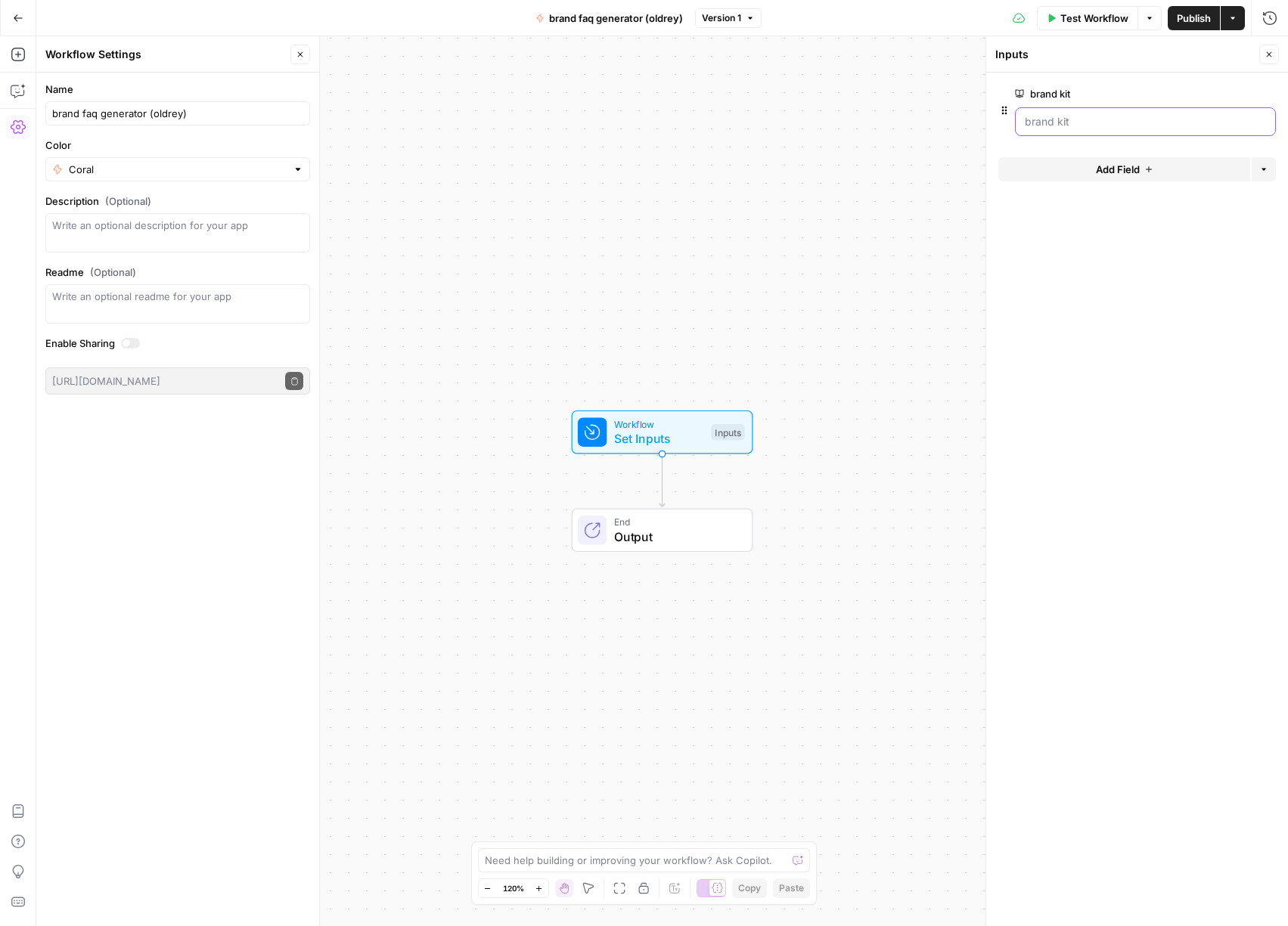
click at [1071, 123] on kit "brand kit" at bounding box center [1146, 122] width 242 height 15
click at [1123, 115] on kit "brand kit" at bounding box center [1146, 122] width 242 height 15
click at [1104, 126] on kit "brand kit" at bounding box center [1146, 122] width 242 height 15
click at [1090, 119] on kit "brand kit" at bounding box center [1146, 122] width 242 height 15
click at [1085, 122] on kit "brand kit" at bounding box center [1146, 122] width 242 height 15
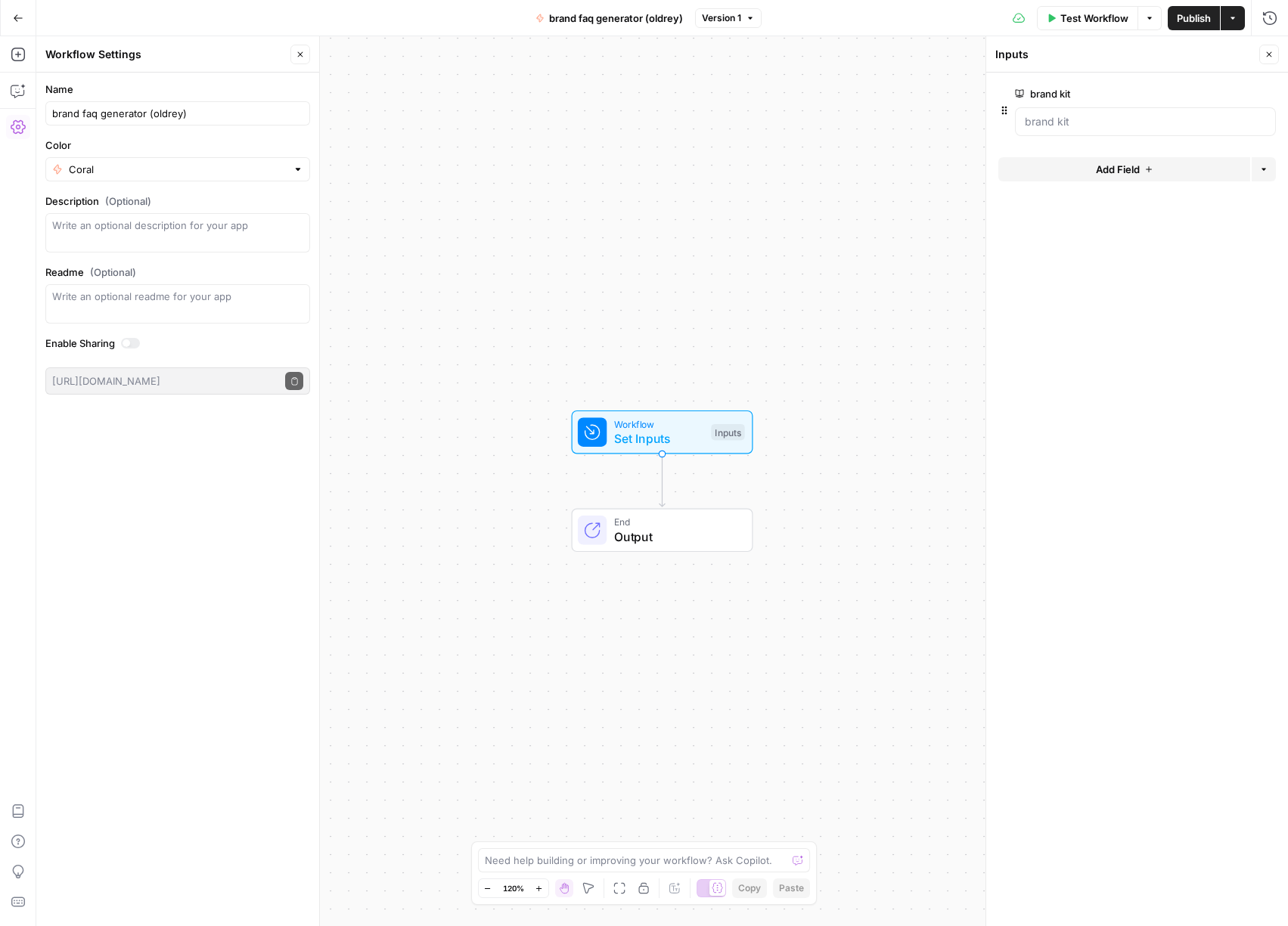
click at [1076, 18] on span "Test Workflow" at bounding box center [1094, 18] width 68 height 15
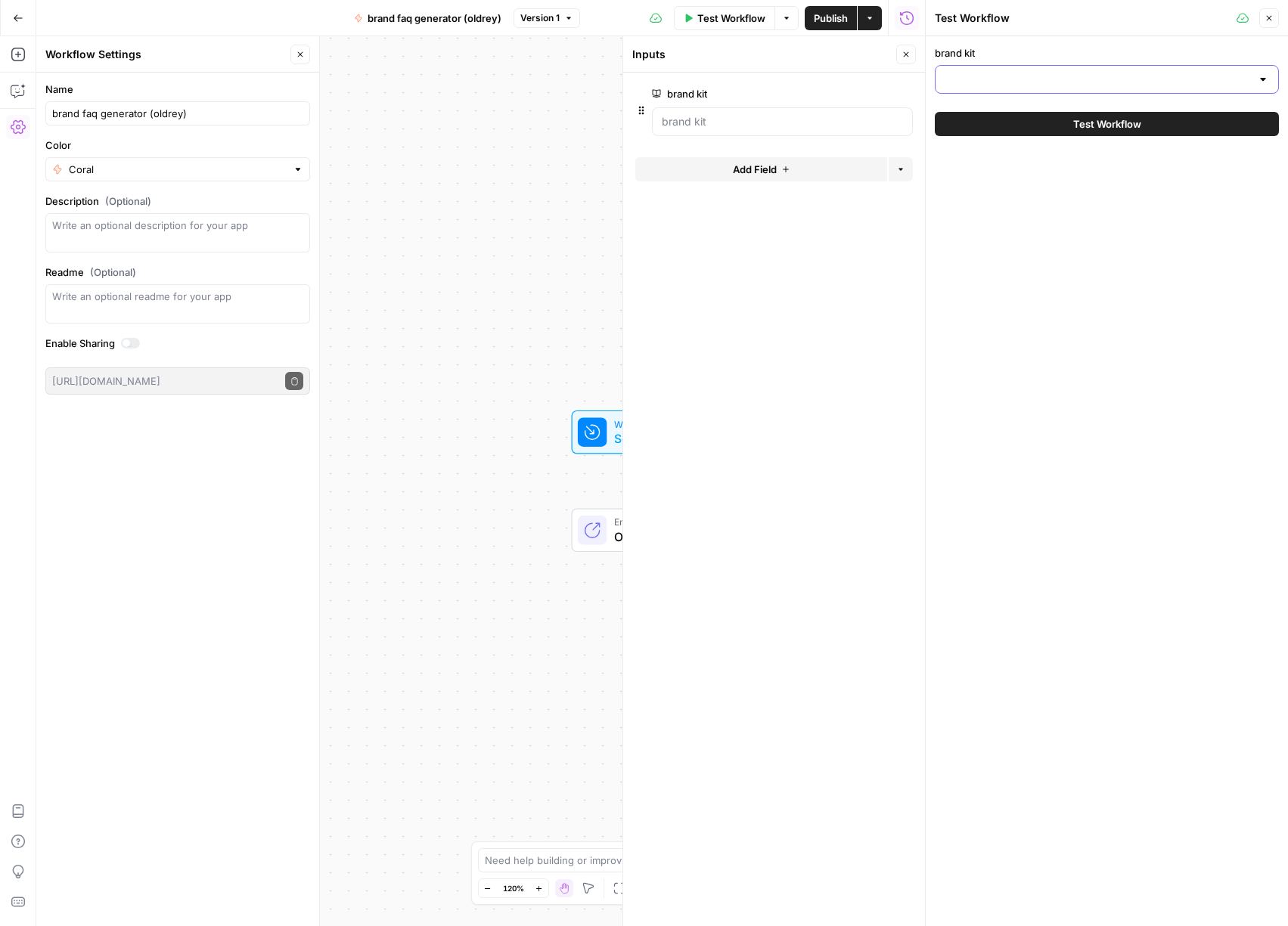
click at [1013, 74] on input "brand kit" at bounding box center [1098, 79] width 306 height 15
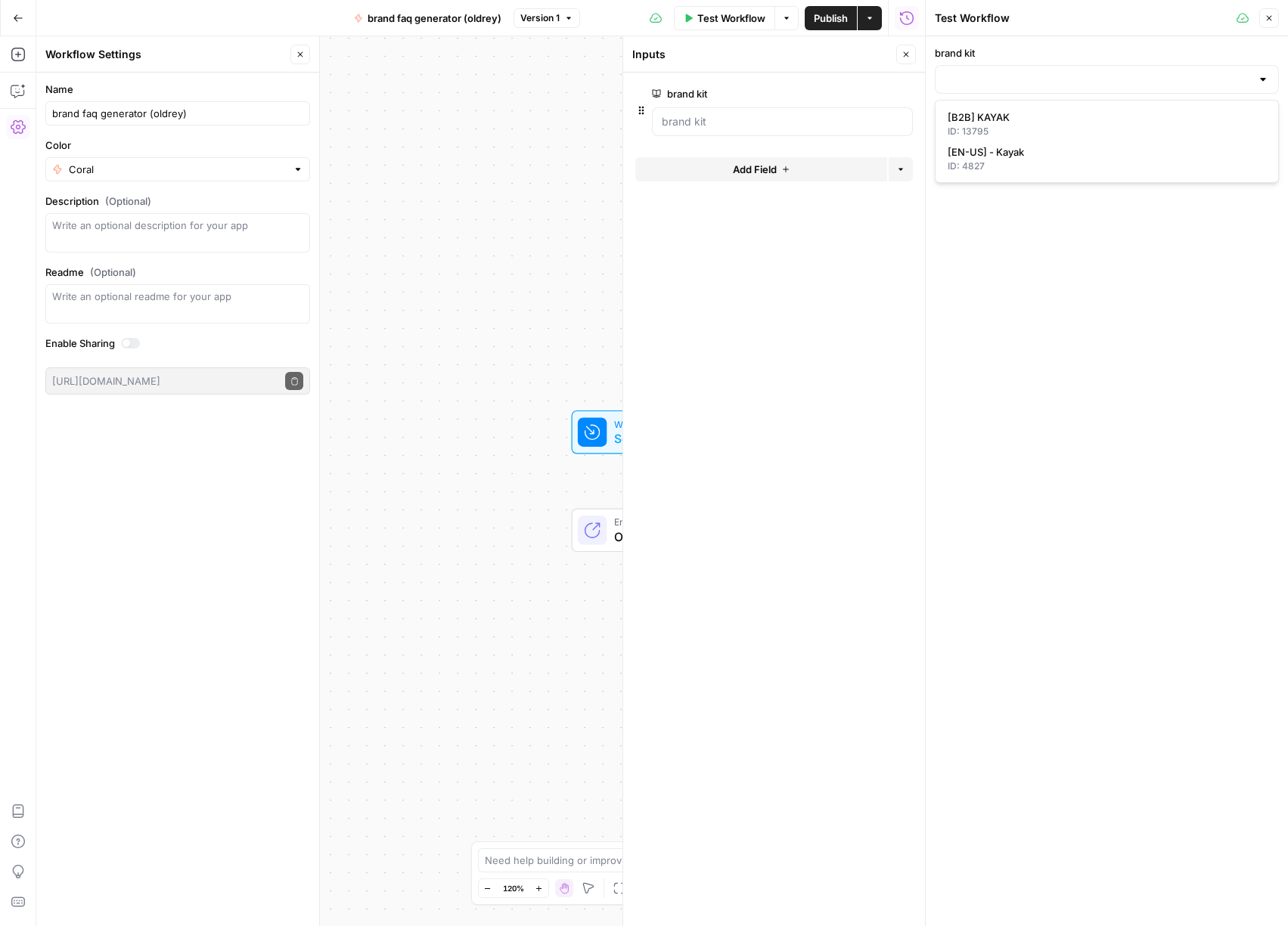
click at [1026, 119] on span "[B2B] KAYAK" at bounding box center [1104, 117] width 313 height 15
type input "[B2B] KAYAK"
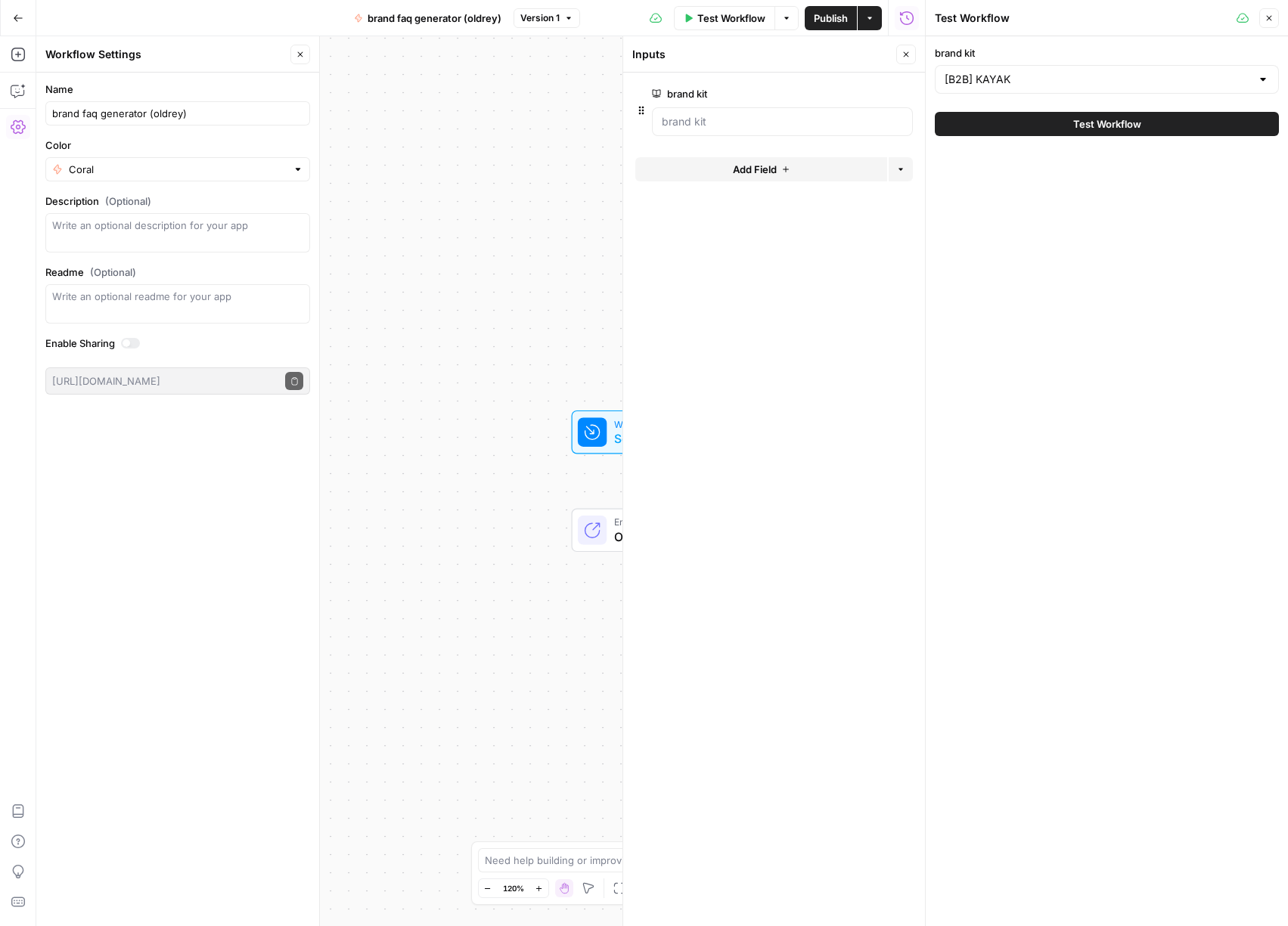
click at [1099, 126] on span "Test Workflow" at bounding box center [1107, 124] width 68 height 15
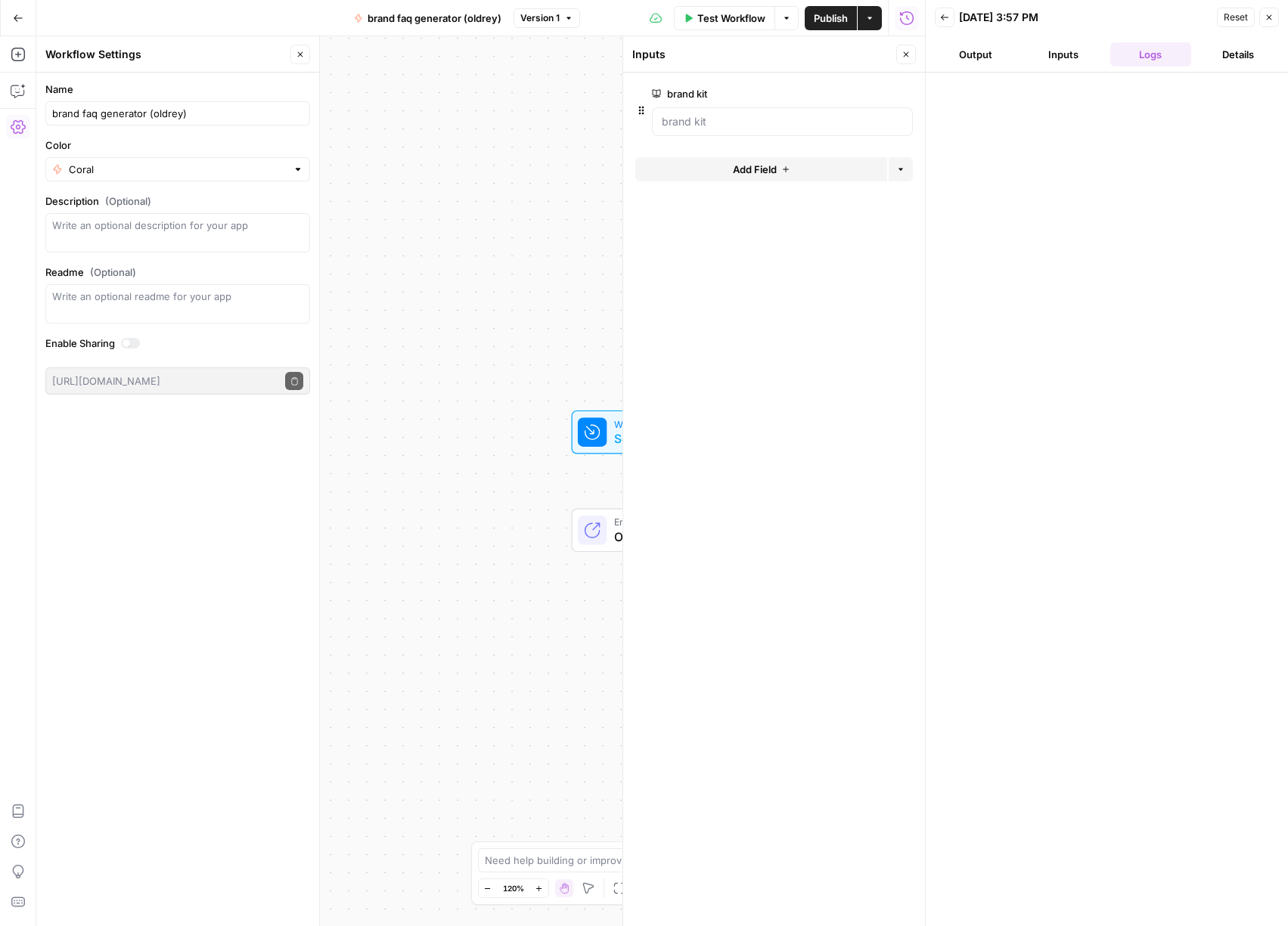
click at [1267, 18] on icon "button" at bounding box center [1269, 17] width 9 height 9
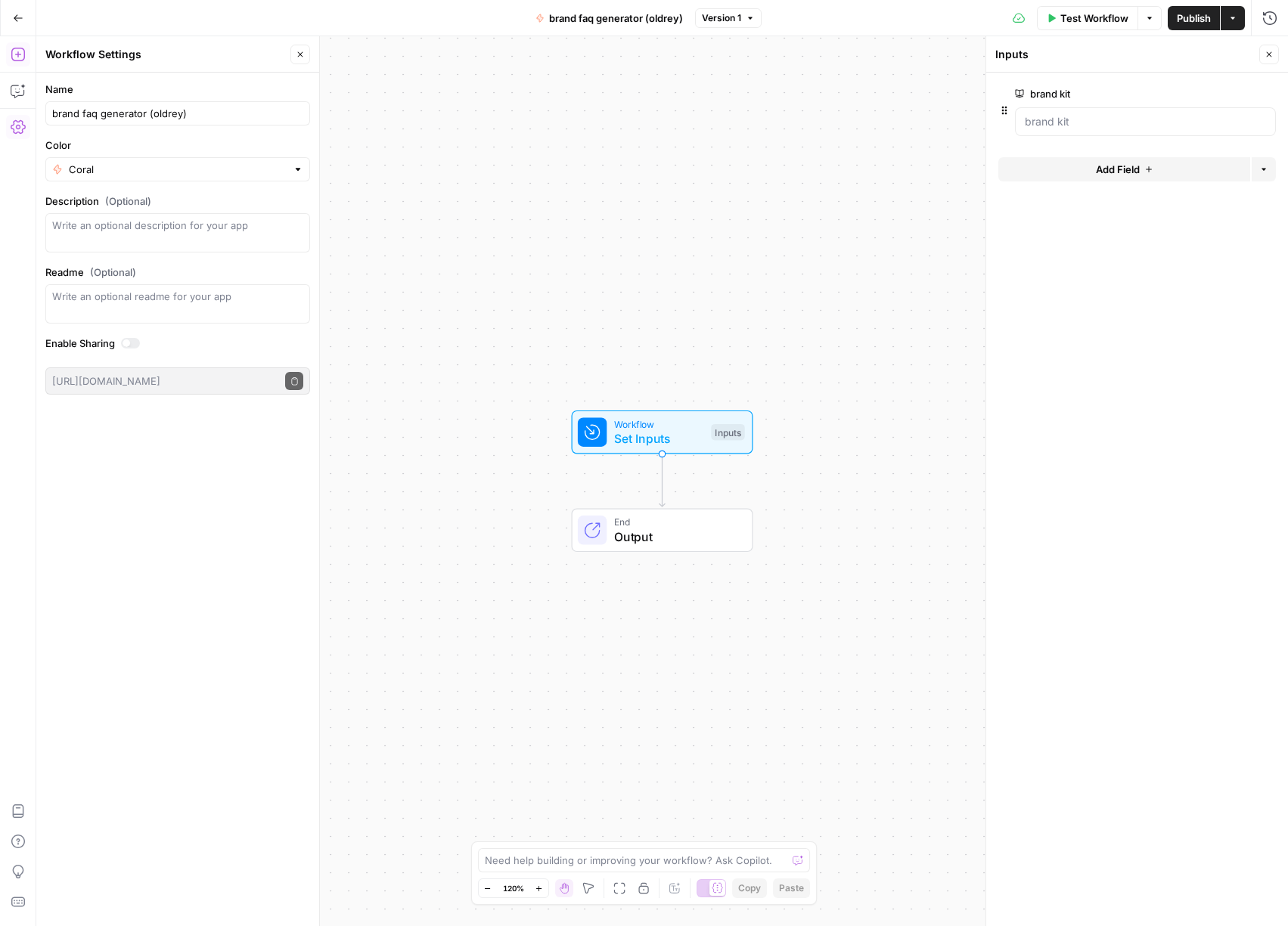
click at [22, 57] on icon "button" at bounding box center [18, 55] width 15 height 15
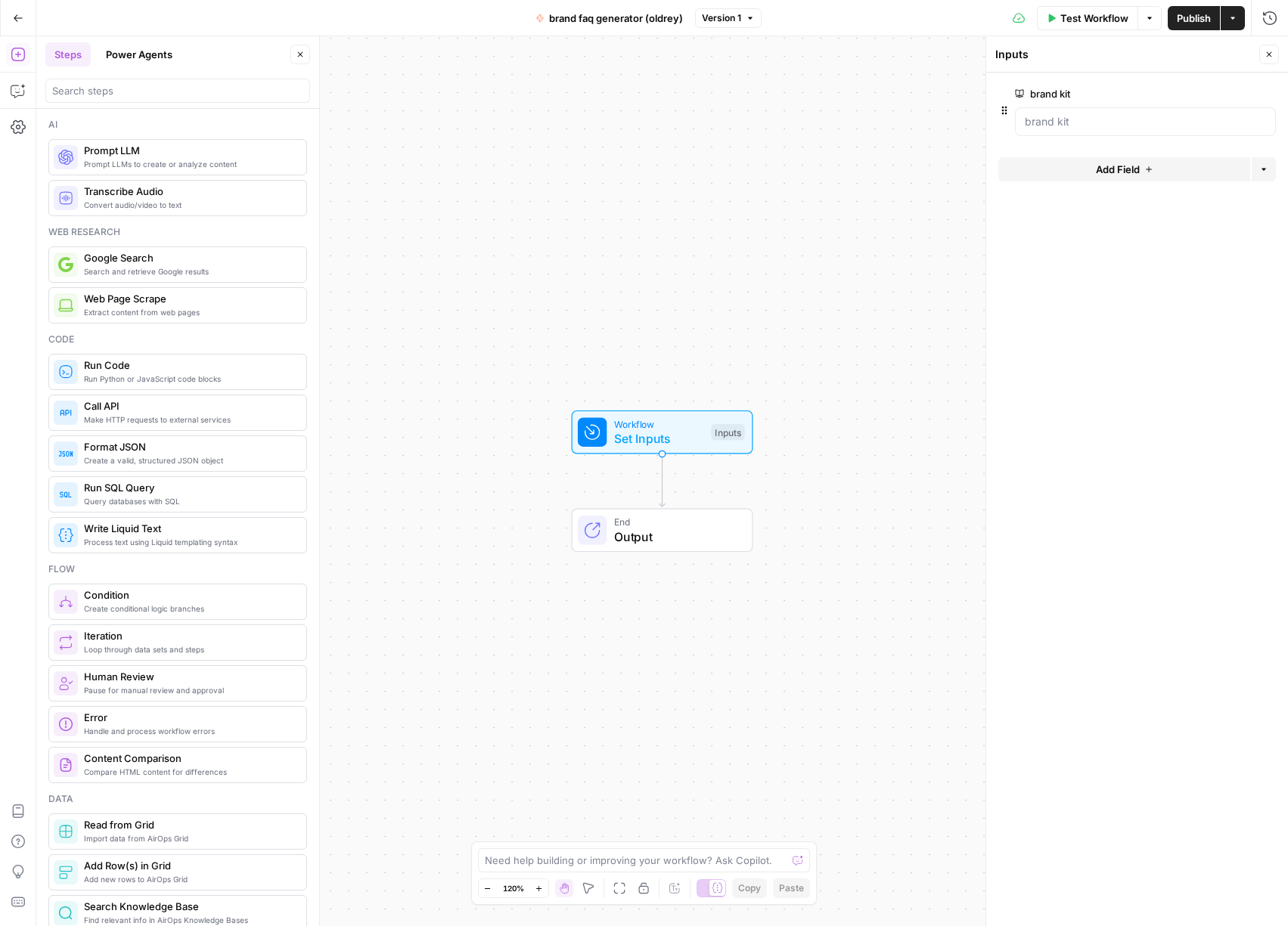
click at [132, 162] on span "Prompt LLMs to create or analyze content" at bounding box center [189, 164] width 210 height 12
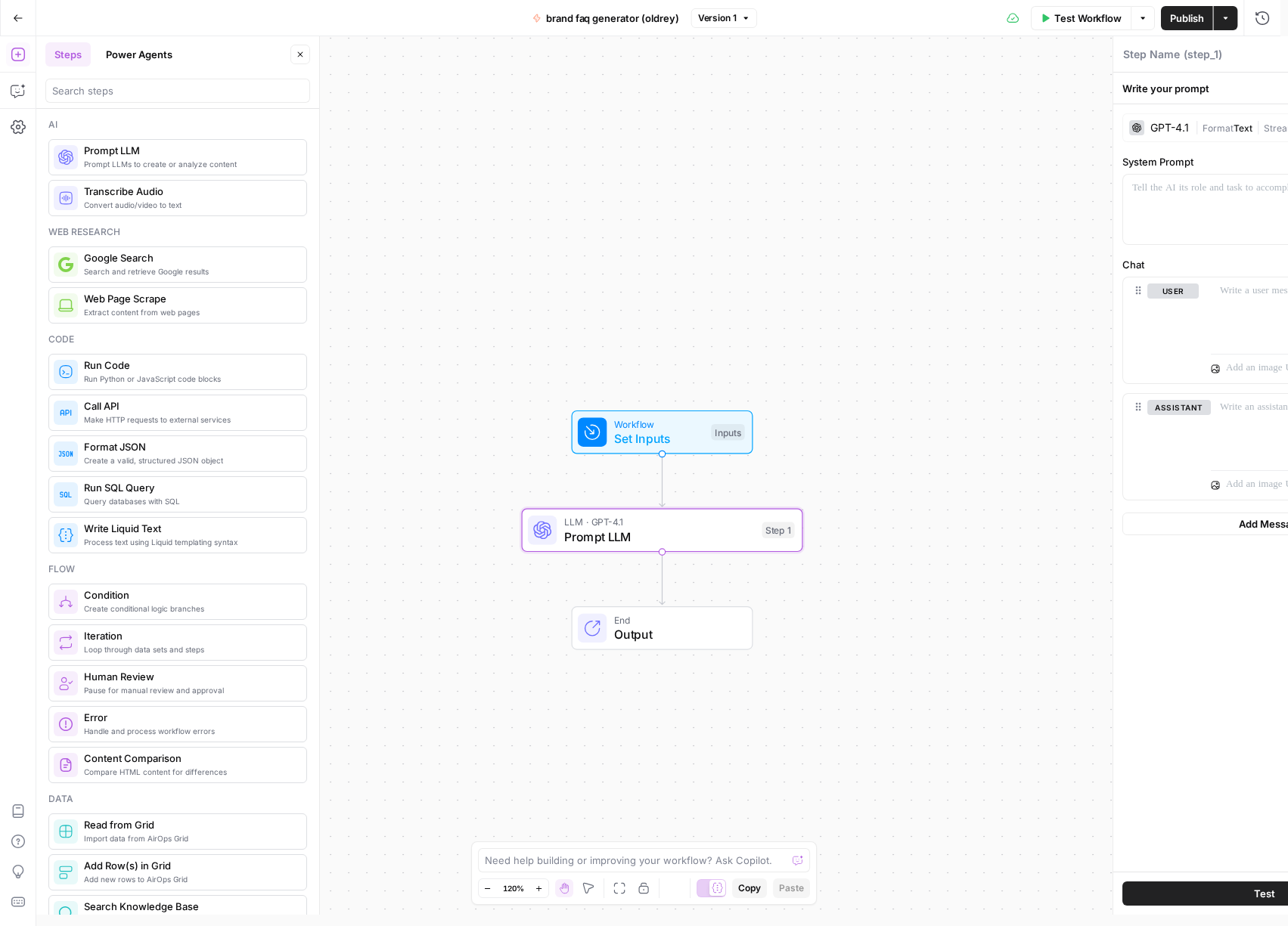
type textarea "Prompt LLM"
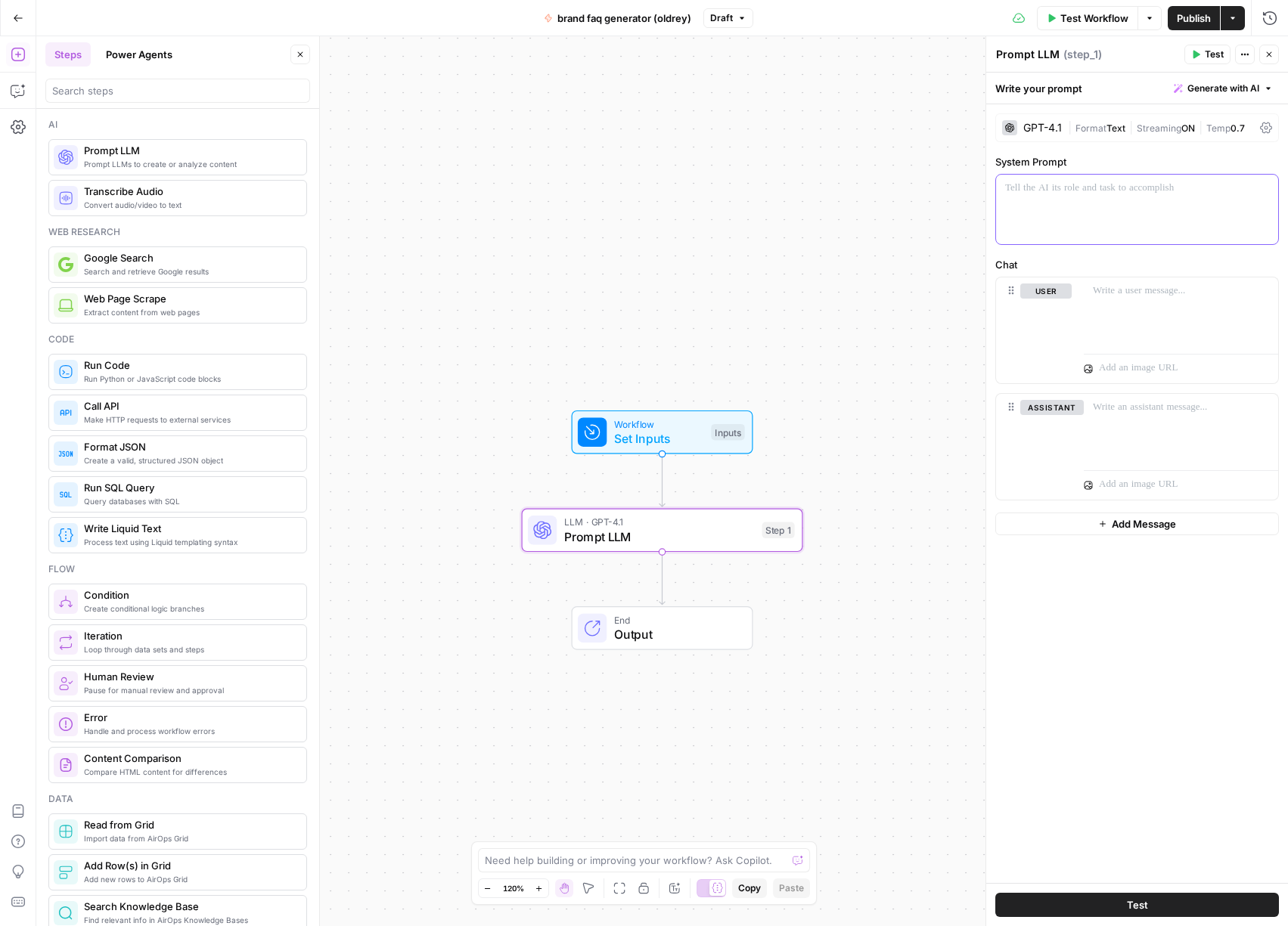
click at [1047, 196] on div at bounding box center [1137, 209] width 282 height 69
click at [1266, 191] on icon "button" at bounding box center [1264, 188] width 7 height 7
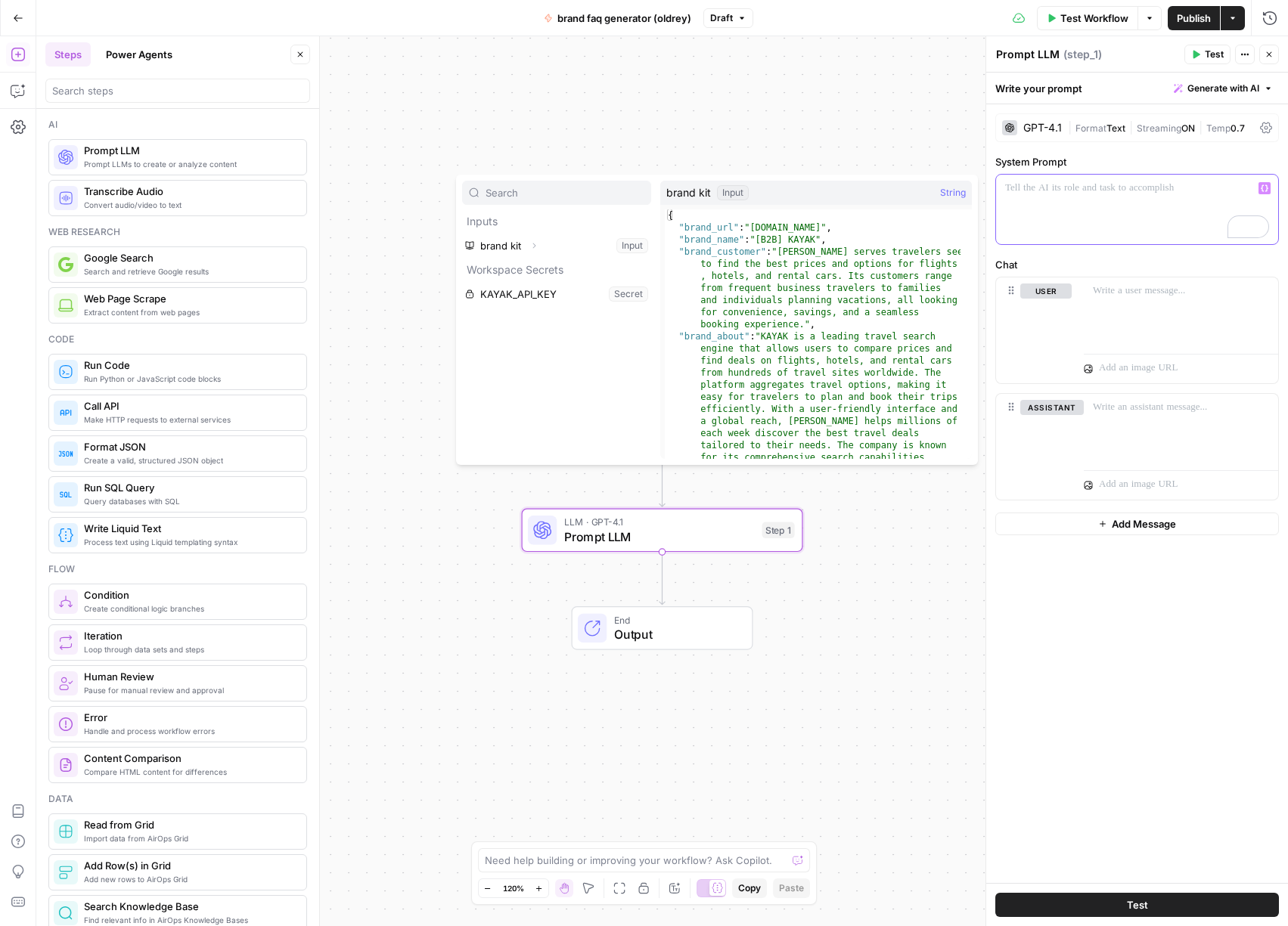
click at [1199, 193] on p "To enrich screen reader interactions, please activate Accessibility in Grammarl…" at bounding box center [1137, 189] width 264 height 15
click at [534, 244] on icon "button" at bounding box center [535, 246] width 3 height 5
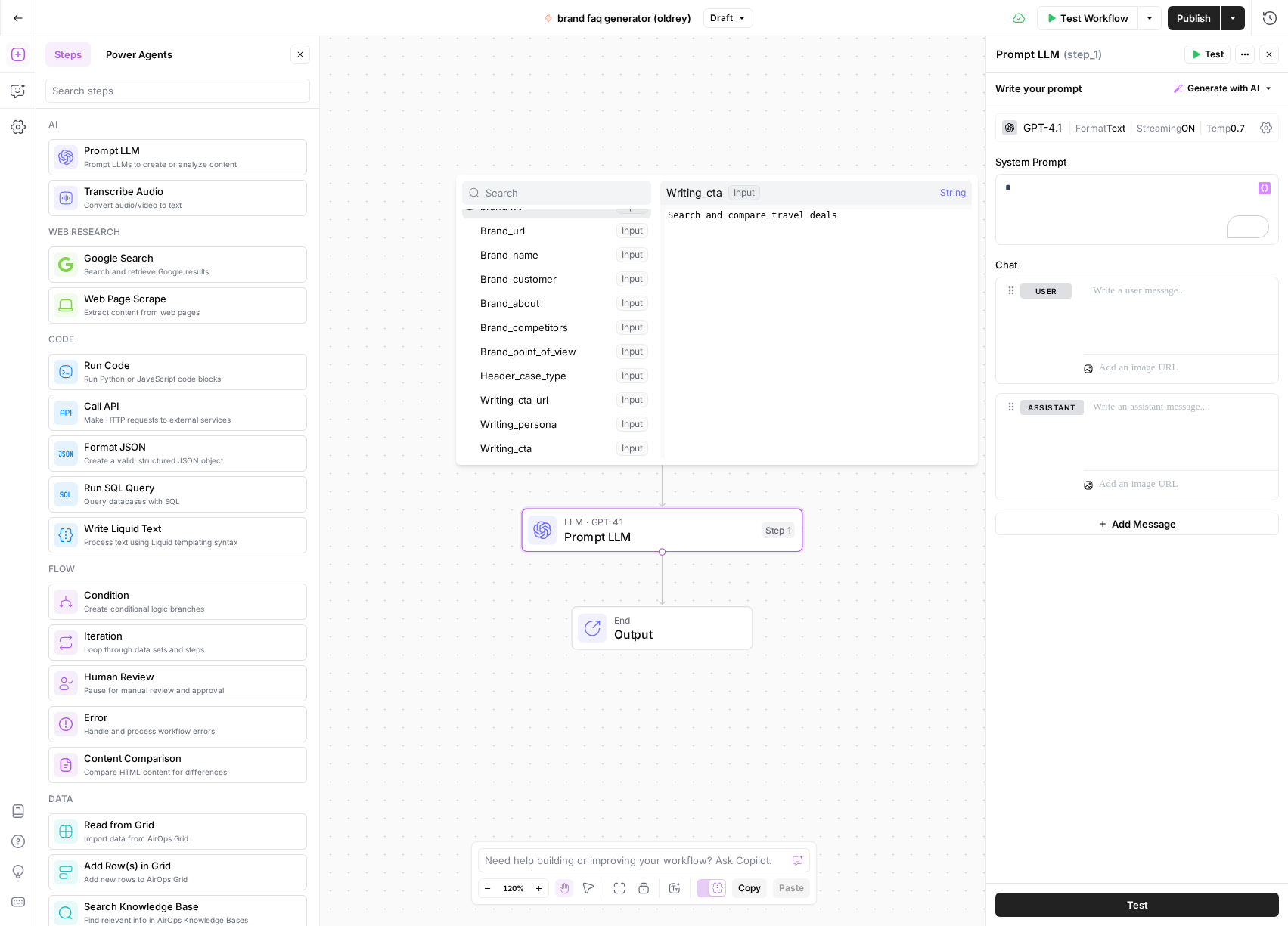
scroll to position [198, 0]
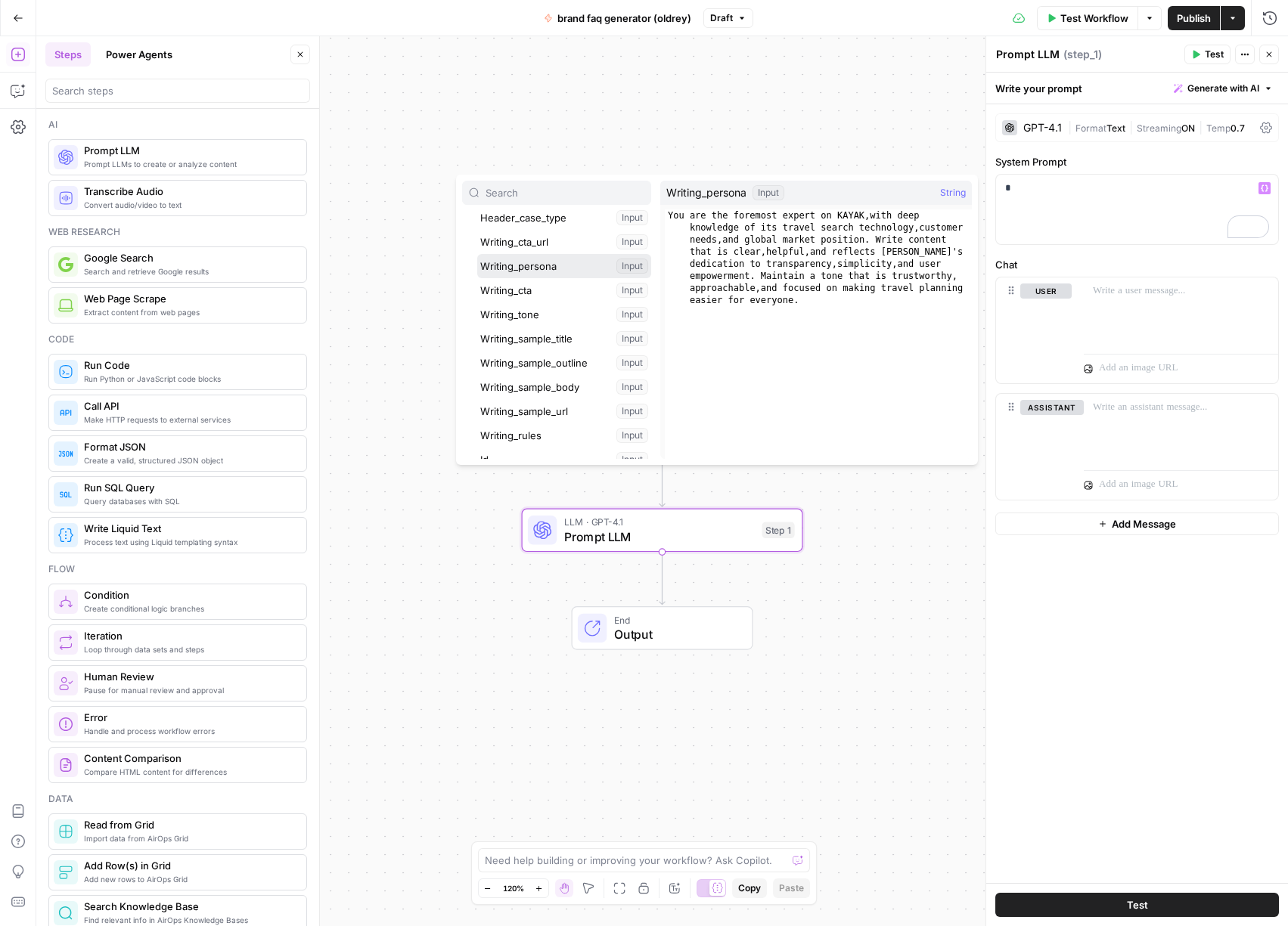
click at [540, 264] on button "Select variable Writing_persona" at bounding box center [564, 265] width 174 height 24
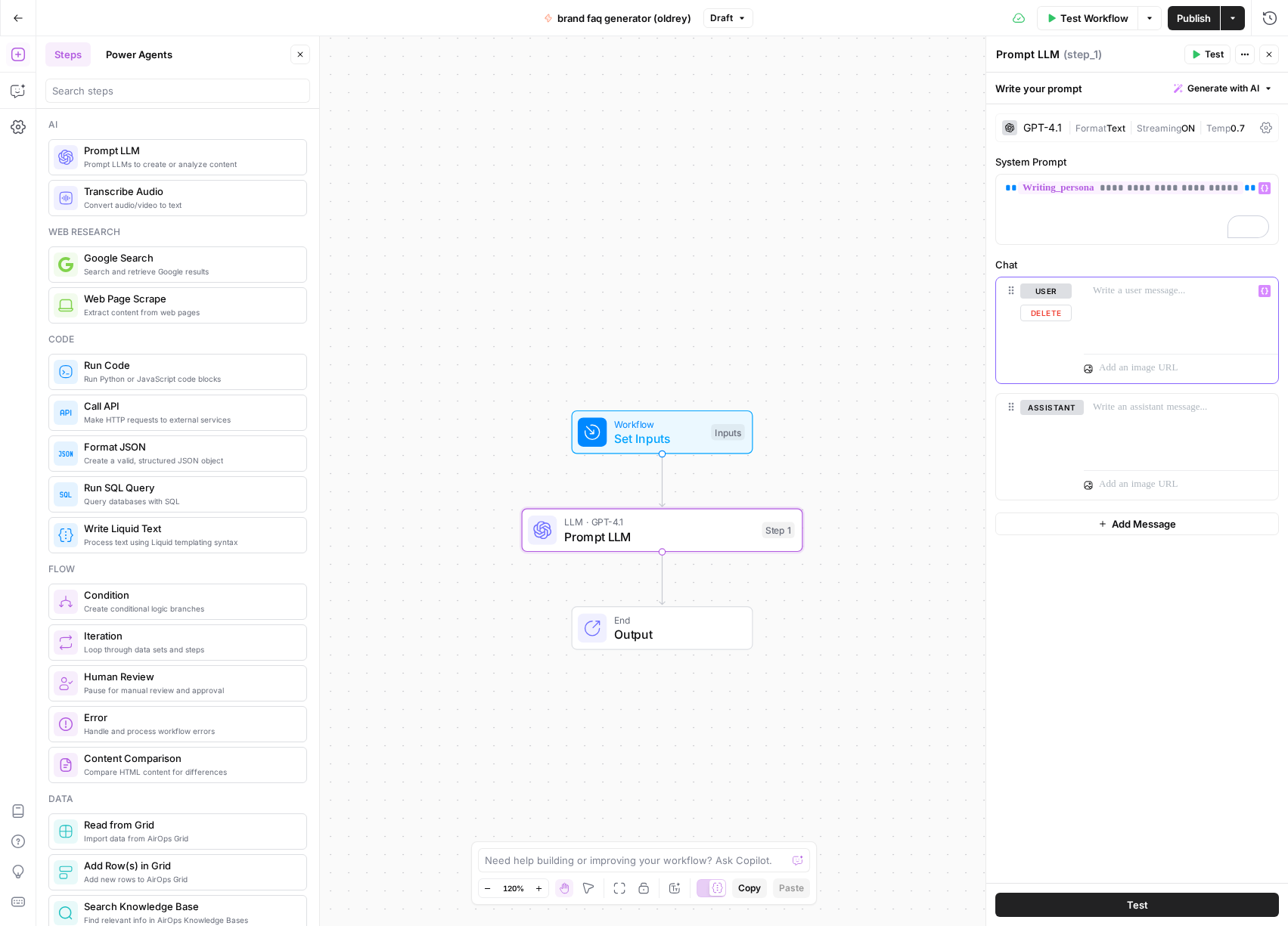
click at [1135, 295] on p at bounding box center [1180, 291] width 176 height 15
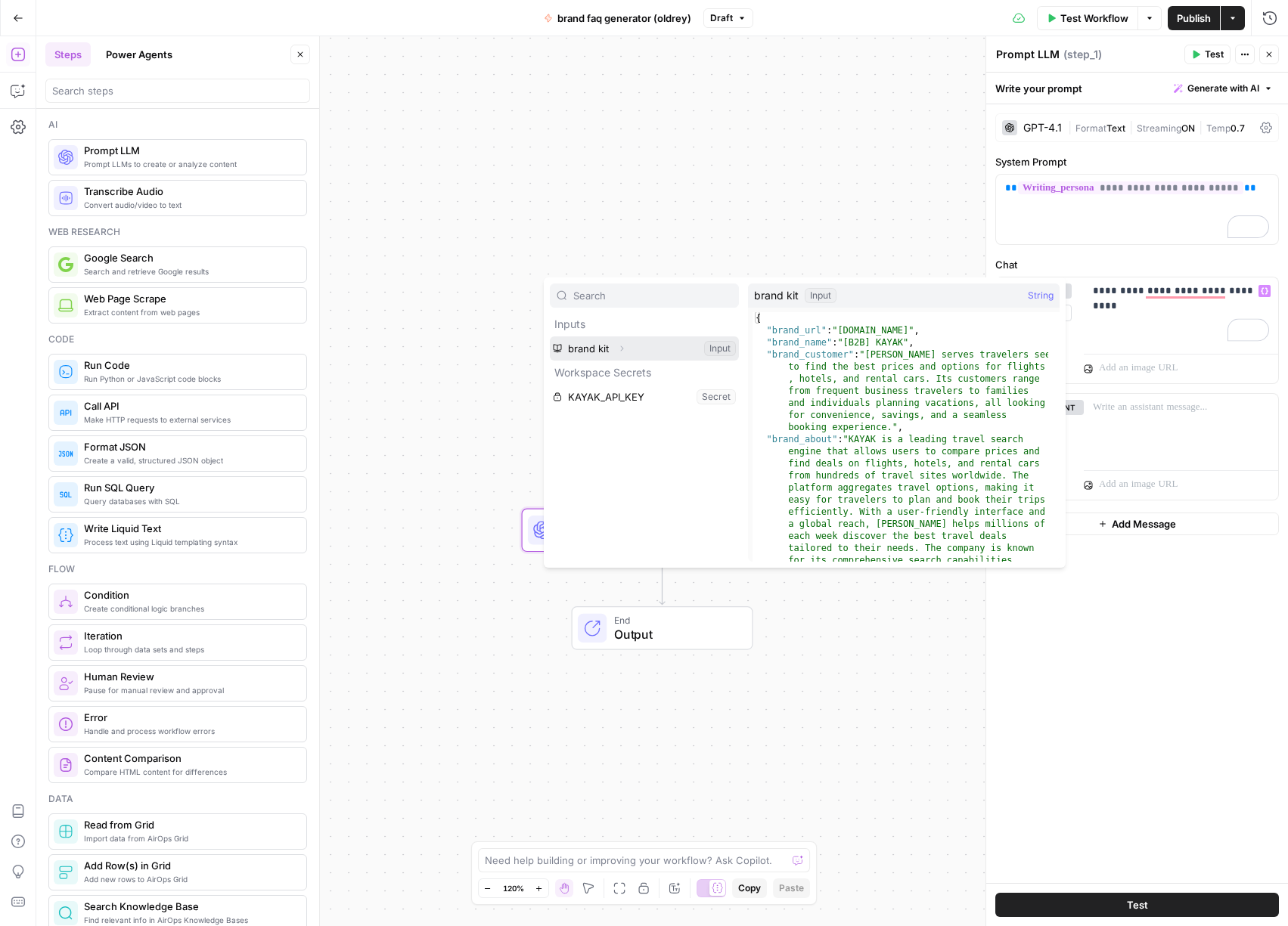
click at [618, 346] on icon "button" at bounding box center [621, 348] width 9 height 9
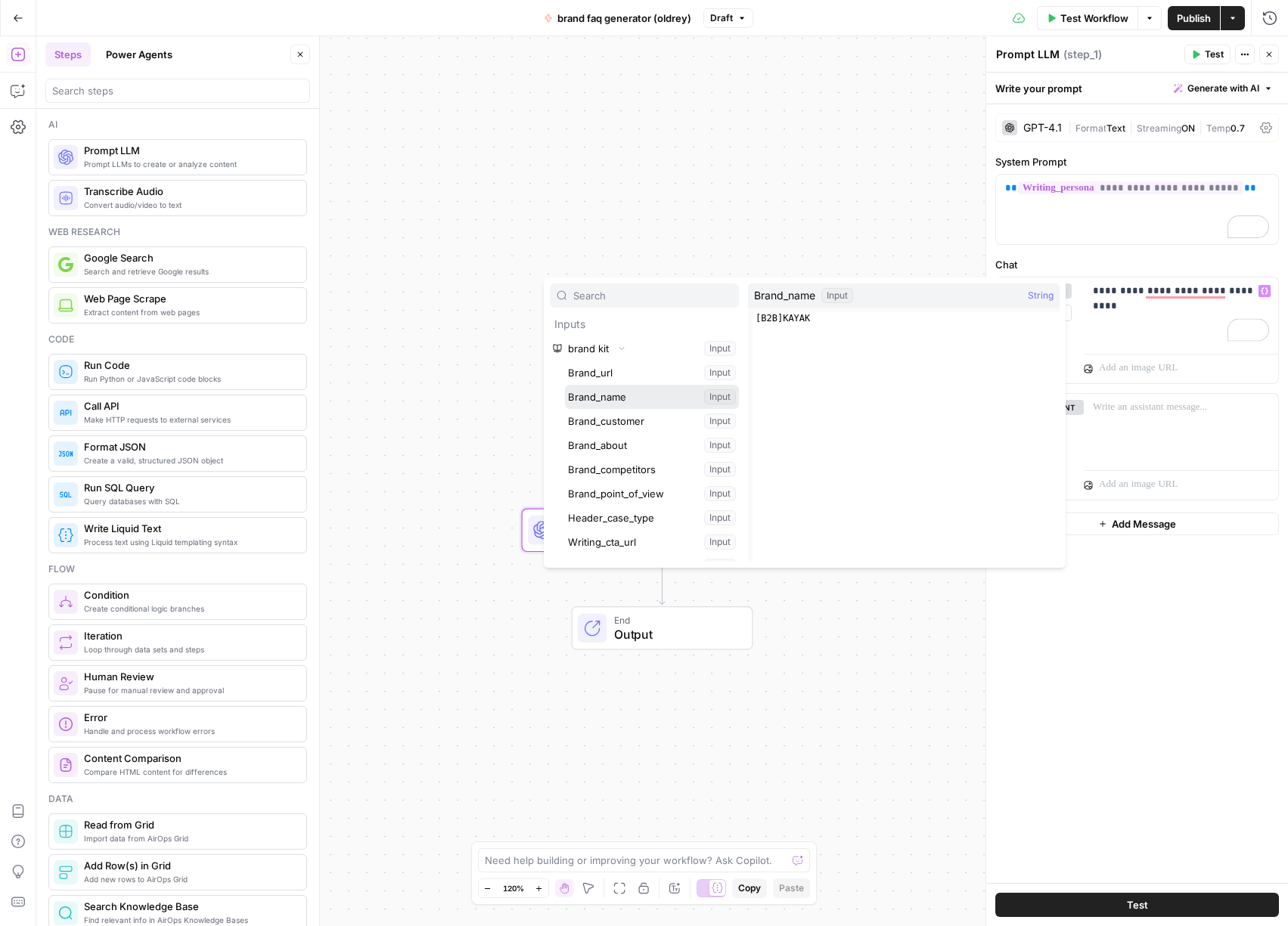
click at [620, 402] on button "Select variable Brand_name" at bounding box center [652, 396] width 174 height 24
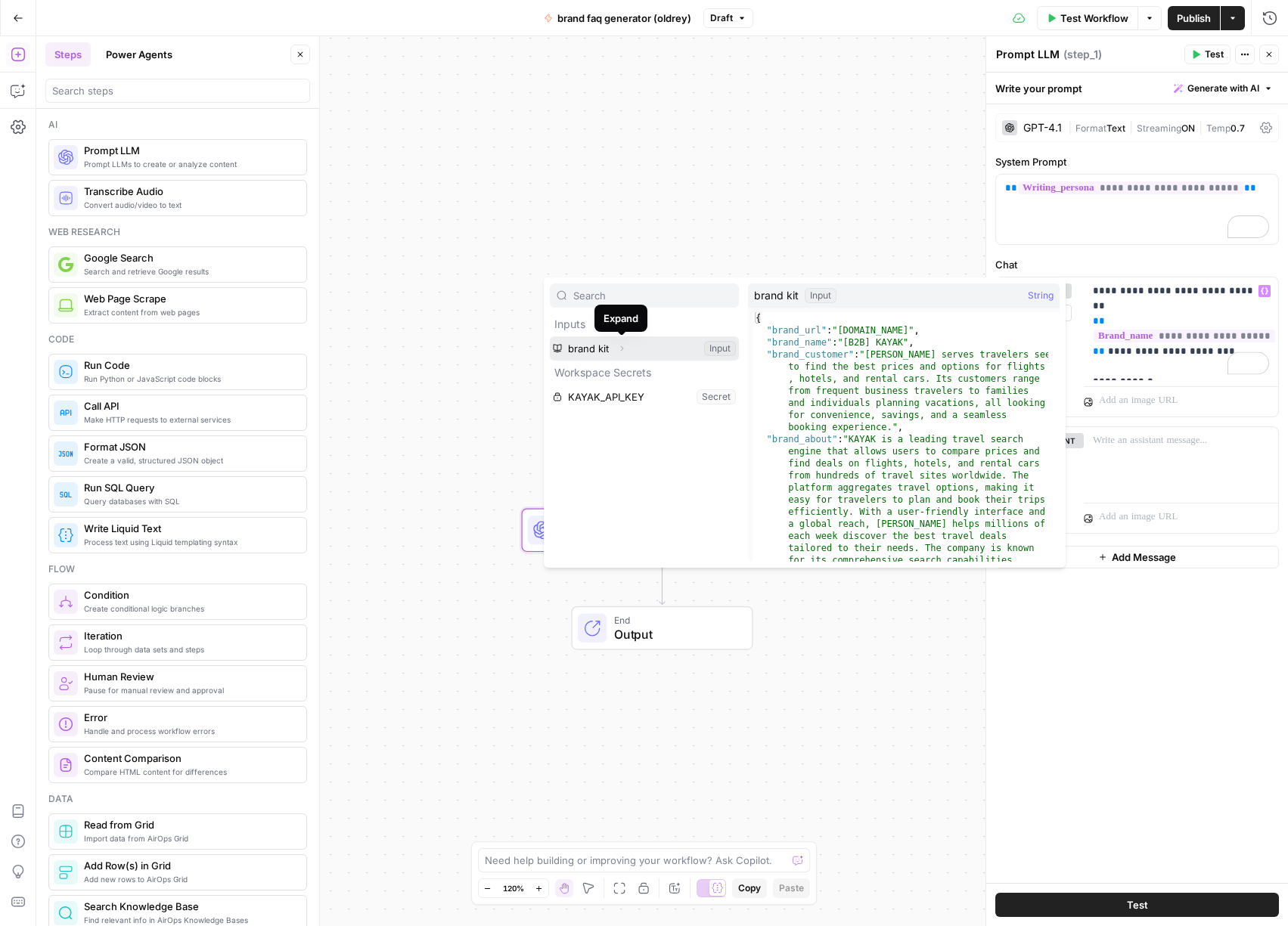
click at [624, 349] on icon "button" at bounding box center [621, 348] width 9 height 9
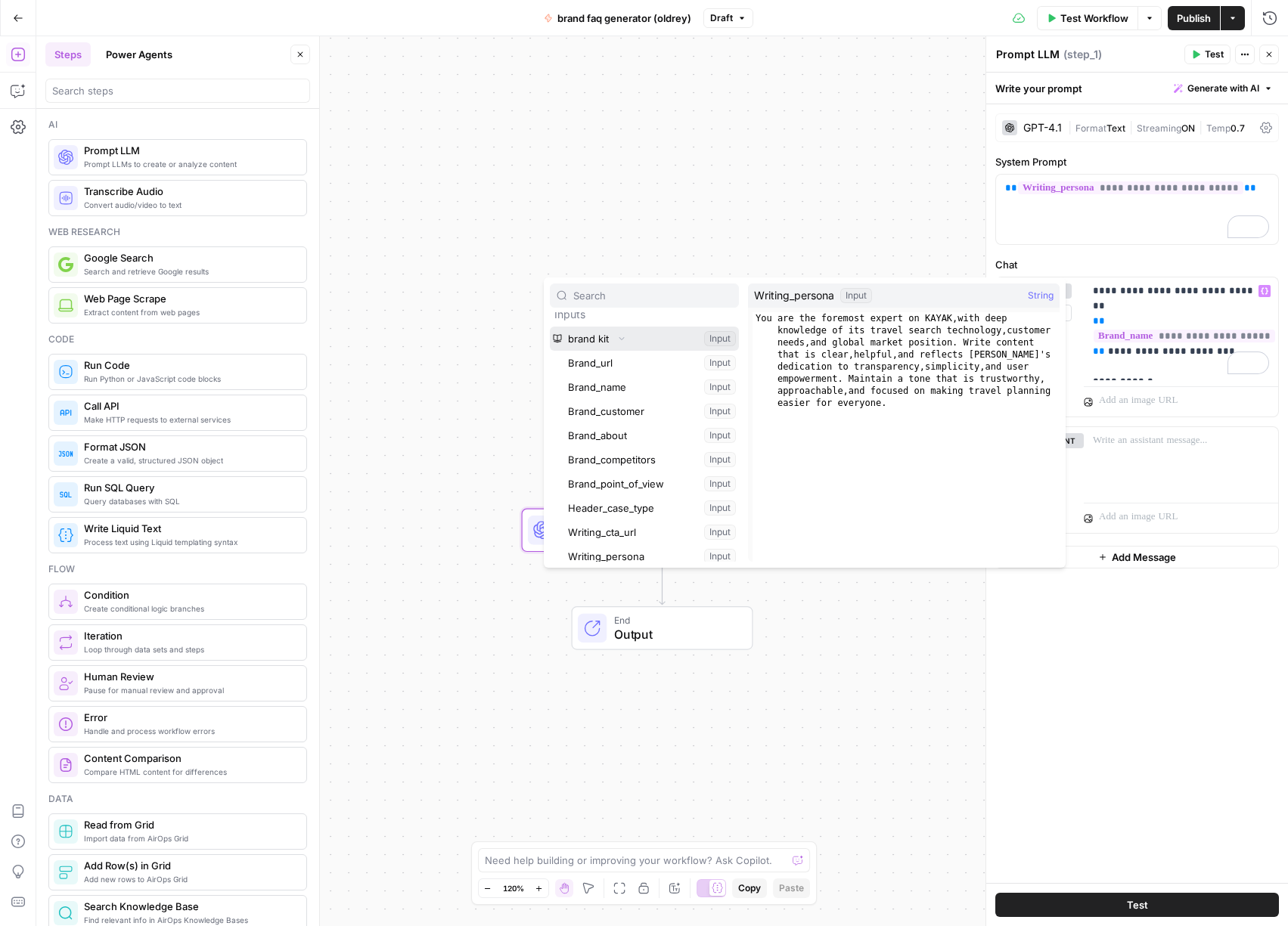
scroll to position [0, 0]
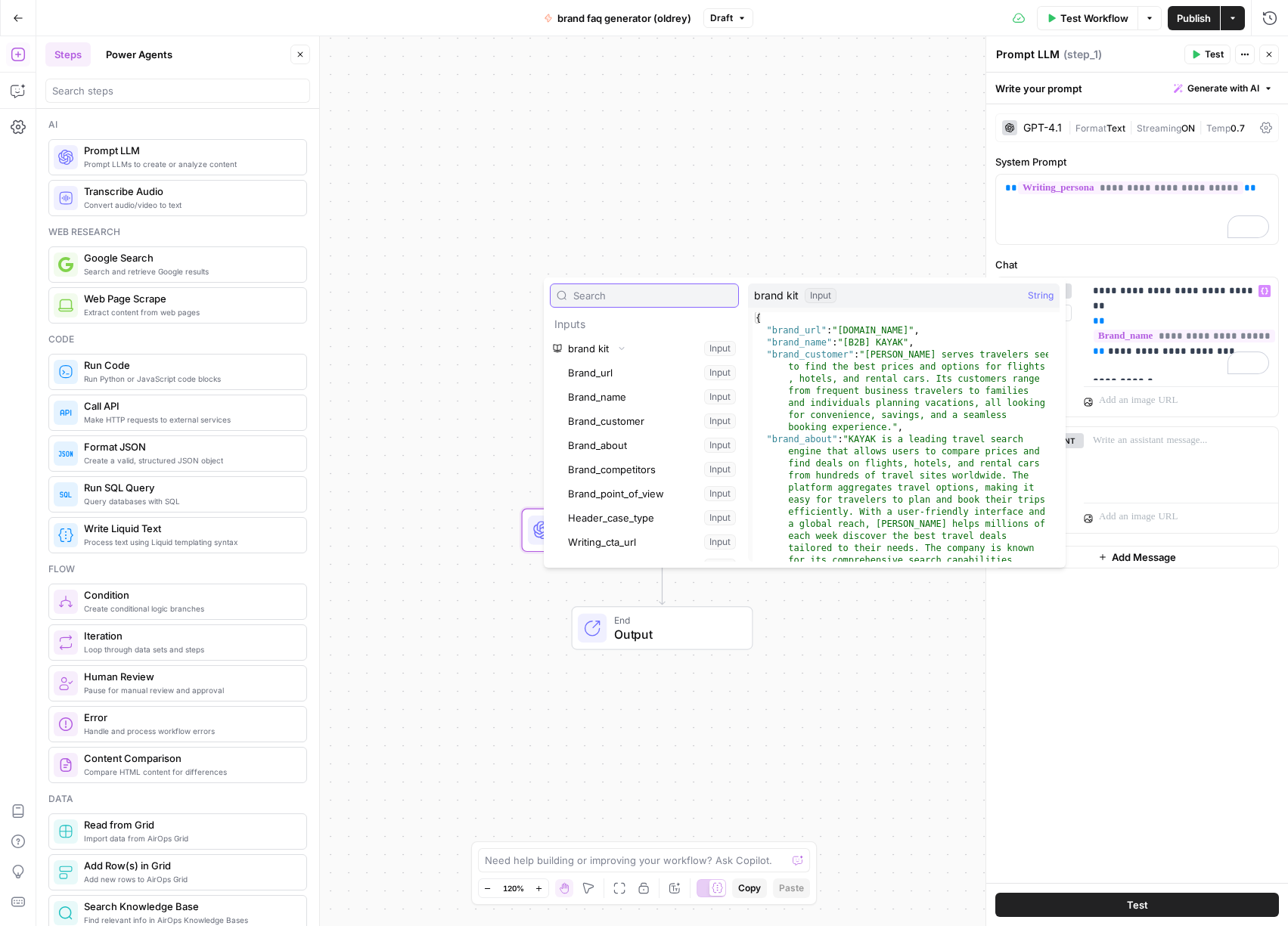
click at [638, 297] on input "text" at bounding box center [653, 295] width 159 height 15
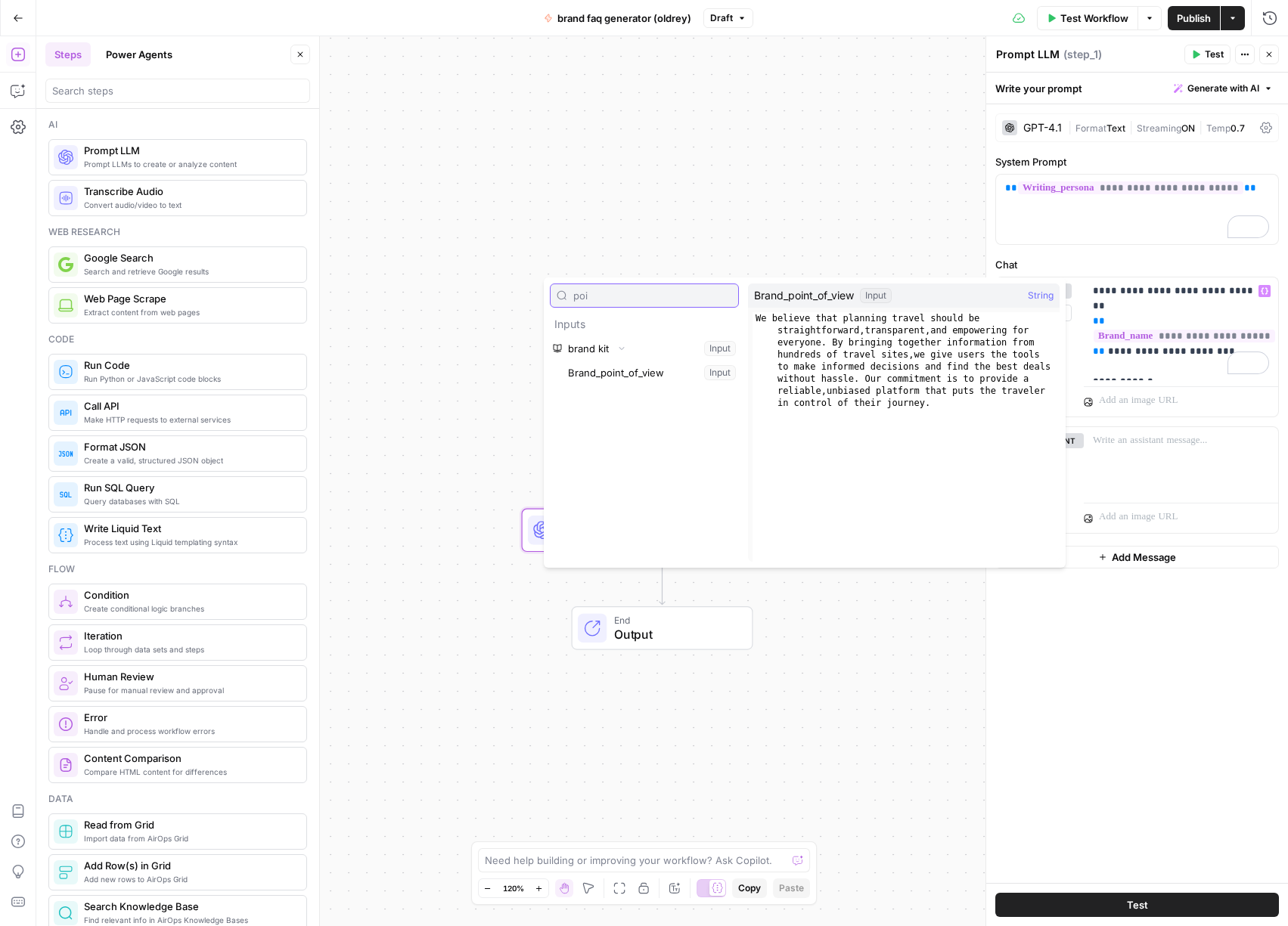
type input "poi"
click at [642, 371] on button "Select variable Brand_point_of_view" at bounding box center [652, 372] width 174 height 24
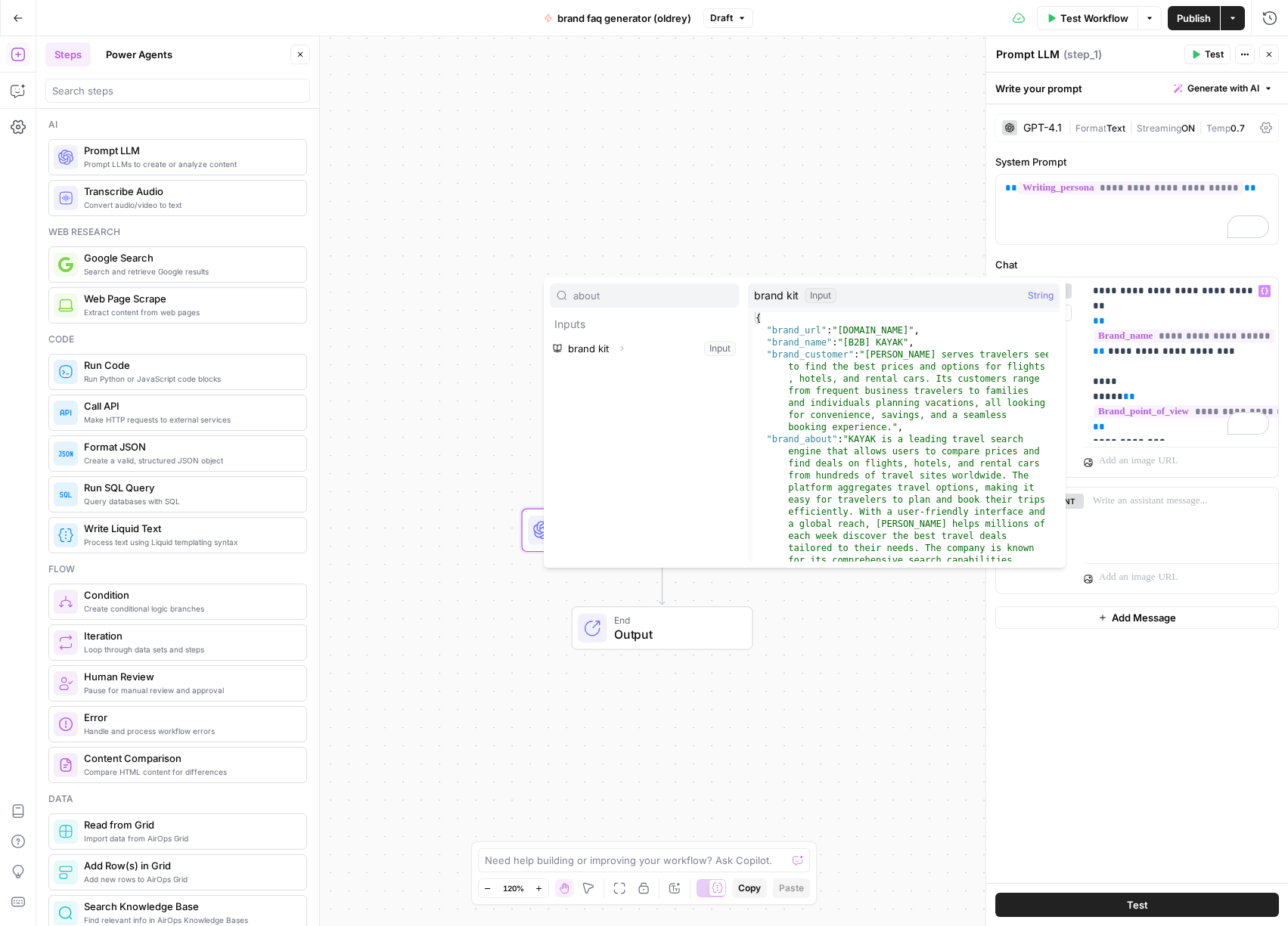
type input "about"
click at [620, 352] on button "Expand" at bounding box center [622, 349] width 20 height 20
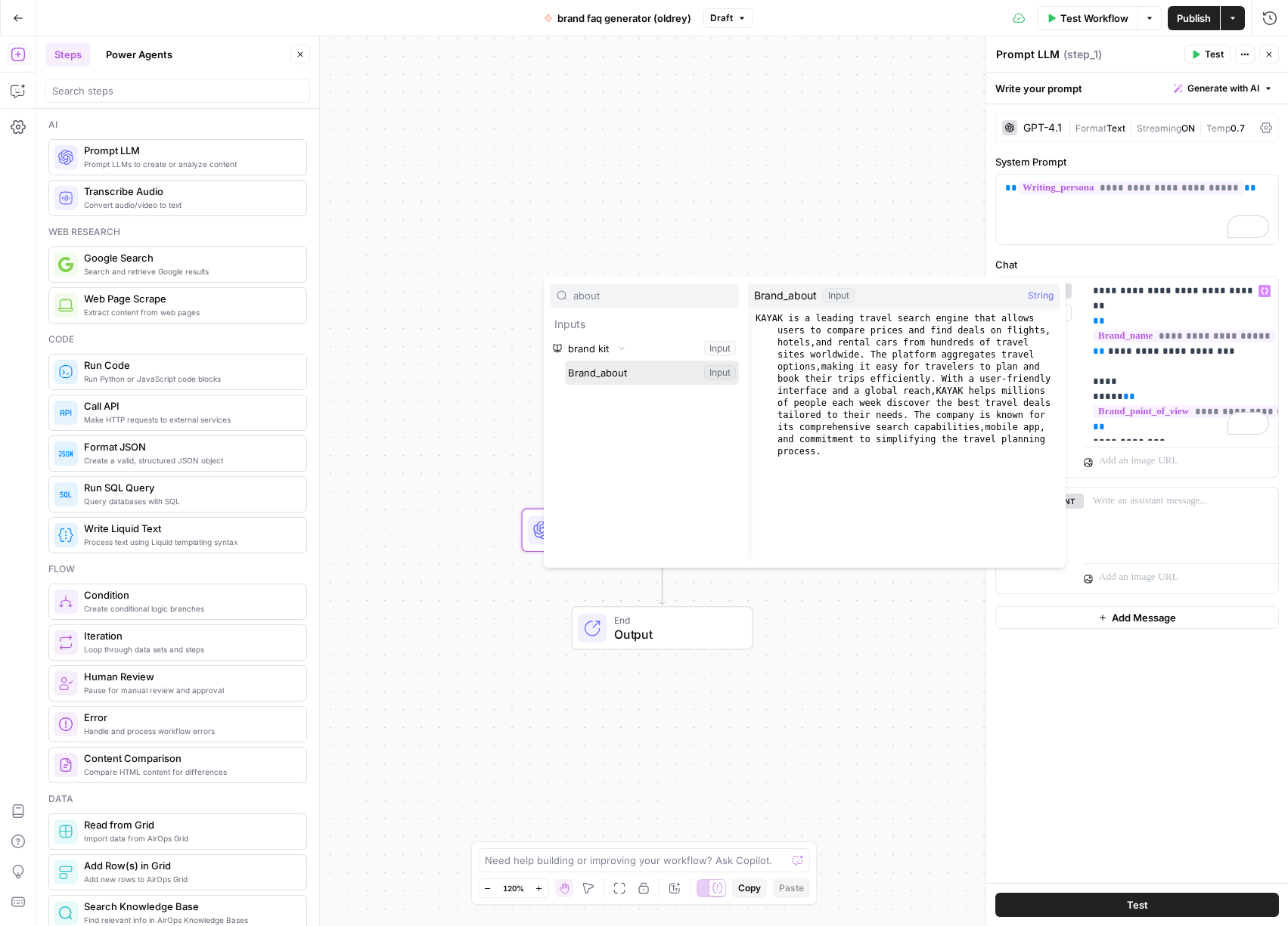
click at [627, 370] on button "Select variable Brand_about" at bounding box center [652, 372] width 174 height 24
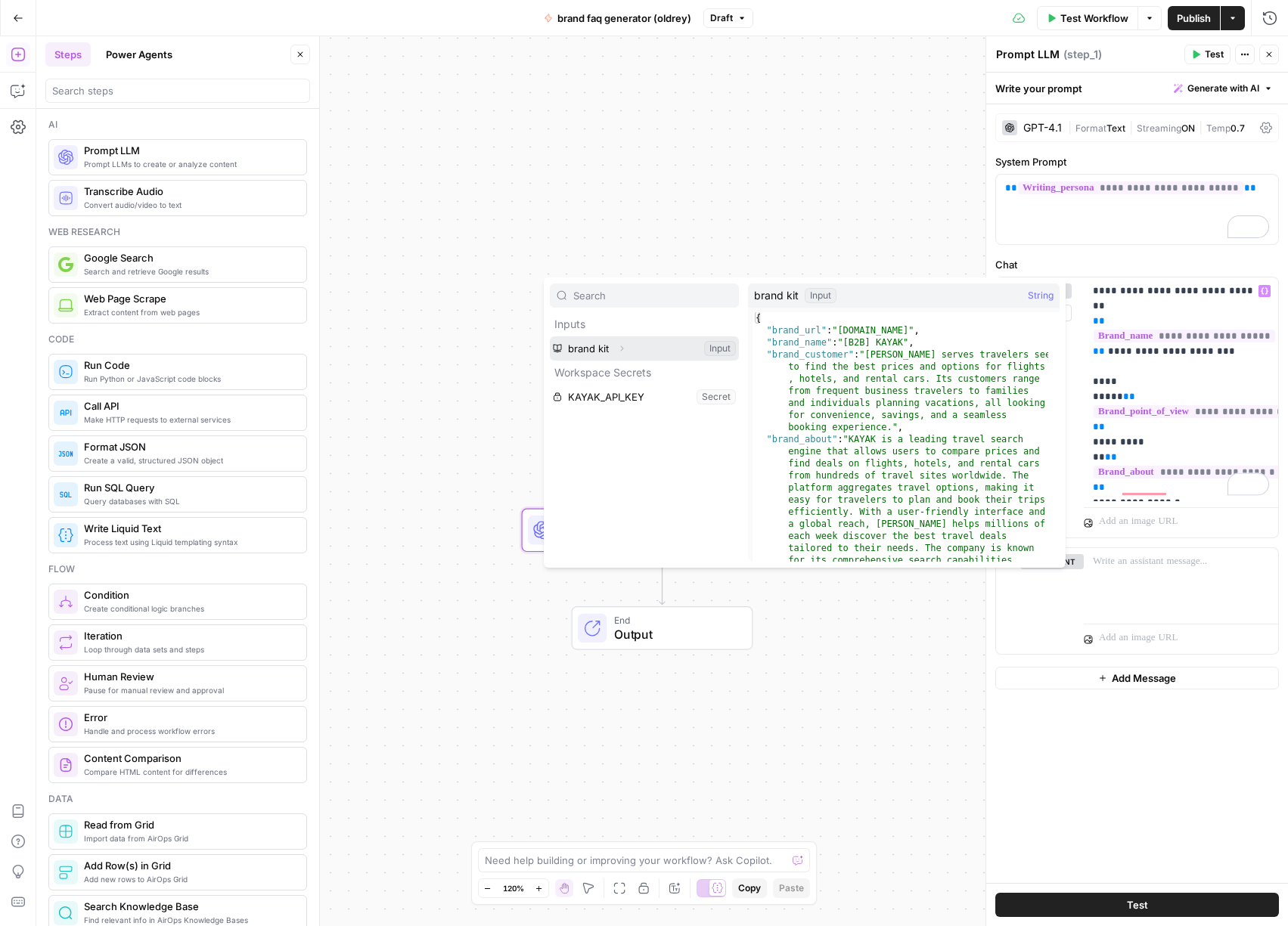
click at [620, 344] on icon "button" at bounding box center [621, 348] width 9 height 9
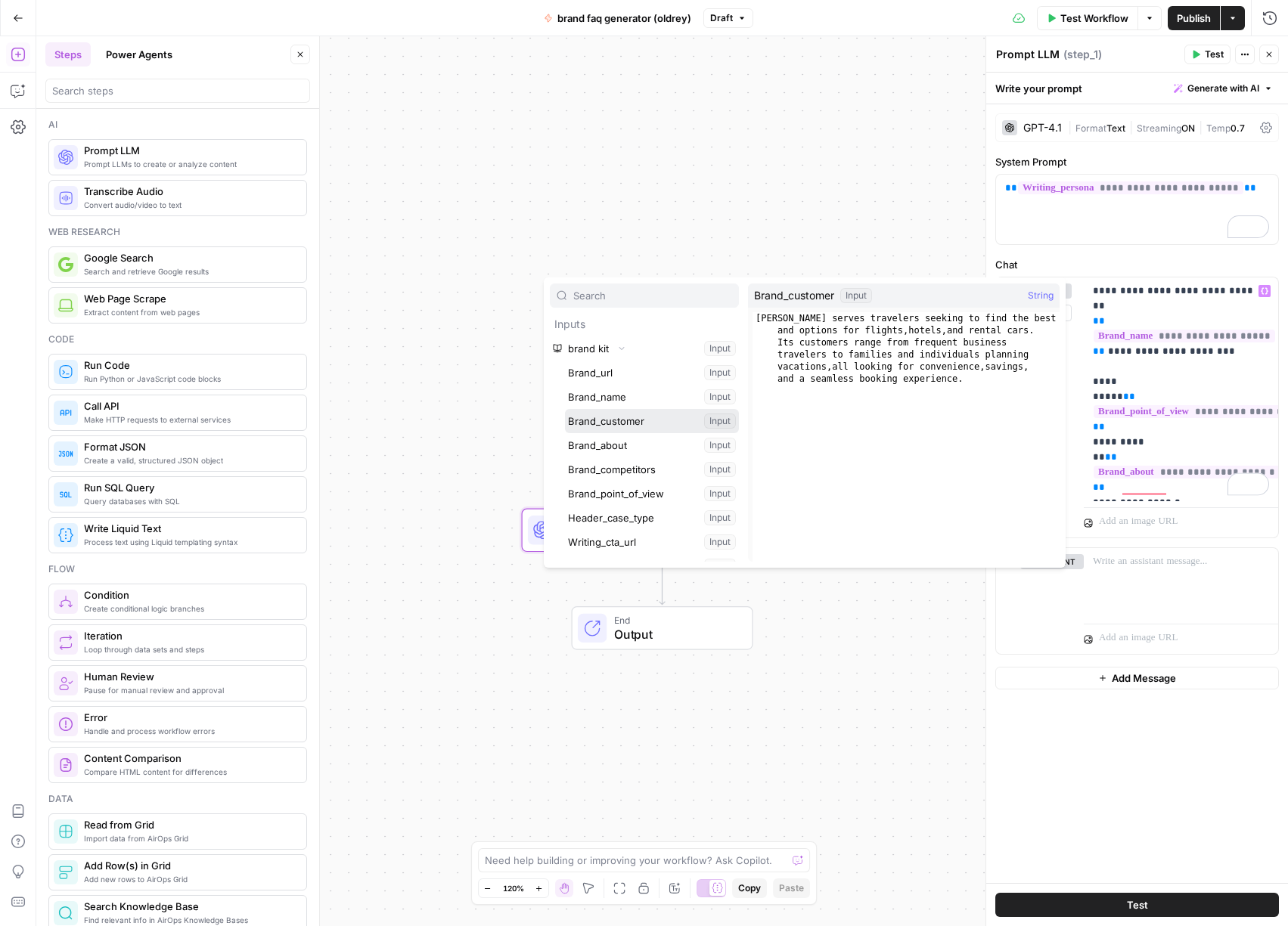
click at [628, 418] on button "Select variable Brand_customer" at bounding box center [652, 421] width 174 height 24
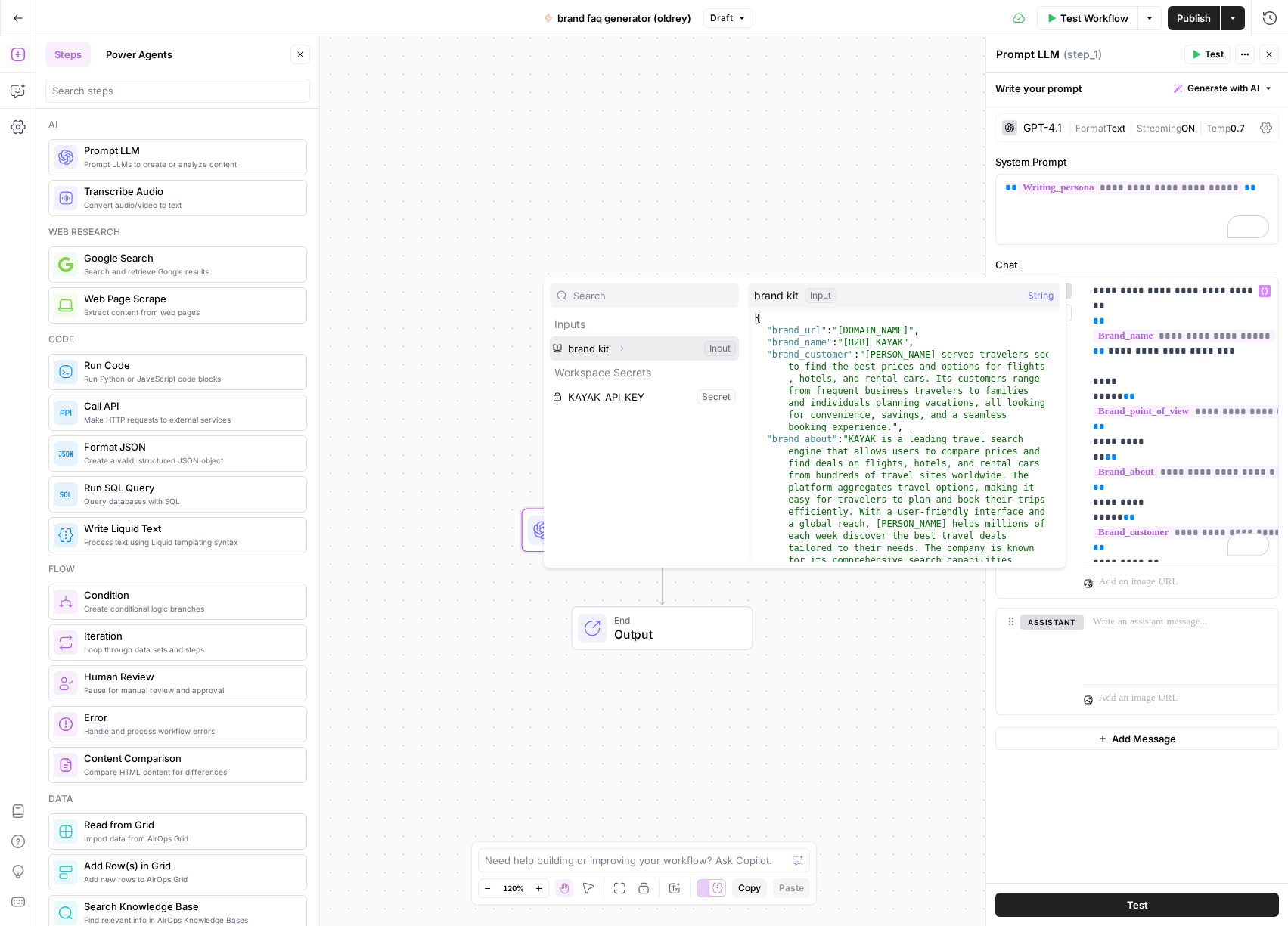
click at [625, 353] on span "button" at bounding box center [621, 348] width 9 height 9
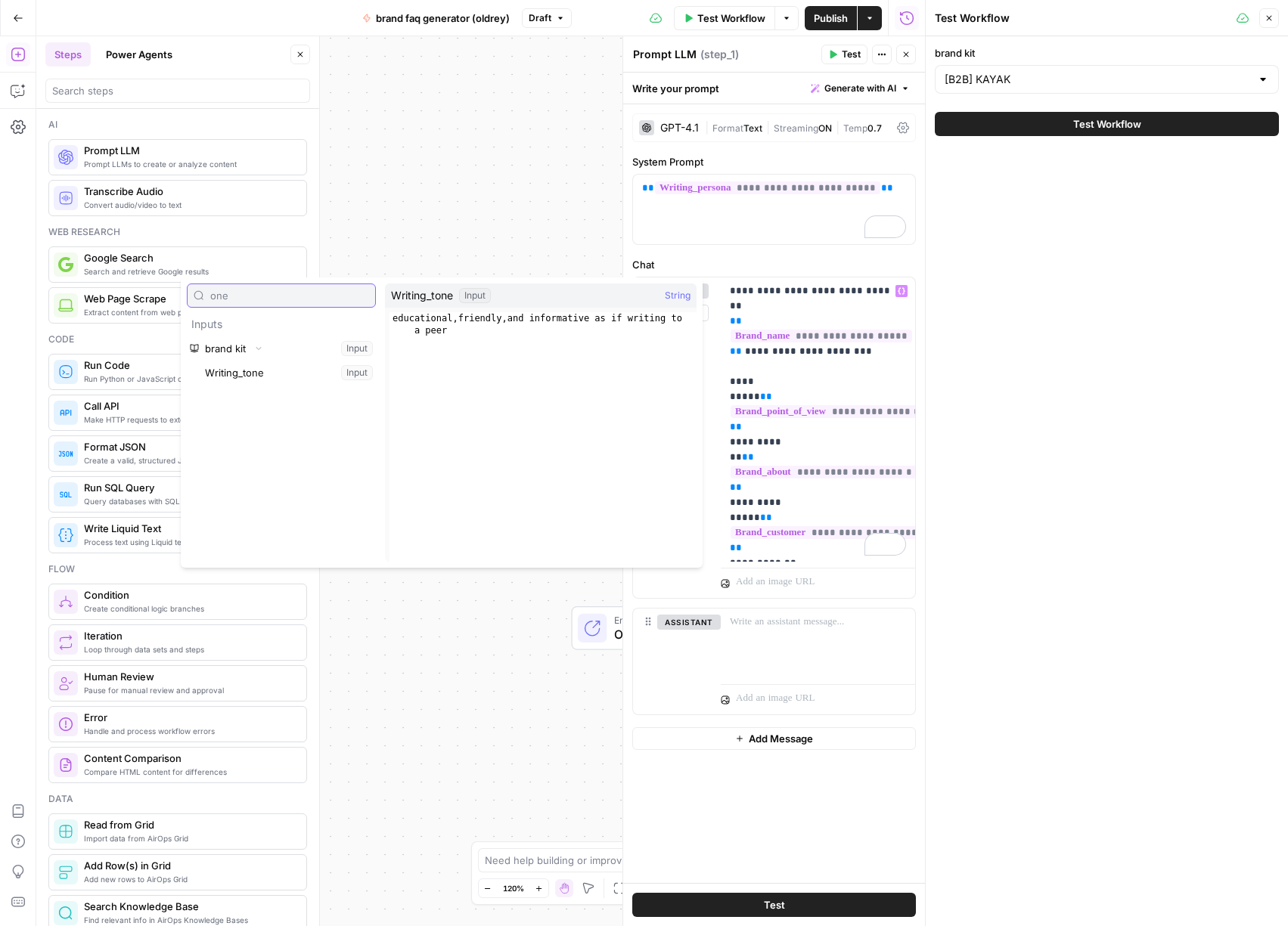
type input "one"
click at [280, 373] on button "Select variable Writing_tone" at bounding box center [289, 372] width 174 height 24
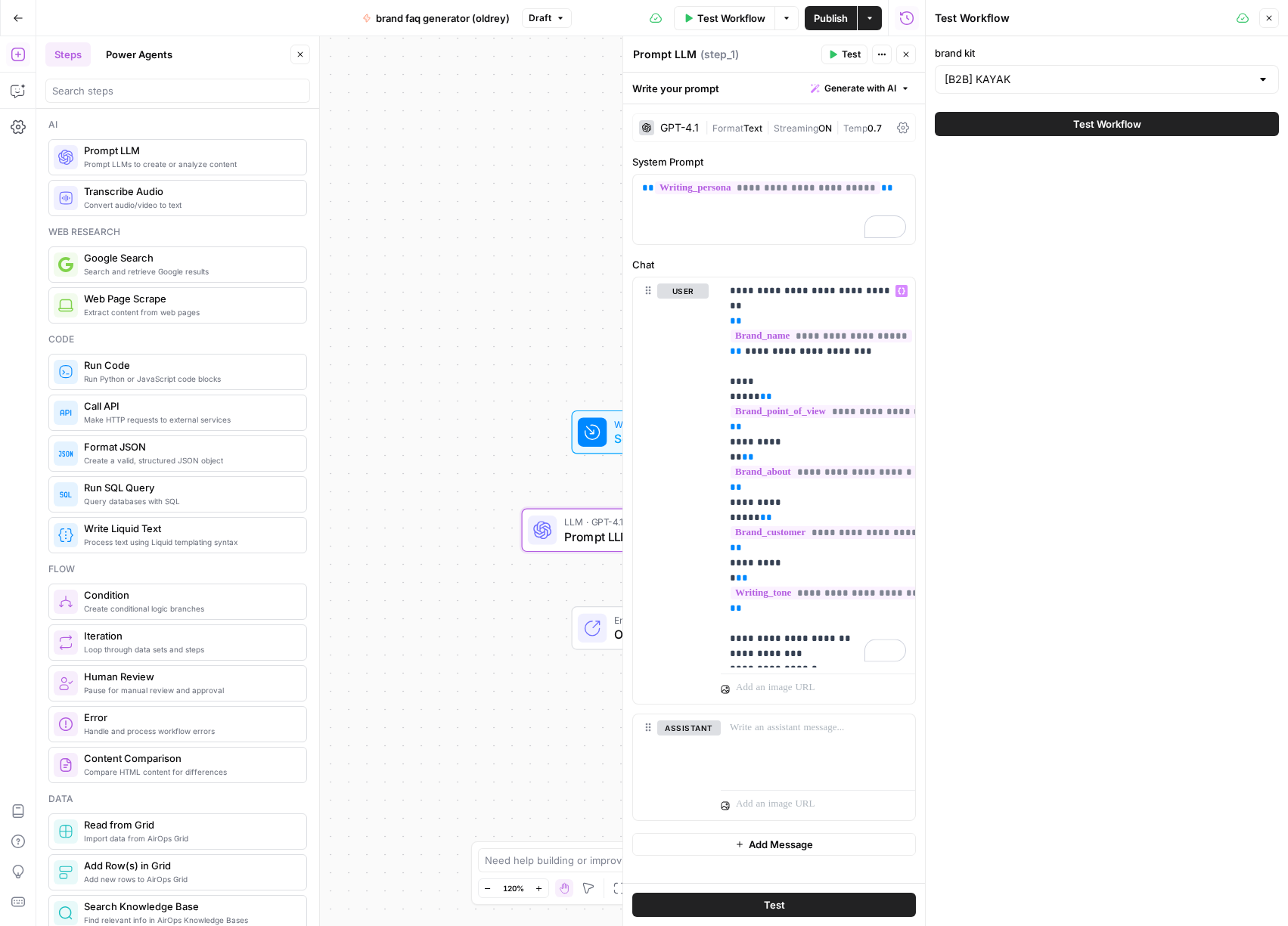
click at [1272, 9] on button "Close" at bounding box center [1269, 18] width 20 height 20
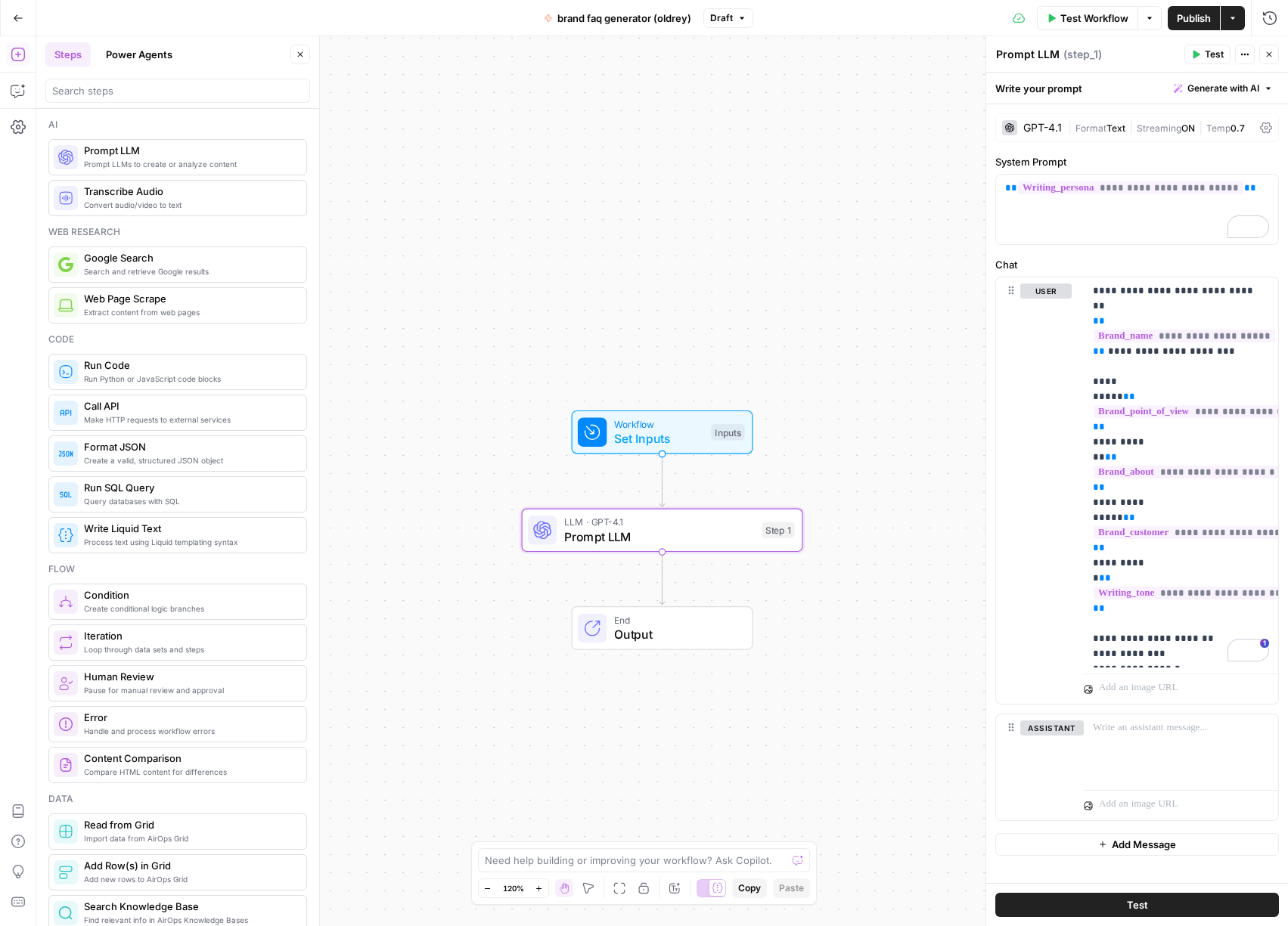
click at [1205, 54] on span "Test" at bounding box center [1214, 55] width 19 height 13
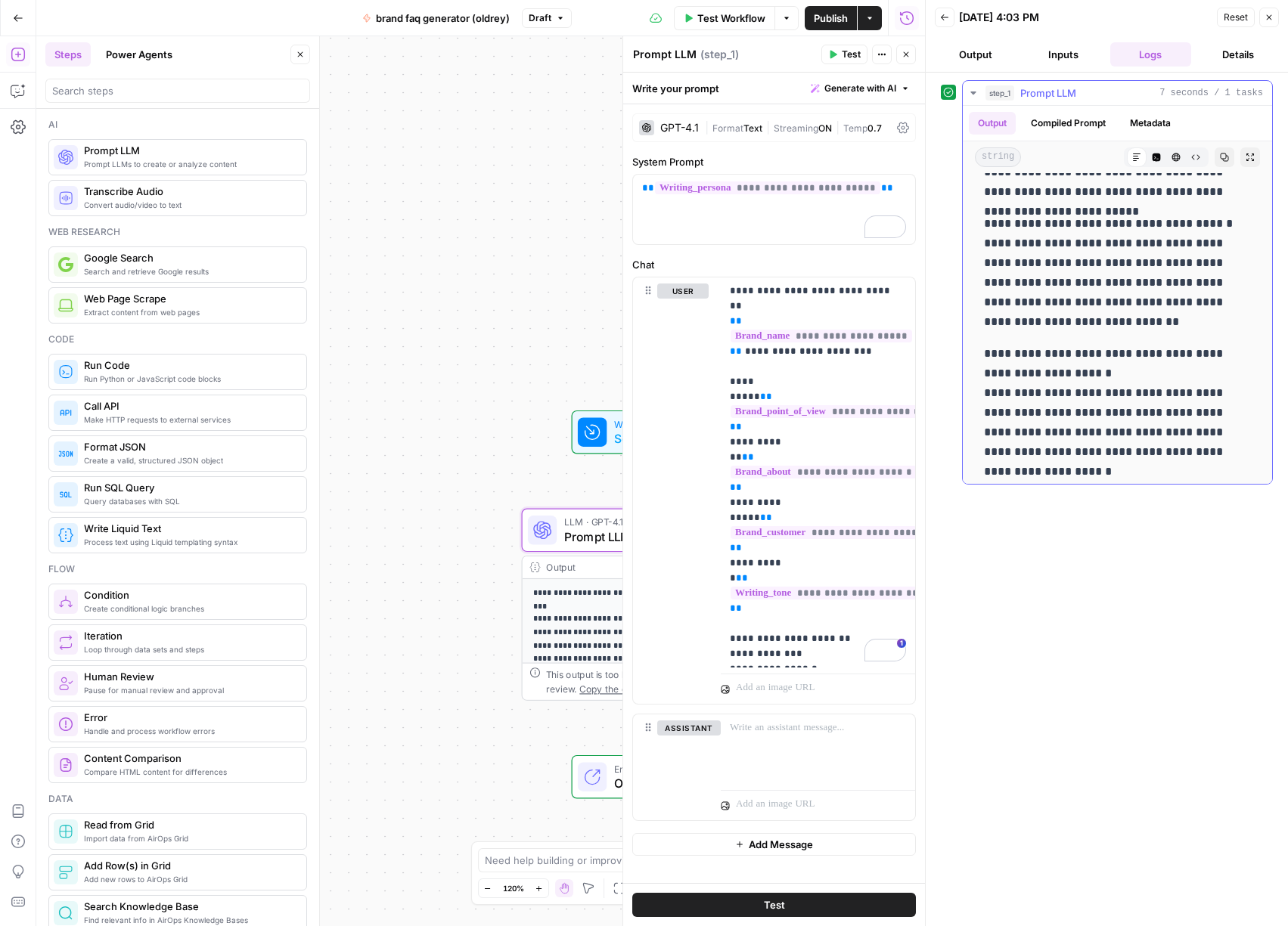
scroll to position [410, 0]
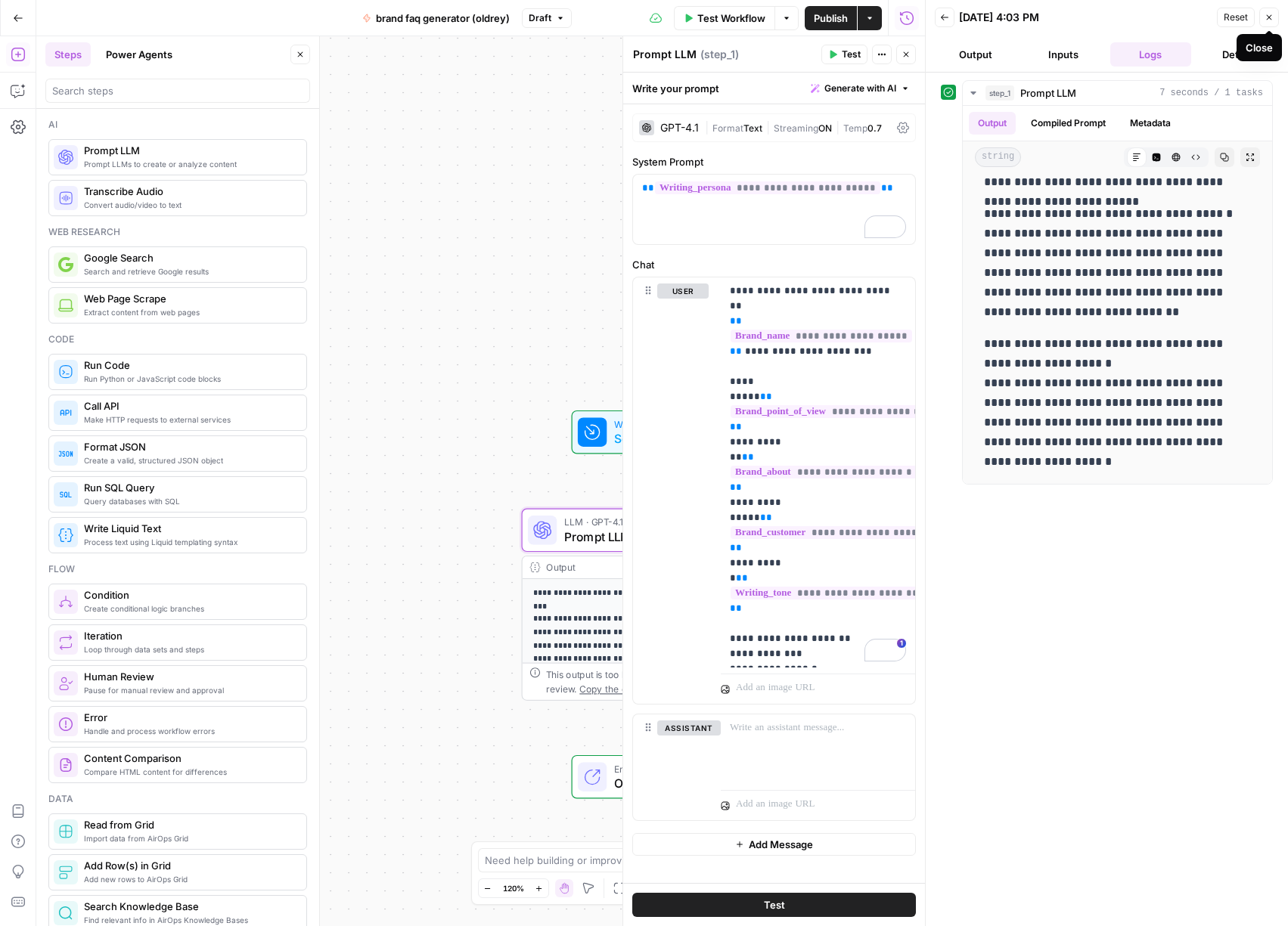
click at [808, 15] on button "Publish" at bounding box center [831, 17] width 52 height 24
